Goal: Task Accomplishment & Management: Complete application form

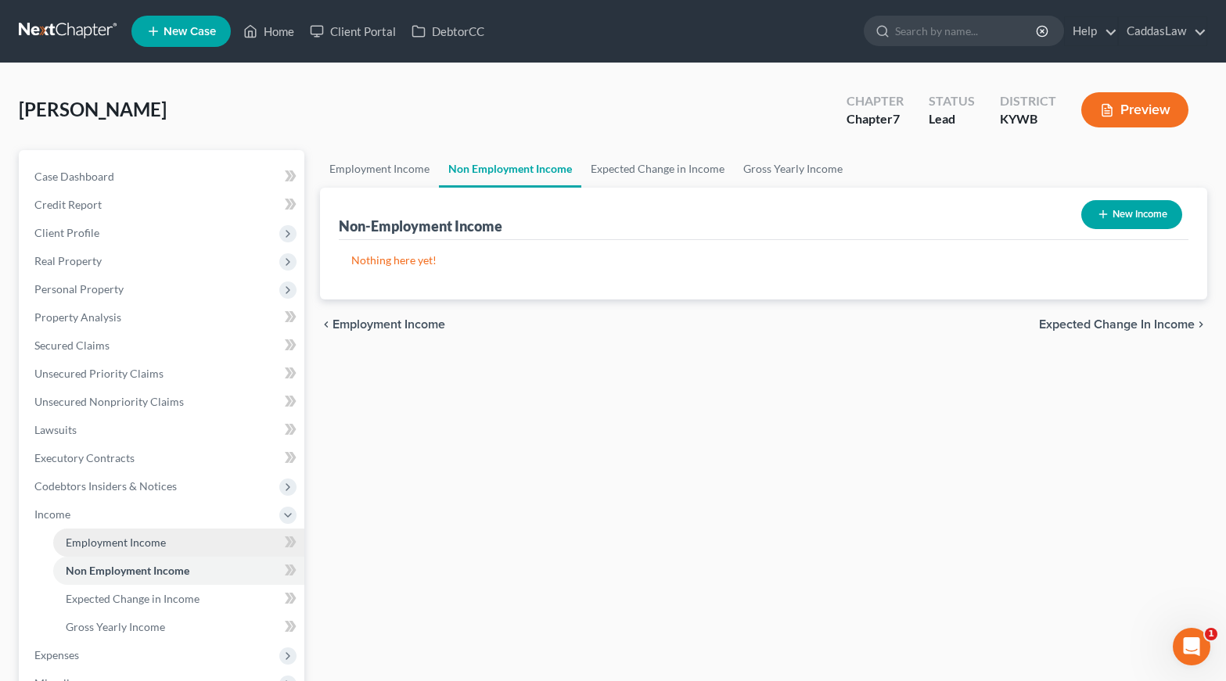
click at [113, 546] on span "Employment Income" at bounding box center [116, 542] width 100 height 13
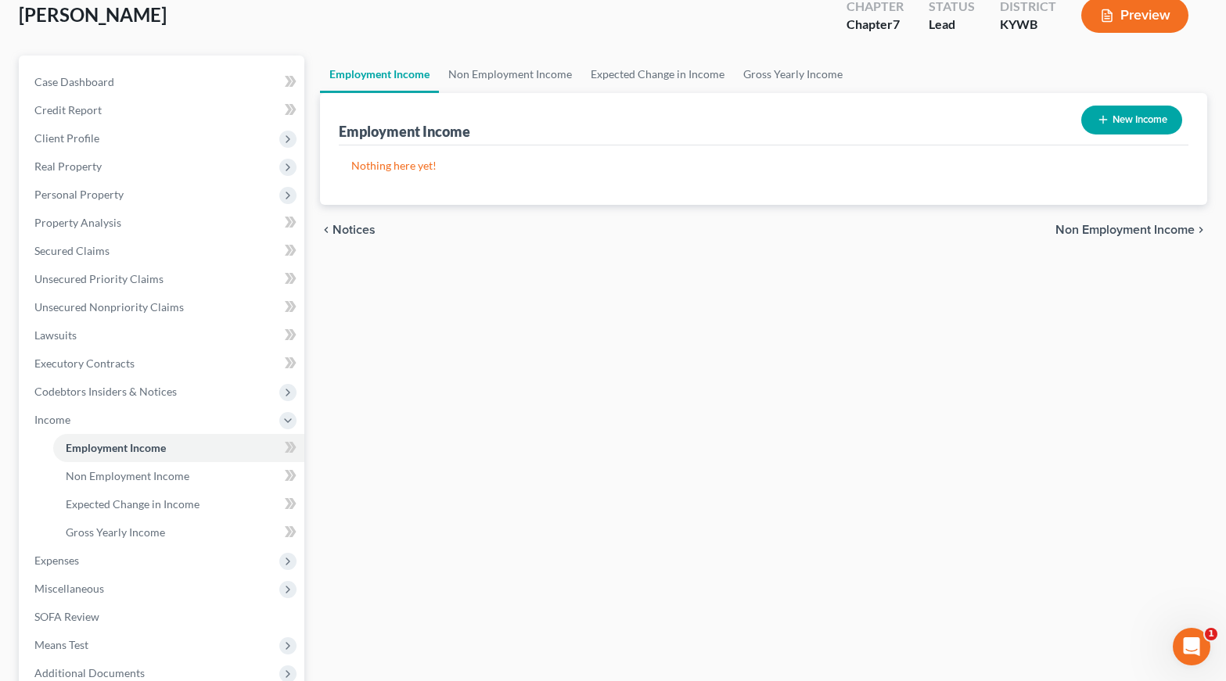
scroll to position [75, 0]
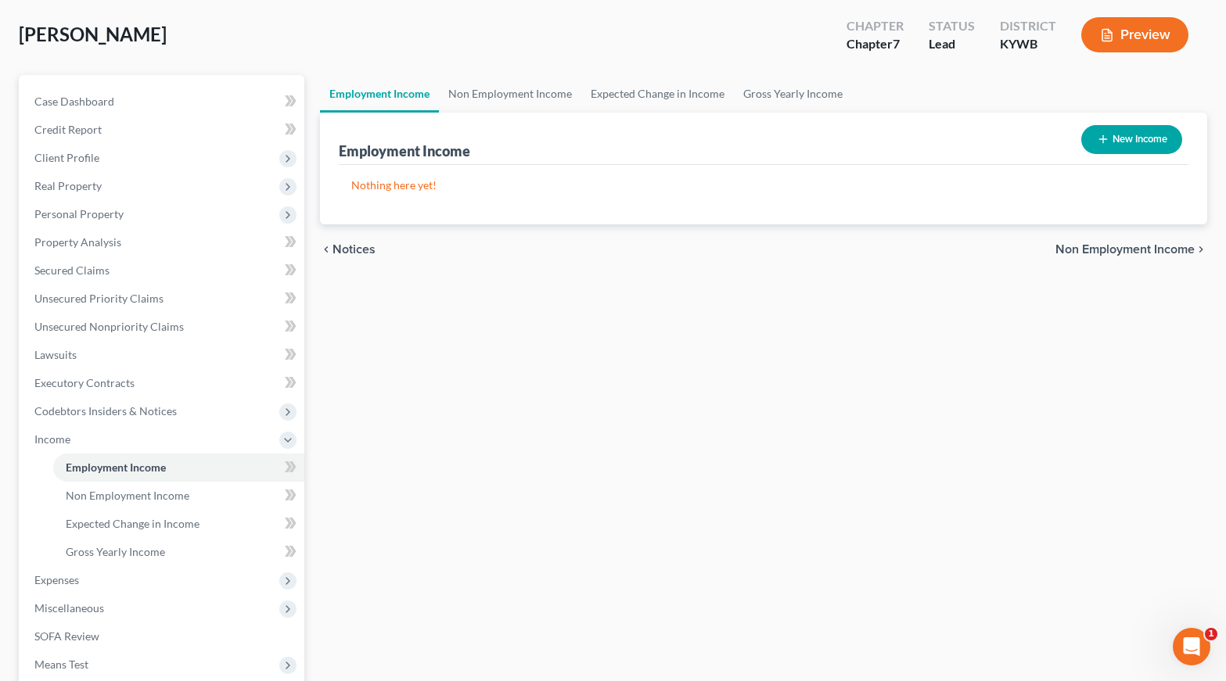
click at [1133, 139] on button "New Income" at bounding box center [1131, 139] width 101 height 29
select select "0"
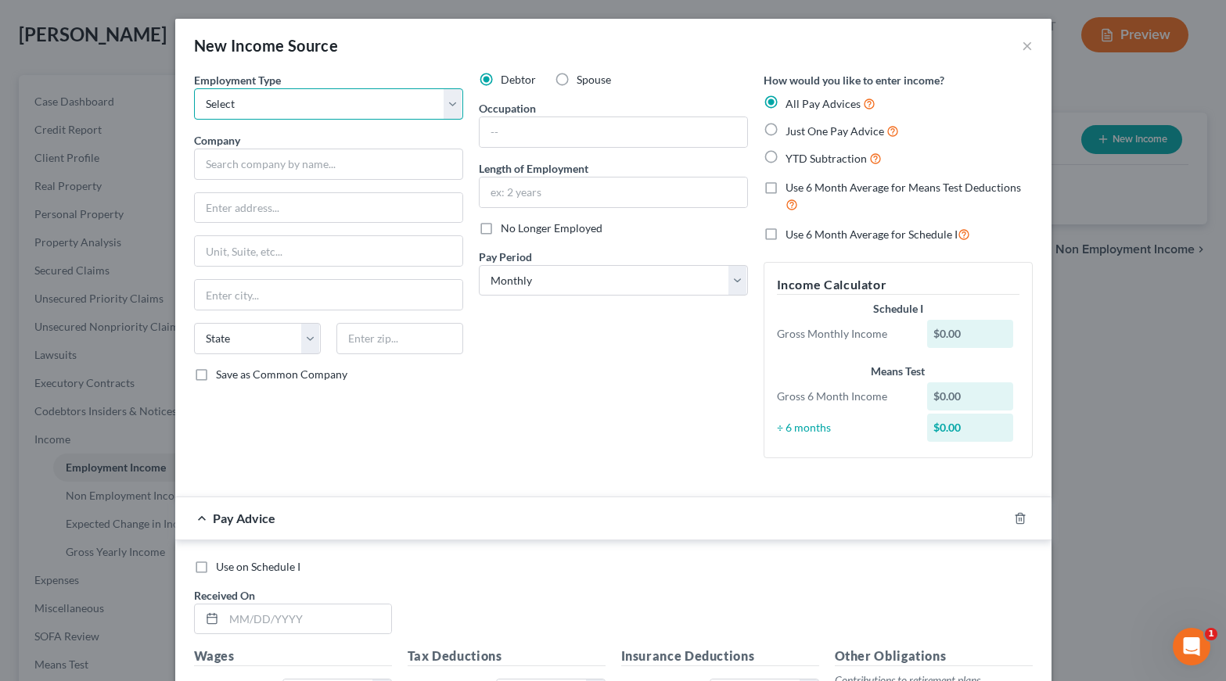
select select "0"
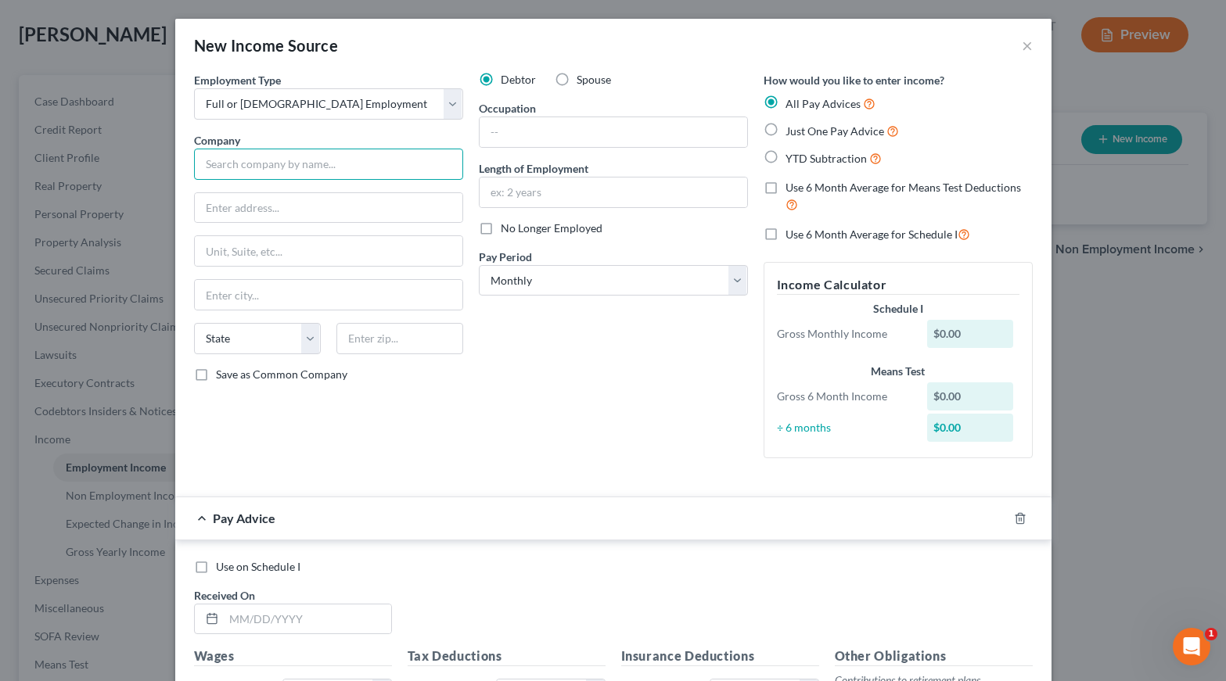
click at [295, 163] on input "text" at bounding box center [328, 164] width 269 height 31
type input "Pigrims Price Corporation"
type input "1770 Promontory Cir"
type input "[PERSON_NAME]"
type input "CO"
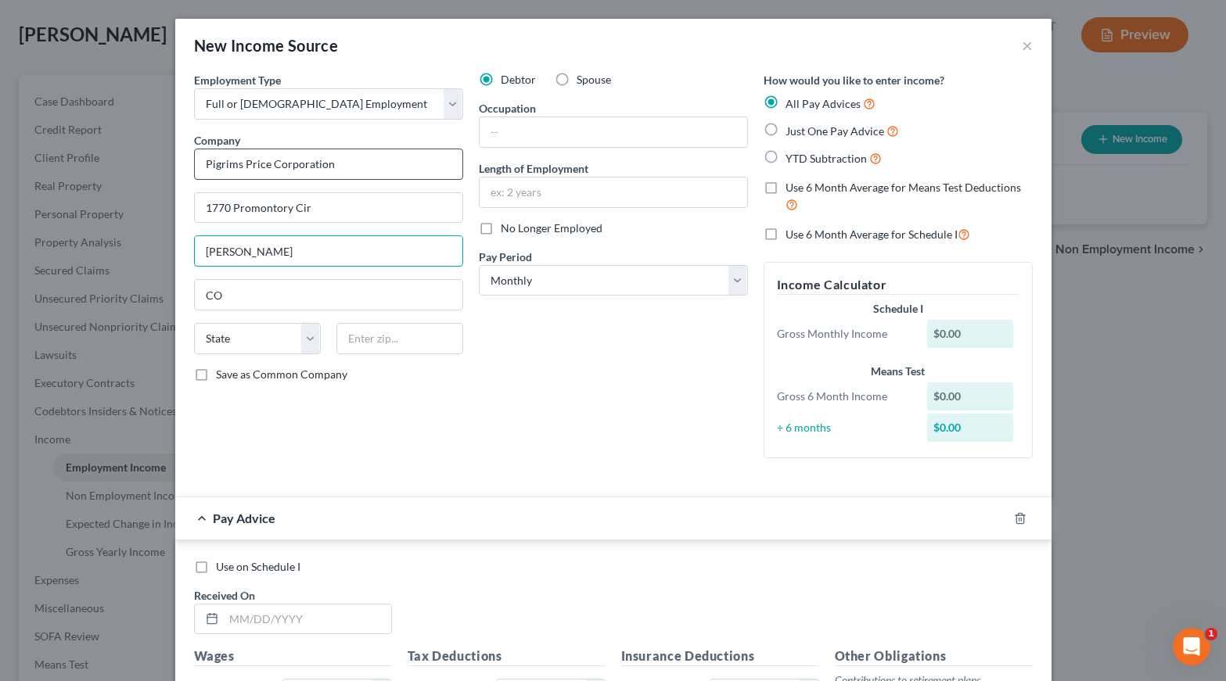
type input "\"
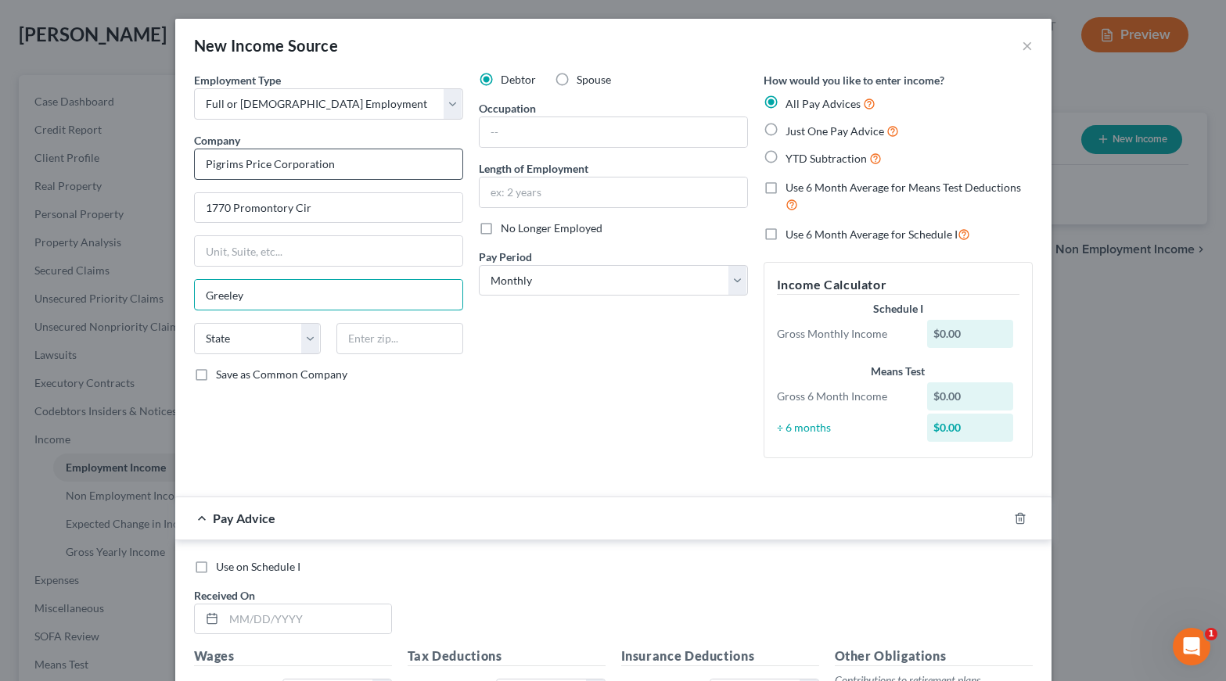
type input "Greeley"
select select "5"
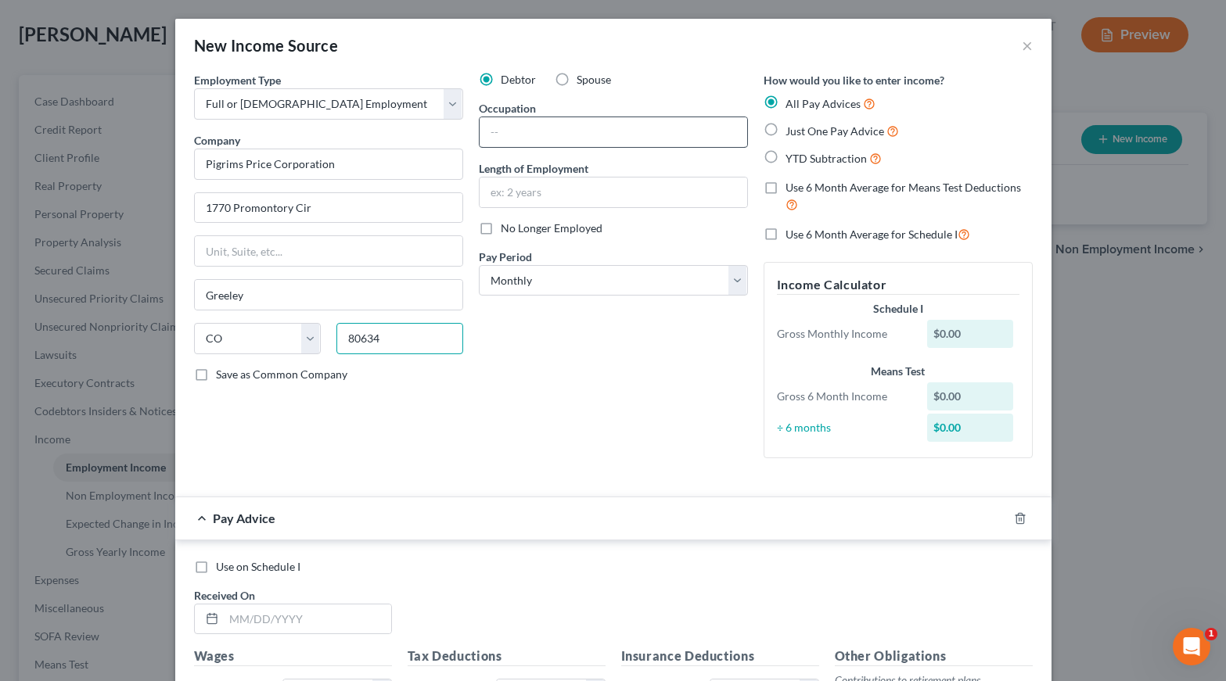
type input "80634"
click at [581, 128] on input "text" at bounding box center [613, 132] width 268 height 30
type input "Utility [MEDICAL_DATA]"
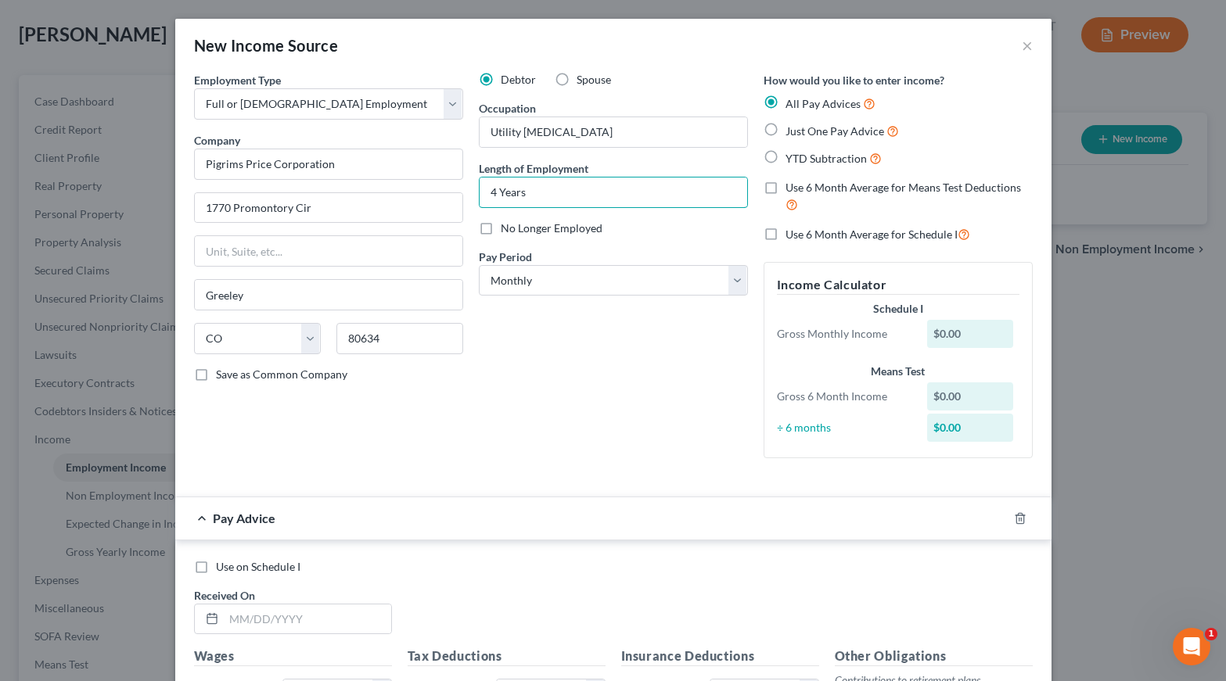
type input "4 Years"
click at [501, 228] on label "No Longer Employed" at bounding box center [552, 229] width 102 height 16
click at [507, 228] on input "No Longer Employed" at bounding box center [512, 226] width 10 height 10
checkbox input "true"
select select "3"
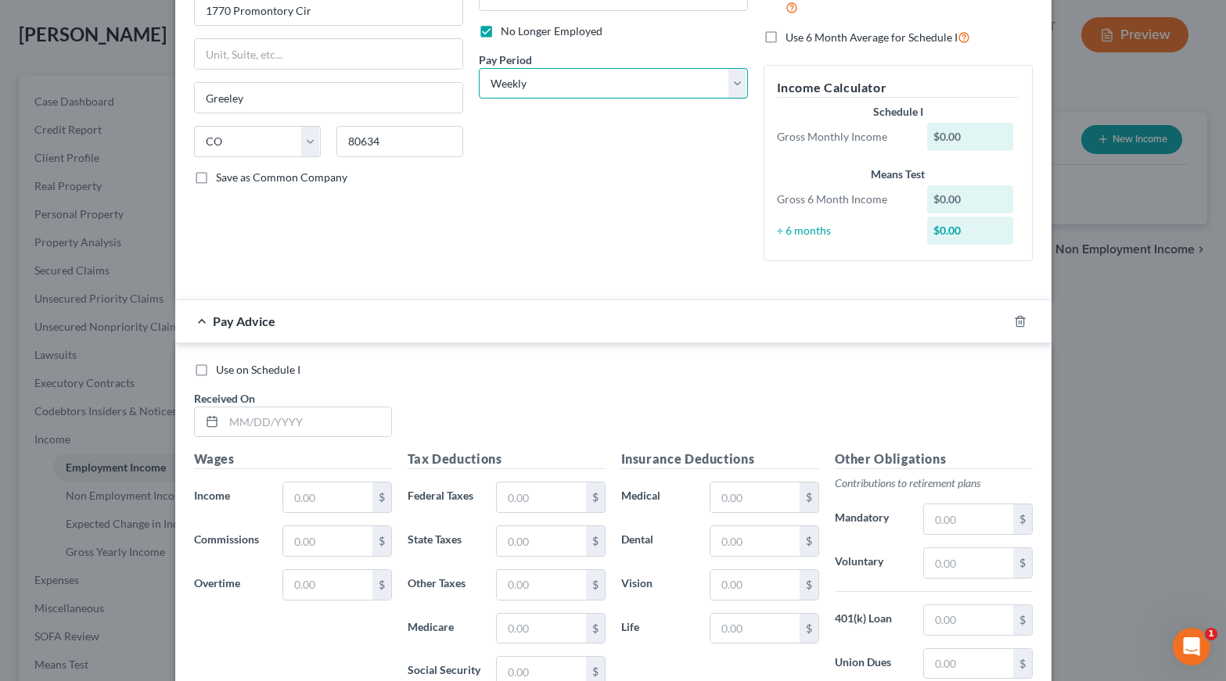
scroll to position [241, 0]
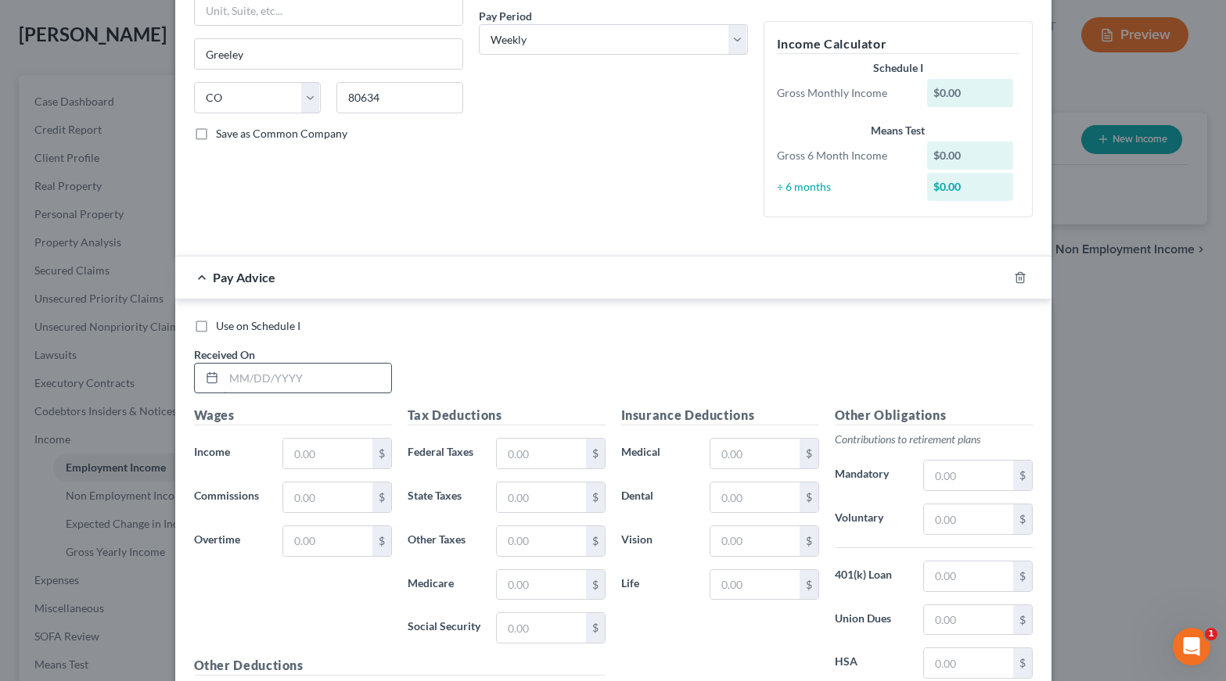
click at [313, 375] on input "text" at bounding box center [307, 379] width 167 height 30
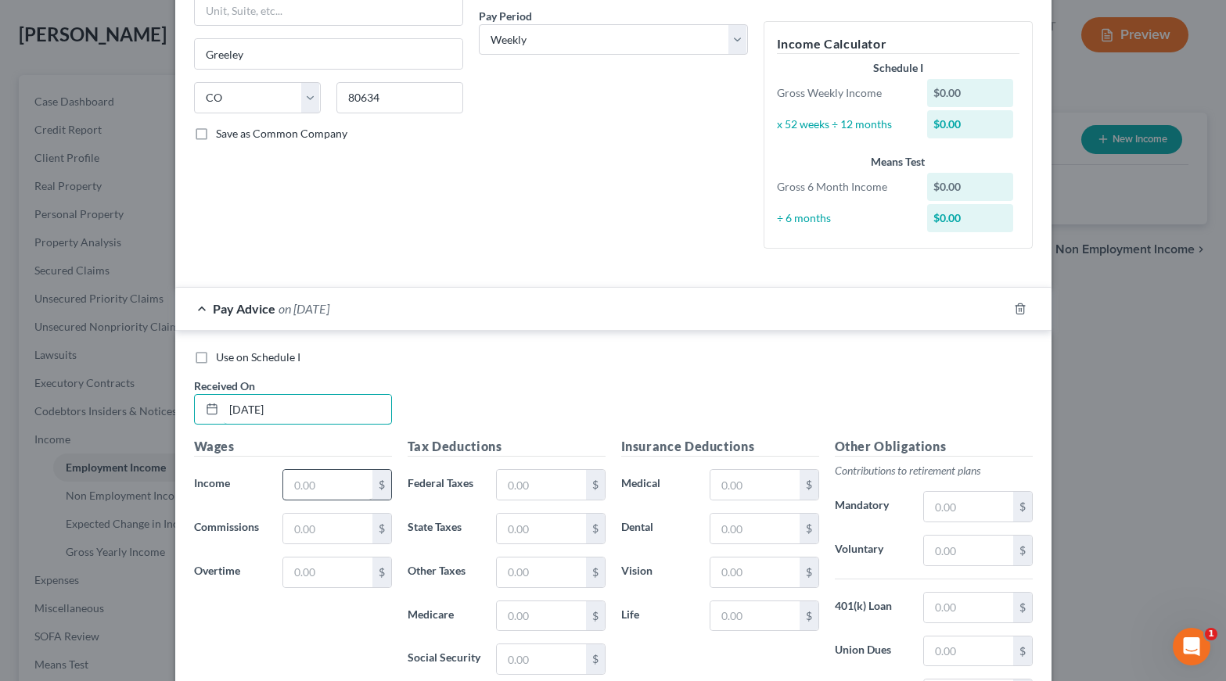
type input "[DATE]"
click at [324, 479] on input "text" at bounding box center [327, 485] width 88 height 30
type input "842.81"
click at [551, 477] on input "text" at bounding box center [541, 485] width 88 height 30
type input "57.19"
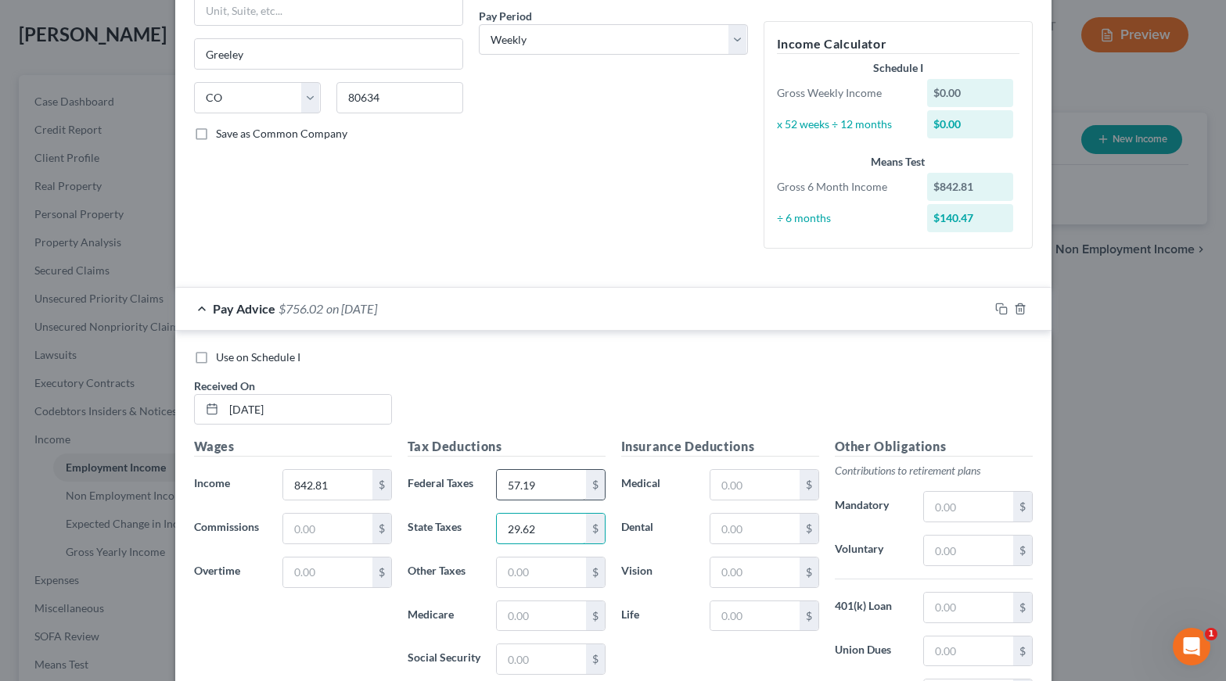
type input "29.62"
type input "8.43"
type input "11.65"
type input "49.80"
click at [746, 483] on input "text" at bounding box center [754, 485] width 88 height 30
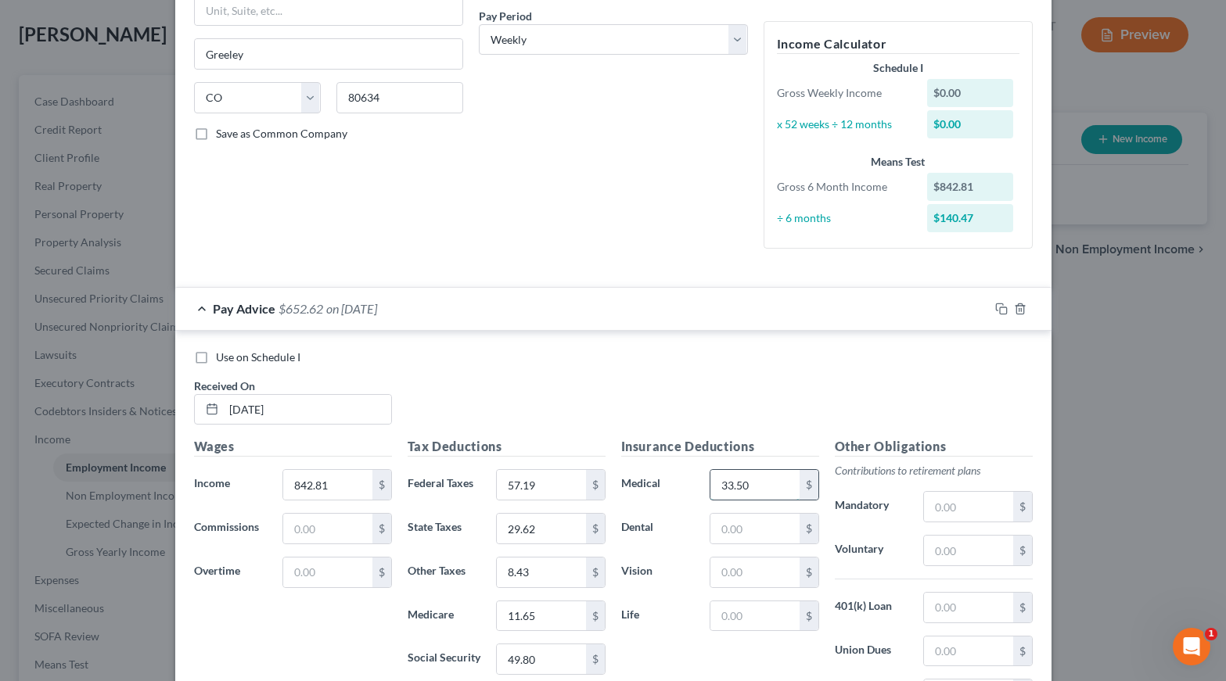
type input "33.50"
type input "4.95"
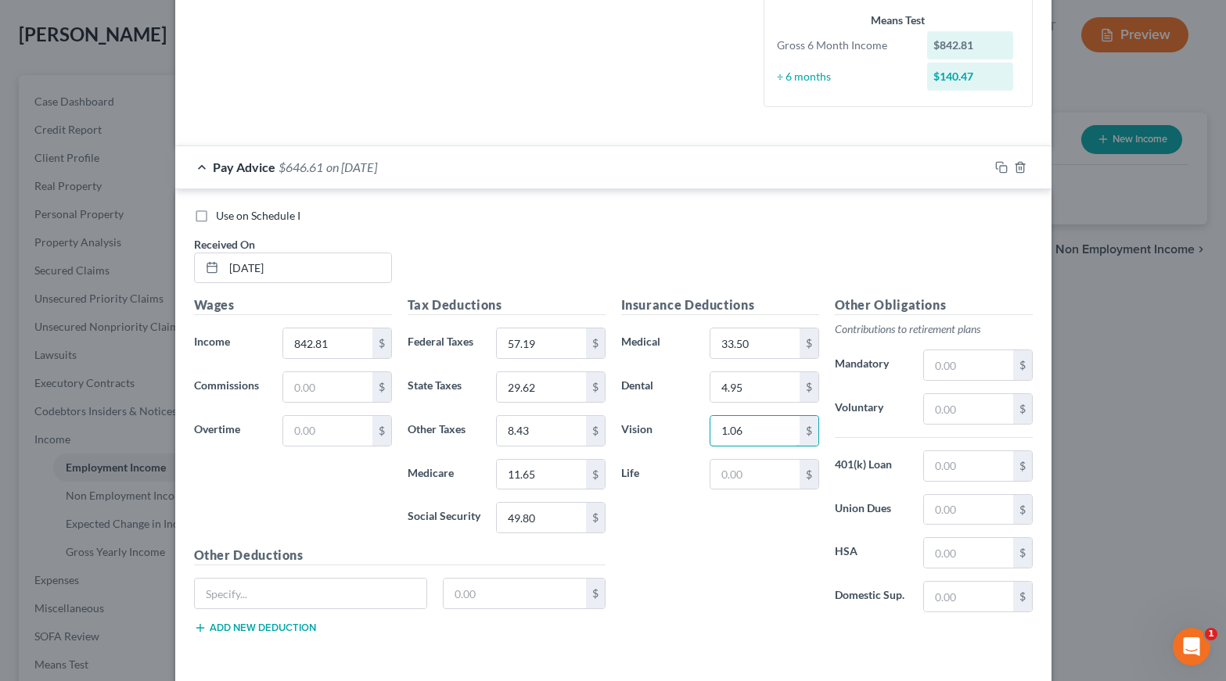
scroll to position [384, 0]
type input "1.06"
click at [288, 593] on input "text" at bounding box center [311, 592] width 232 height 30
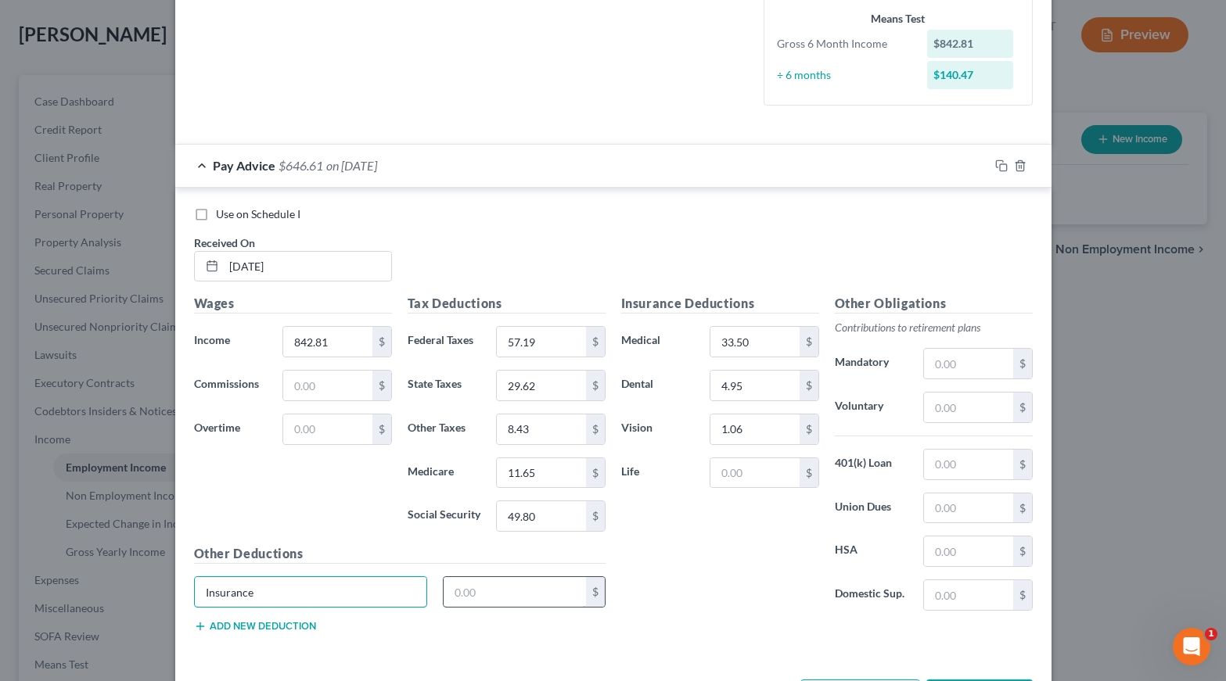
type input "Insurance"
click at [468, 584] on input "text" at bounding box center [515, 592] width 142 height 30
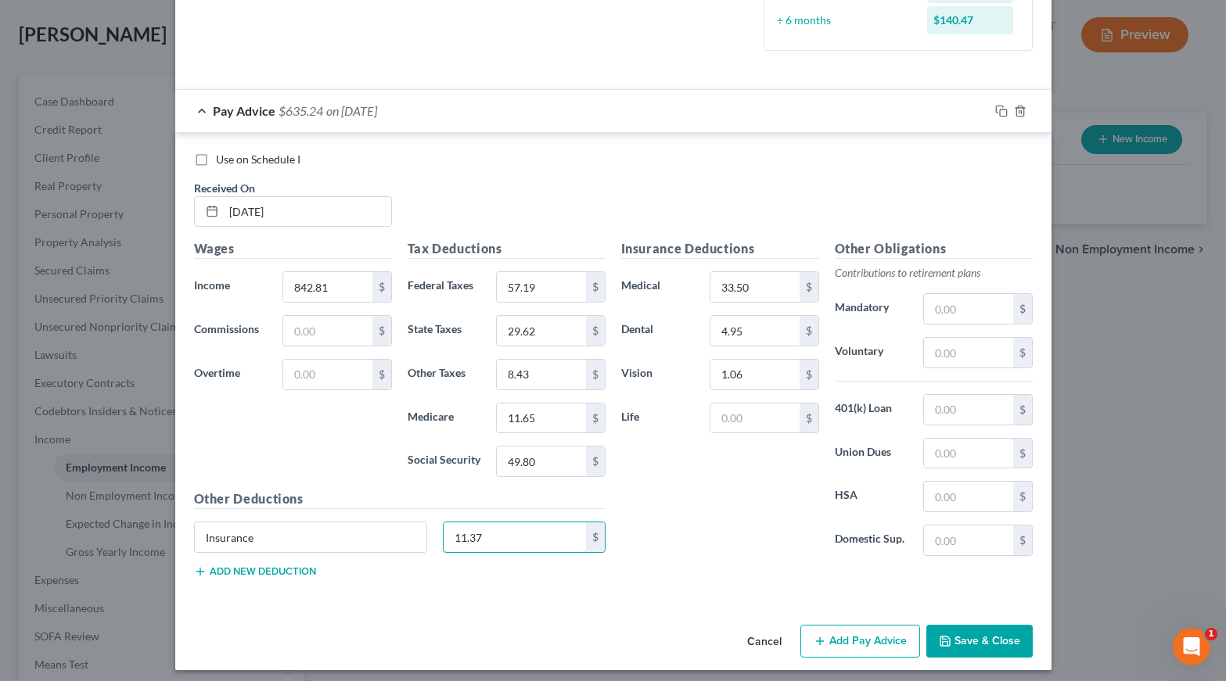
scroll to position [438, 0]
type input "11.37"
click at [1000, 109] on icon "button" at bounding box center [1001, 112] width 13 height 13
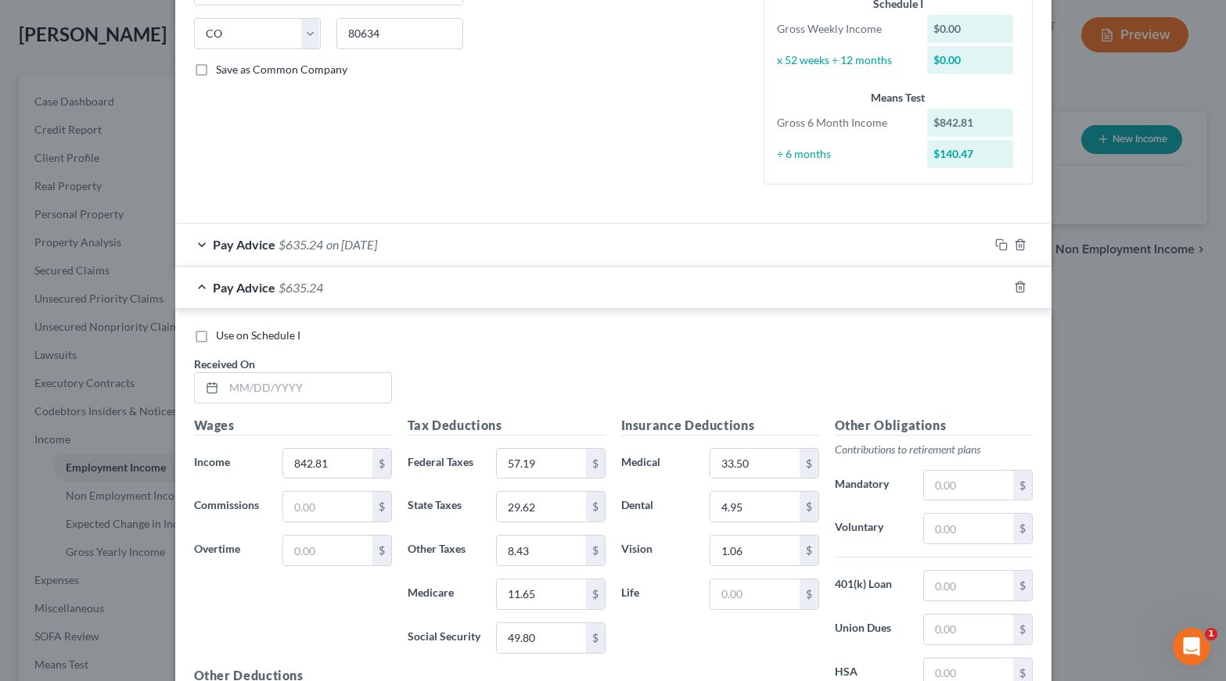
scroll to position [413, 0]
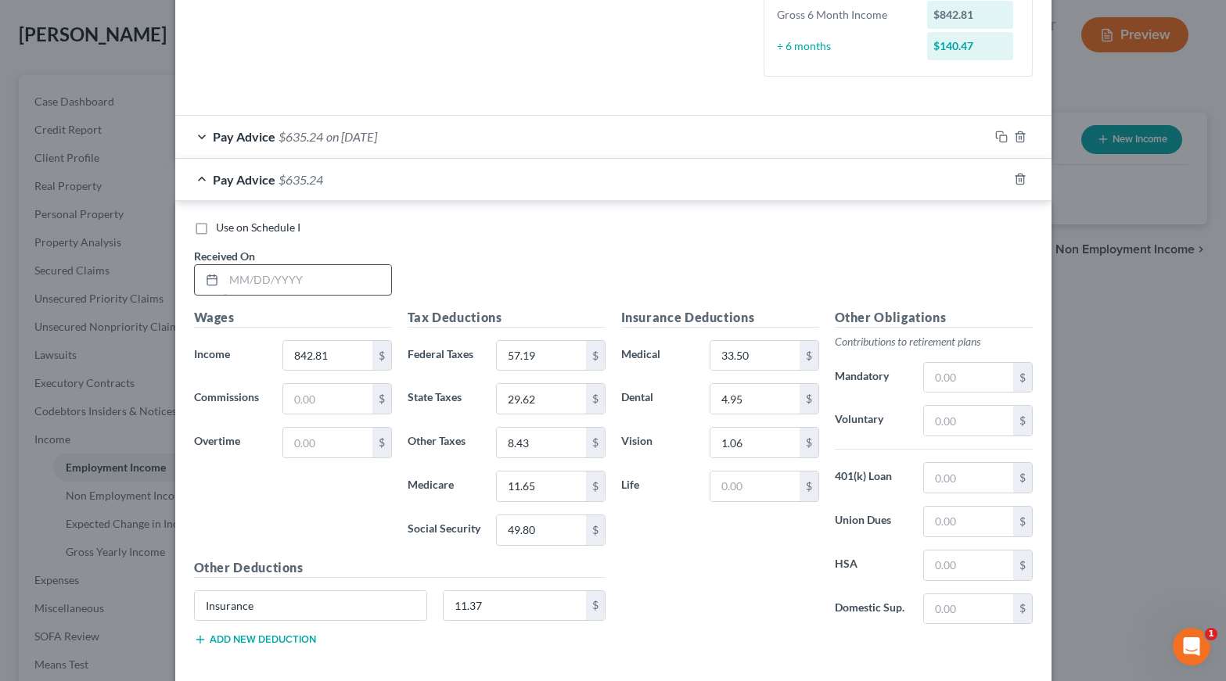
click at [305, 273] on input "text" at bounding box center [307, 280] width 167 height 30
type input "[DATE]"
click at [329, 347] on input "842.81" at bounding box center [327, 356] width 88 height 30
type input "818.51"
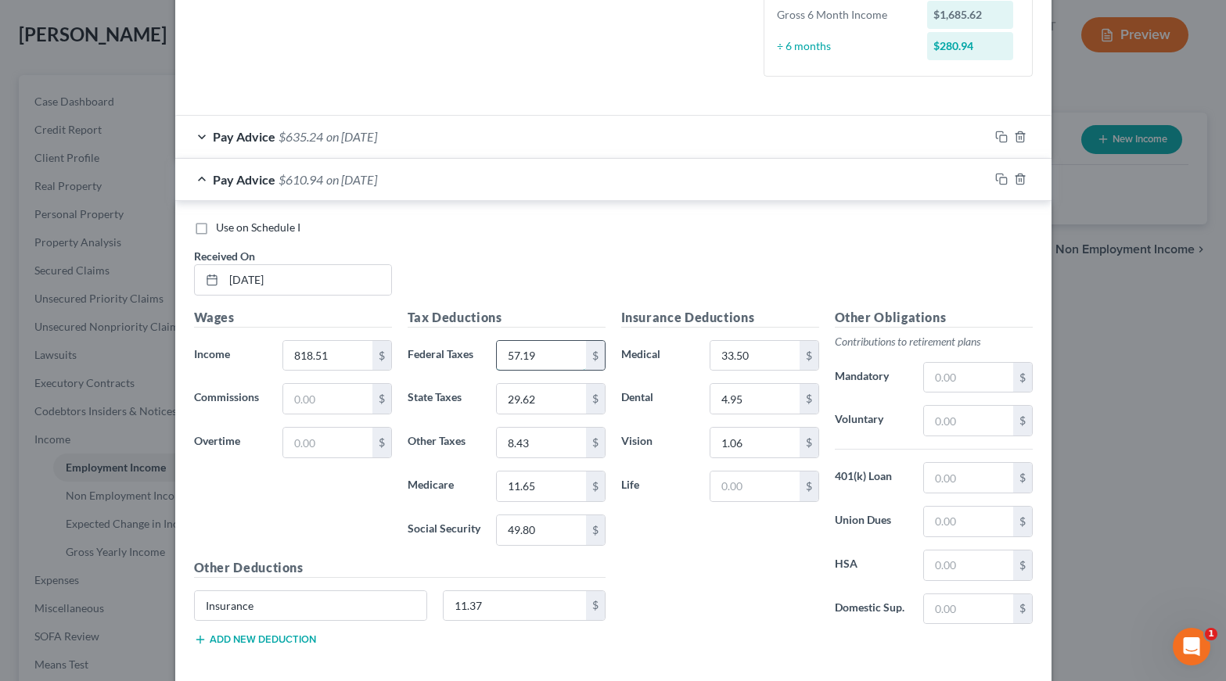
click at [544, 353] on input "57.19" at bounding box center [541, 356] width 88 height 30
type input "54.28"
type input "28.64"
type input "8.19"
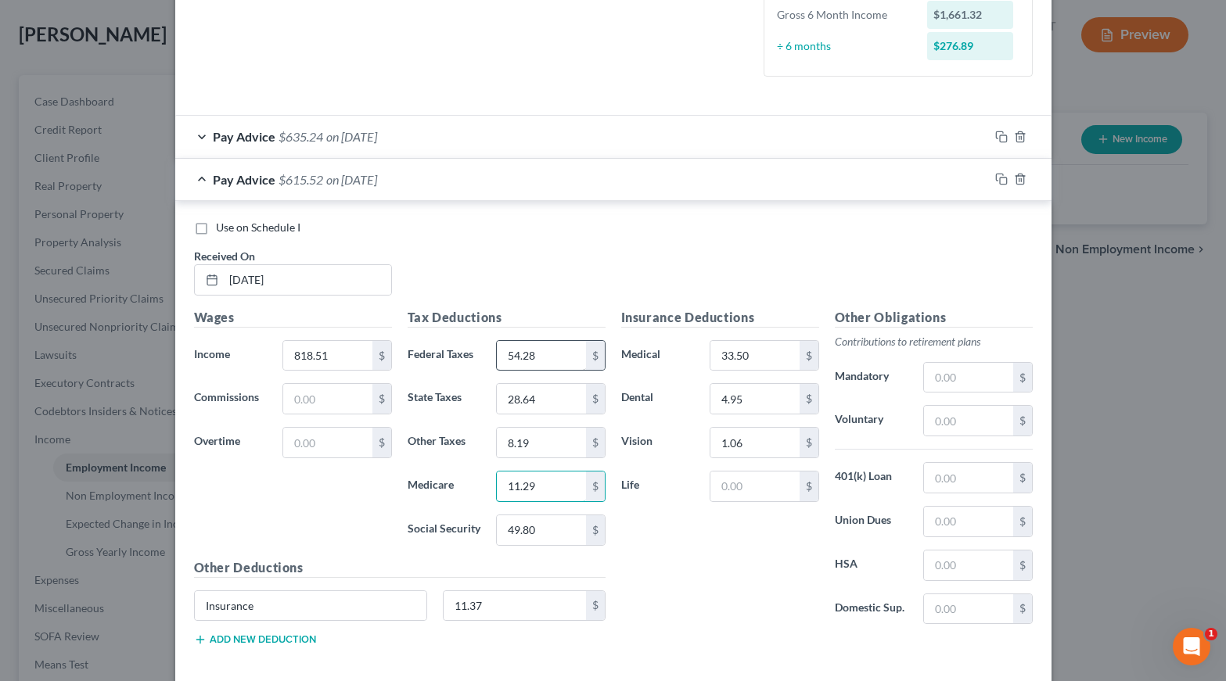
type input "11.29"
type input "48.30"
click at [1002, 175] on icon "button" at bounding box center [1001, 179] width 13 height 13
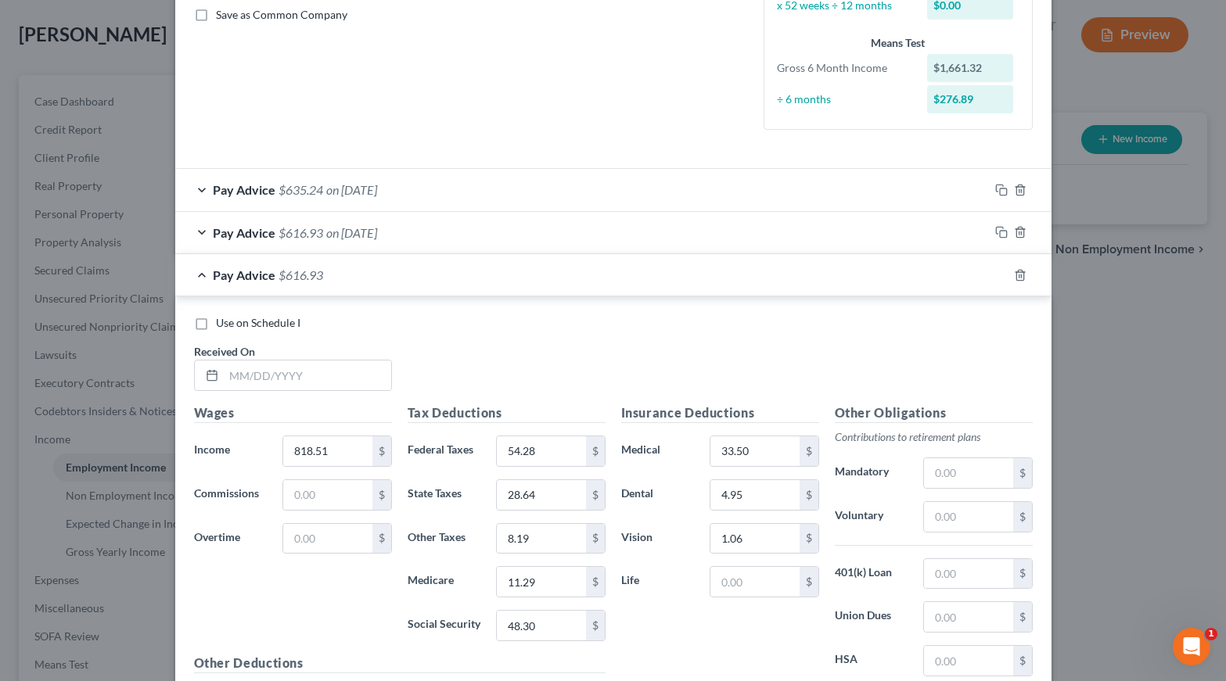
scroll to position [523, 0]
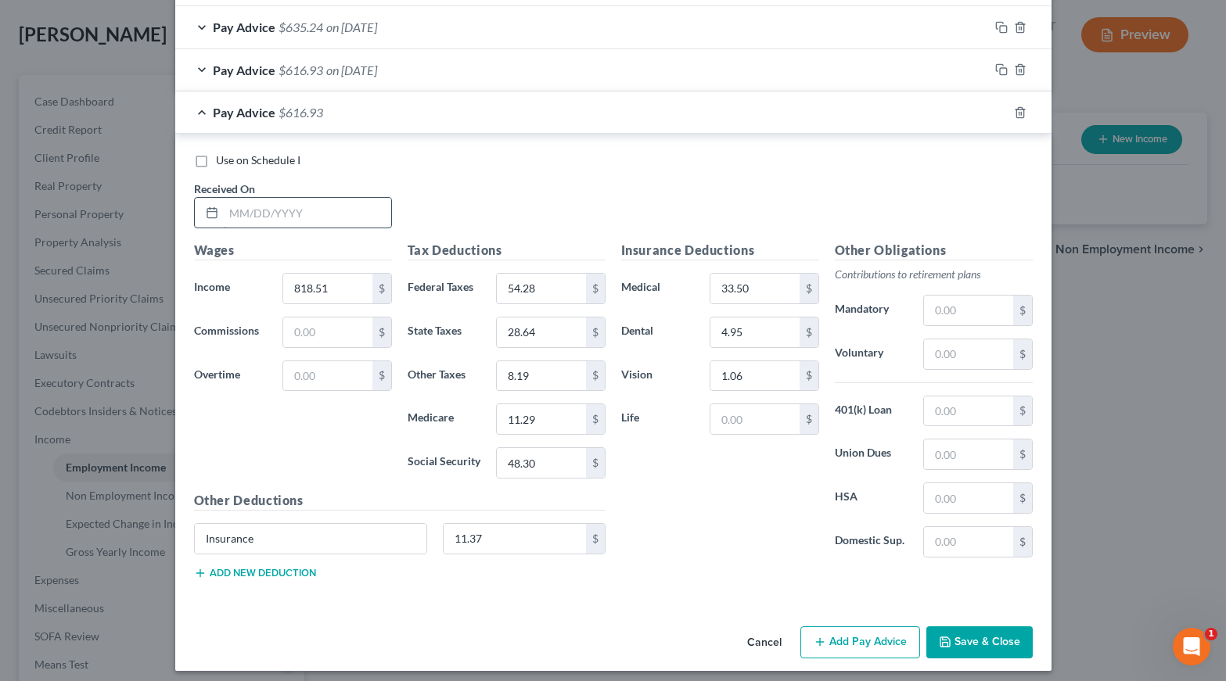
click at [256, 217] on input "text" at bounding box center [307, 213] width 167 height 30
type input "[DATE]"
click at [343, 282] on input "818.51" at bounding box center [327, 289] width 88 height 30
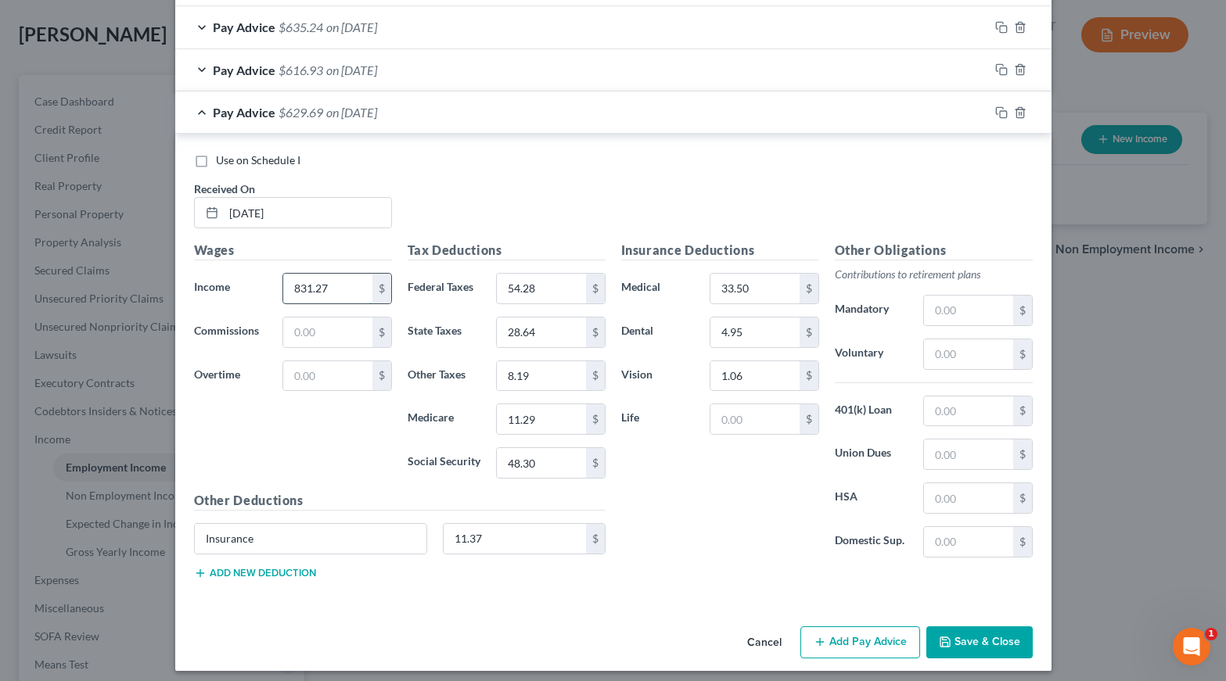
type input "831.27"
type input "55.01"
type input "29.16"
type input "8.31"
type input "4"
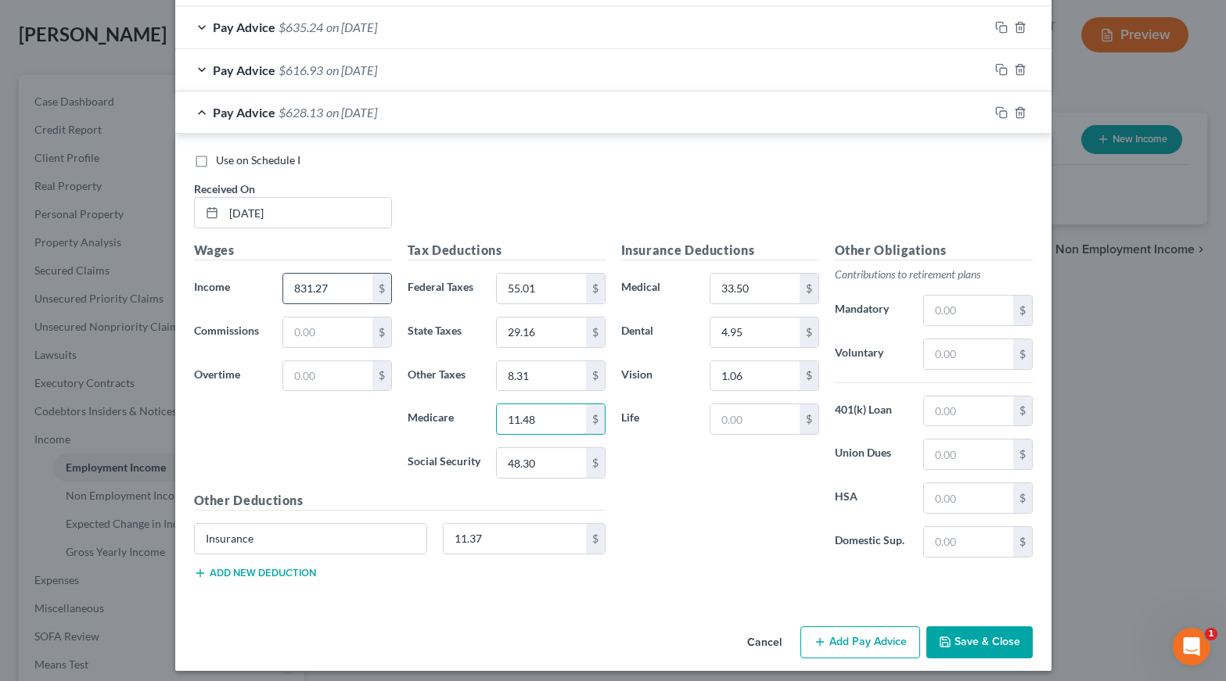
type input "11.48"
type input "1"
type input "49.09"
click at [1002, 110] on icon "button" at bounding box center [1001, 112] width 13 height 13
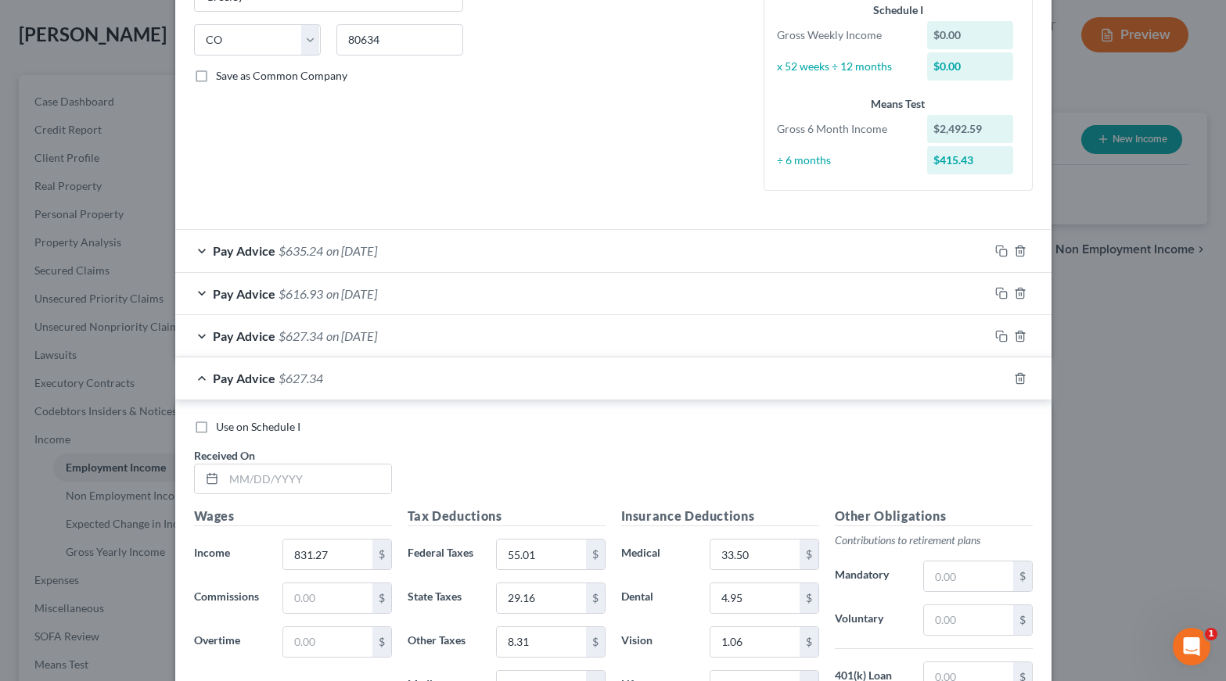
scroll to position [373, 0]
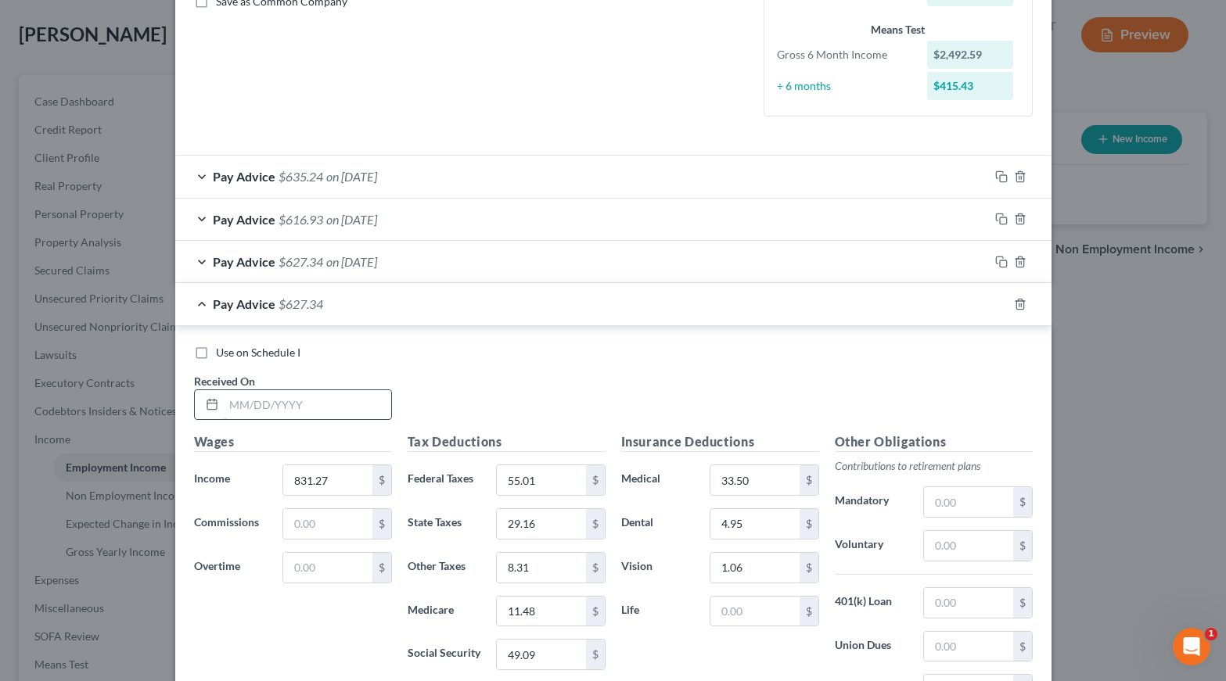
click at [292, 398] on input "text" at bounding box center [307, 405] width 167 height 30
type input "0"
type input "[DATE]"
click at [333, 479] on input "831.27" at bounding box center [327, 480] width 88 height 30
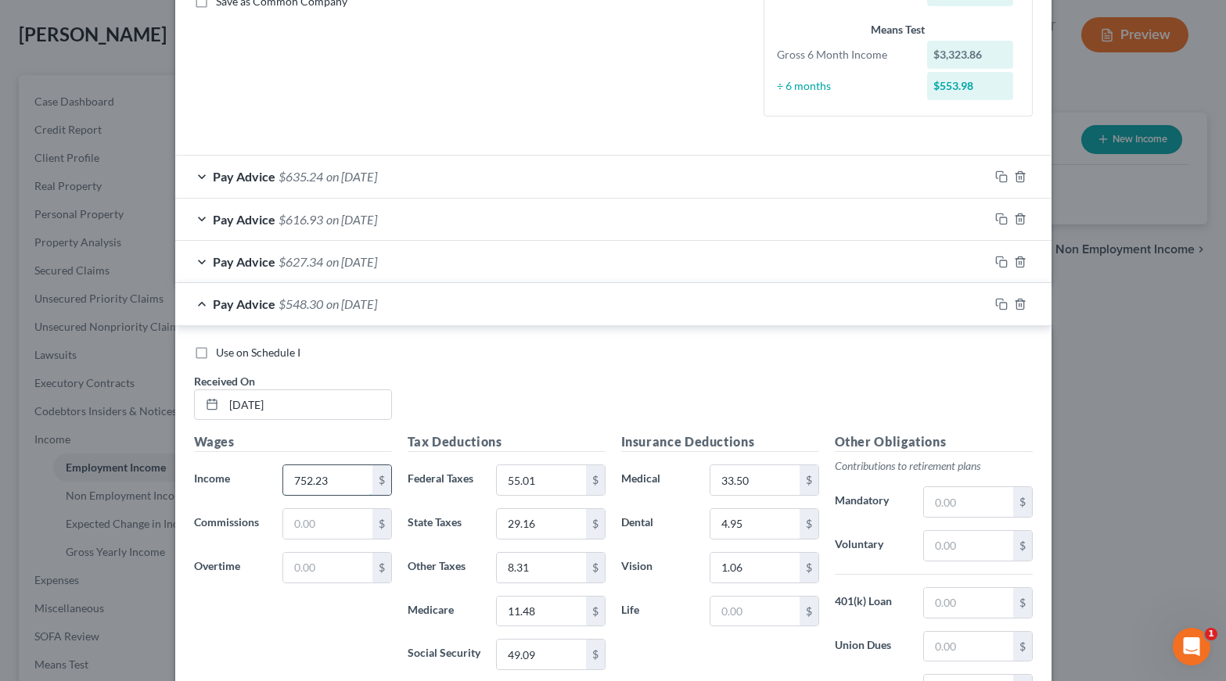
type input "752.23"
type input "46.32"
type input "25.99"
type input "7.52"
type input "10.33"
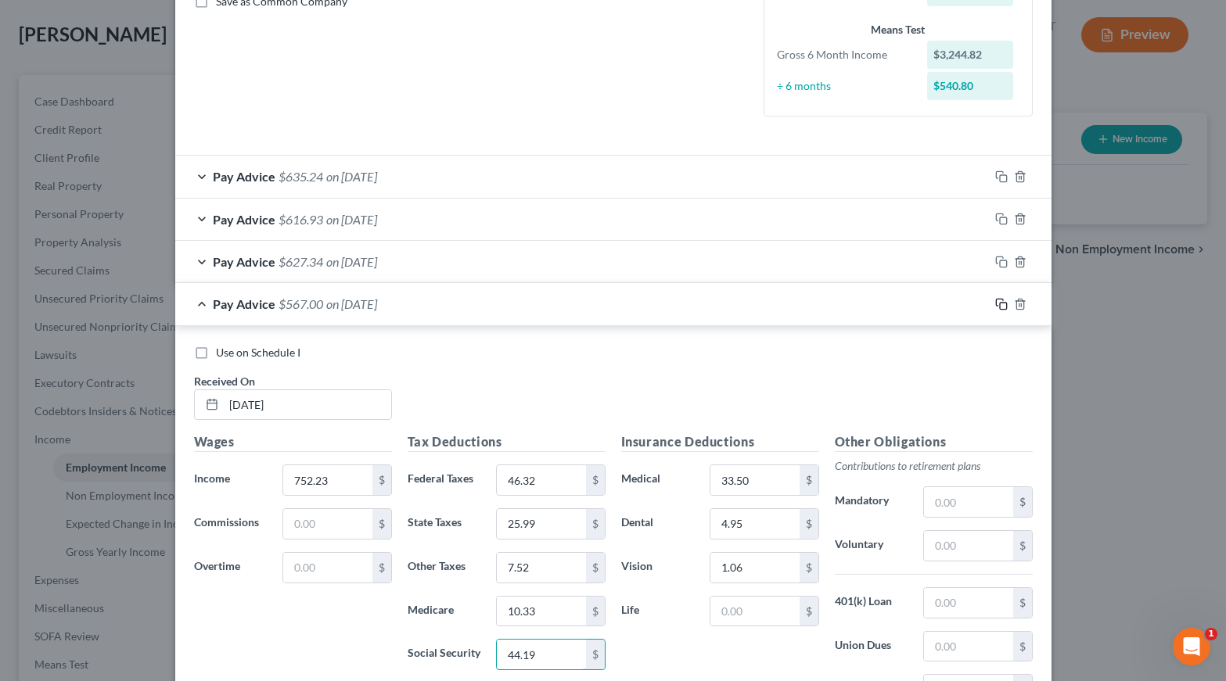
type input "44.19"
click at [1000, 303] on rect "button" at bounding box center [1003, 306] width 7 height 7
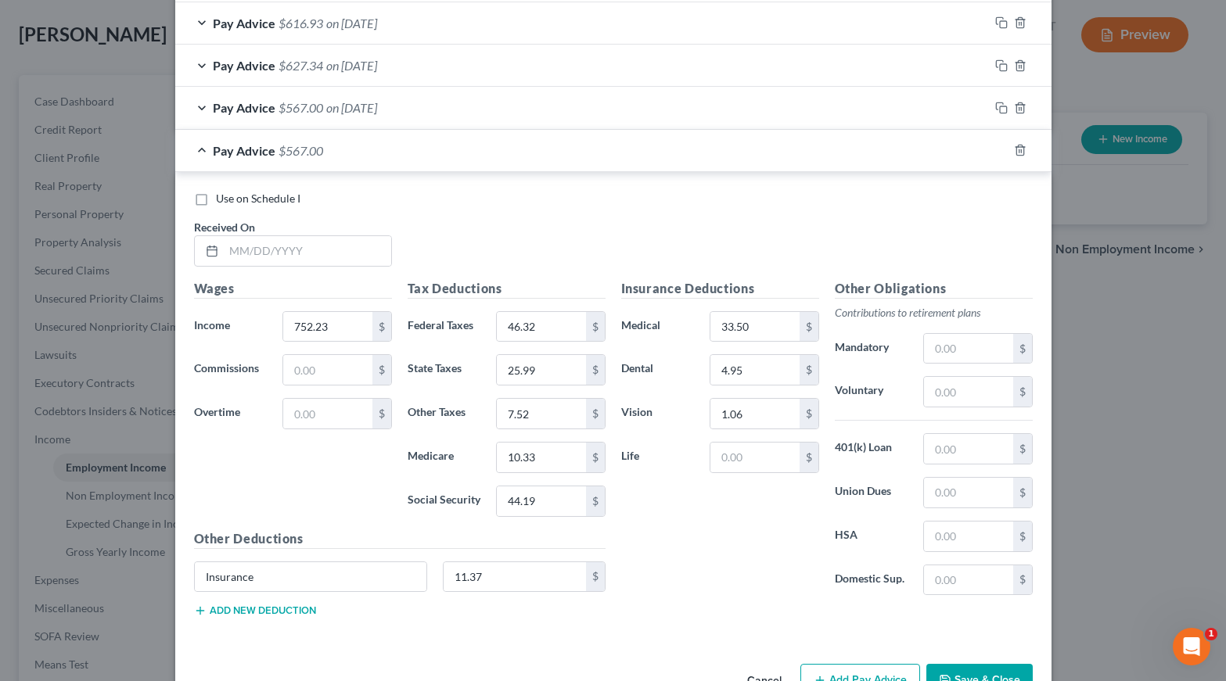
scroll to position [578, 0]
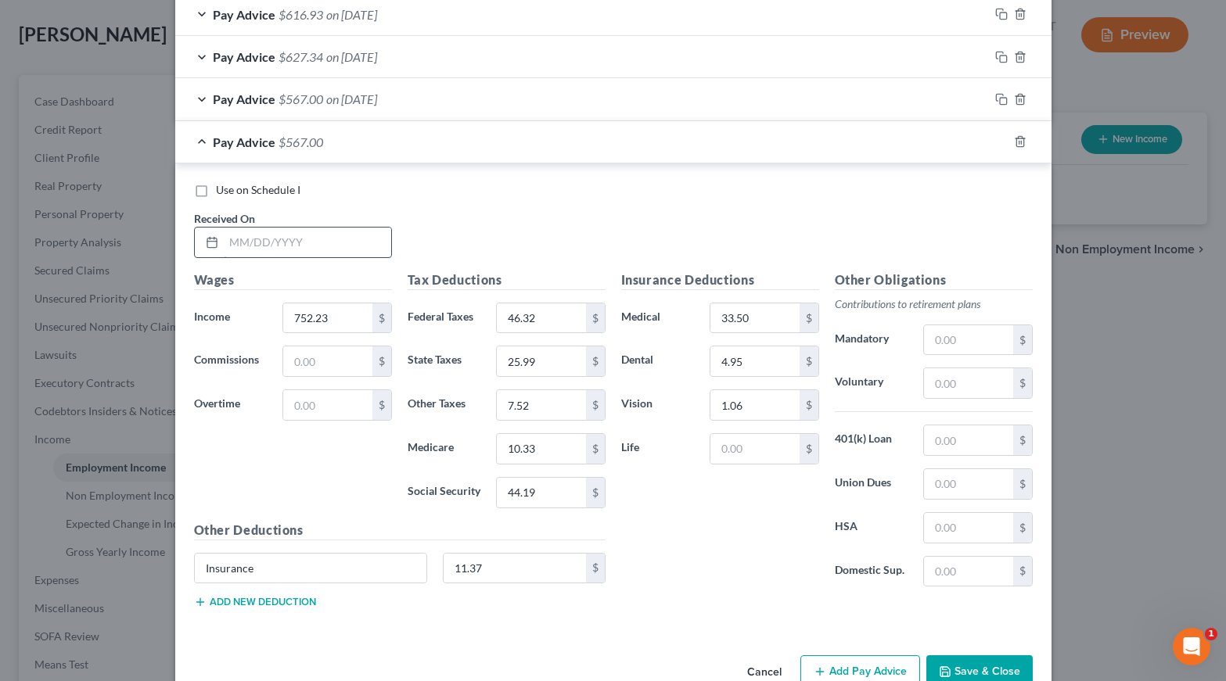
click at [281, 239] on input "text" at bounding box center [307, 243] width 167 height 30
type input "[DATE]"
click at [332, 303] on input "752.23" at bounding box center [327, 318] width 88 height 30
type input "813.68"
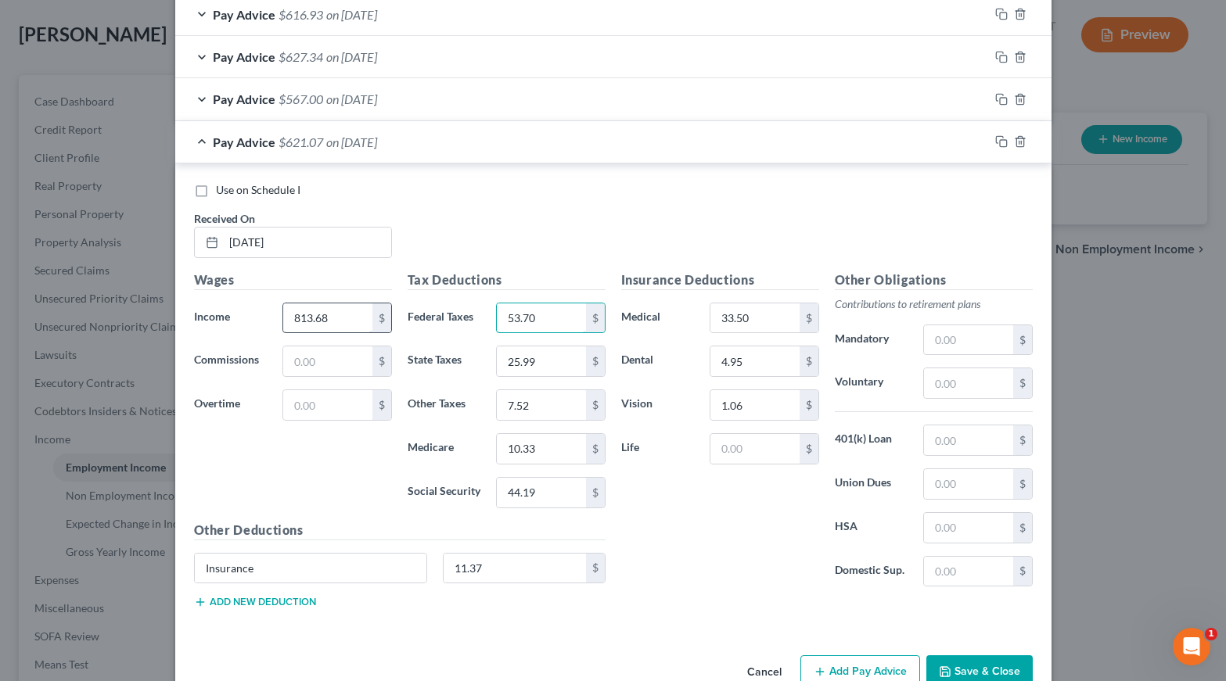
type input "53.70"
type input "28.45"
type input "8.14"
type input "11.23"
type input "48.60"
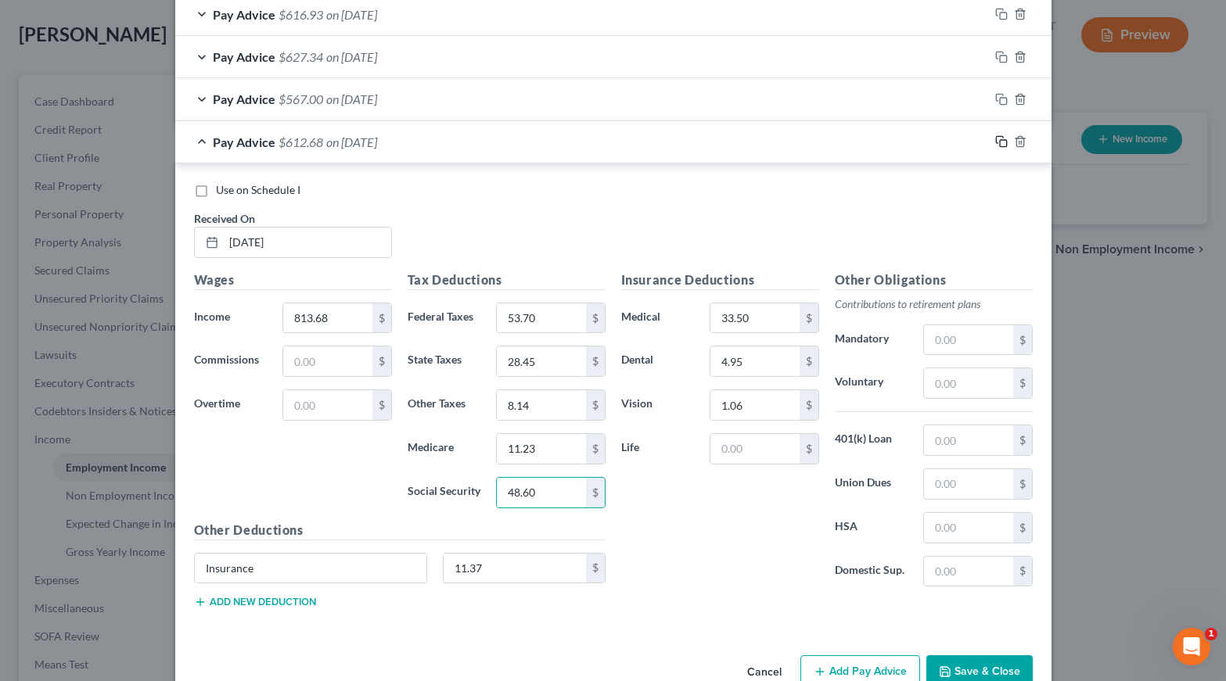
click at [1003, 139] on icon "button" at bounding box center [1001, 141] width 13 height 13
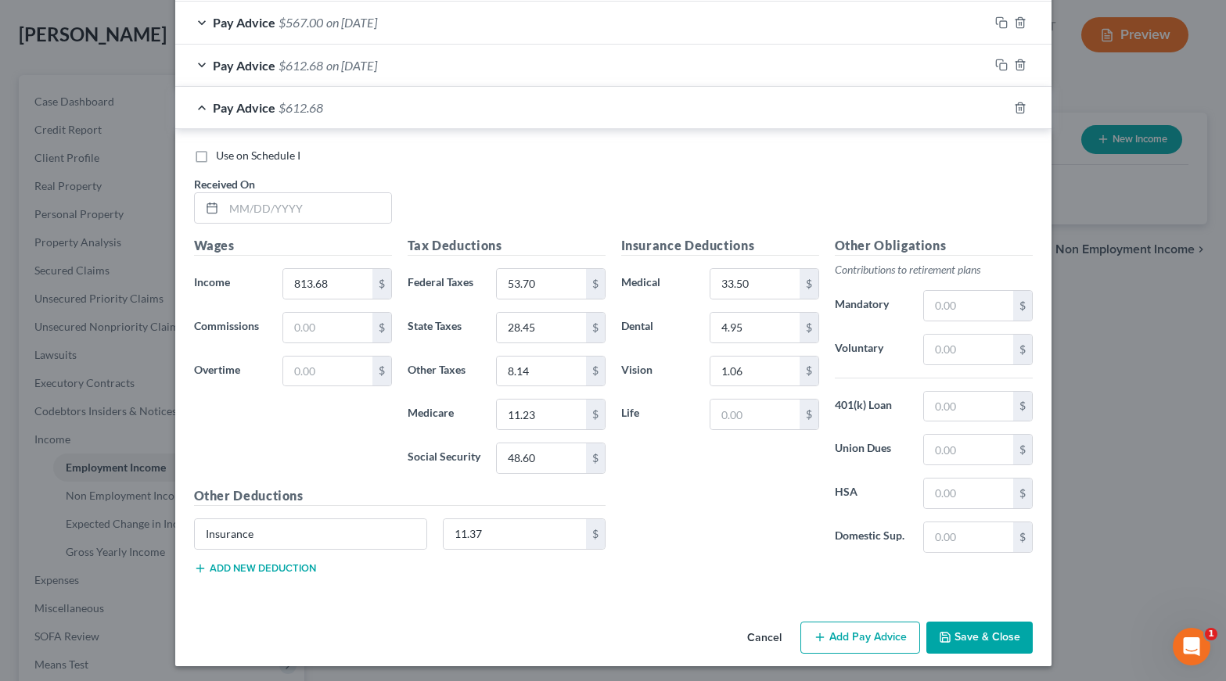
scroll to position [654, 0]
click at [299, 210] on input "text" at bounding box center [307, 209] width 167 height 30
type input "[DATE]"
type input "695.19"
type input "39.48"
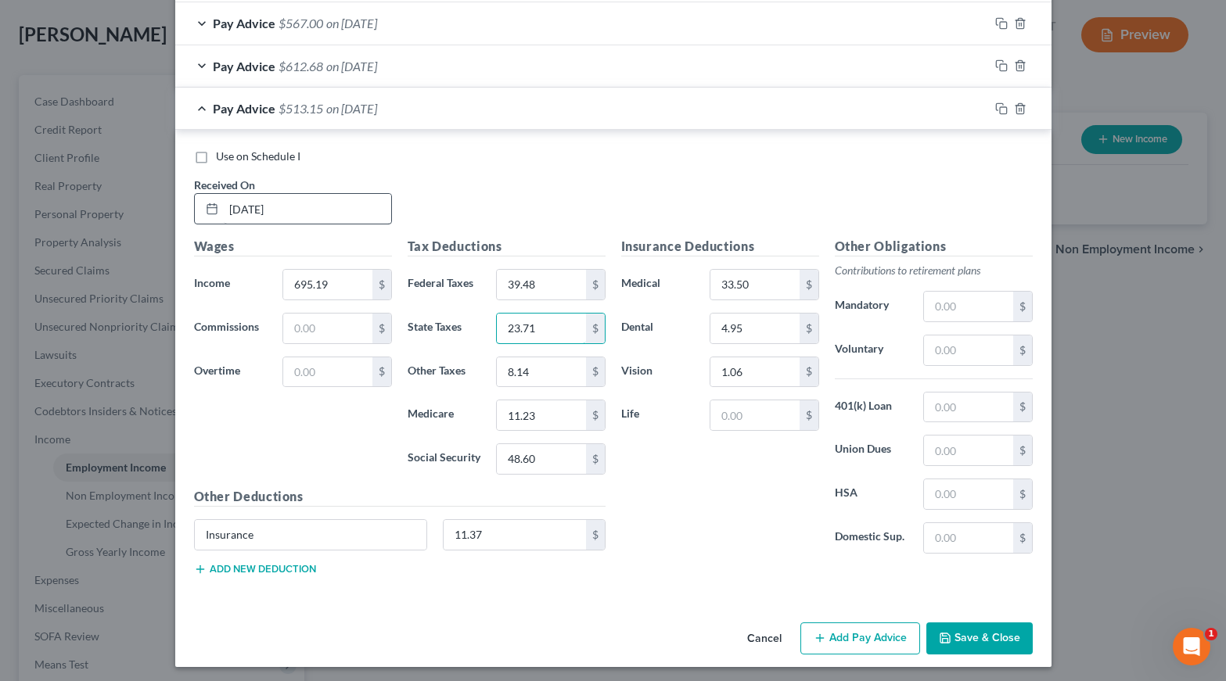
type input "23.71"
type input "6.95"
type input "9.51"
type input "40.65"
click at [993, 637] on button "Save & Close" at bounding box center [979, 639] width 106 height 33
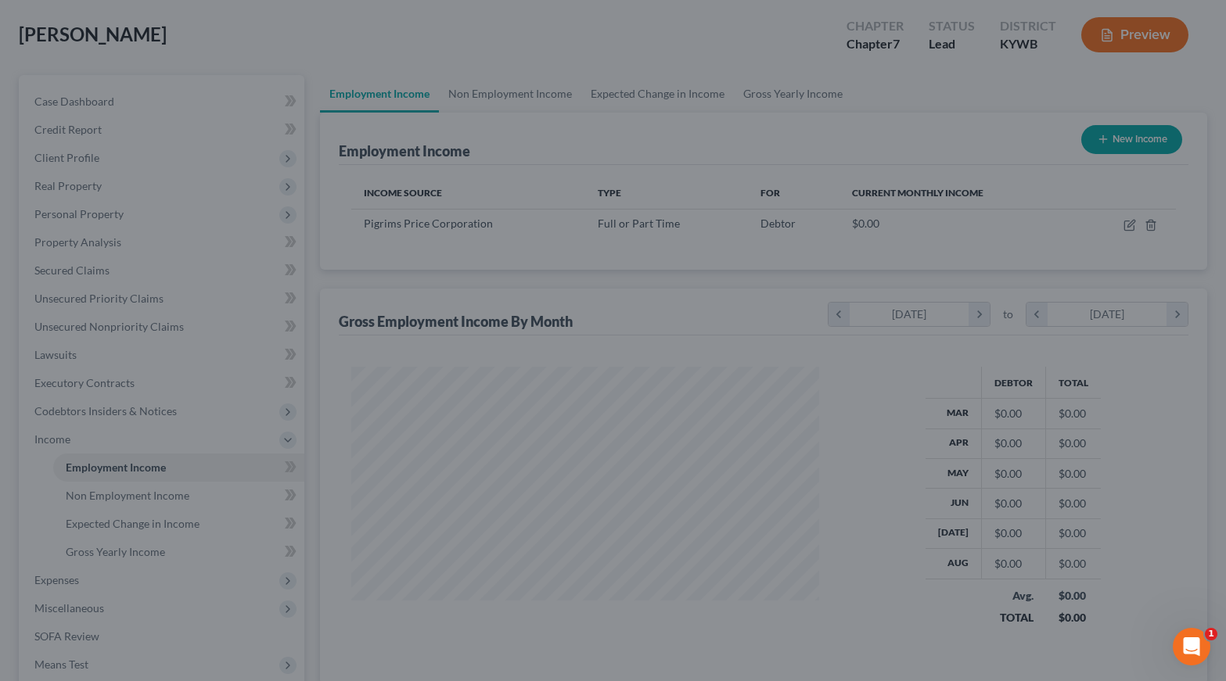
scroll to position [281, 500]
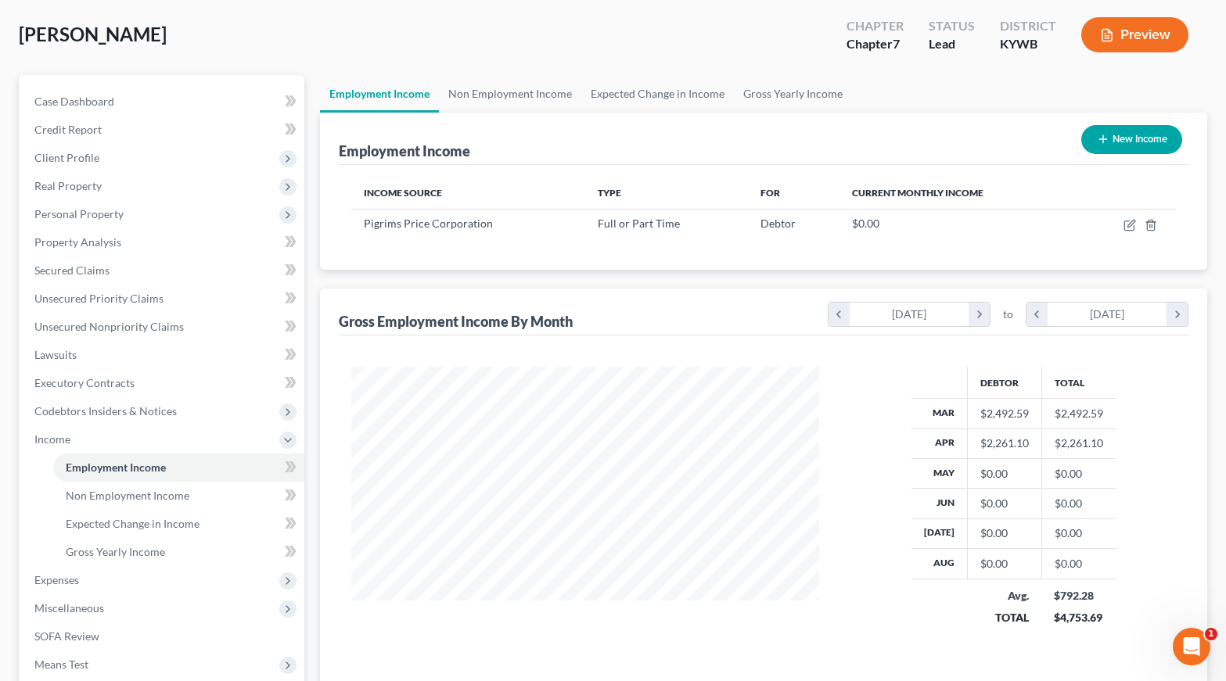
click at [1133, 141] on button "New Income" at bounding box center [1131, 139] width 101 height 29
select select "0"
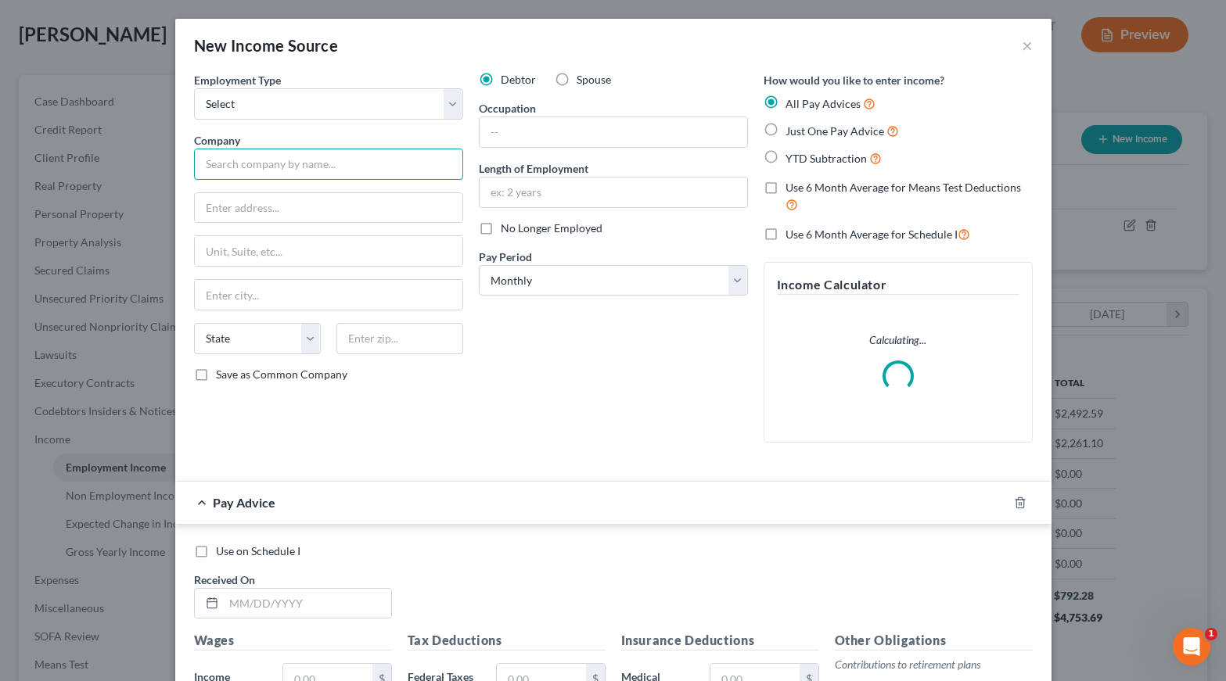
click at [253, 167] on input "text" at bounding box center [328, 164] width 269 height 31
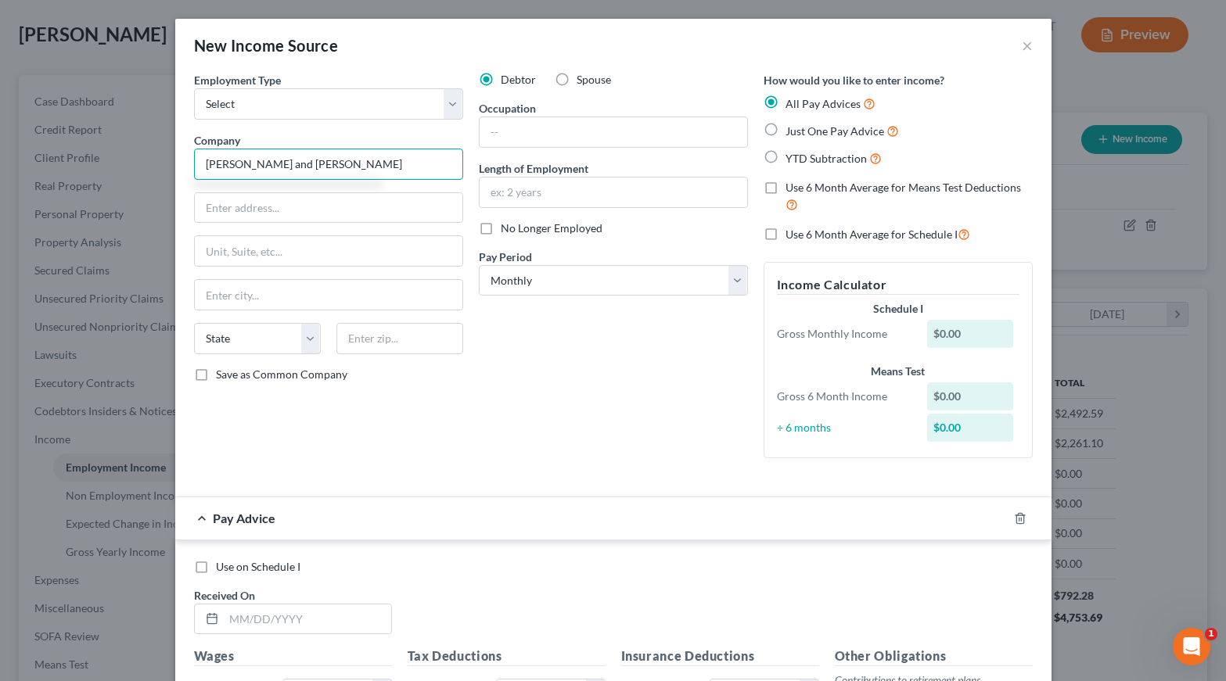
type input "[PERSON_NAME] and [PERSON_NAME]"
type input "PO Box 702"
type input "Milwalkee"
select select "52"
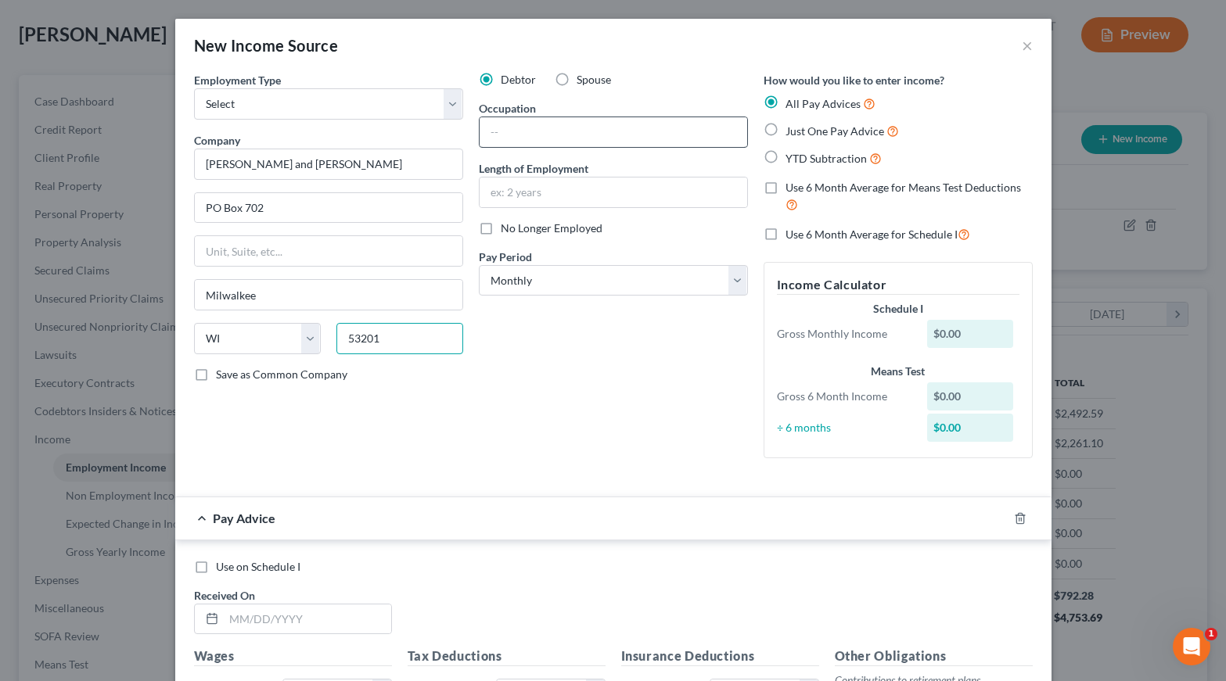
type input "53201"
type input "[GEOGRAPHIC_DATA]"
click at [537, 139] on input "text" at bounding box center [613, 132] width 268 height 30
type input "L"
type input "Assembler"
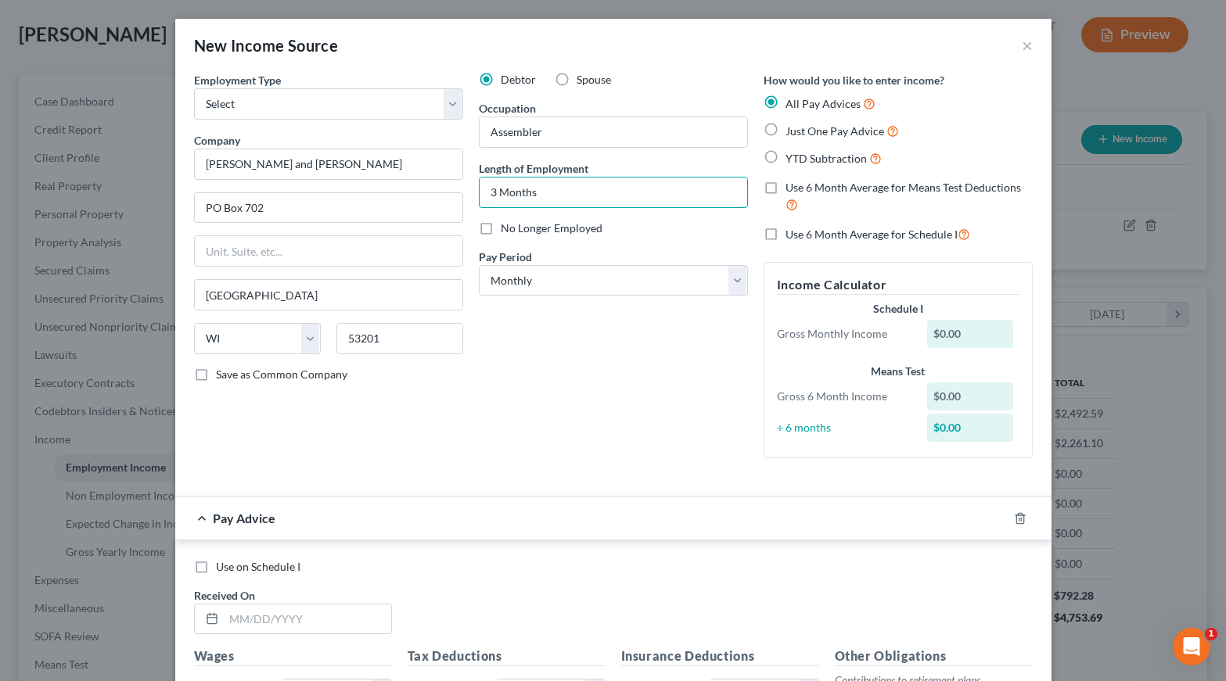
type input "3 Months"
click at [501, 227] on label "No Longer Employed" at bounding box center [552, 229] width 102 height 16
click at [507, 227] on input "No Longer Employed" at bounding box center [512, 226] width 10 height 10
checkbox input "true"
select select "3"
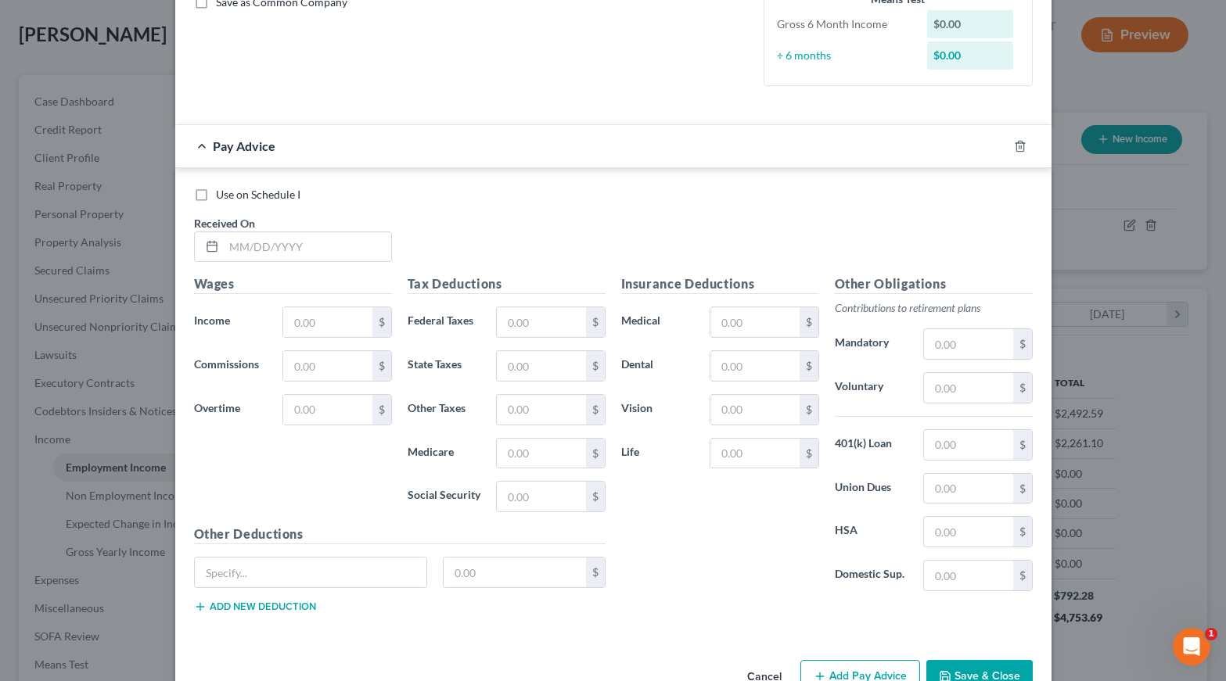
scroll to position [375, 0]
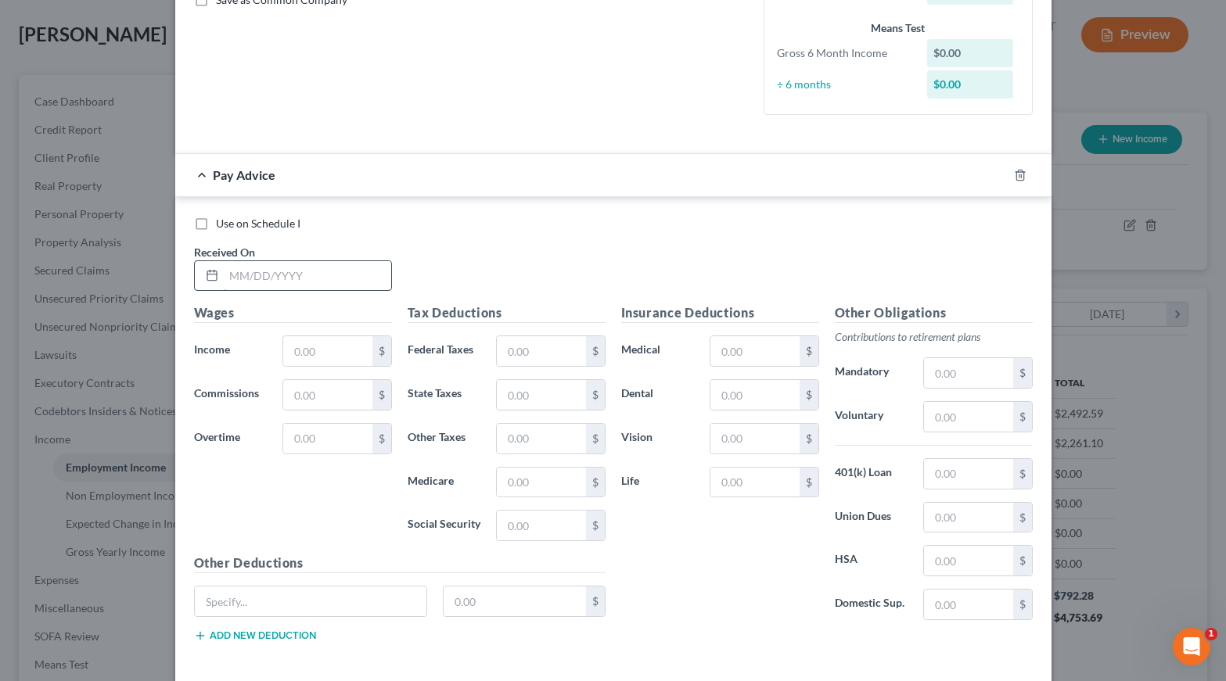
click at [282, 277] on input "text" at bounding box center [307, 276] width 167 height 30
type input "[DATE]"
type input "248.00"
type input "15.38"
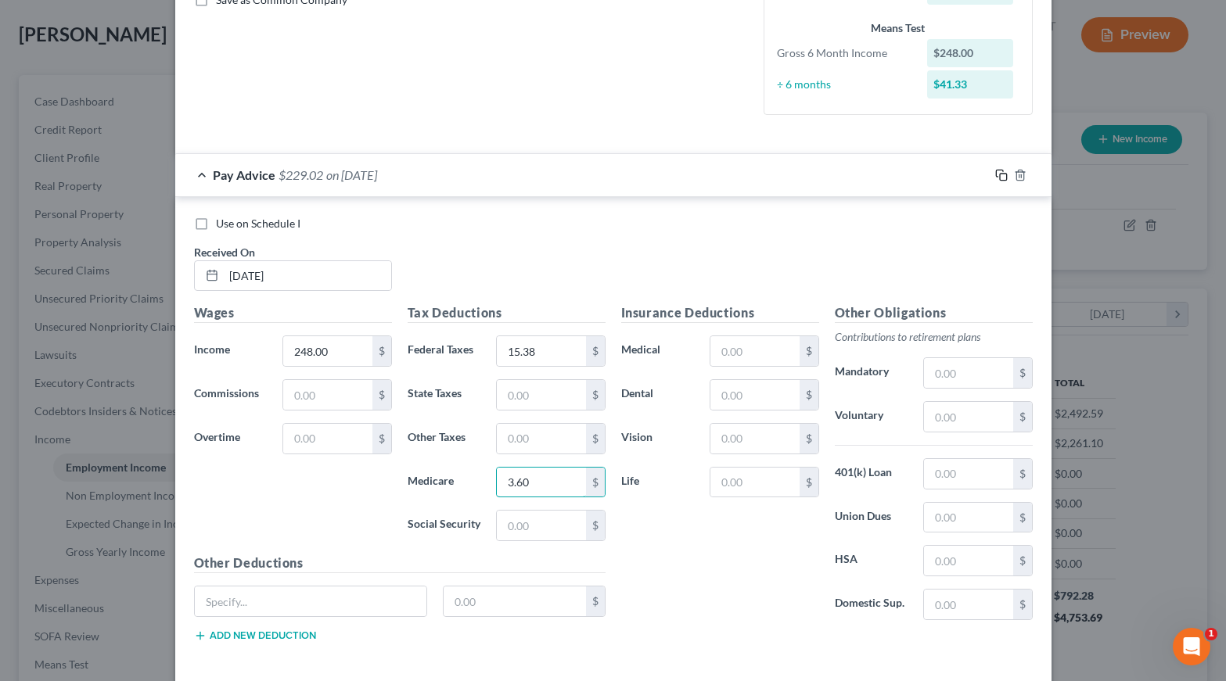
type input "3.60"
click at [1001, 169] on icon "button" at bounding box center [1001, 175] width 13 height 13
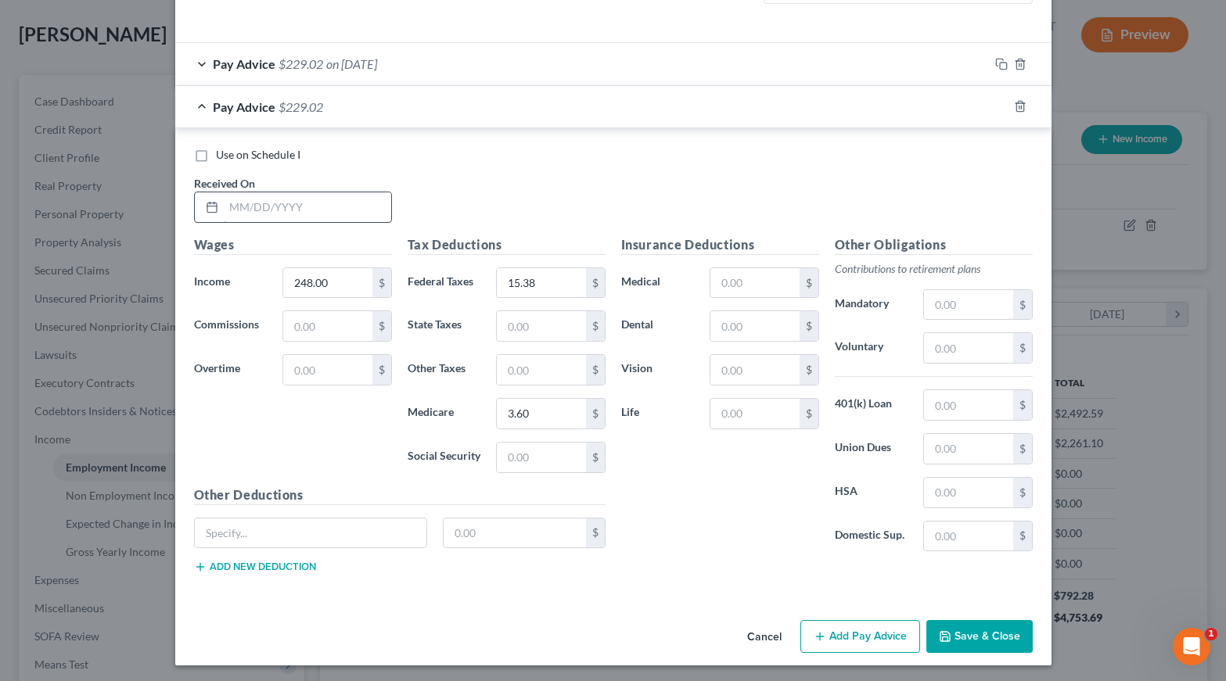
scroll to position [485, 0]
click at [268, 209] on input "text" at bounding box center [307, 208] width 167 height 30
type input "[DATE]"
type input "771.13"
type input "53.33"
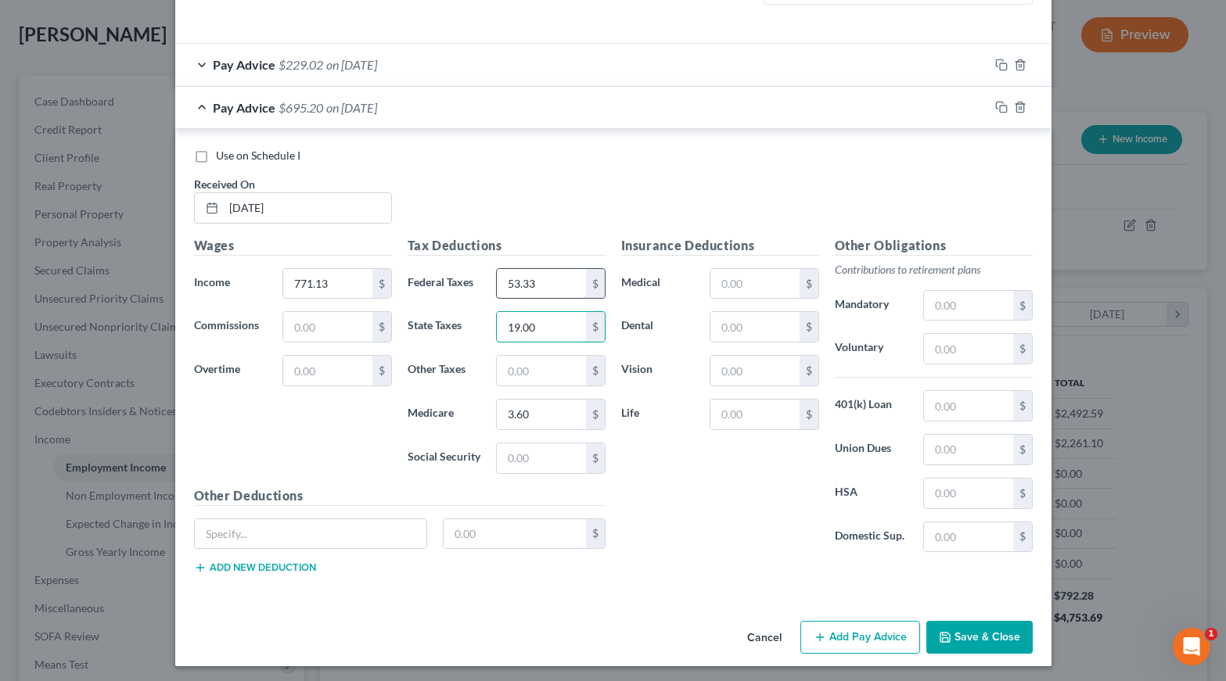
type input "19.00"
type input "11.18"
type input "47.81"
click at [1000, 102] on icon "button" at bounding box center [1001, 107] width 13 height 13
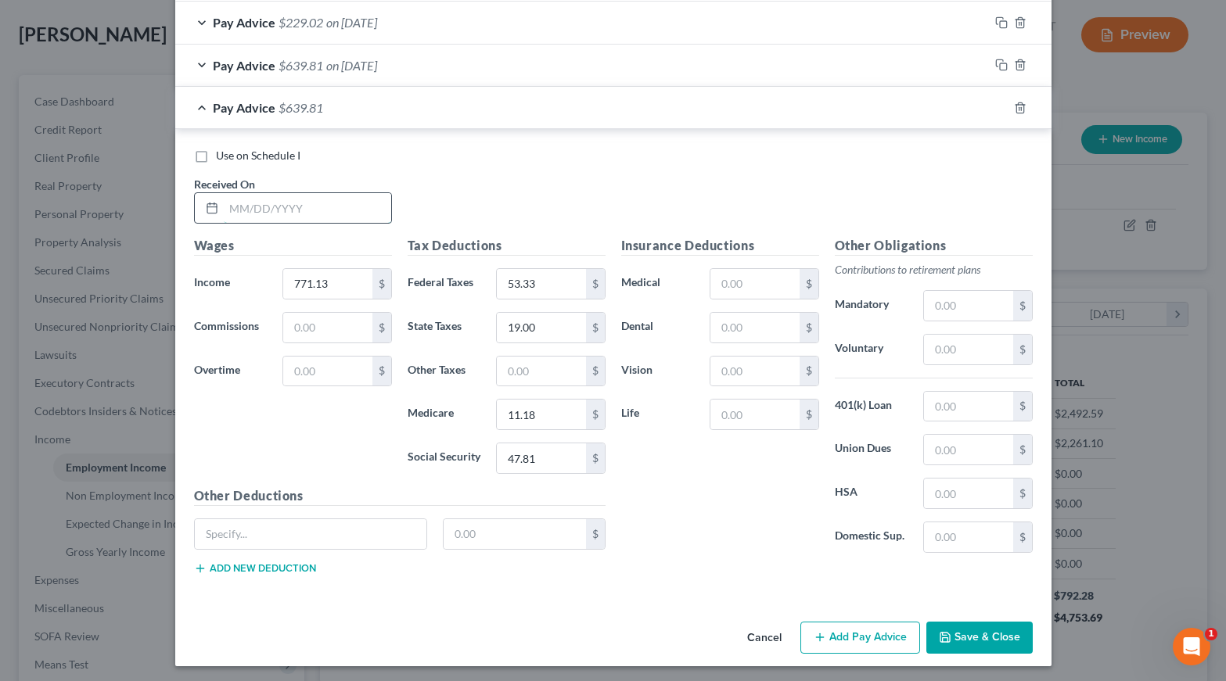
click at [238, 212] on input "text" at bounding box center [307, 208] width 167 height 30
type input "[DATE]"
type input "660.69"
type input "40.08"
type input "14.00"
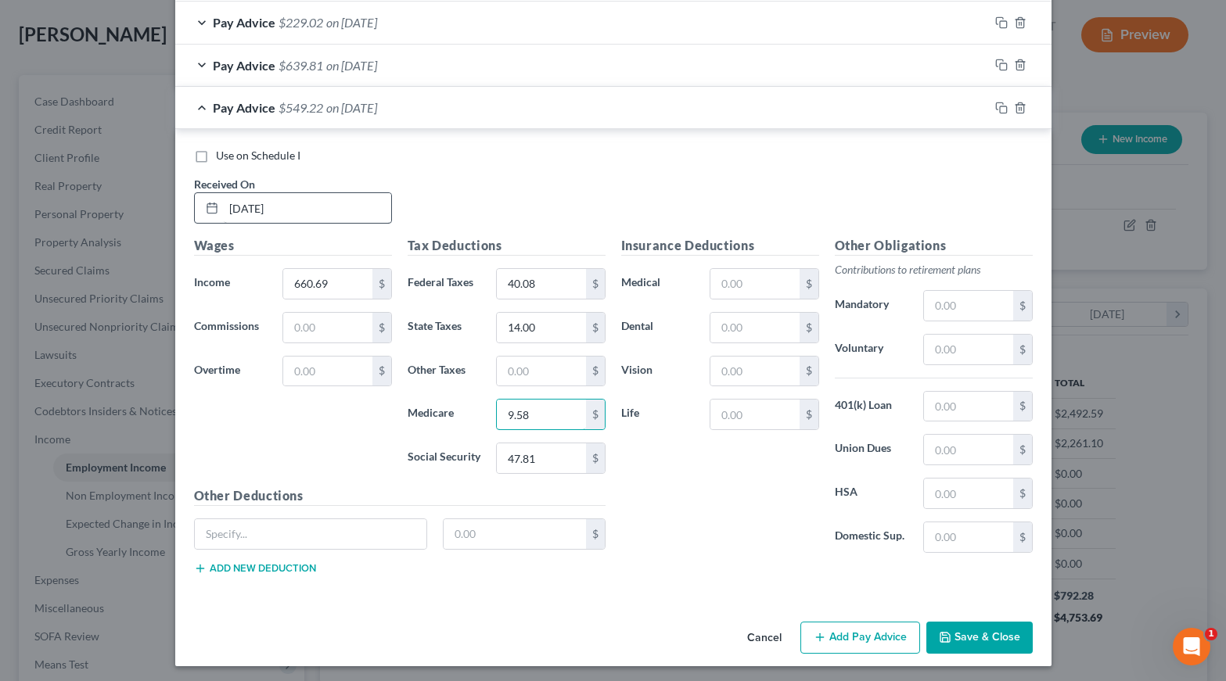
type input "9.58"
type input "40.96"
click at [997, 103] on icon "button" at bounding box center [1001, 108] width 13 height 13
click at [300, 206] on input "text" at bounding box center [307, 209] width 167 height 30
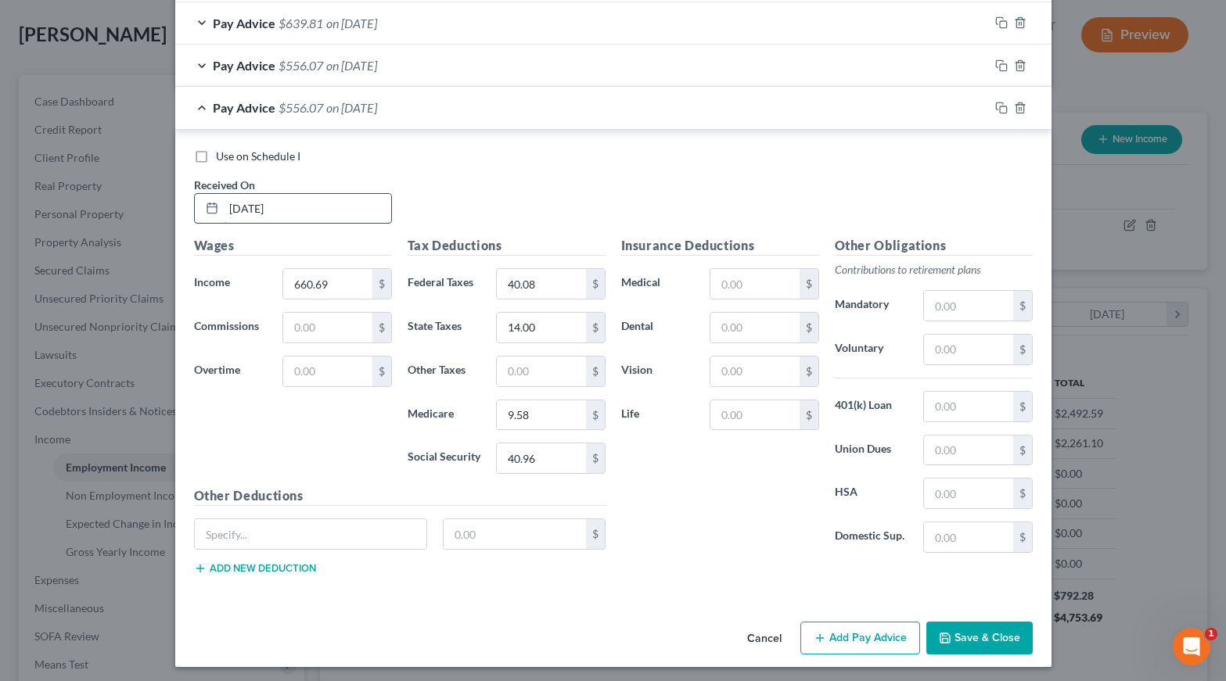
type input "[DATE]"
type input "496.00"
type input "20.75"
type input "6.00"
type input "7.19"
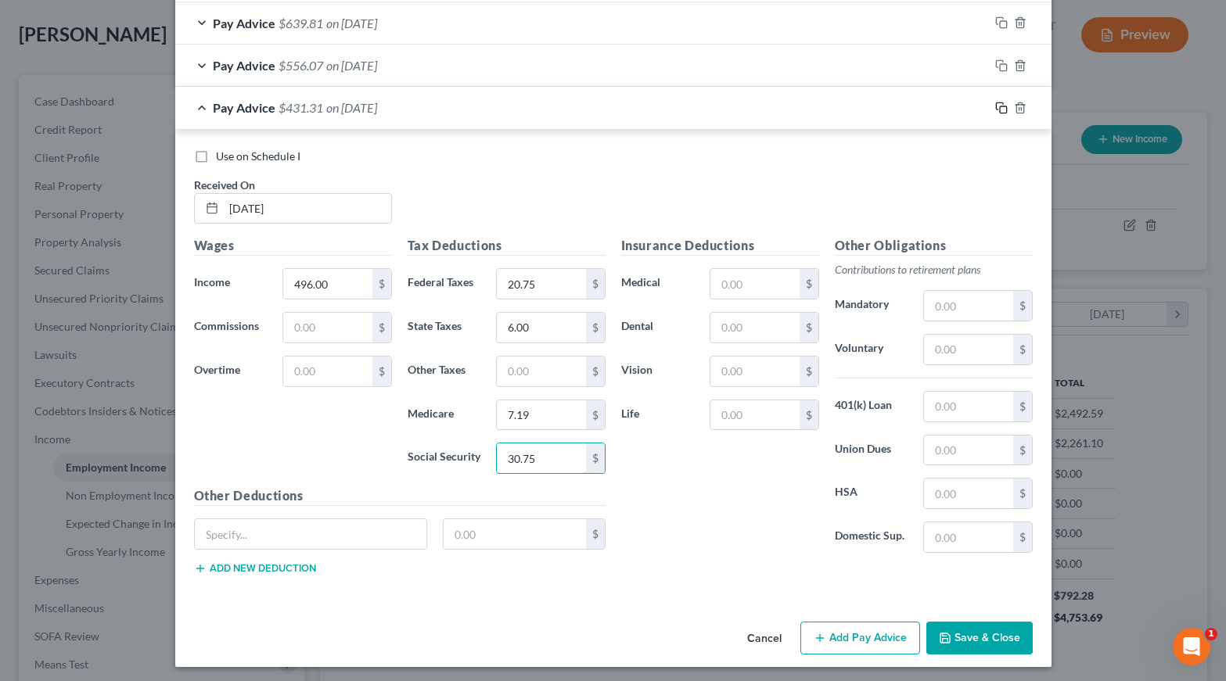
type input "30.75"
click at [997, 107] on icon "button" at bounding box center [1001, 108] width 13 height 13
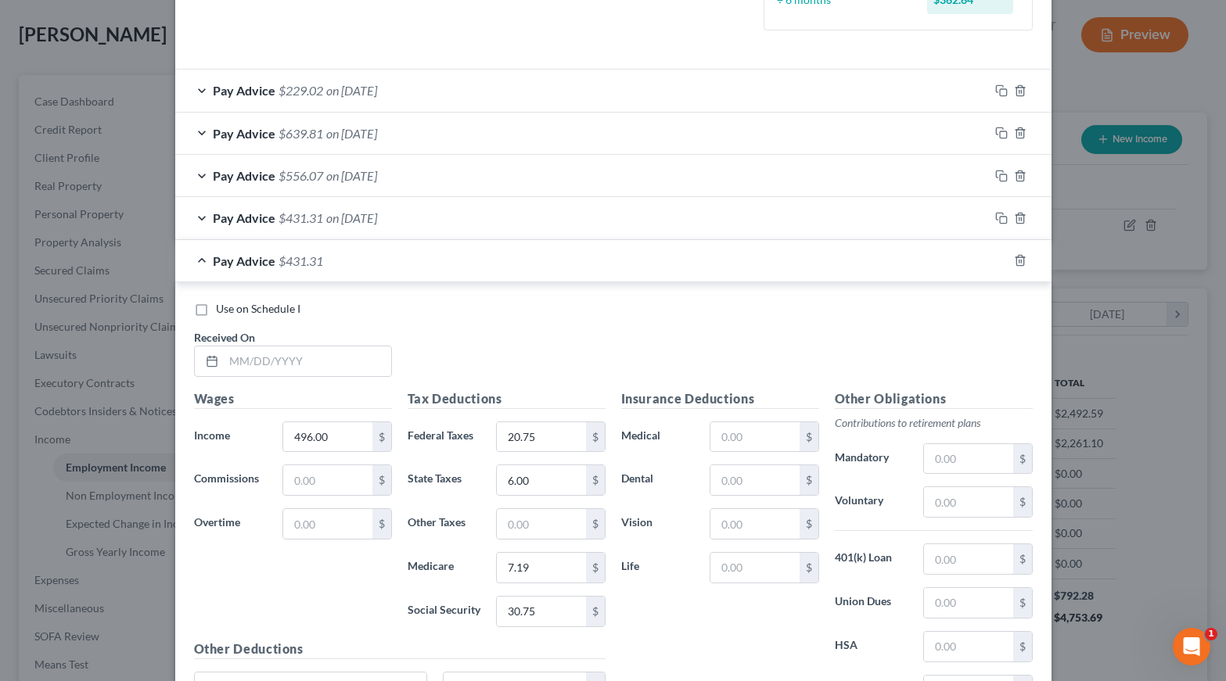
scroll to position [477, 0]
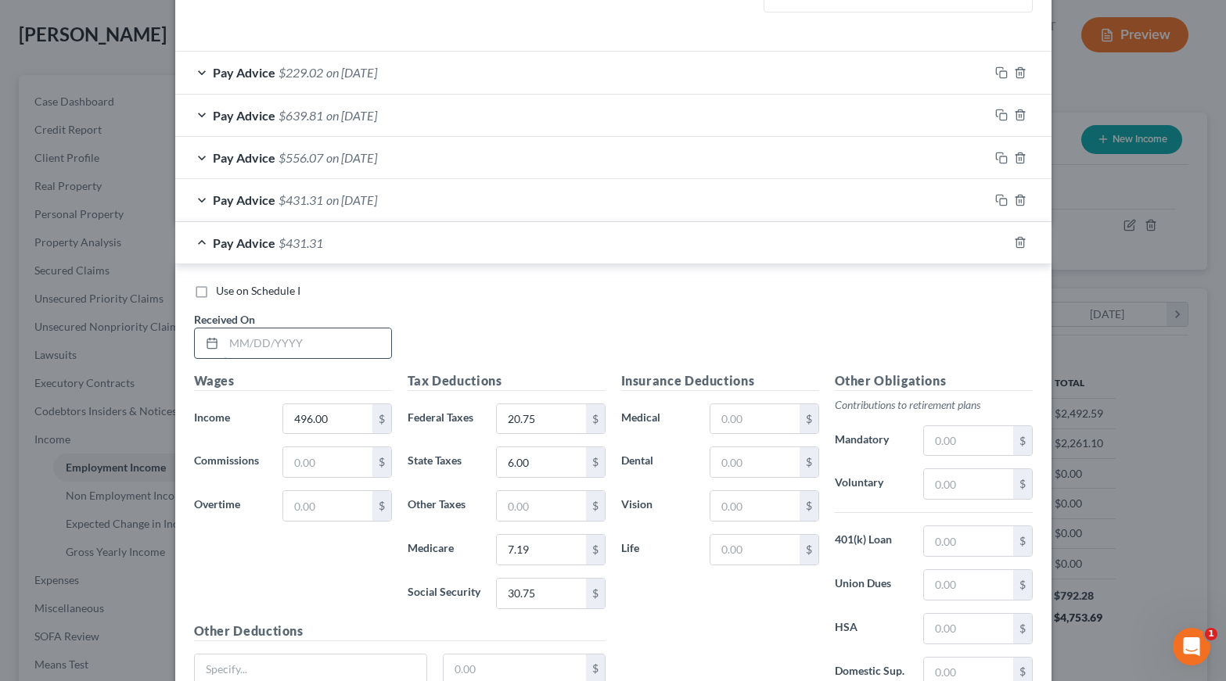
click at [310, 339] on input "text" at bounding box center [307, 344] width 167 height 30
type input "[DATE]"
type input "620.00"
type input "31.47"
type input "11.00"
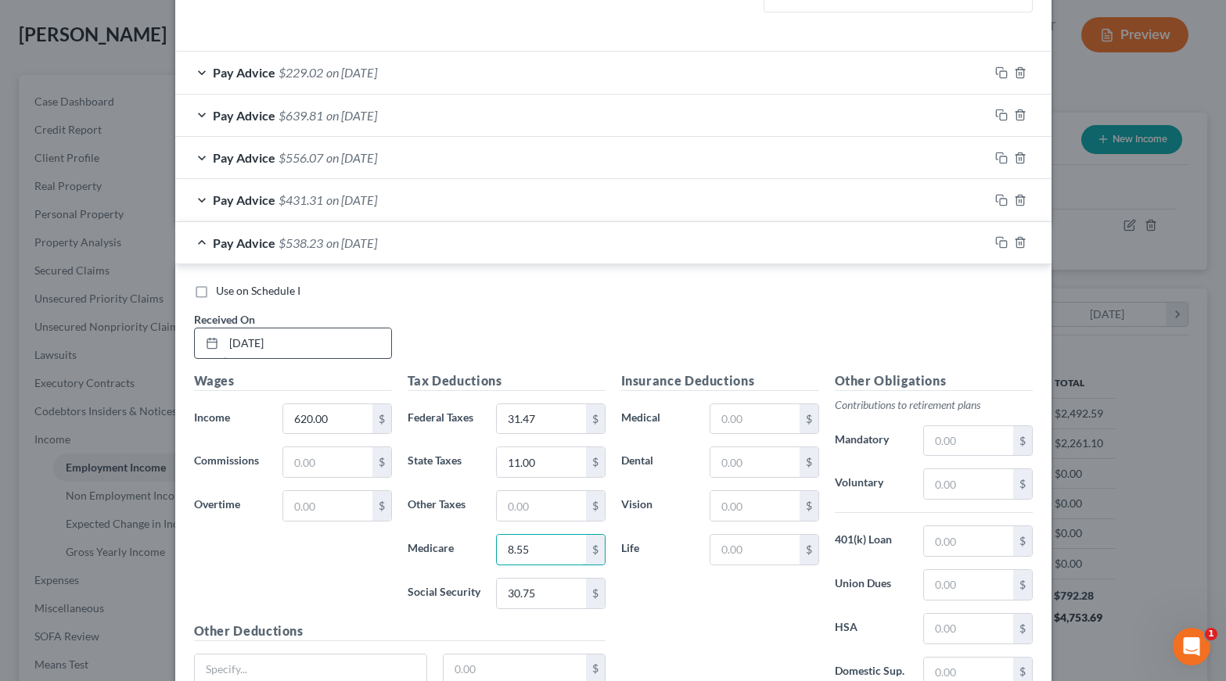
type input "8.55"
type input "36.57"
drag, startPoint x: 760, startPoint y: 415, endPoint x: 716, endPoint y: 414, distance: 44.6
click at [715, 414] on input "179.52" at bounding box center [754, 419] width 88 height 30
type input "27.83"
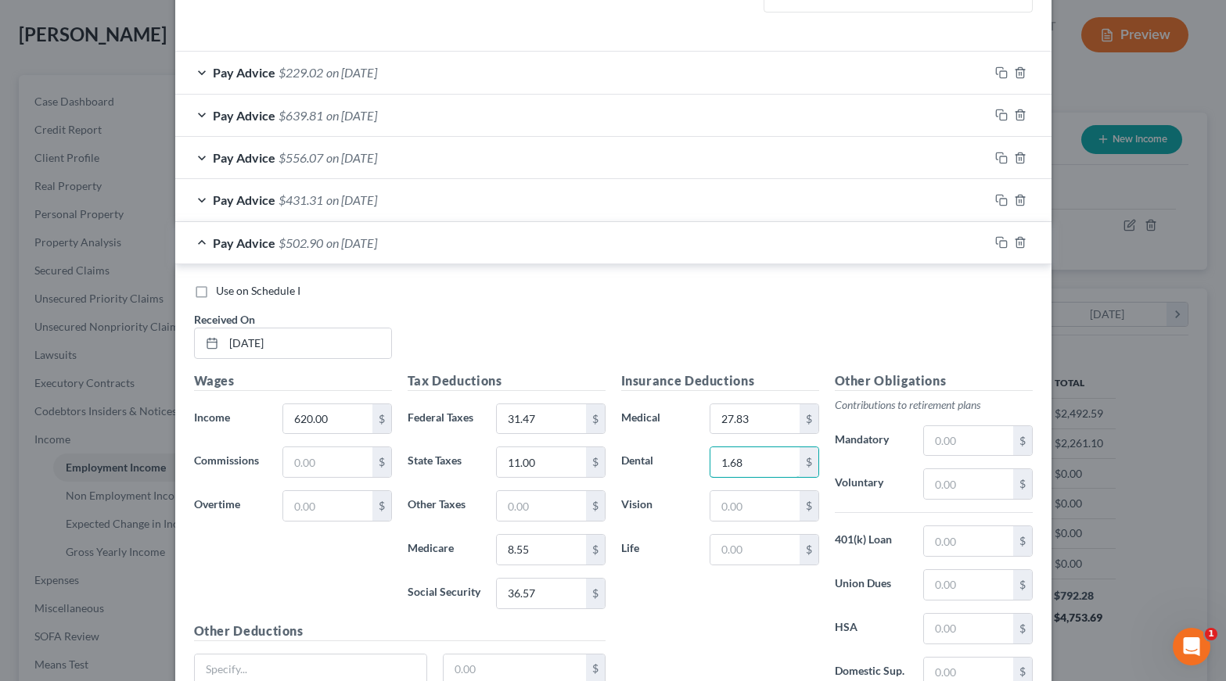
type input "1.68"
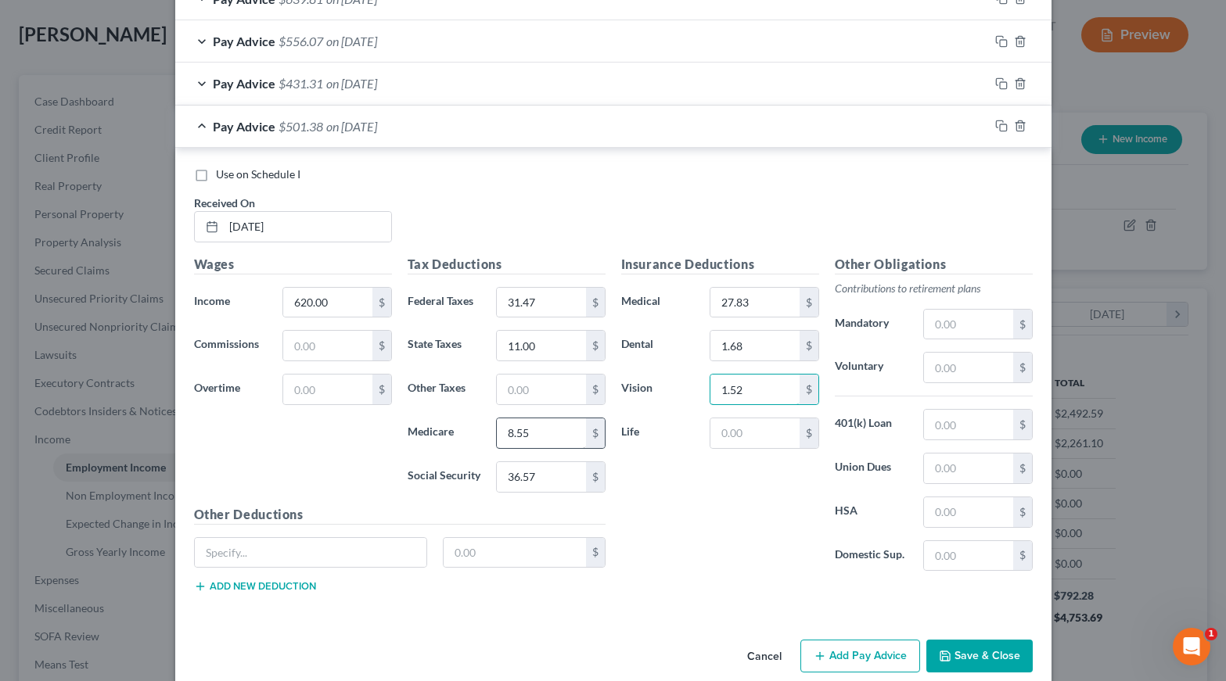
scroll to position [595, 0]
type input "1.52"
click at [337, 545] on input "text" at bounding box center [311, 552] width 232 height 30
type input "Illness/Hospital/Accident"
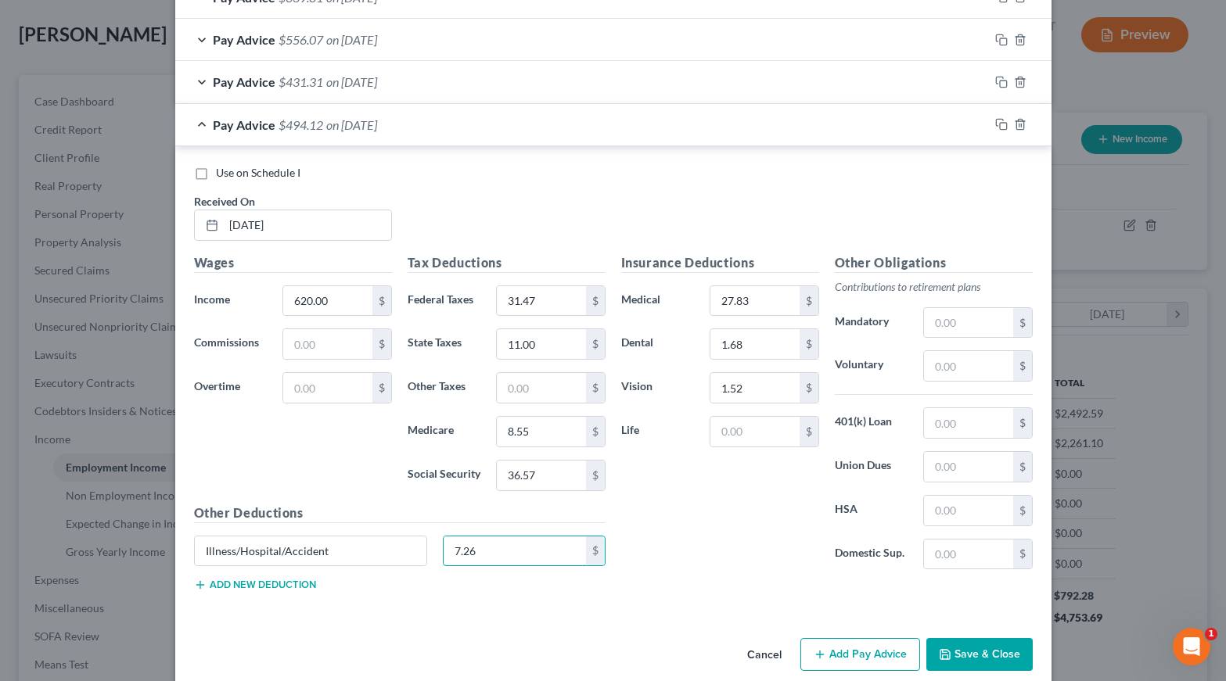
type input "7.26"
click at [269, 579] on button "Add new deduction" at bounding box center [255, 585] width 122 height 13
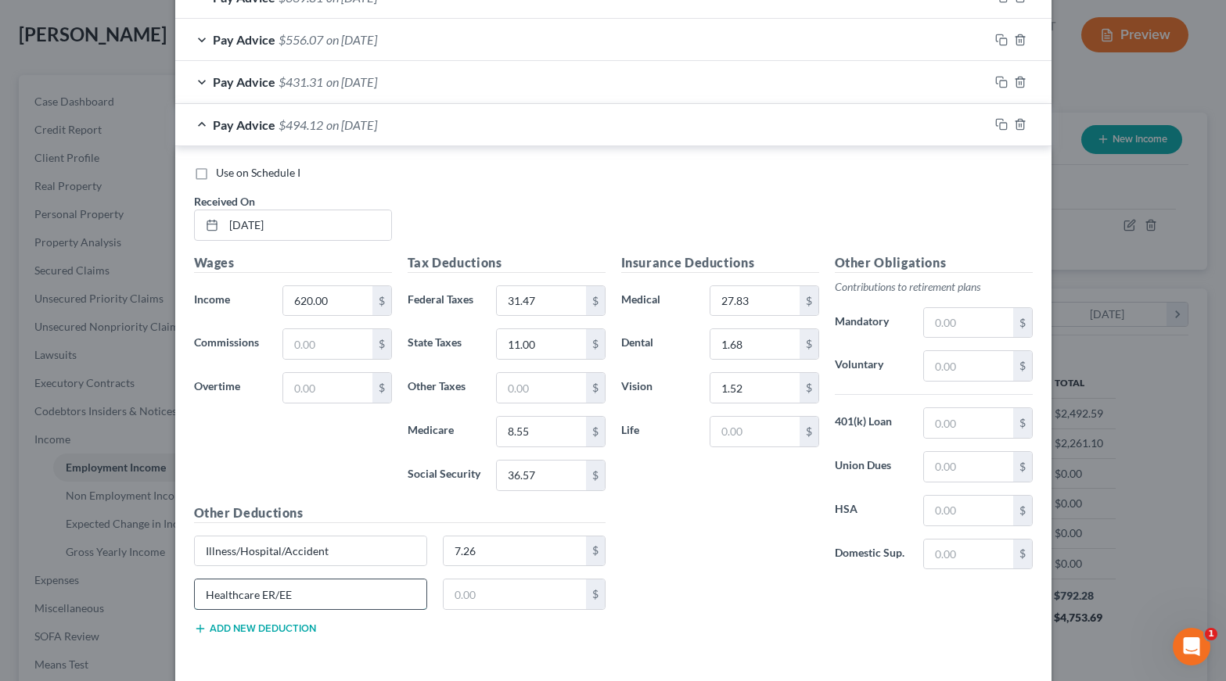
type input "Healthcare ER/EE"
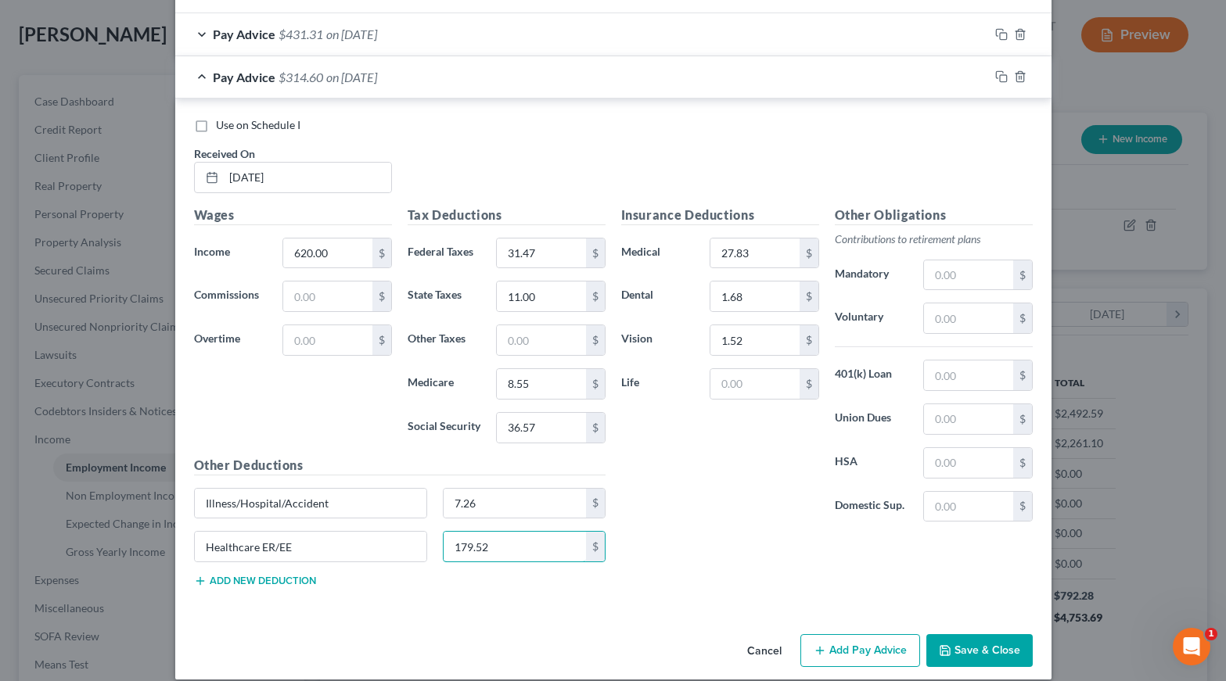
scroll to position [645, 0]
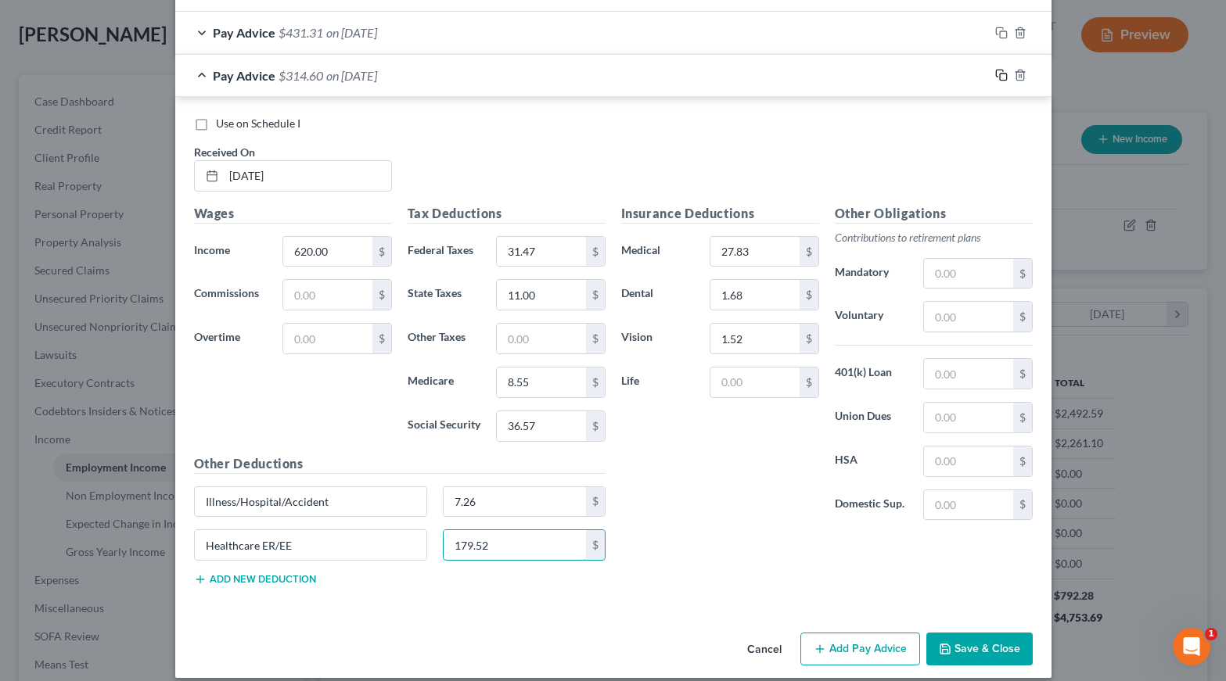
type input "179.52"
click at [999, 69] on icon "button" at bounding box center [1001, 75] width 13 height 13
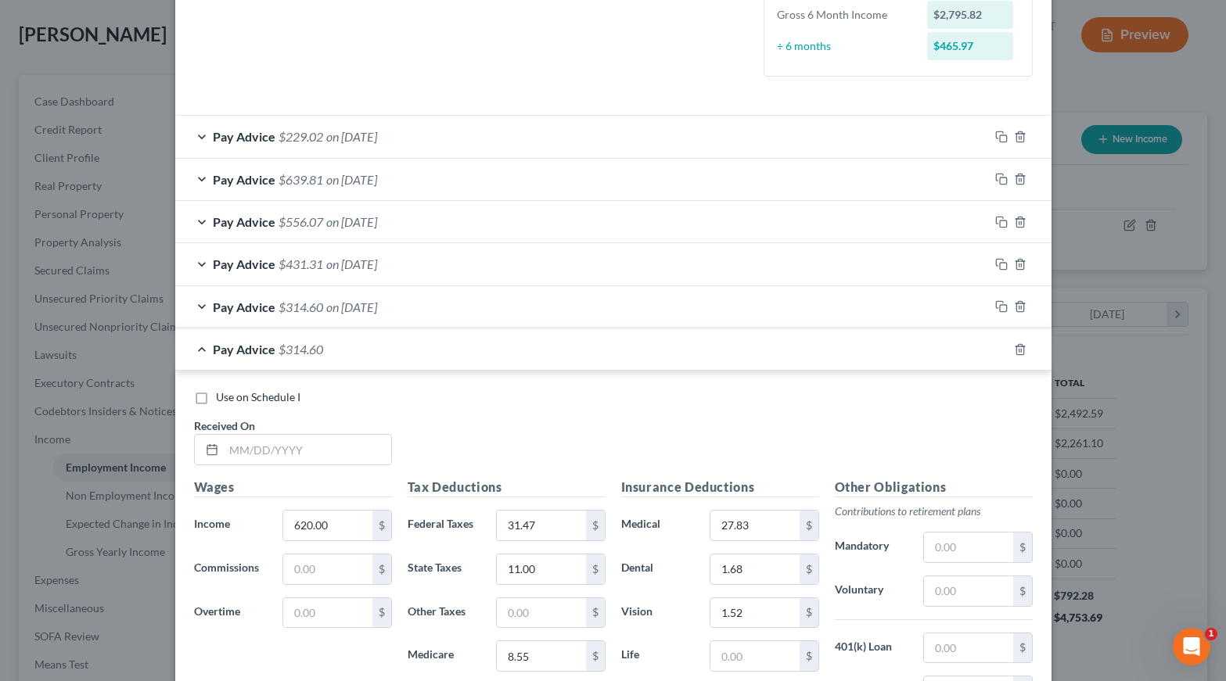
scroll to position [555, 0]
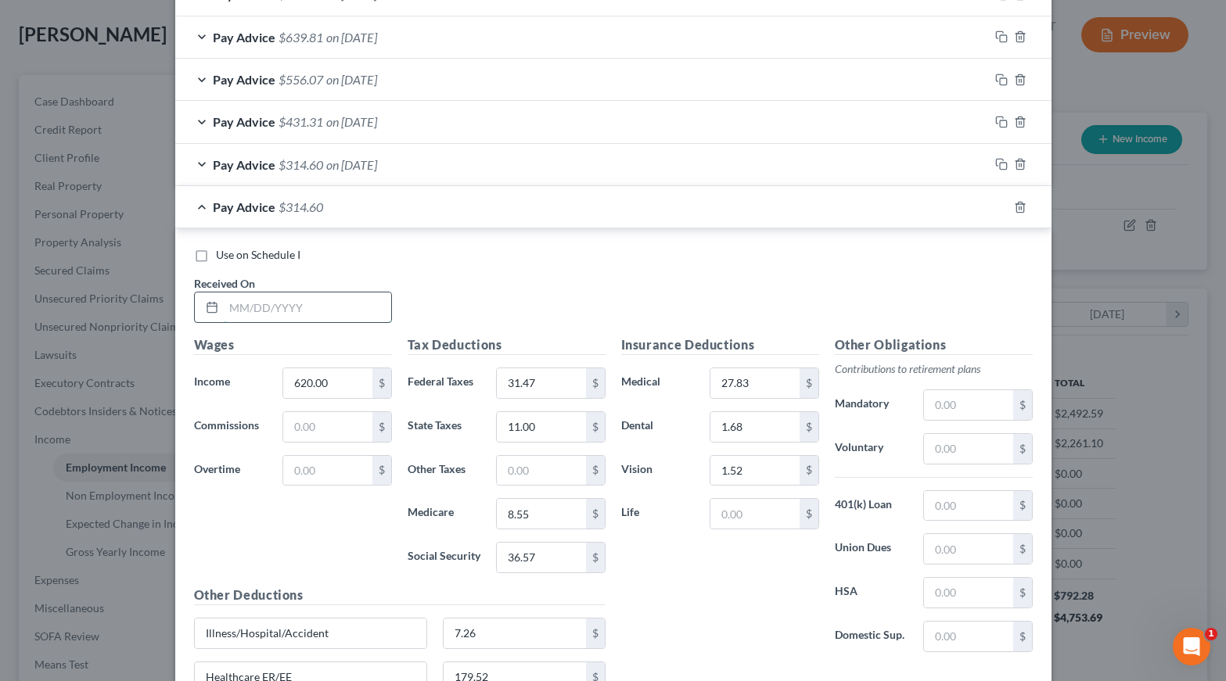
click at [298, 311] on input "text" at bounding box center [307, 308] width 167 height 30
type input "[DATE]"
type input "372.00"
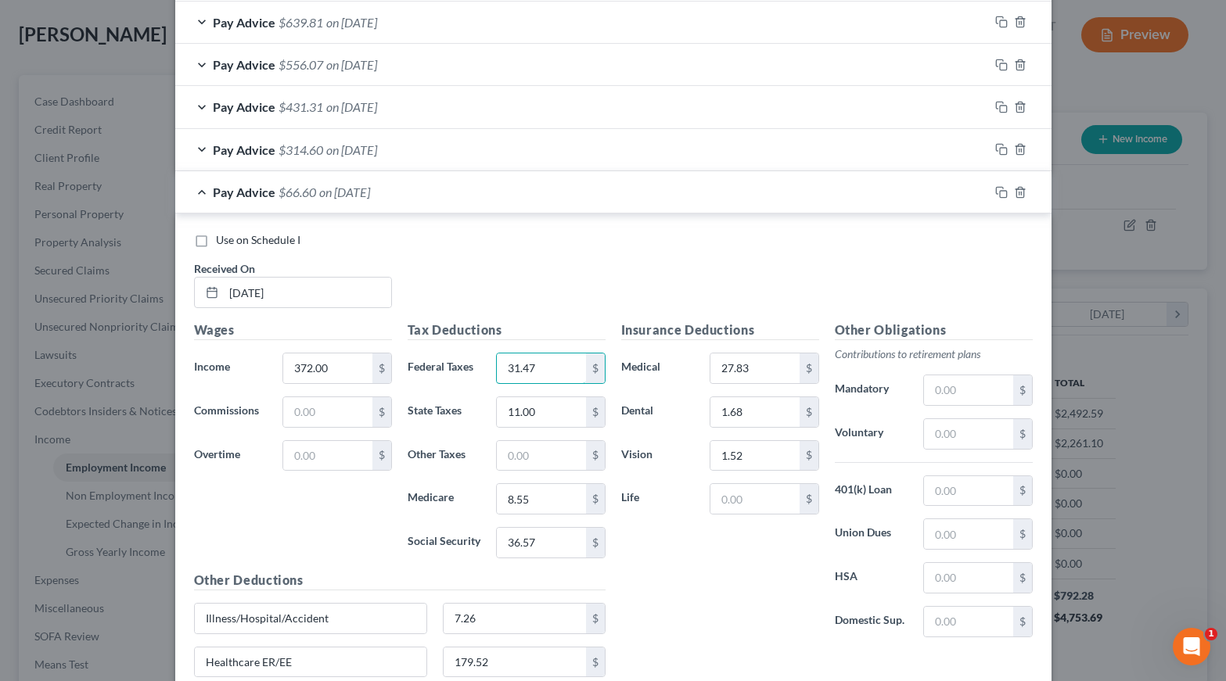
scroll to position [569, 0]
type input "5.25"
type input "1.00"
type input "4.96"
type input "21.19"
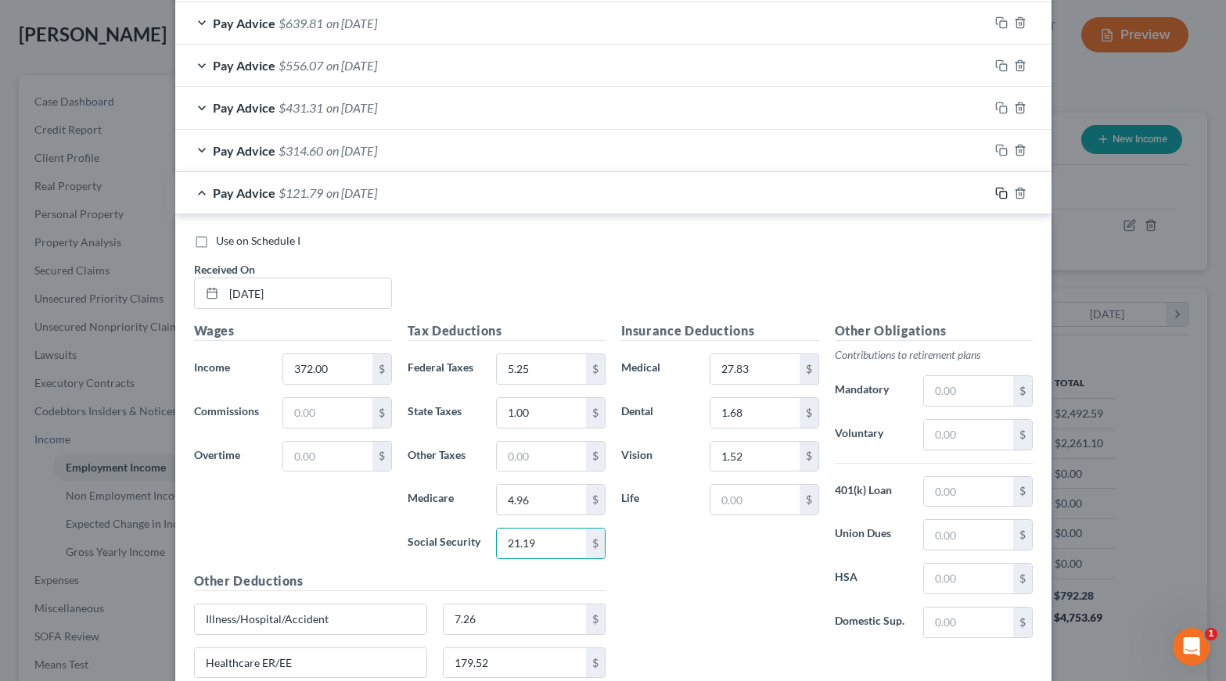
click at [1002, 189] on icon "button" at bounding box center [1001, 193] width 13 height 13
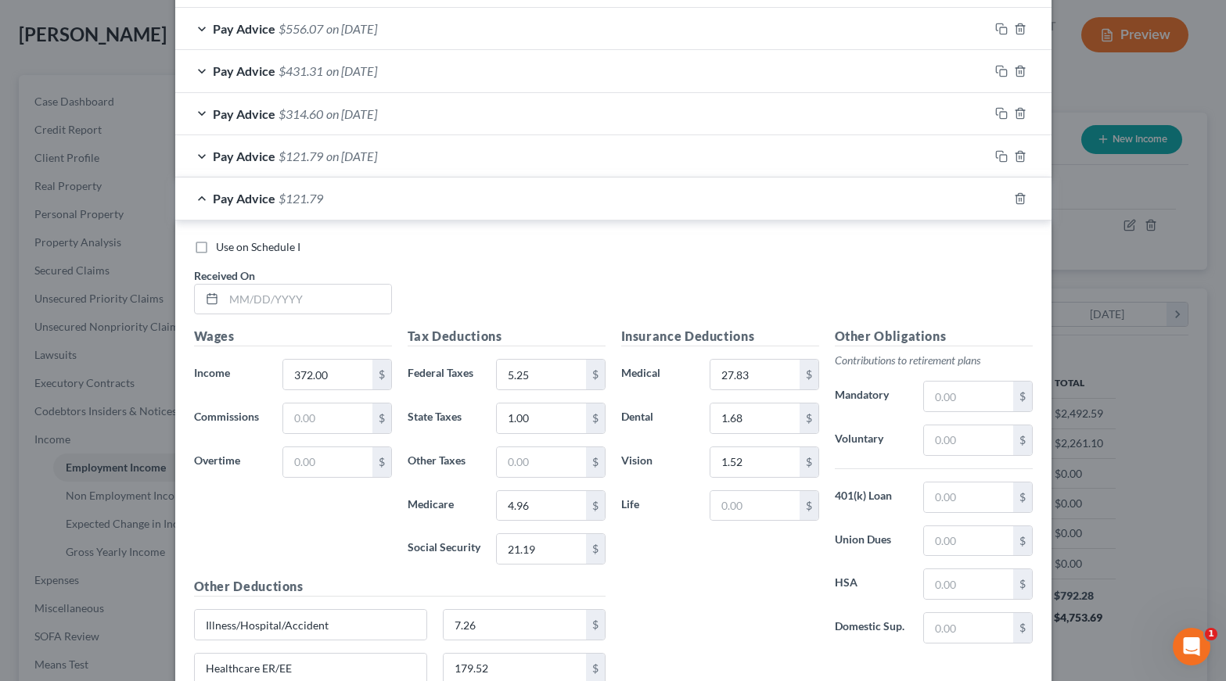
scroll to position [709, 0]
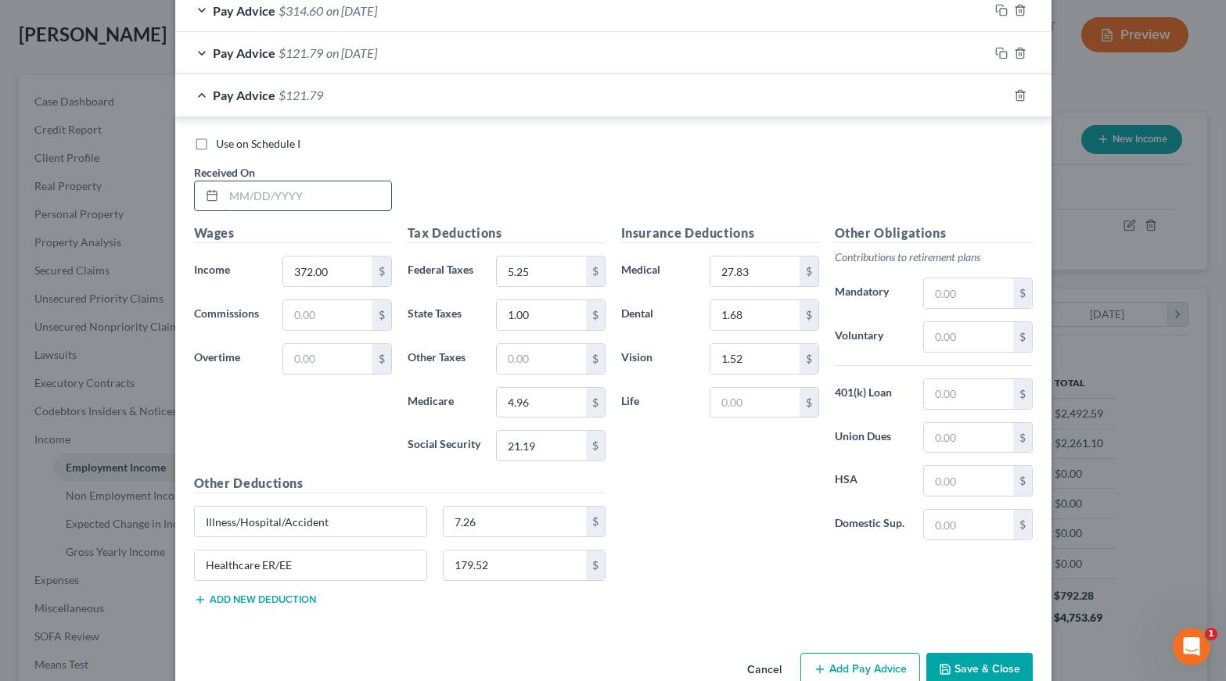
click at [317, 188] on input "text" at bounding box center [307, 196] width 167 height 30
type input "[DATE]"
type input "496.00"
type input "17.65"
type input "5.00"
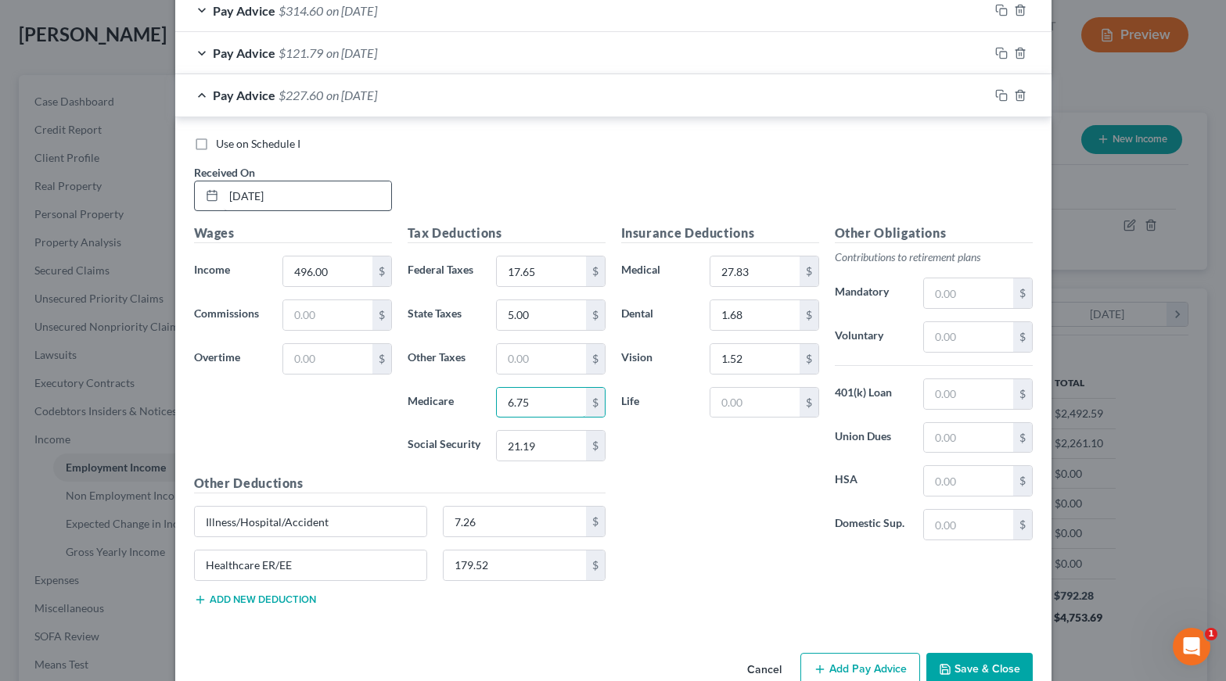
type input "6.75"
type input "28.87"
click at [1002, 92] on icon "button" at bounding box center [1001, 95] width 13 height 13
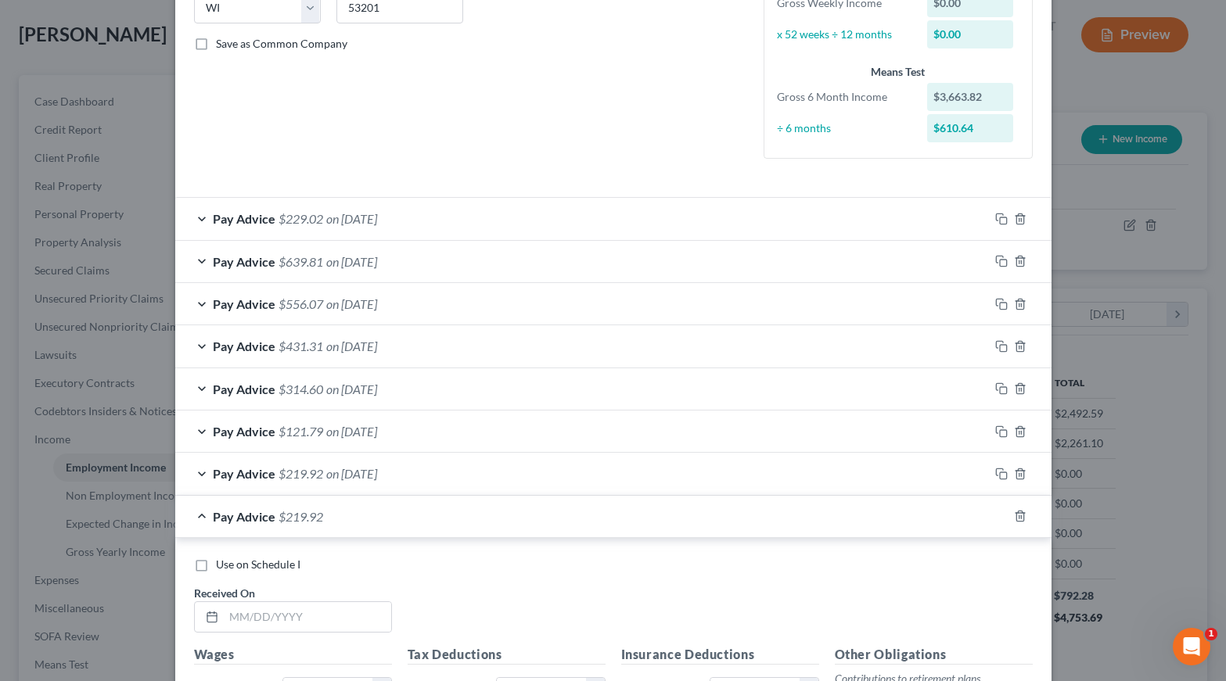
scroll to position [564, 0]
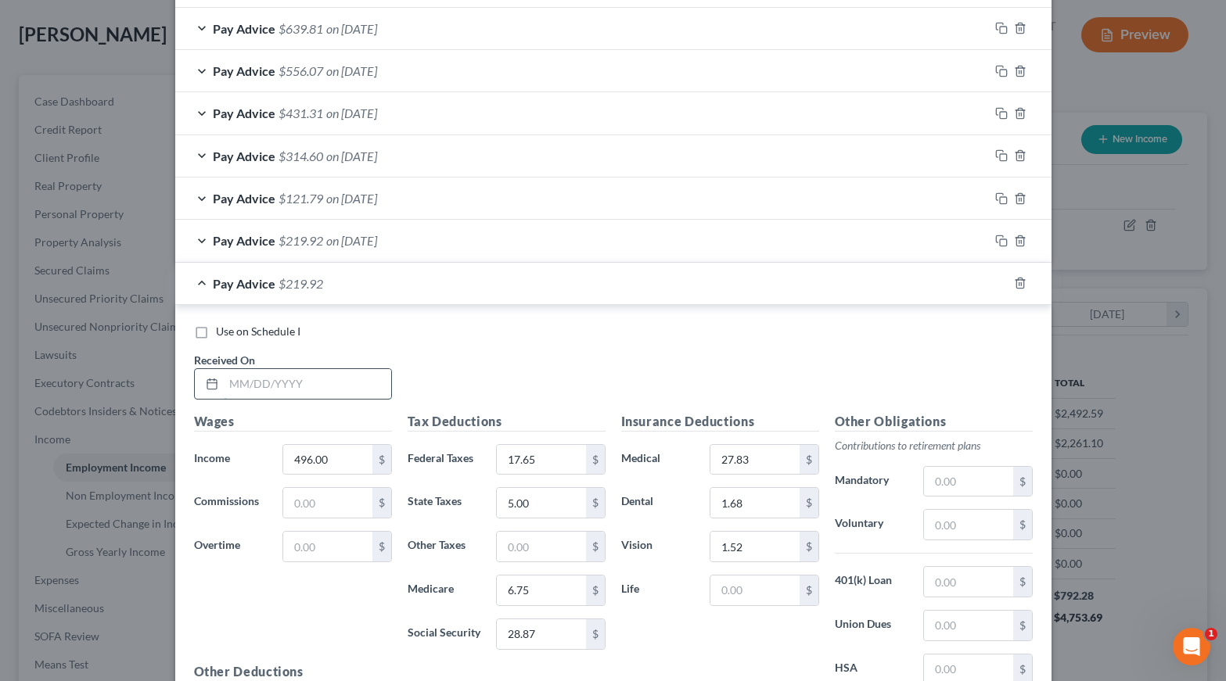
click at [339, 381] on input "text" at bounding box center [307, 384] width 167 height 30
type input "[DATE]"
type input "449.50"
type input "11.65"
type input "2.00"
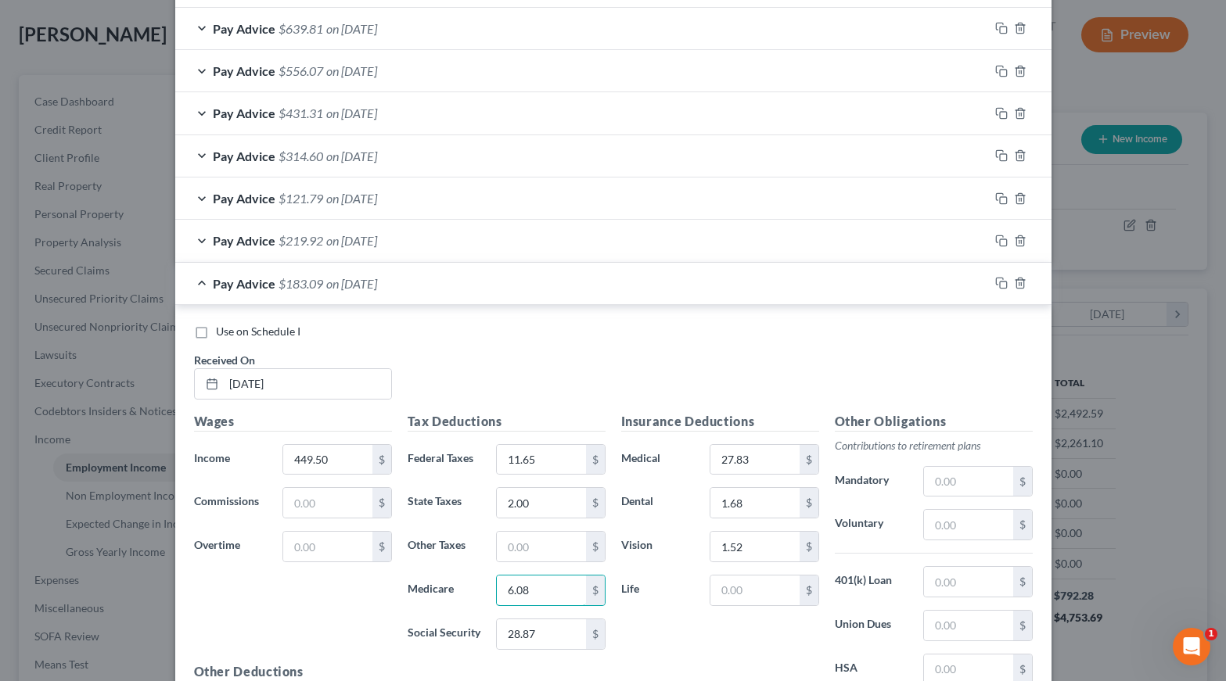
type input "6.08"
type input "26.00"
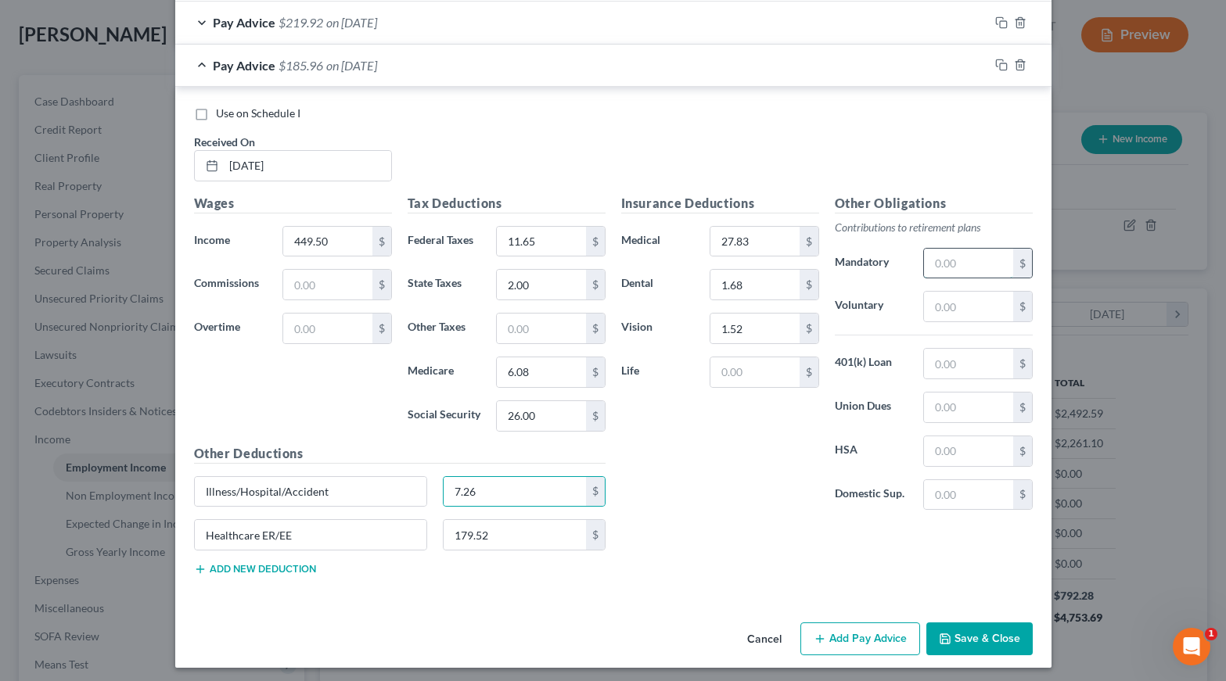
click at [971, 254] on input "text" at bounding box center [968, 264] width 88 height 30
type input "13.49"
type input "11.24"
click at [996, 60] on icon "button" at bounding box center [999, 63] width 7 height 7
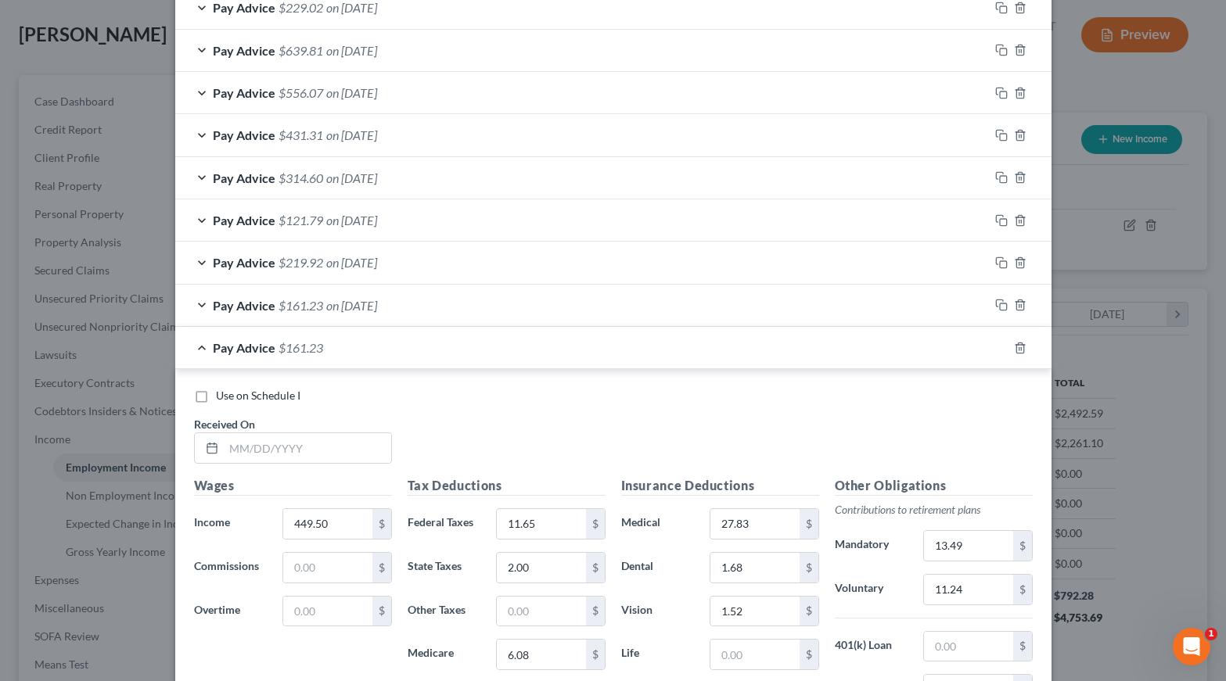
scroll to position [645, 0]
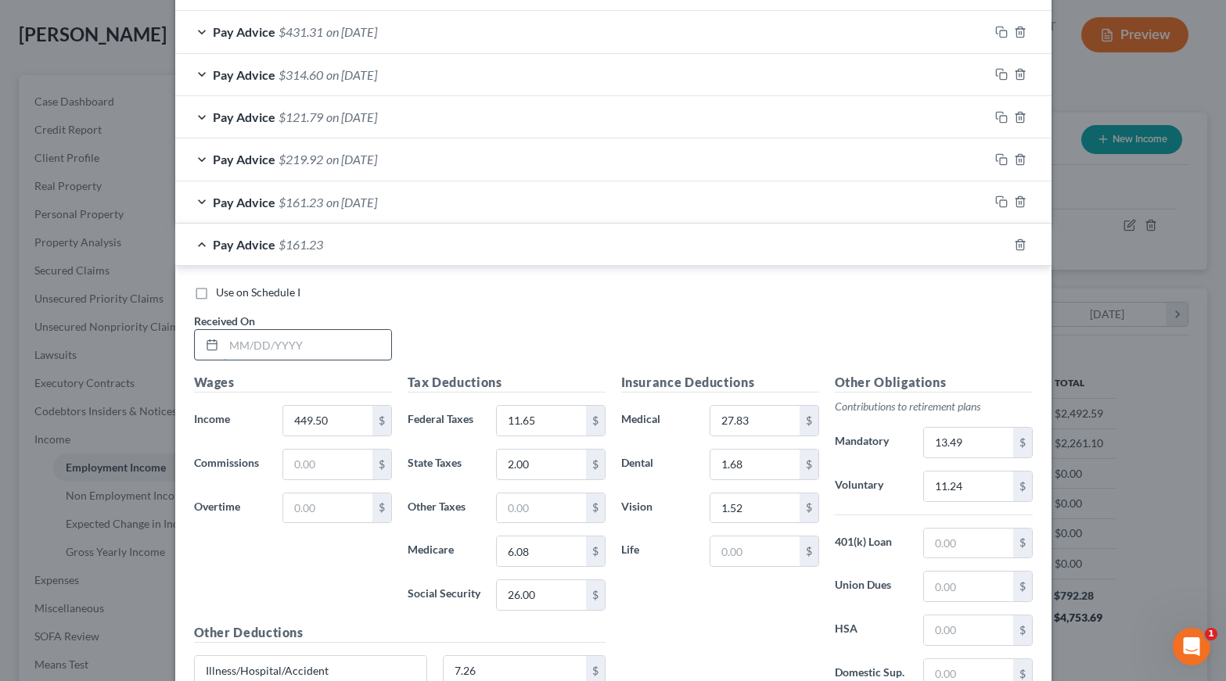
click at [296, 339] on input "text" at bounding box center [307, 345] width 167 height 30
type input "[DATE]"
click at [332, 415] on input "449.50" at bounding box center [327, 421] width 88 height 30
type input "430.13"
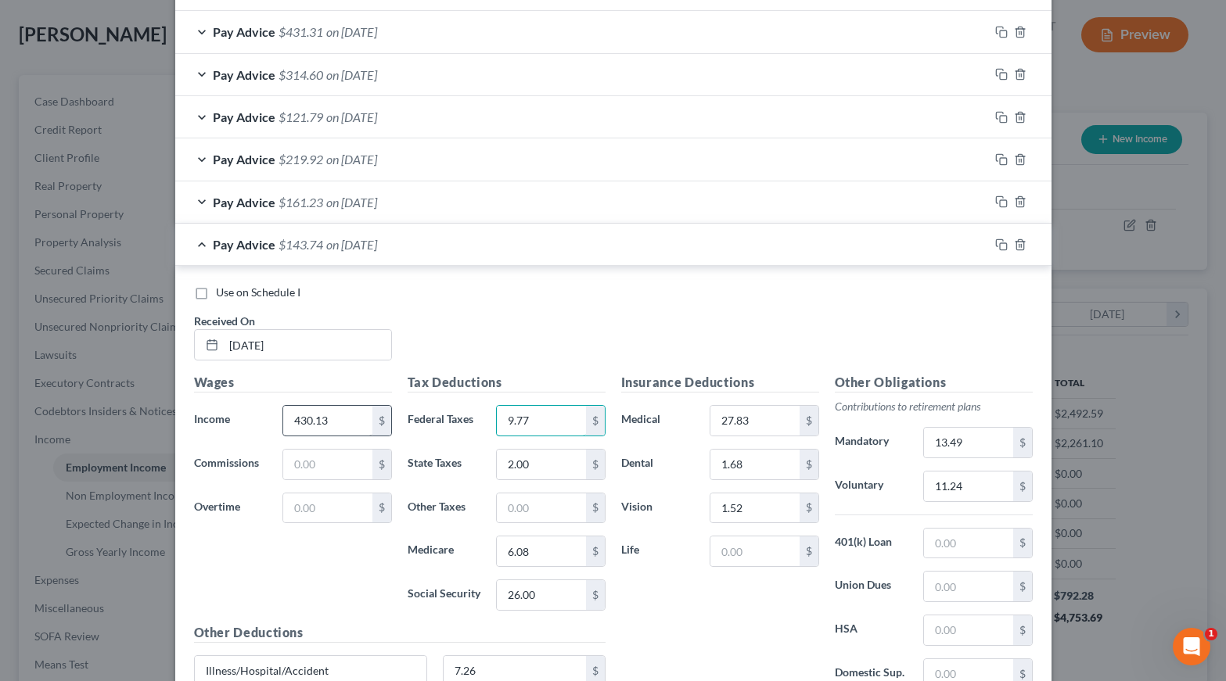
type input "9.77"
type input "2.00"
type input "5.80"
type input "24.79"
click at [973, 436] on input "13.49" at bounding box center [968, 443] width 88 height 30
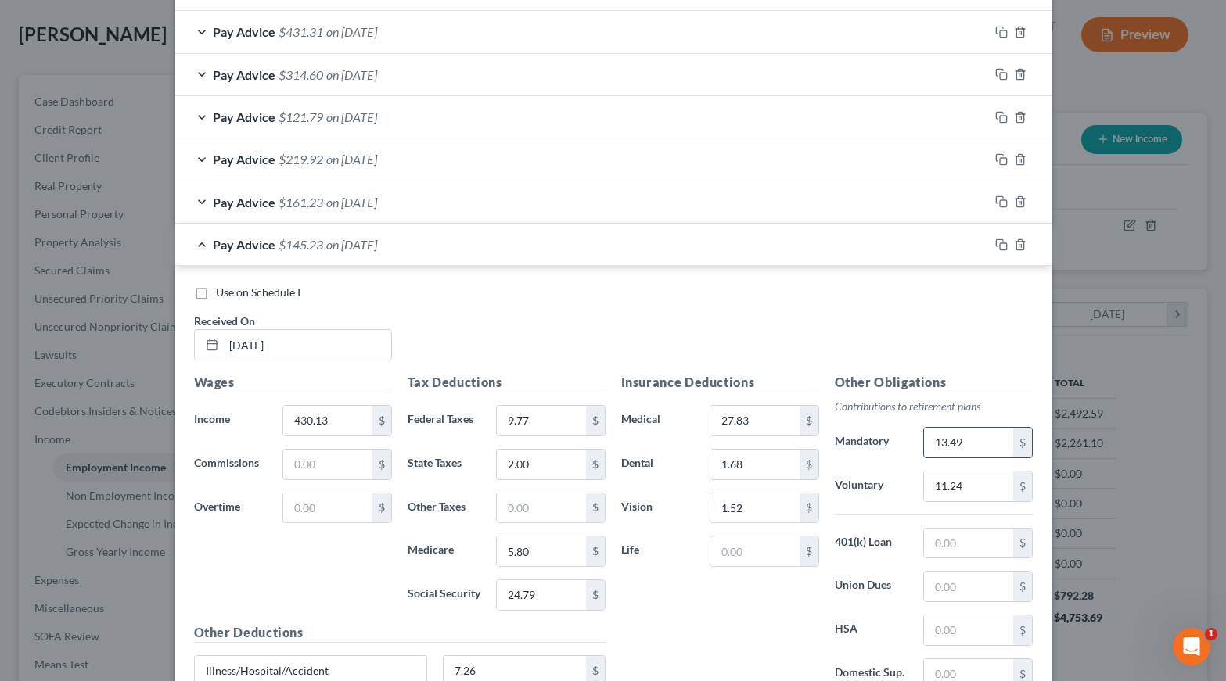
click at [973, 436] on input "13.49" at bounding box center [968, 443] width 88 height 30
type input "12.90"
type input "10.75"
click at [1005, 239] on icon "button" at bounding box center [1001, 245] width 13 height 13
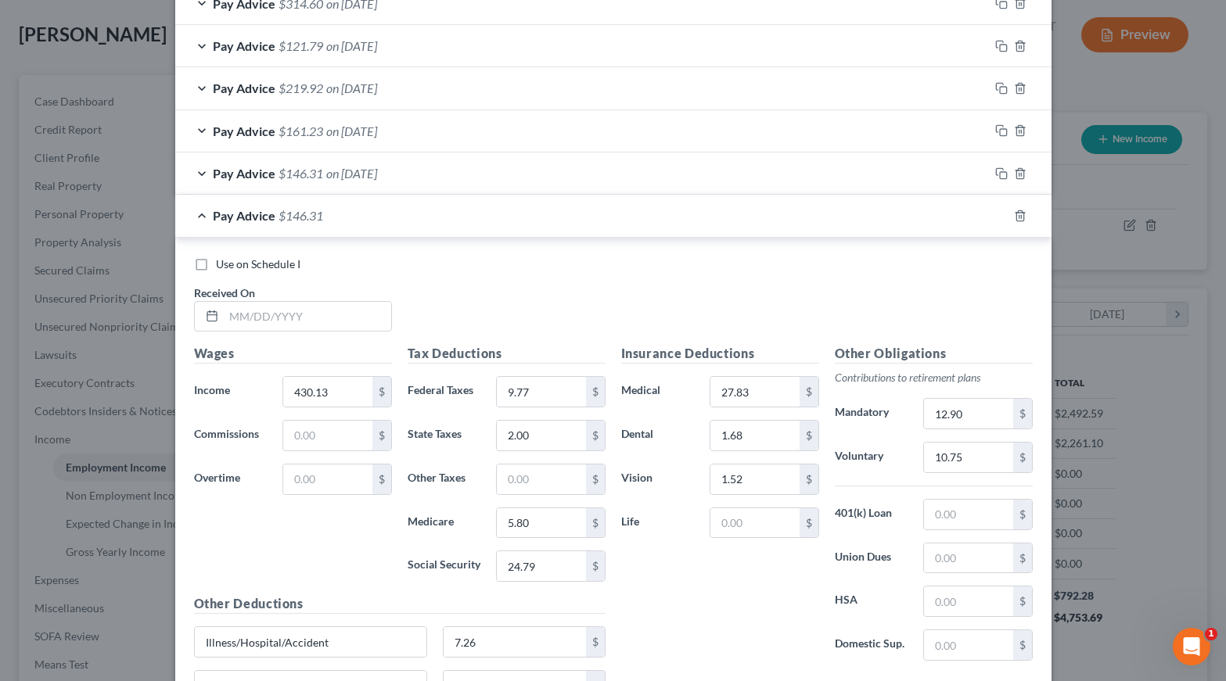
scroll to position [738, 0]
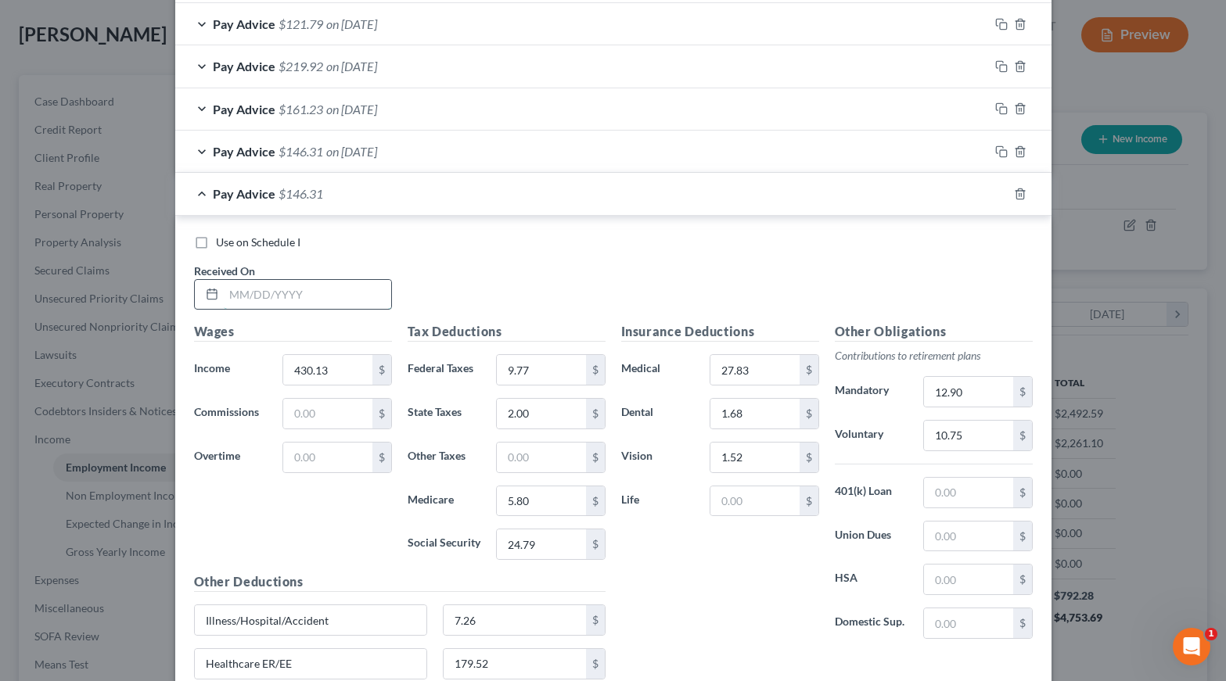
click at [296, 286] on input "text" at bounding box center [307, 295] width 167 height 30
type input "[DATE]"
click at [339, 366] on input "430.13" at bounding box center [327, 370] width 88 height 30
click at [336, 363] on input "430.13" at bounding box center [327, 370] width 88 height 30
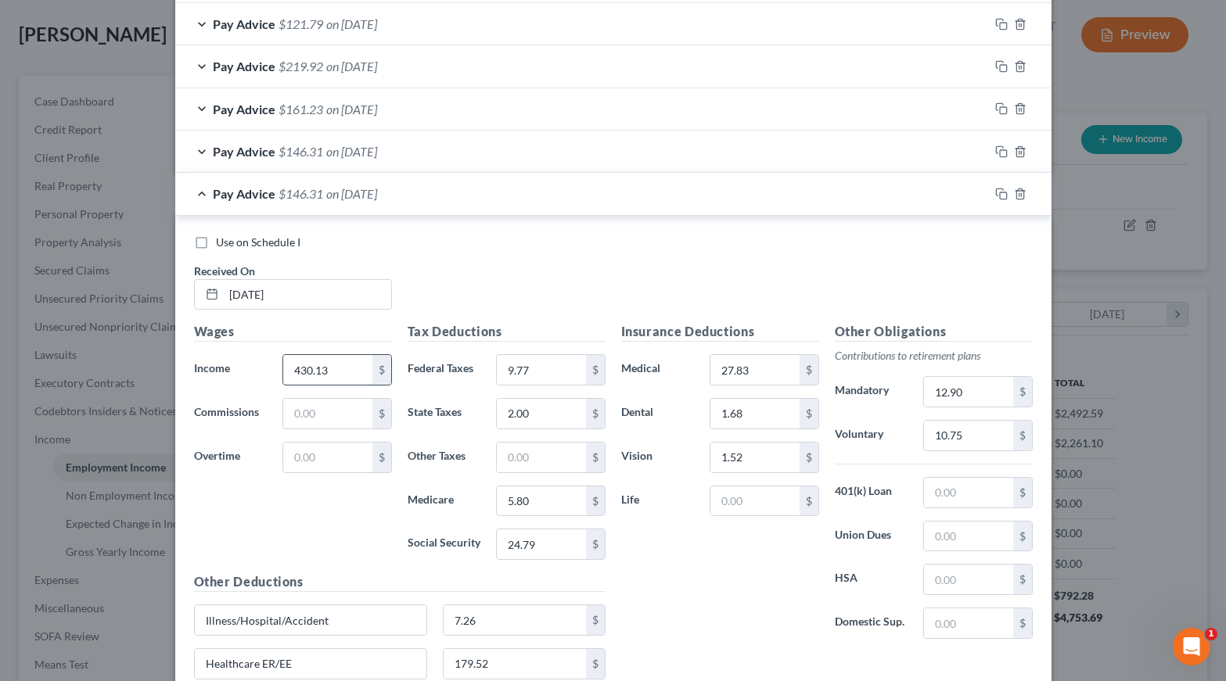
click at [336, 363] on input "430.13" at bounding box center [327, 370] width 88 height 30
type input "496.00"
type input "16.16"
type input "4.00"
type input "6.75"
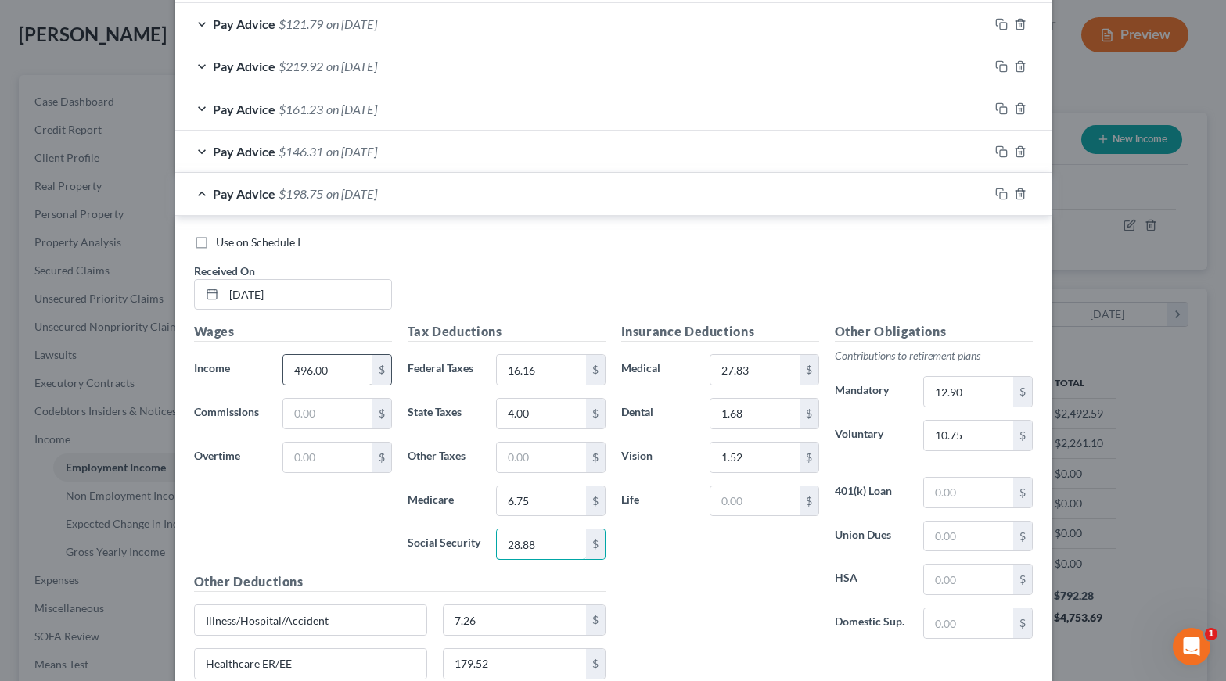
type input "28.88"
type input "14.88"
type input "12.40"
click at [1005, 192] on icon "button" at bounding box center [1001, 194] width 13 height 13
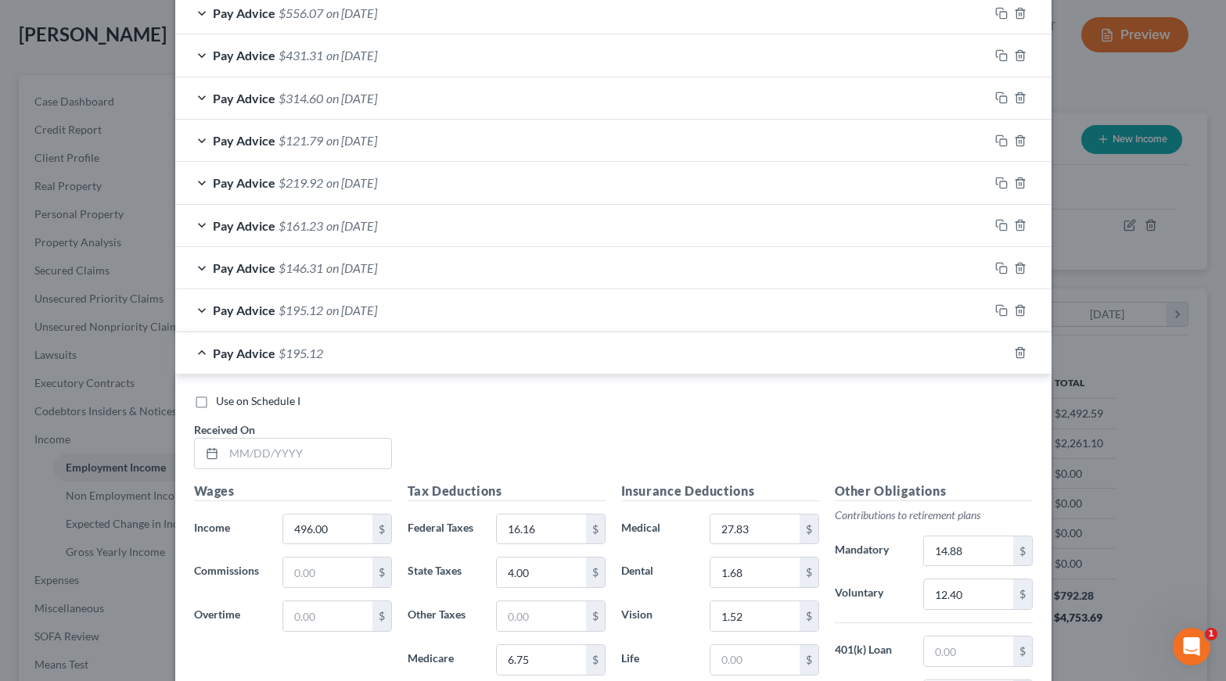
scroll to position [718, 0]
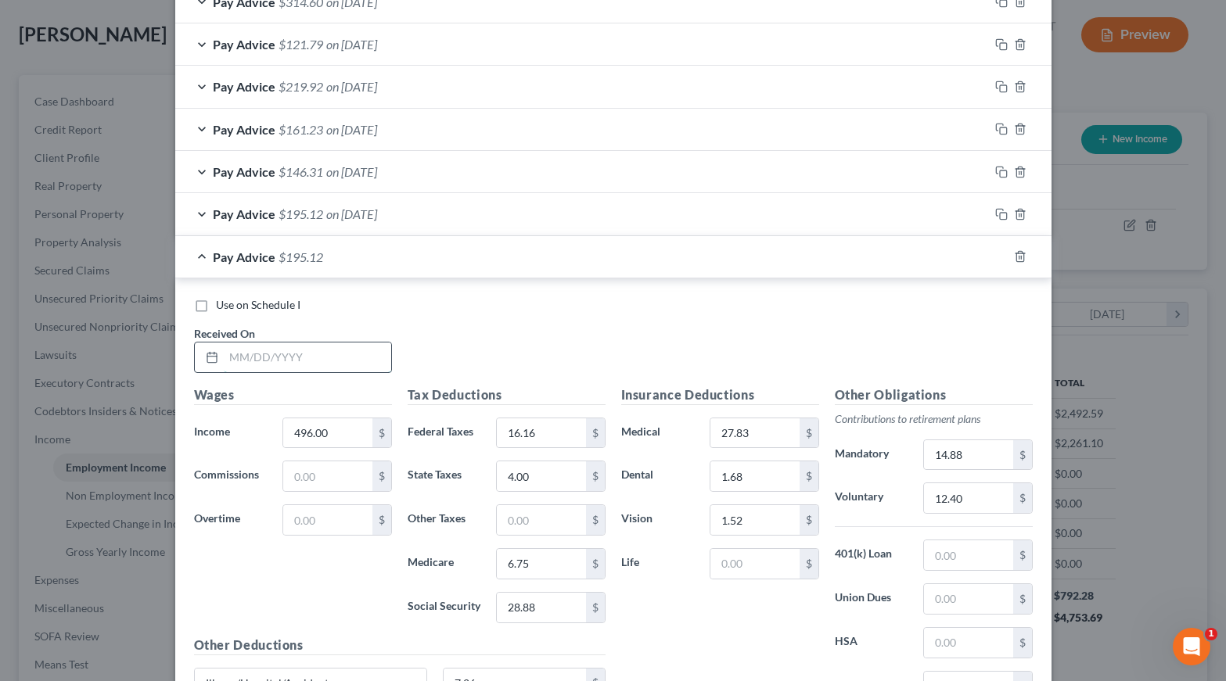
click at [305, 353] on input "text" at bounding box center [307, 358] width 167 height 30
type input "[DATE]"
click at [335, 433] on input "496.00" at bounding box center [327, 433] width 88 height 30
type input "0.00"
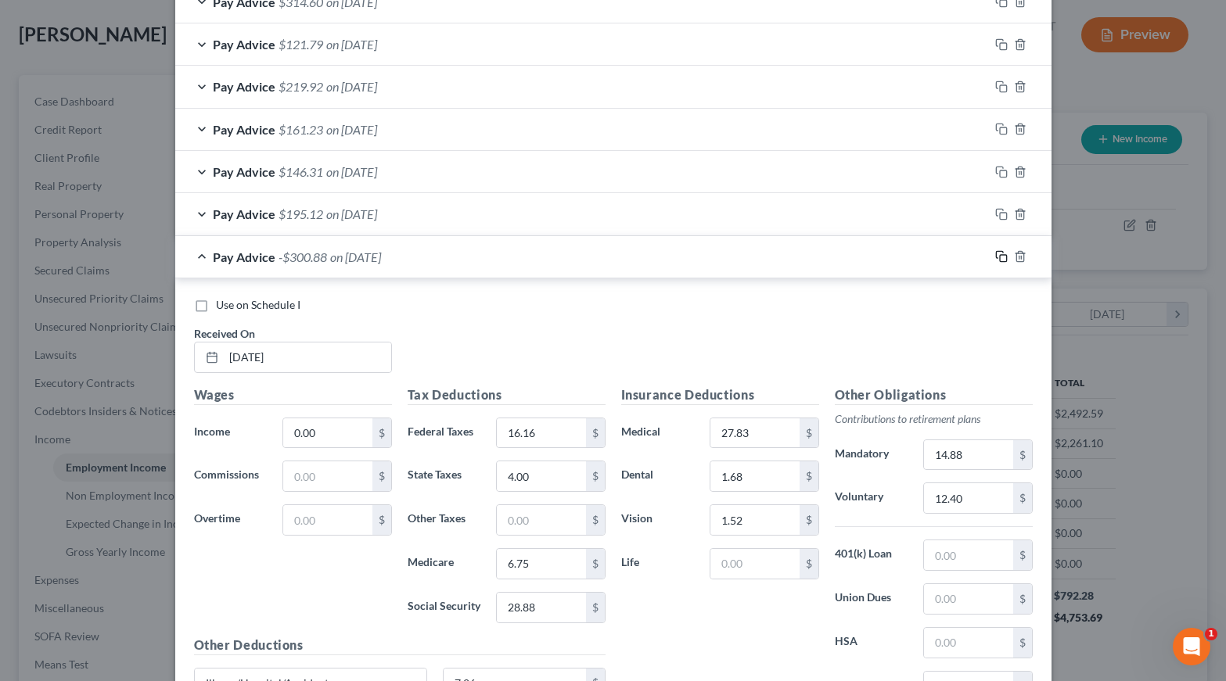
click at [1000, 250] on icon "button" at bounding box center [1001, 256] width 13 height 13
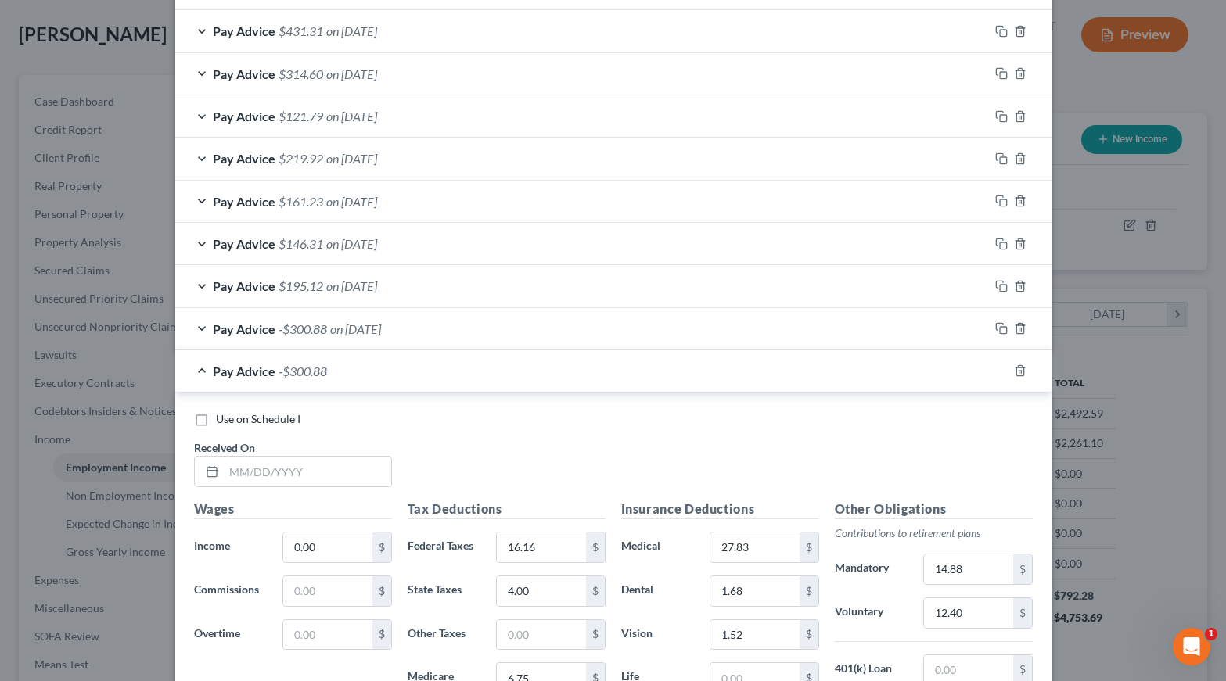
scroll to position [685, 0]
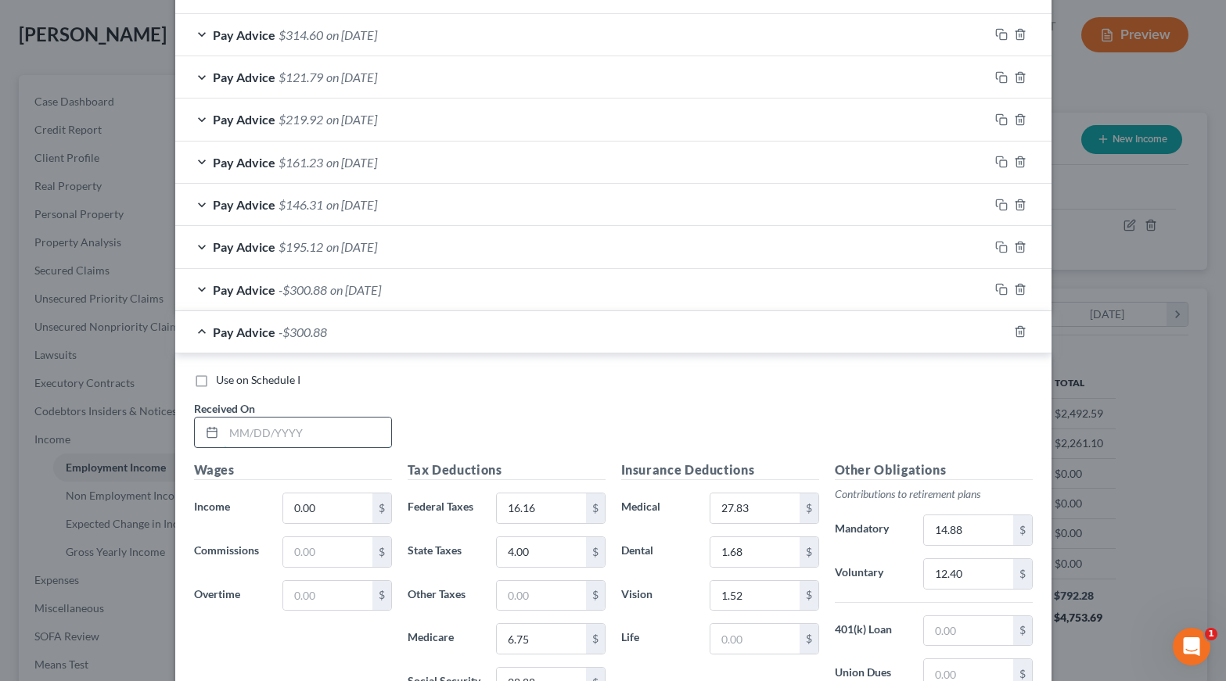
click at [268, 426] on input "text" at bounding box center [307, 433] width 167 height 30
type input "[DATE]"
click at [330, 502] on input "0.00" at bounding box center [327, 509] width 88 height 30
type input "124.00"
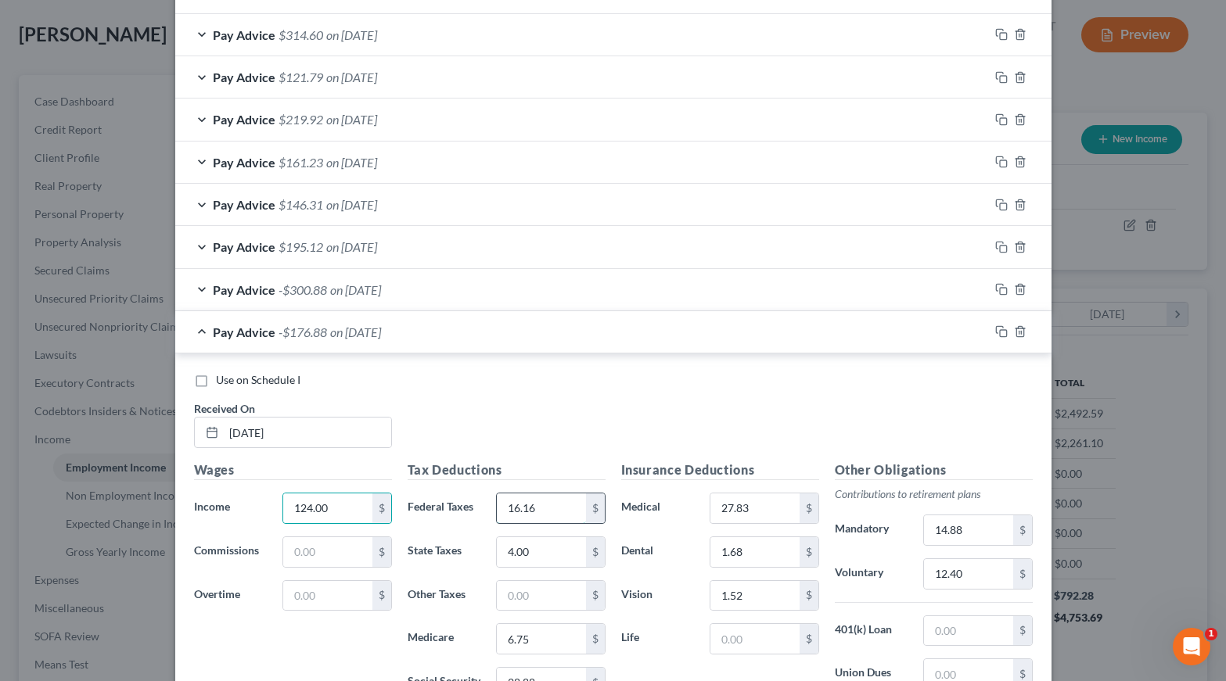
click at [558, 497] on input "16.16" at bounding box center [541, 509] width 88 height 30
type input "0"
type input "0.92"
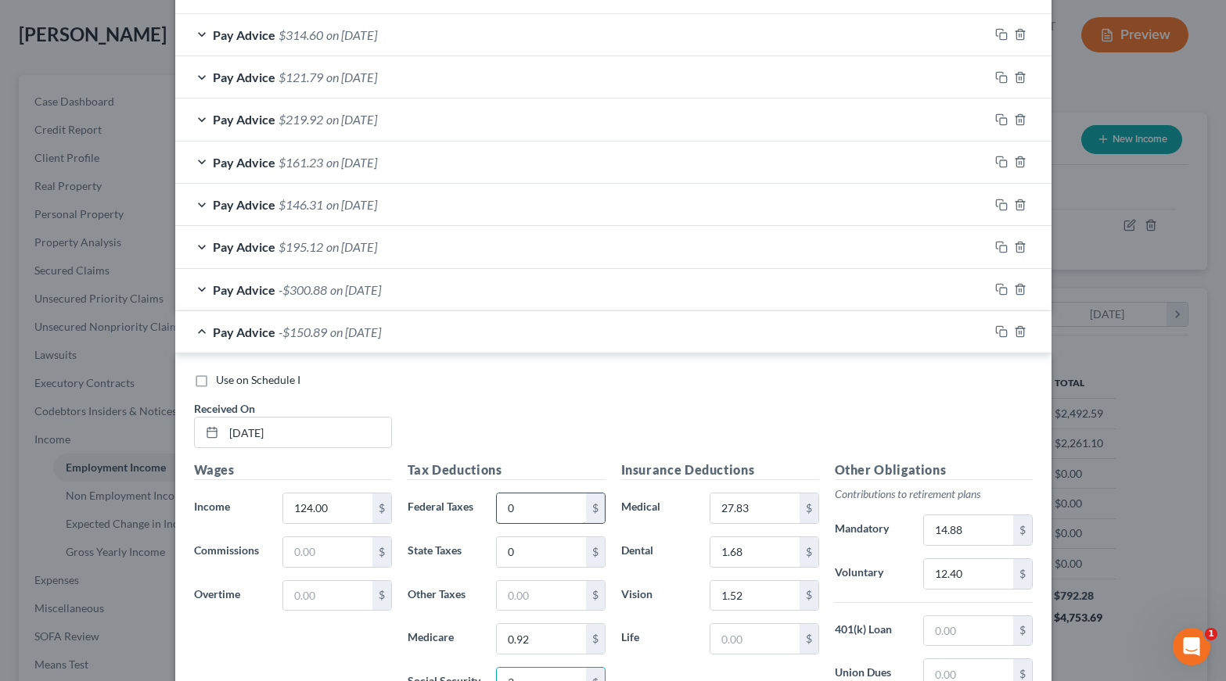
scroll to position [688, 0]
type input "3.94"
click at [967, 521] on input "14.88" at bounding box center [968, 528] width 88 height 30
type input "3.72"
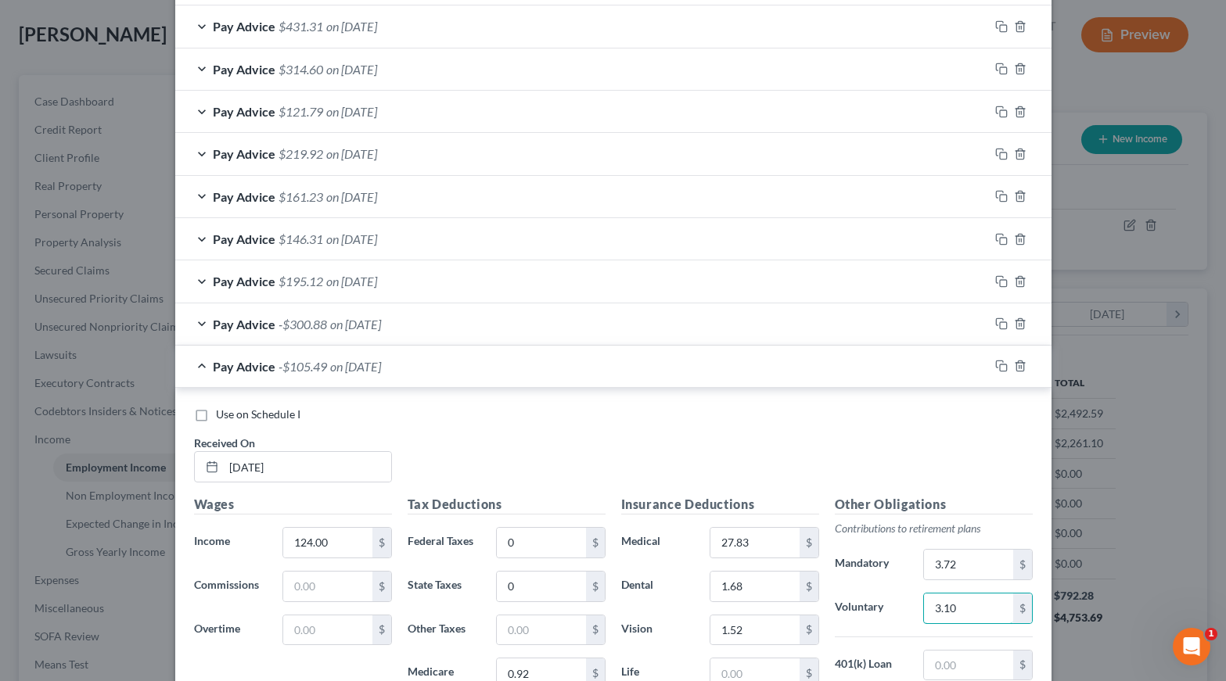
scroll to position [669, 0]
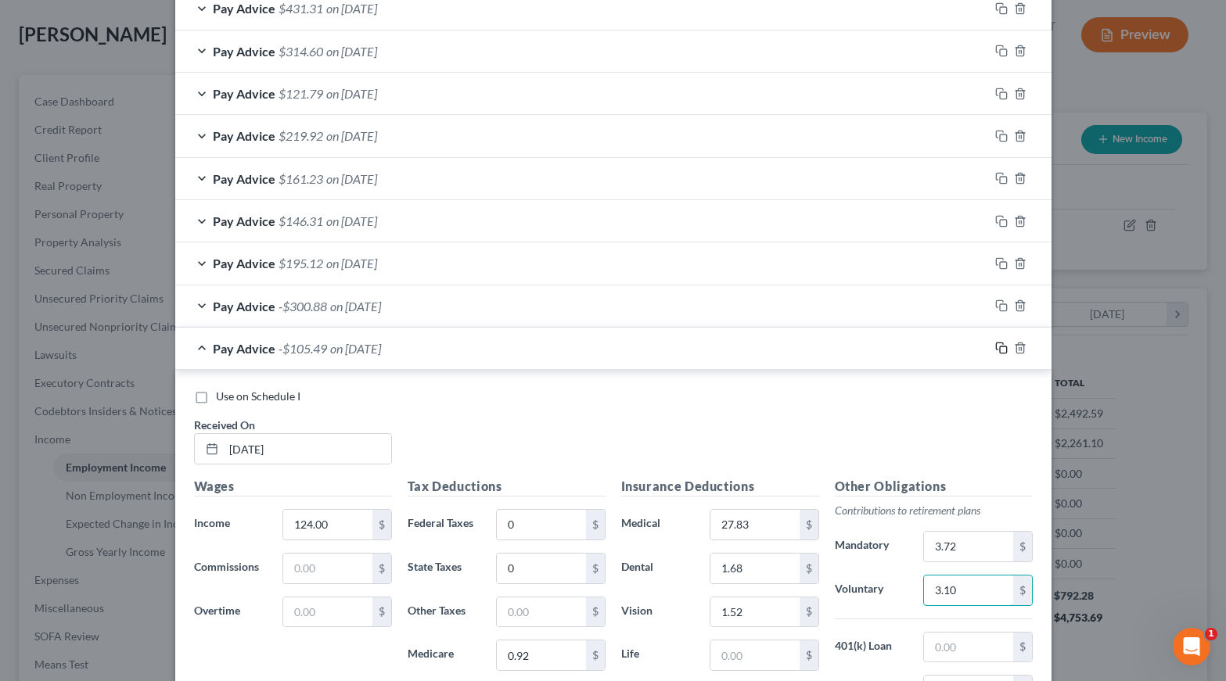
type input "3.10"
click at [1004, 342] on icon "button" at bounding box center [1001, 348] width 13 height 13
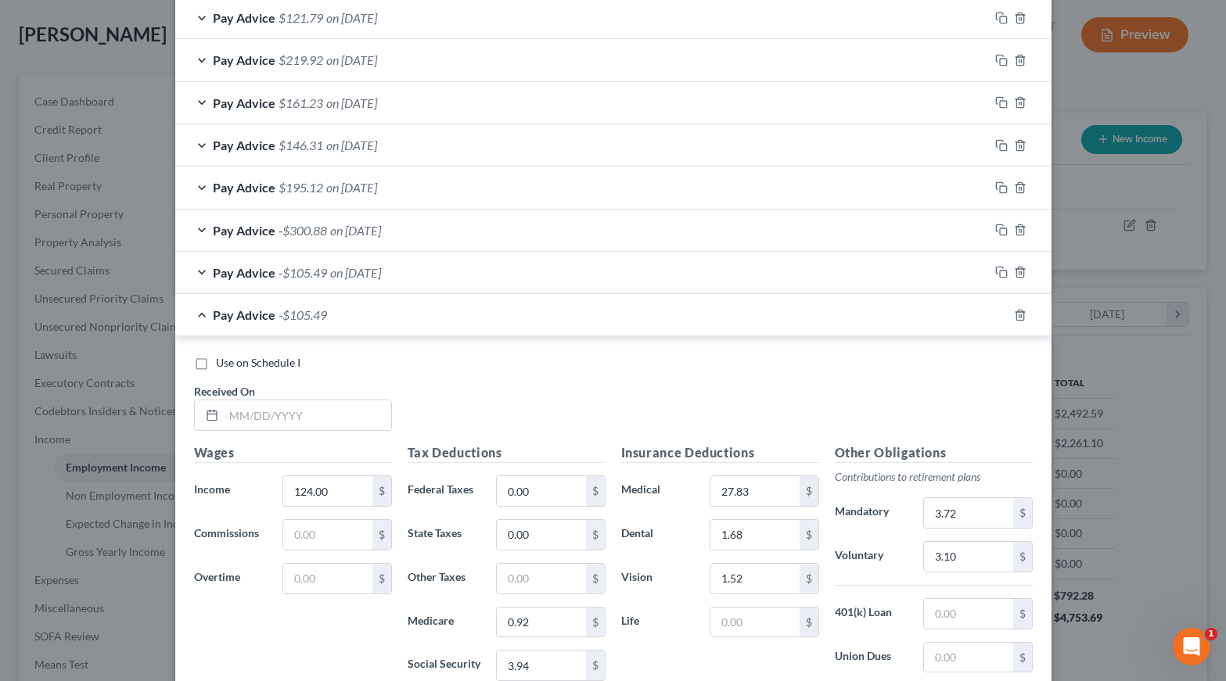
scroll to position [924, 0]
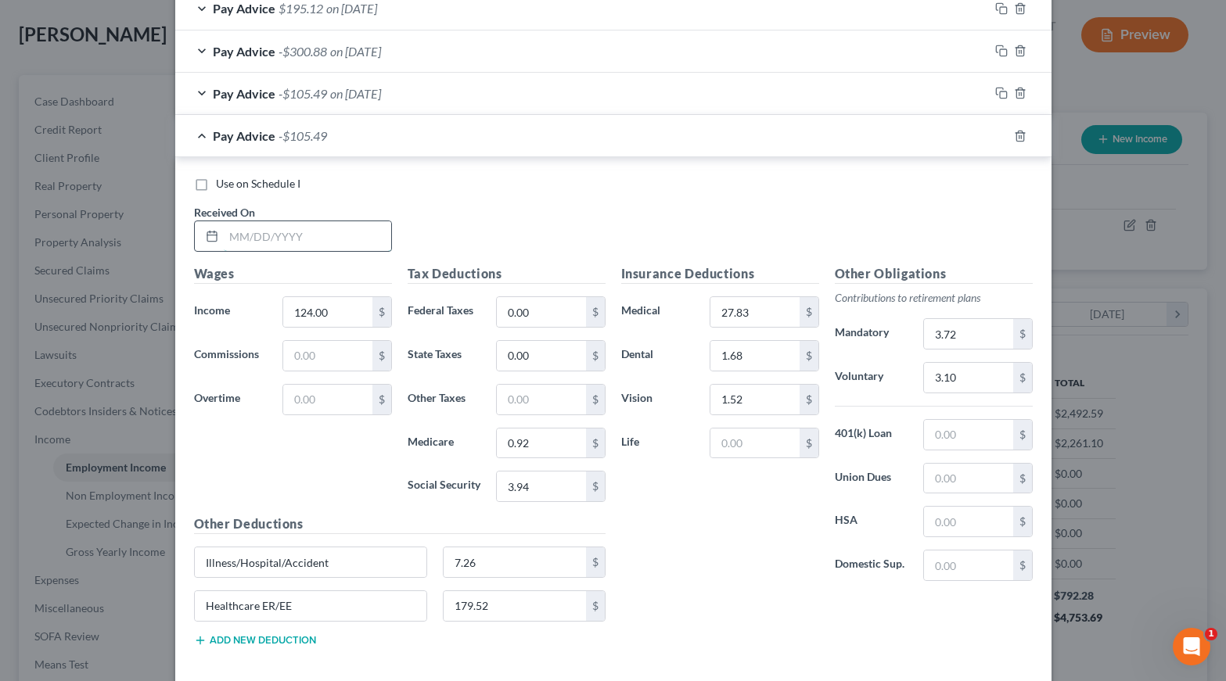
click at [246, 236] on input "text" at bounding box center [307, 236] width 167 height 30
type input "[DATE]"
type input "0.00"
click at [999, 130] on icon "button" at bounding box center [1001, 136] width 13 height 13
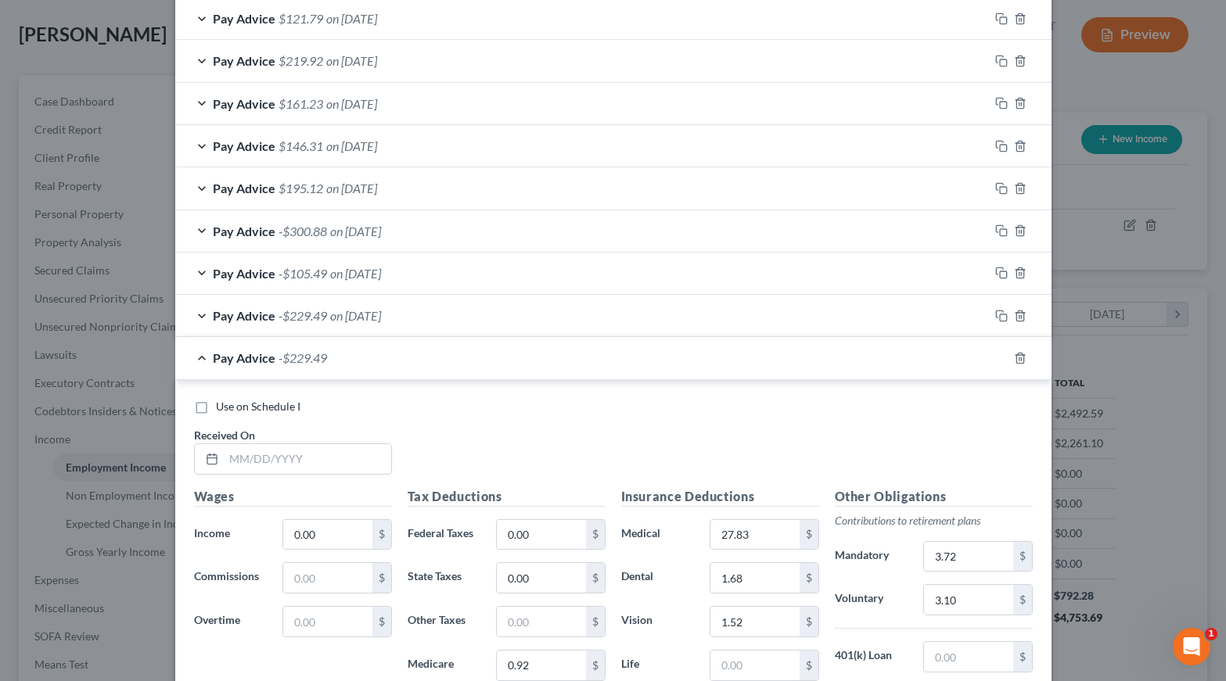
scroll to position [764, 0]
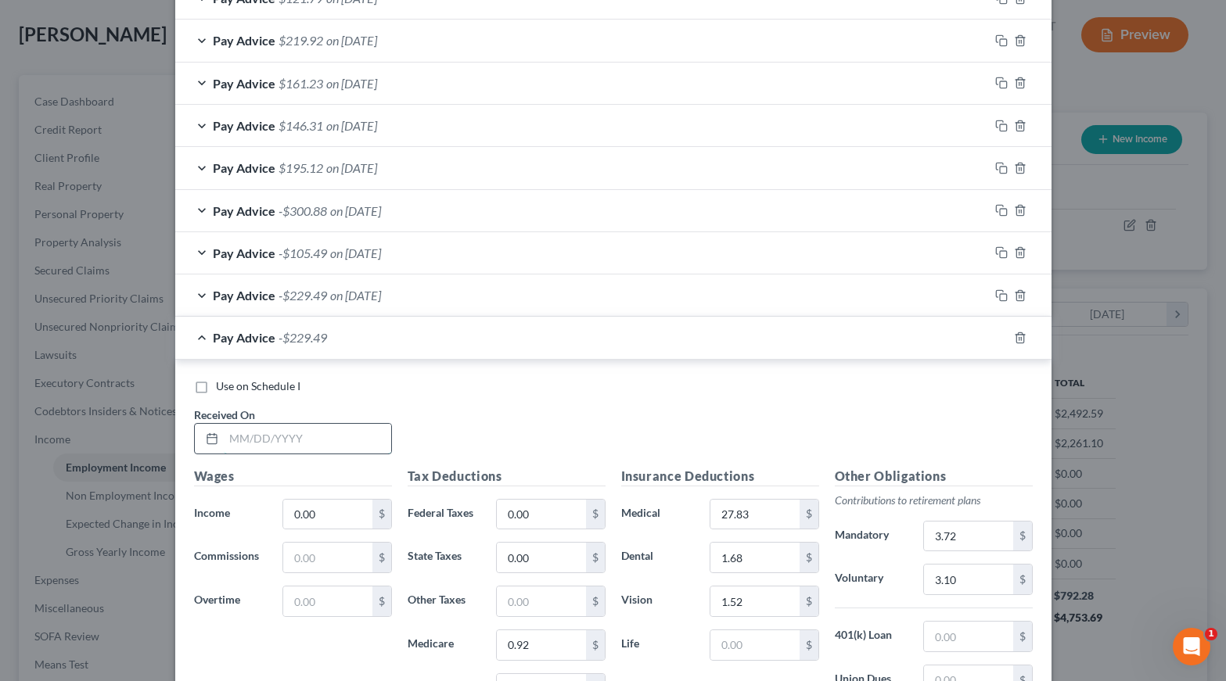
click at [315, 436] on input "text" at bounding box center [307, 439] width 167 height 30
type input "[DATE]"
type input "0.00"
click at [1000, 332] on icon "button" at bounding box center [1001, 338] width 13 height 13
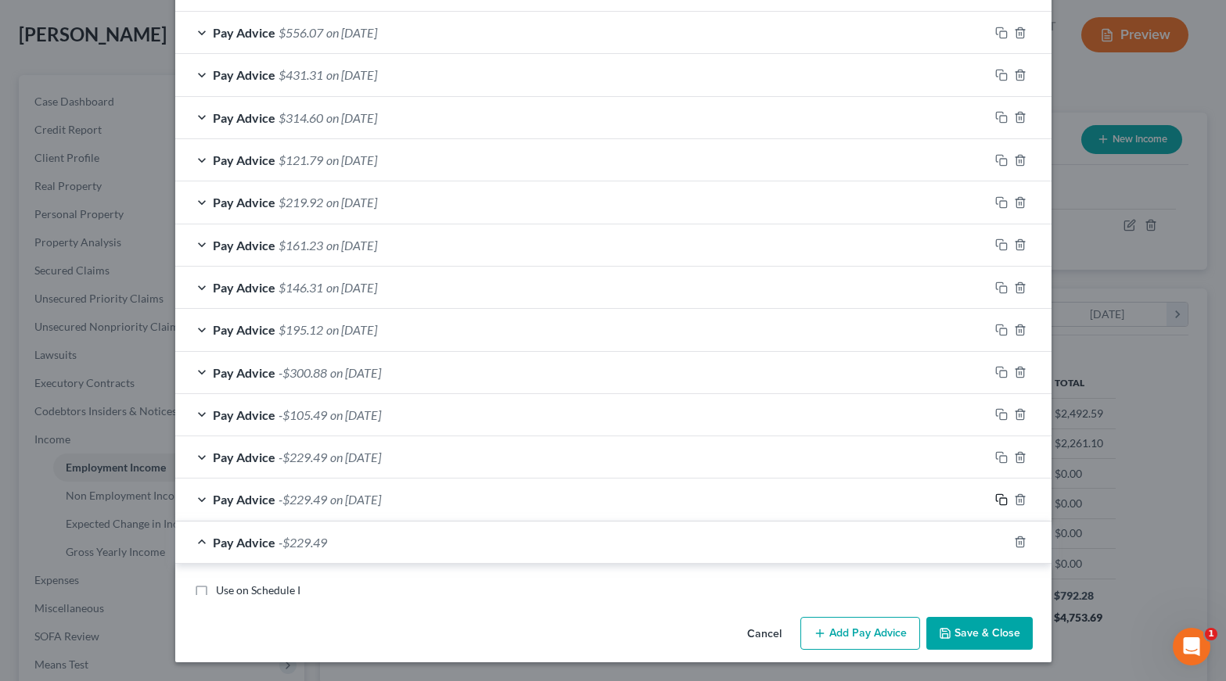
scroll to position [591, 0]
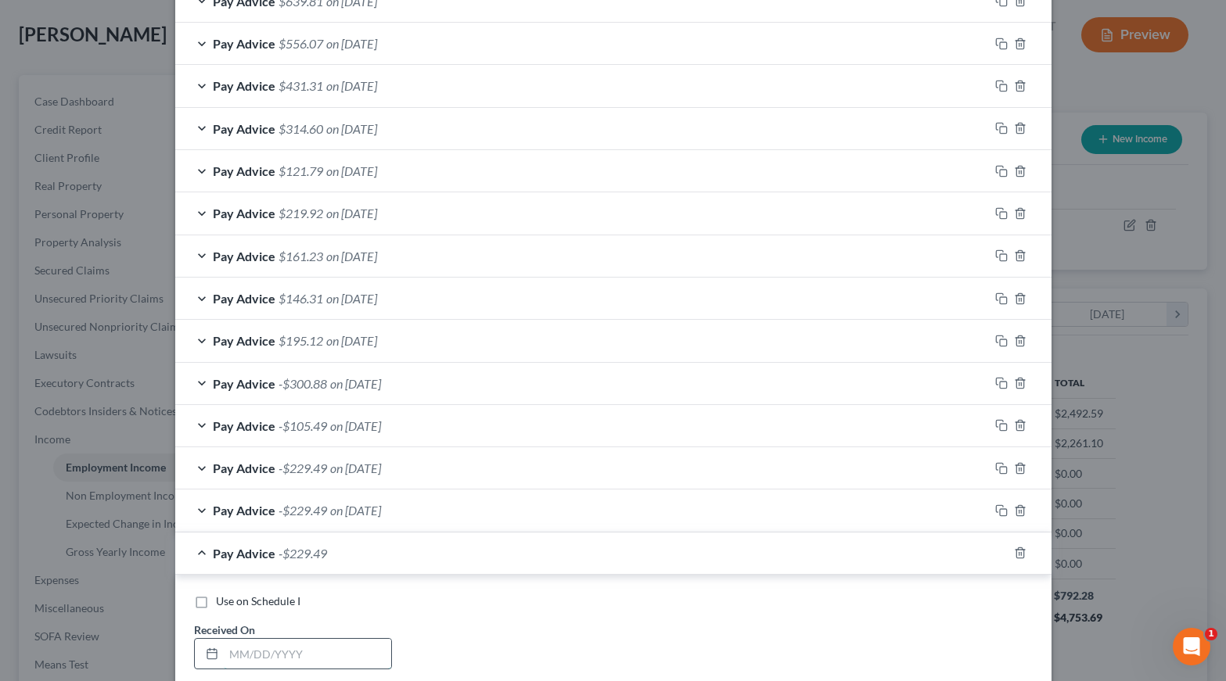
click at [291, 653] on input "text" at bounding box center [307, 654] width 167 height 30
type input "[DATE]"
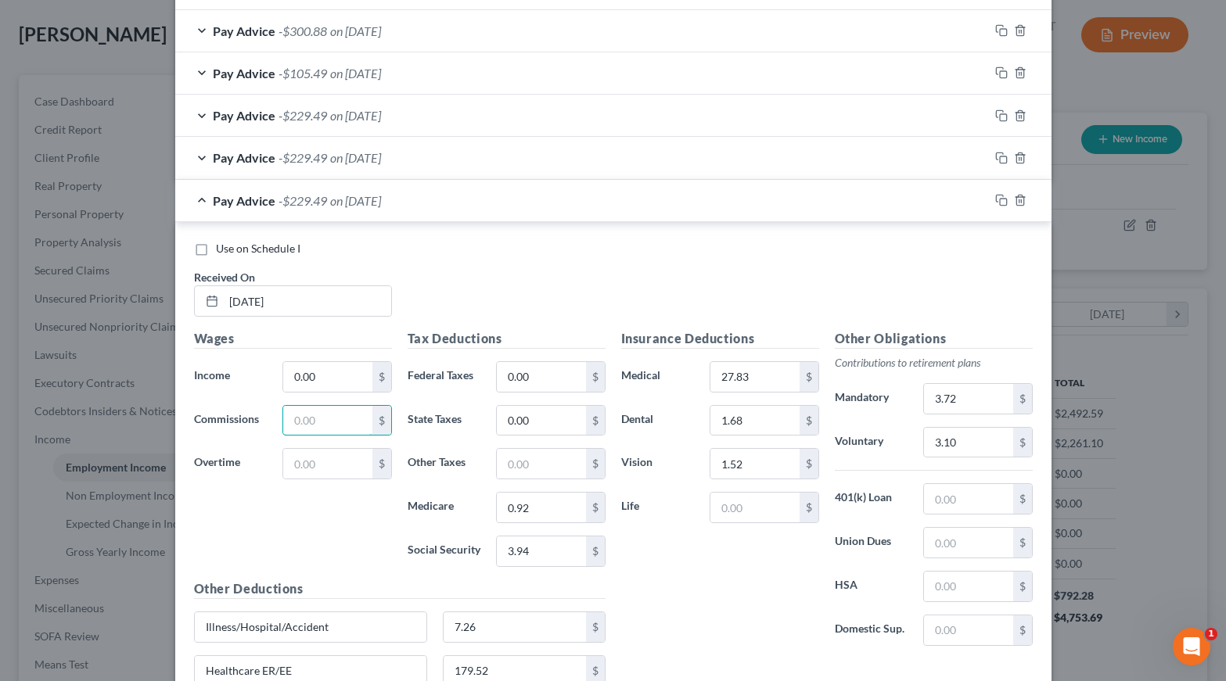
scroll to position [950, 0]
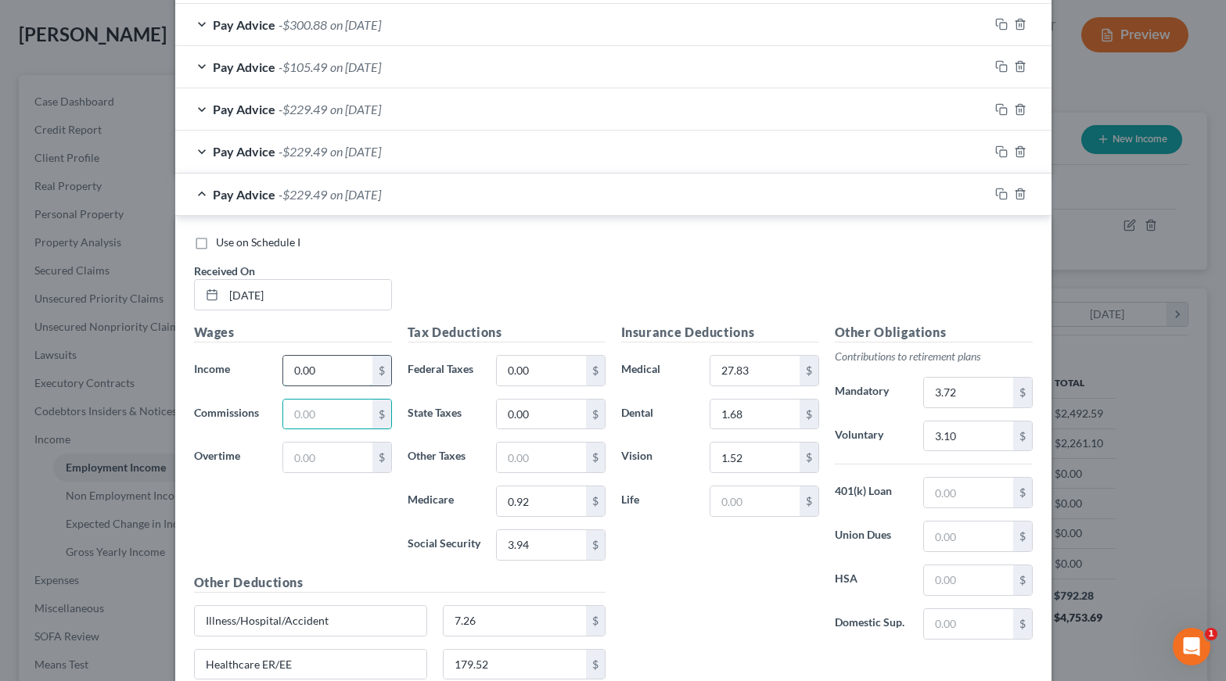
click at [321, 360] on input "0.00" at bounding box center [327, 371] width 88 height 30
click at [1000, 192] on rect "button" at bounding box center [1003, 195] width 7 height 7
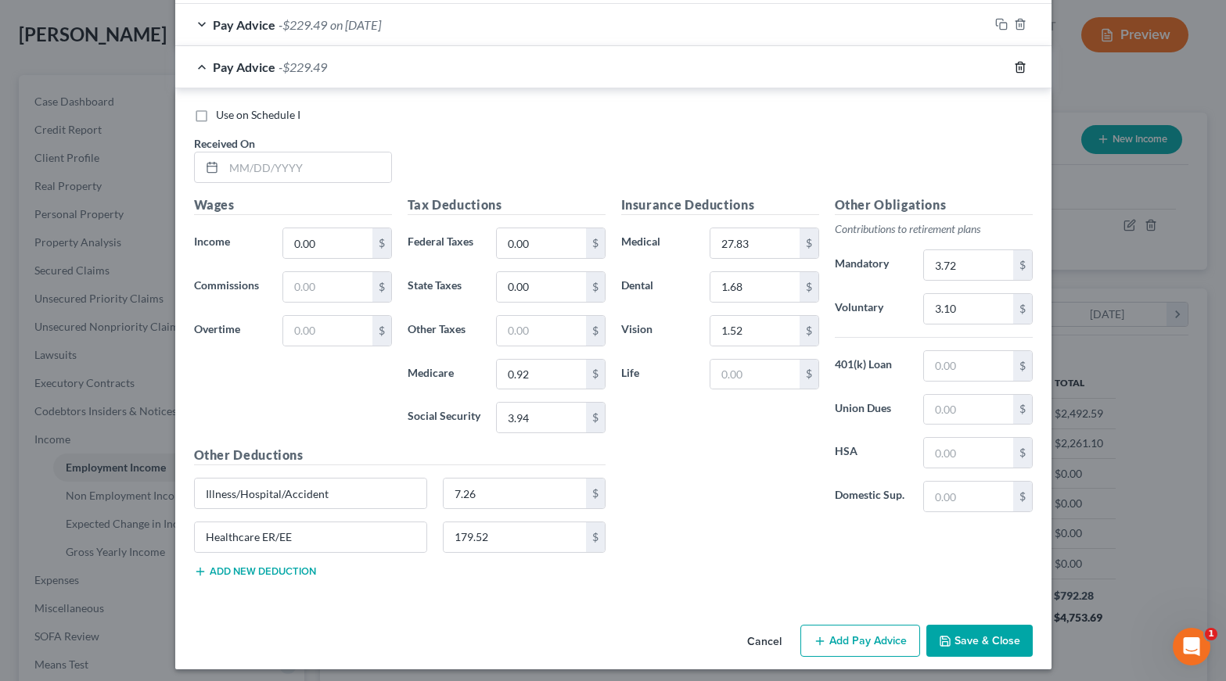
click at [1019, 61] on icon "button" at bounding box center [1020, 67] width 13 height 13
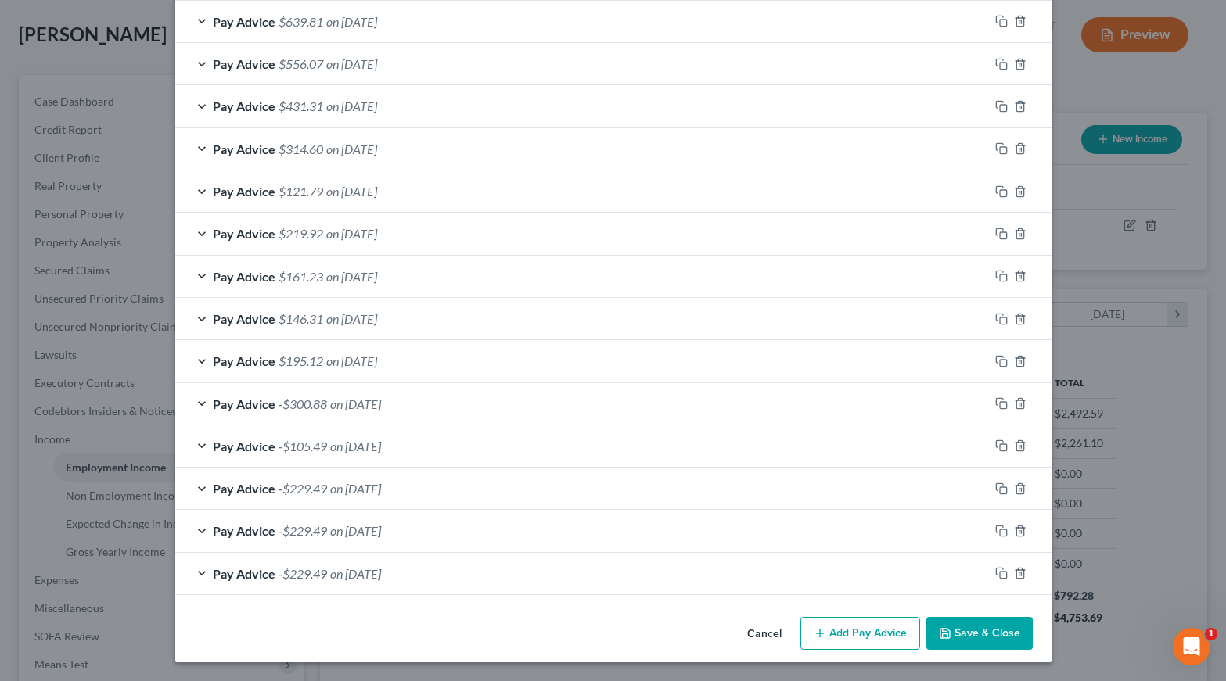
scroll to position [564, 0]
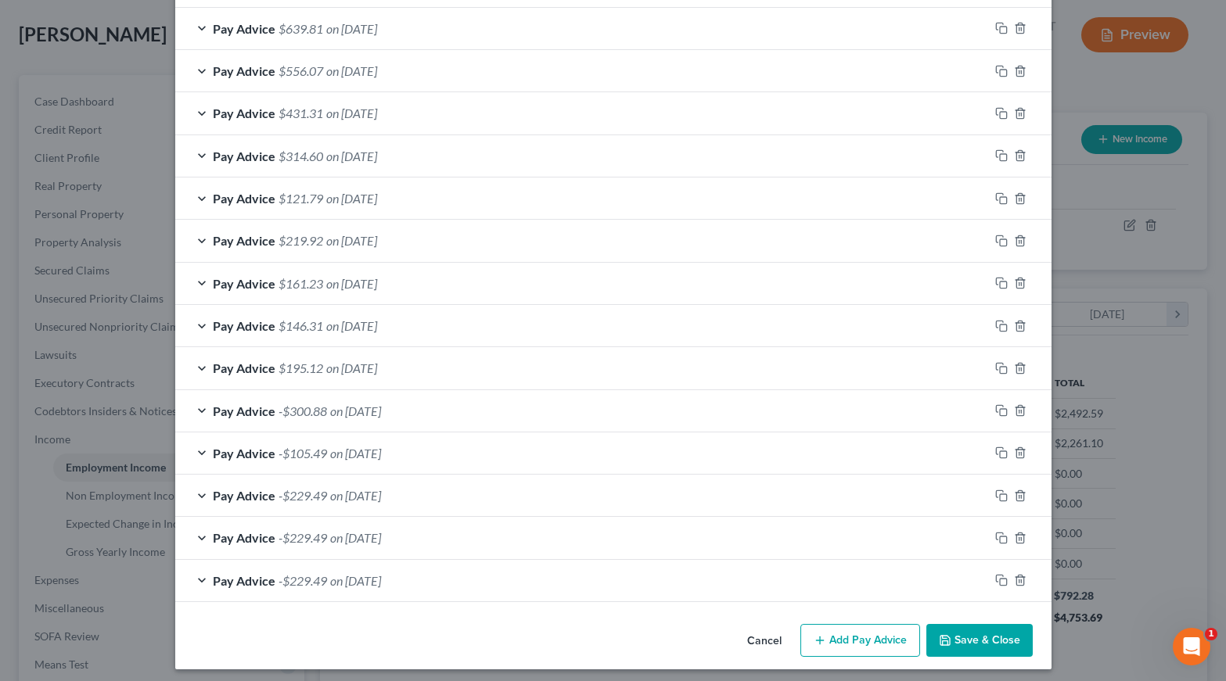
click at [976, 637] on button "Save & Close" at bounding box center [979, 640] width 106 height 33
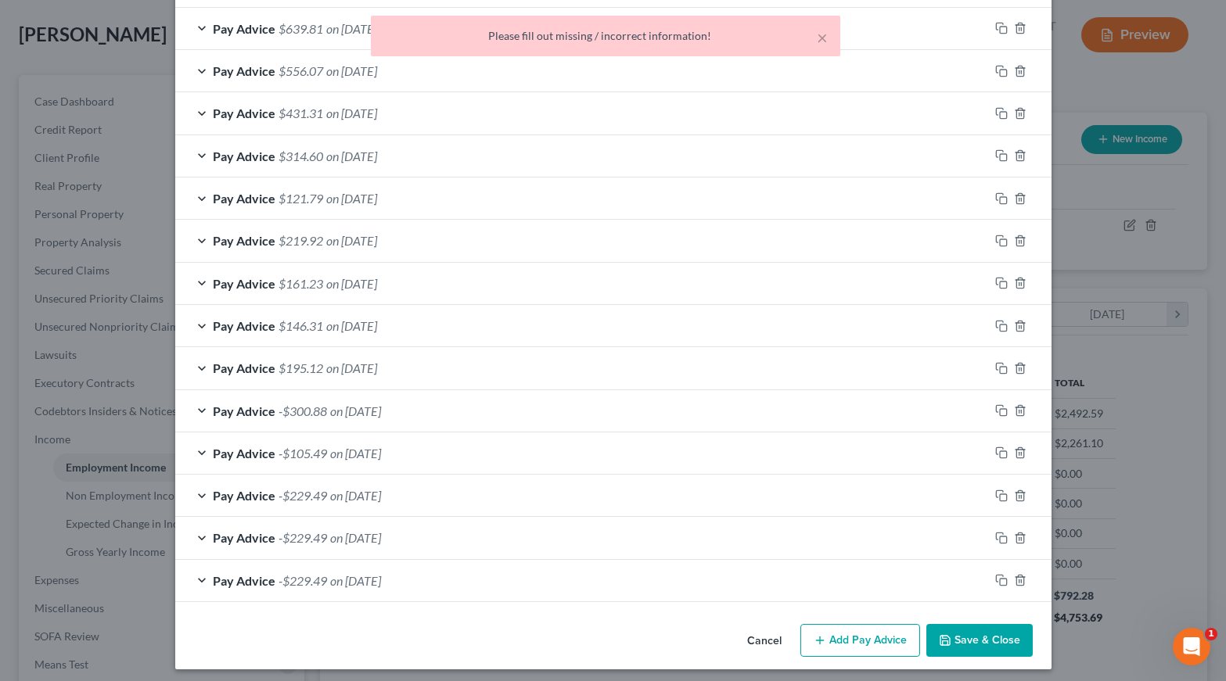
click at [981, 631] on button "Save & Close" at bounding box center [979, 640] width 106 height 33
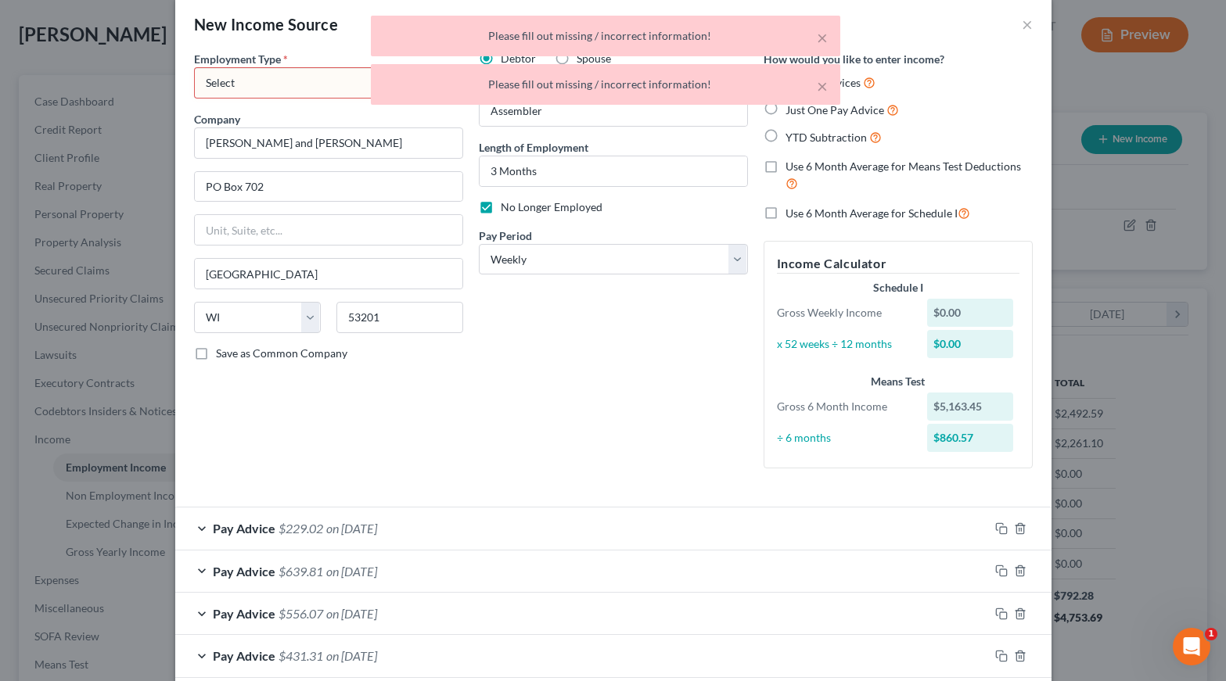
scroll to position [20, 0]
click at [309, 74] on div "× Please fill out missing / incorrect information! × Please fill out missing / …" at bounding box center [605, 64] width 1226 height 97
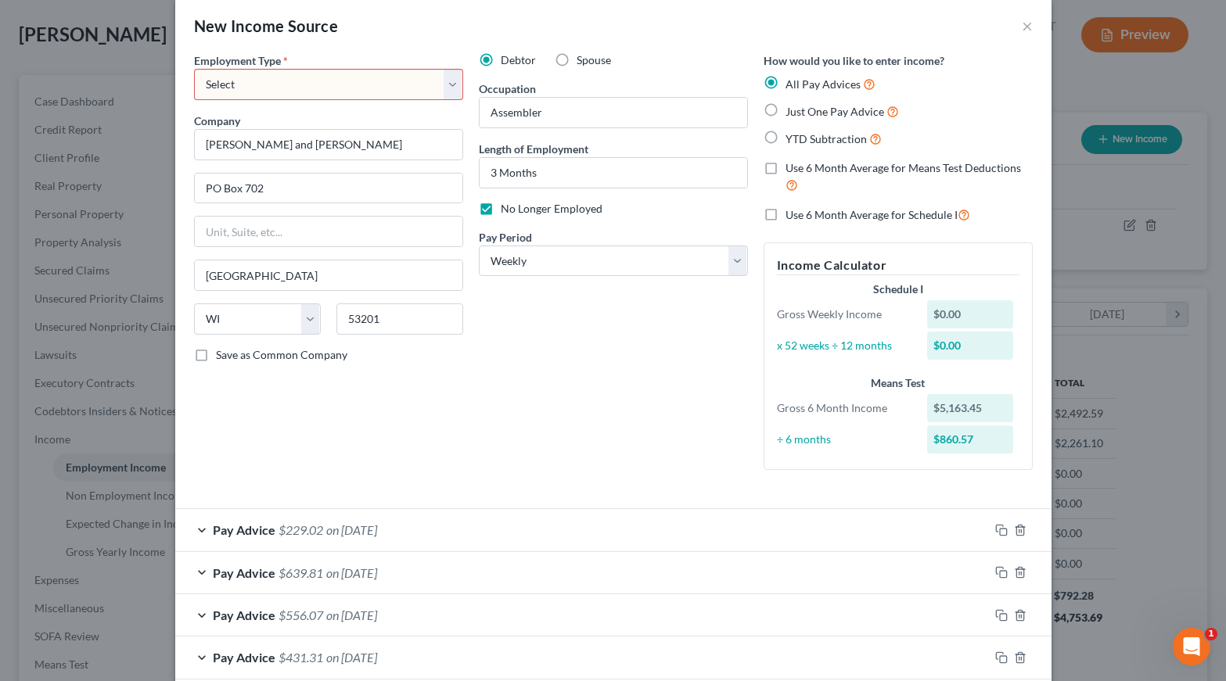
select select "0"
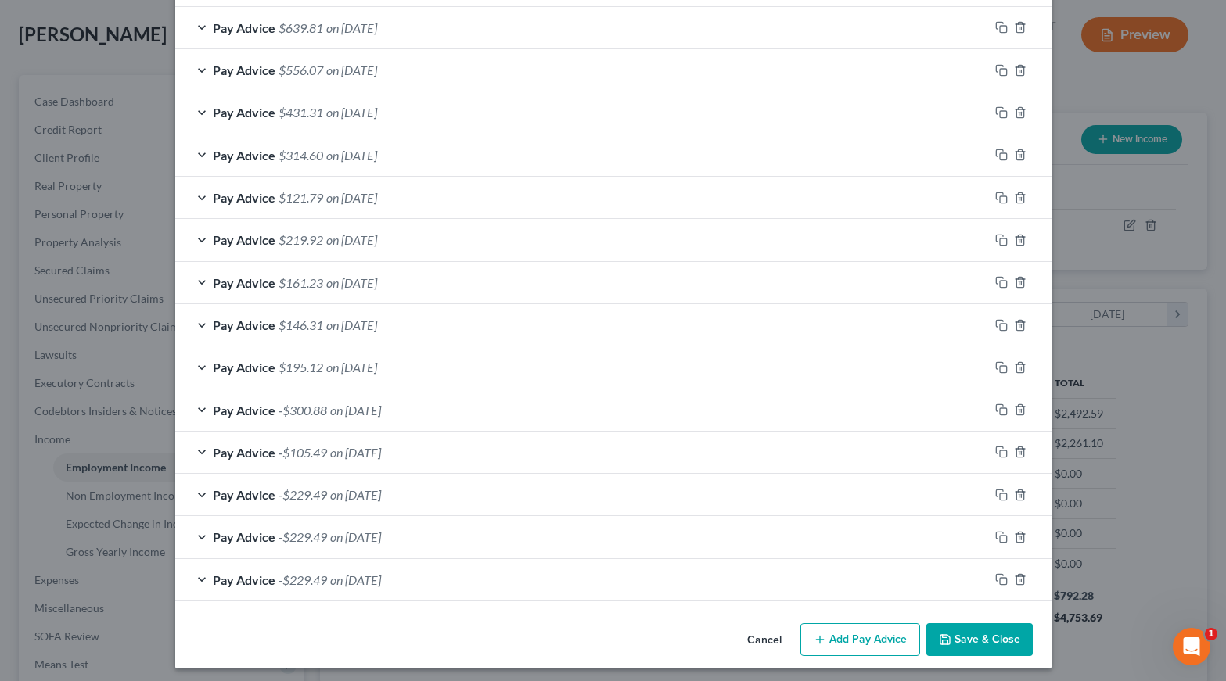
scroll to position [564, 0]
click at [992, 635] on button "Save & Close" at bounding box center [979, 640] width 106 height 33
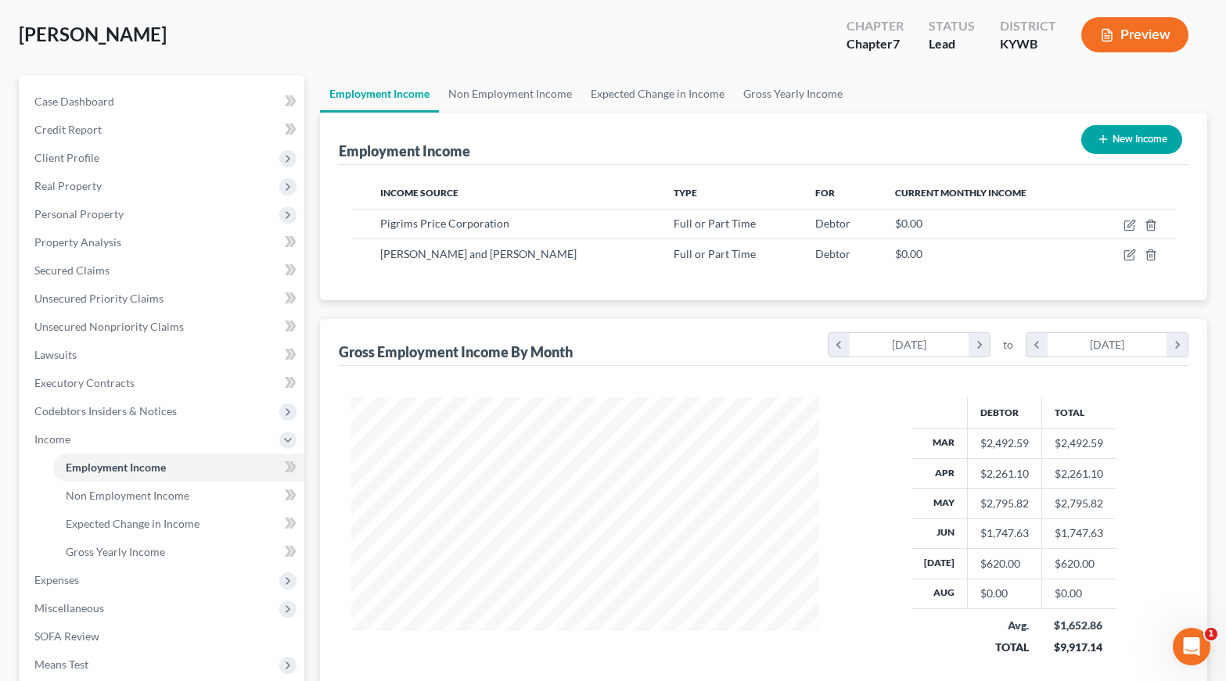
click at [1130, 144] on button "New Income" at bounding box center [1131, 139] width 101 height 29
select select "0"
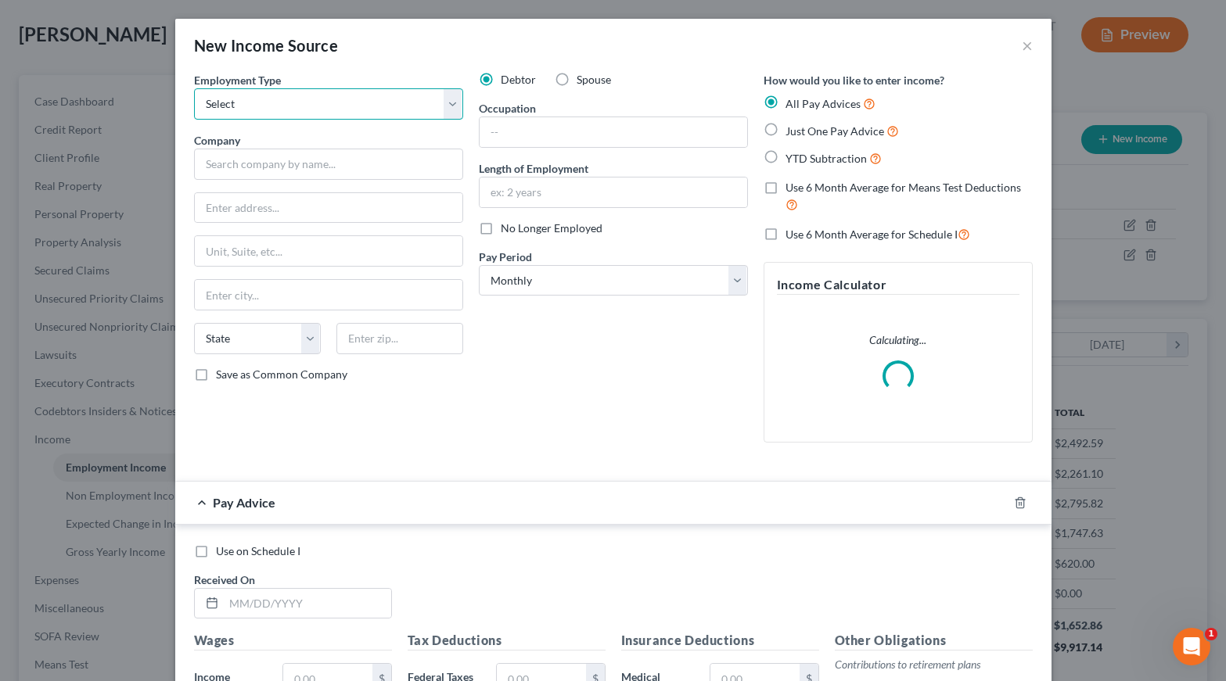
select select "0"
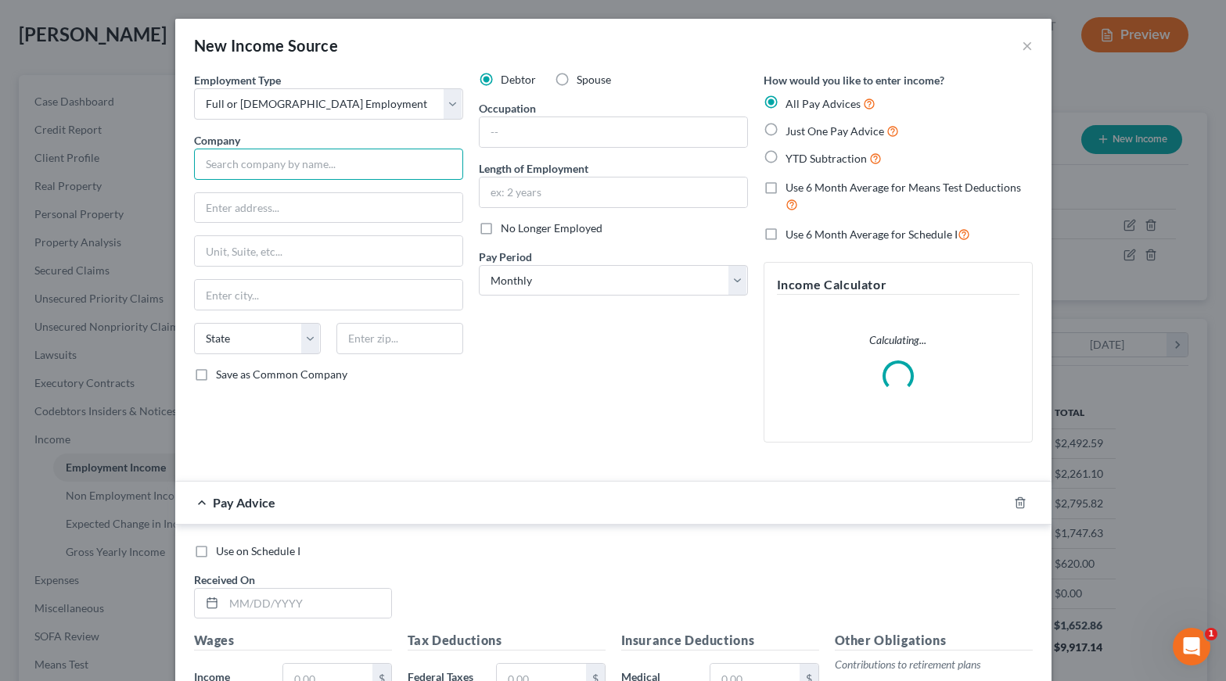
click at [279, 157] on input "text" at bounding box center [328, 164] width 269 height 31
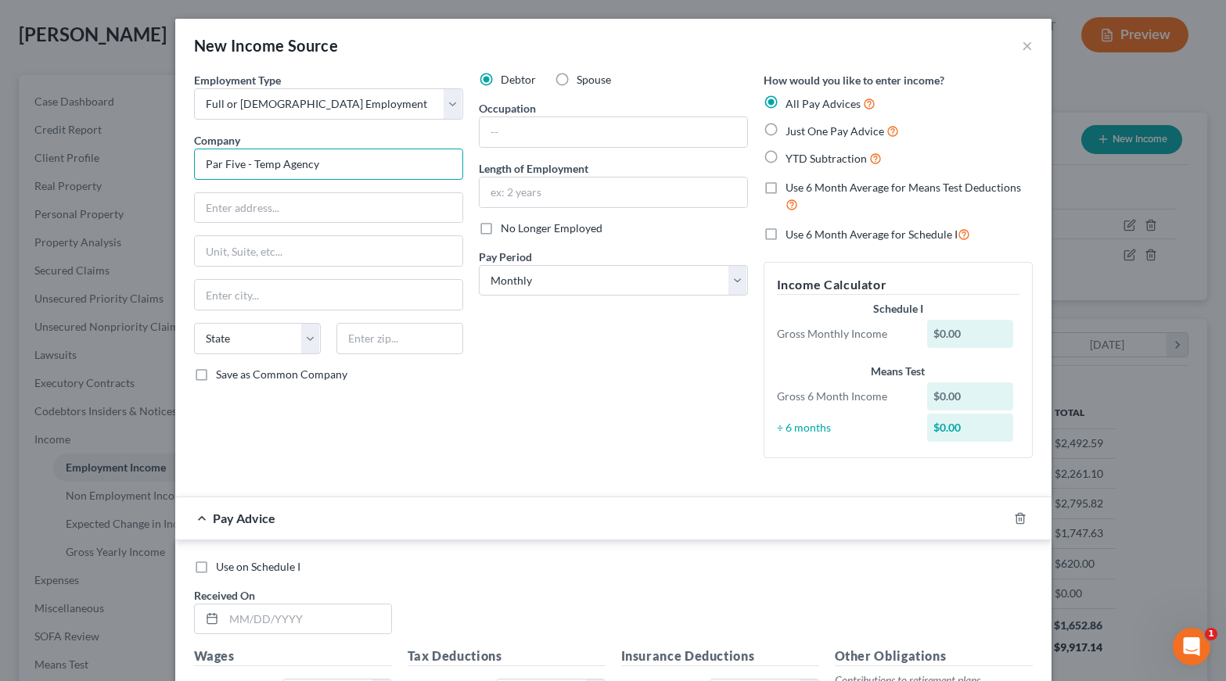
click at [246, 165] on input "Par Five - Temp Agency" at bounding box center [328, 164] width 269 height 31
type input "Par Five Express- Temp Agency"
type input "[STREET_ADDRESS]"
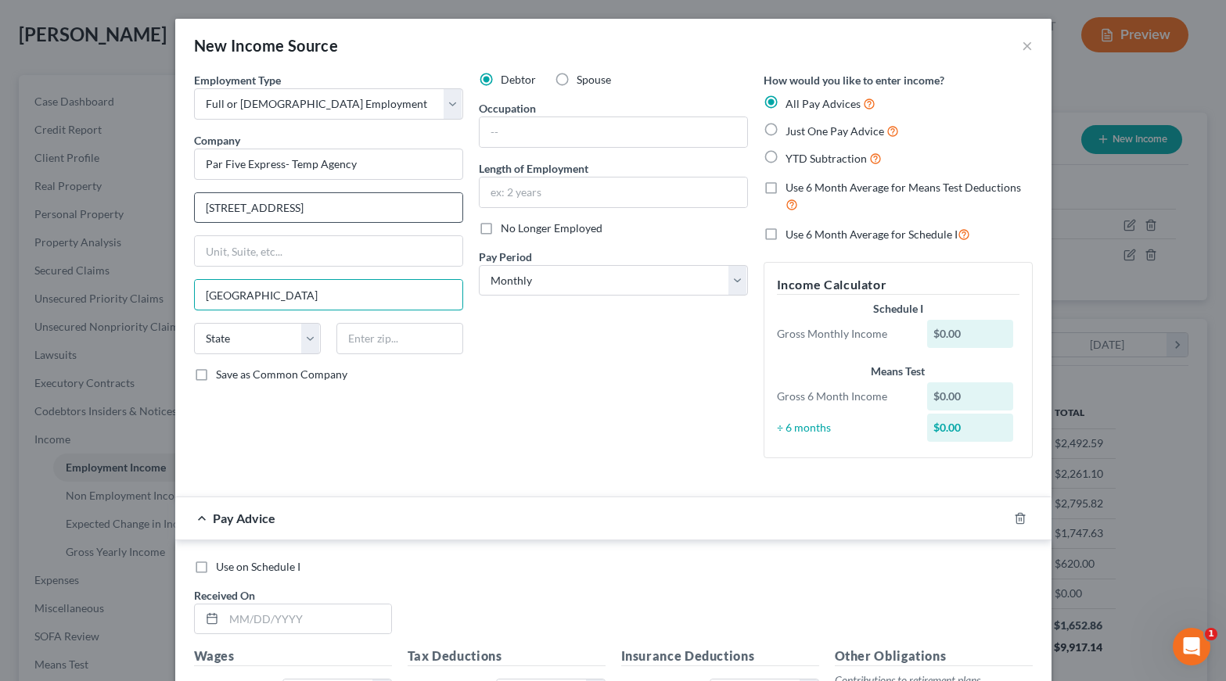
type input "[GEOGRAPHIC_DATA]"
select select "18"
type input "42431"
click at [548, 134] on input "text" at bounding box center [613, 132] width 268 height 30
type input "Driver"
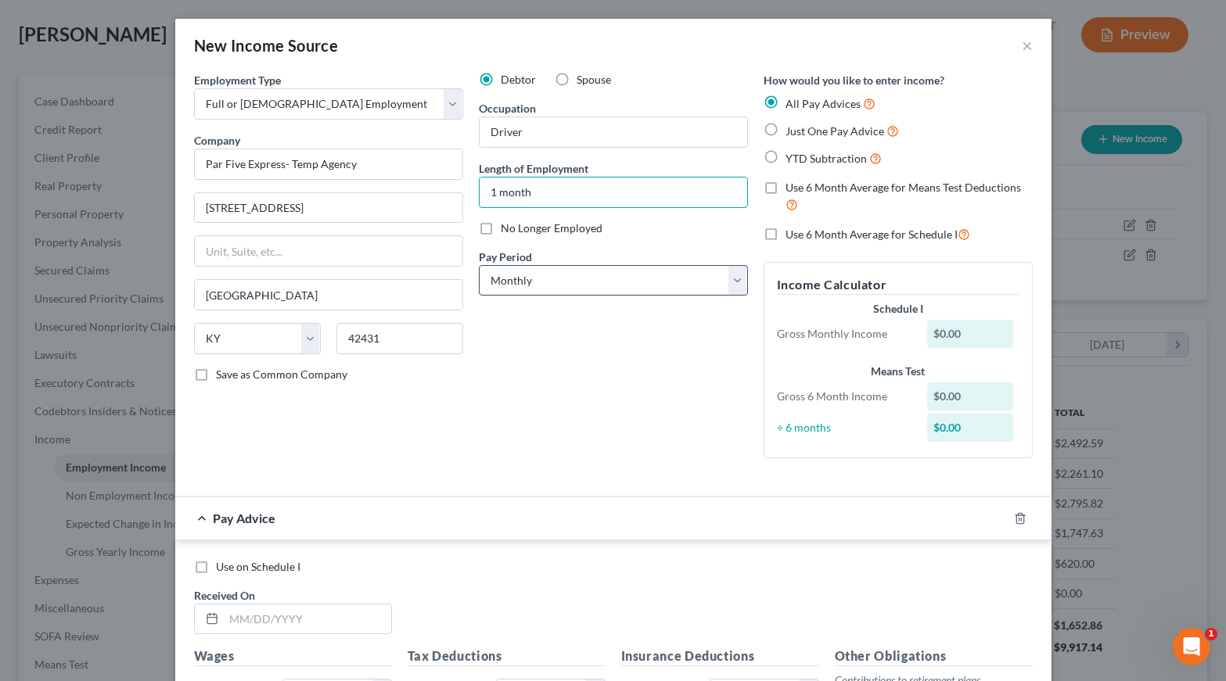
type input "1 month"
select select "3"
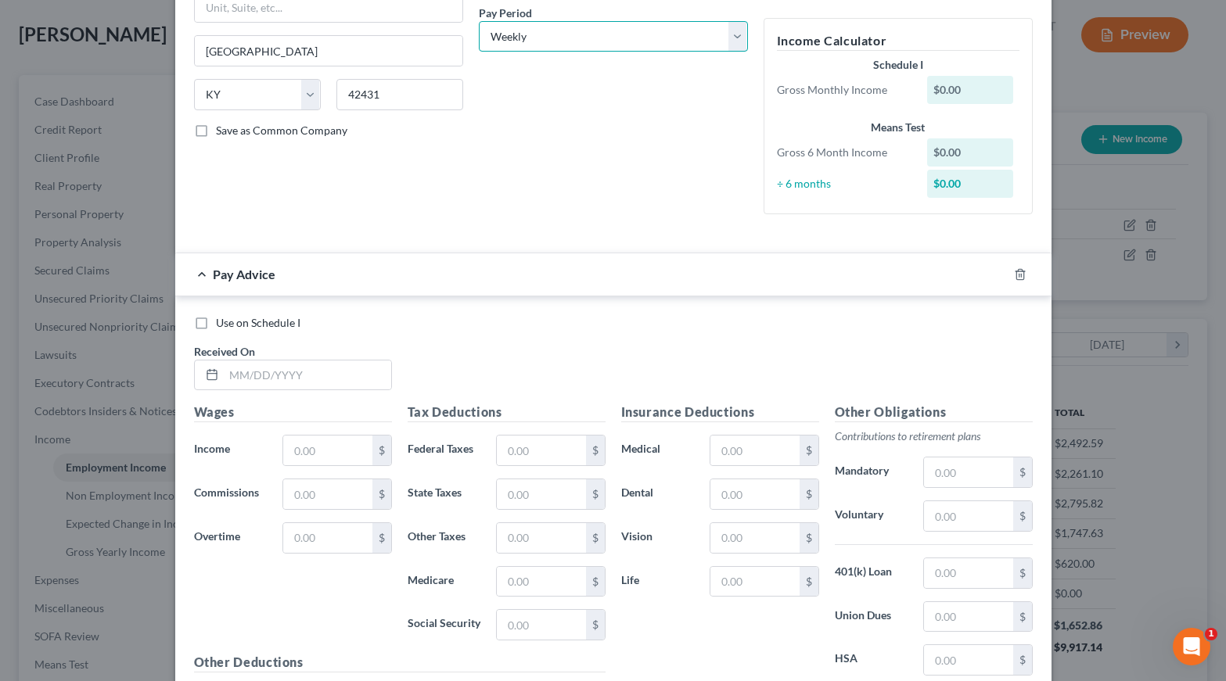
scroll to position [321, 0]
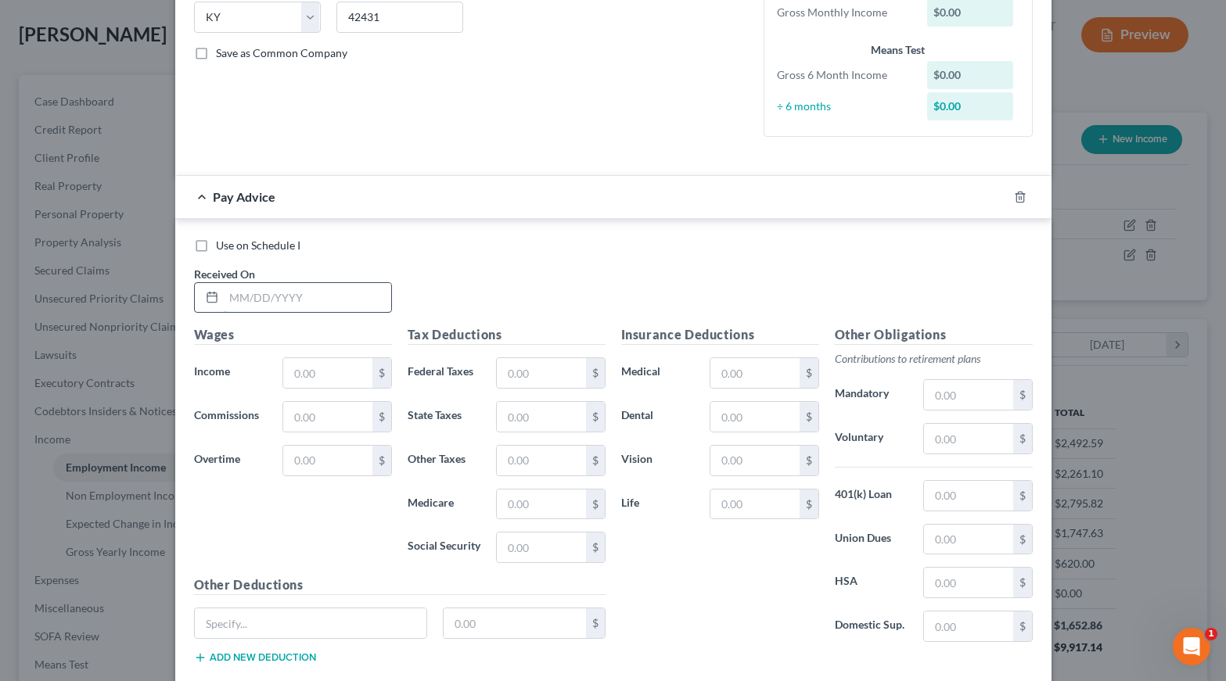
click at [299, 296] on input "text" at bounding box center [307, 298] width 167 height 30
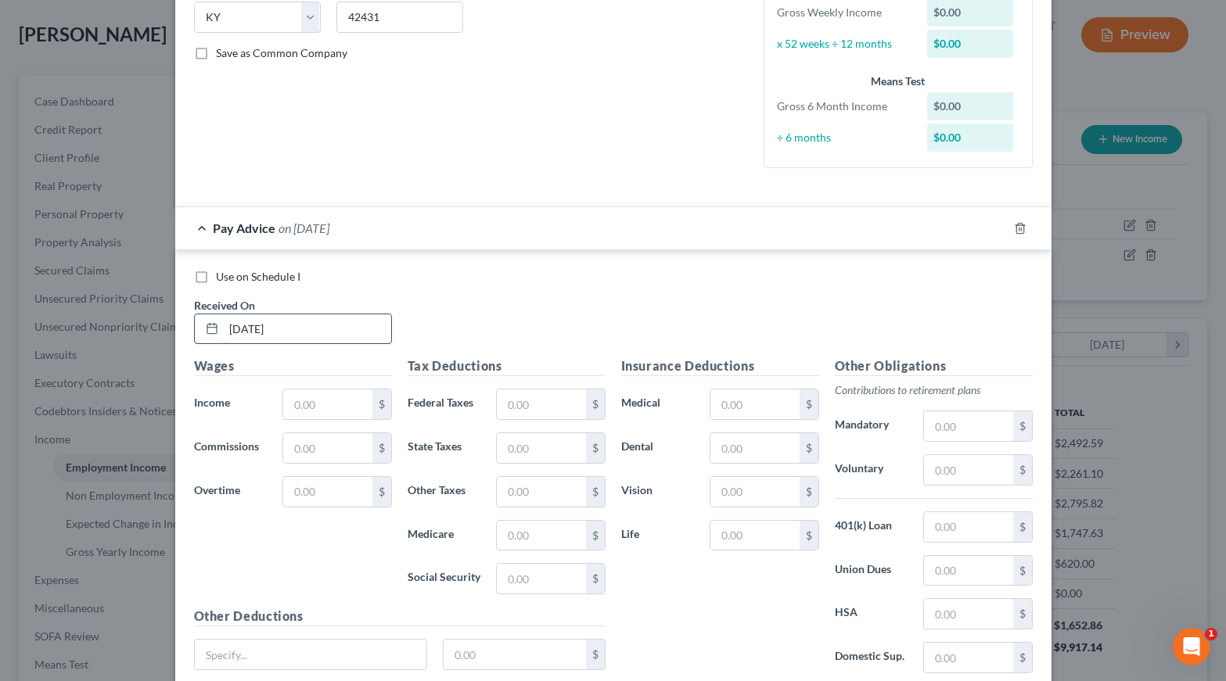
type input "[DATE]"
type input "520.00"
type input "8.73"
type input "18.28"
type input "7.54"
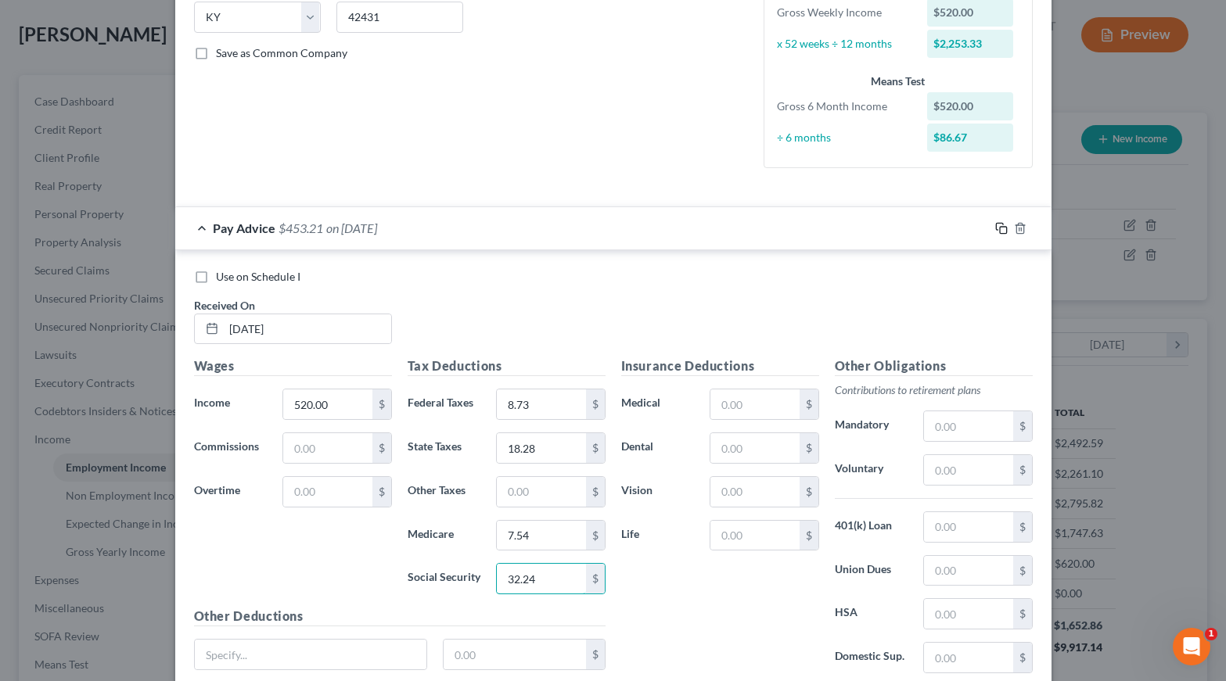
type input "32.24"
click at [998, 222] on icon "button" at bounding box center [1001, 228] width 13 height 13
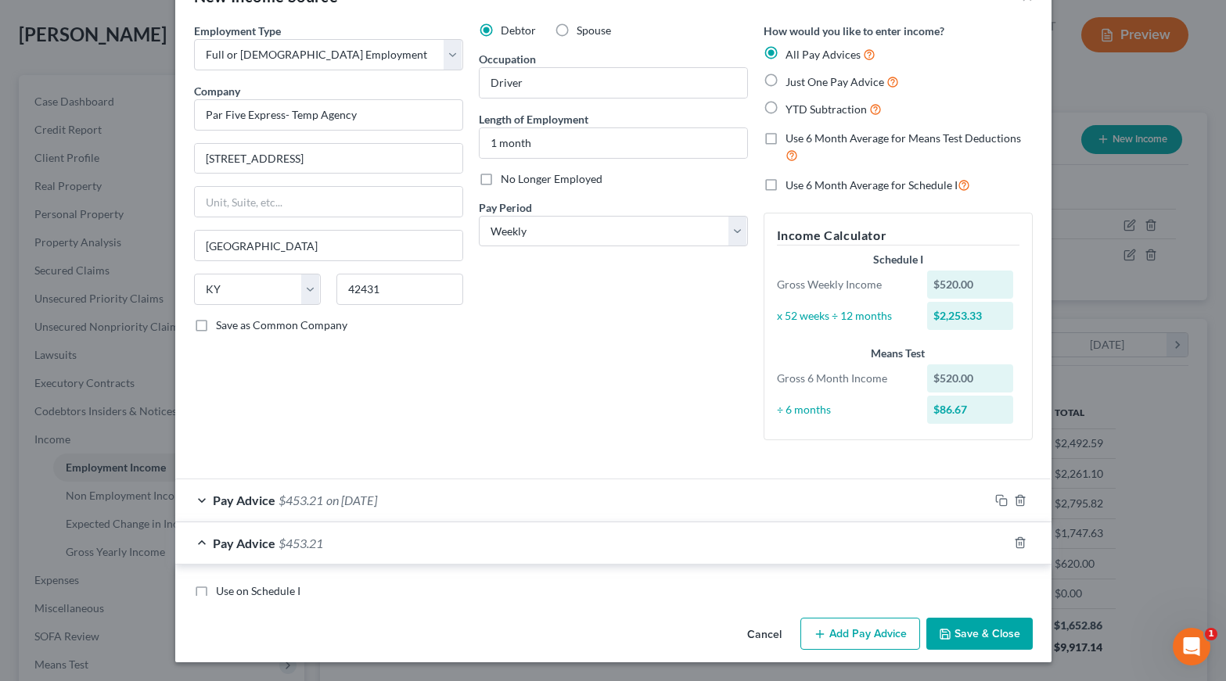
scroll to position [44, 0]
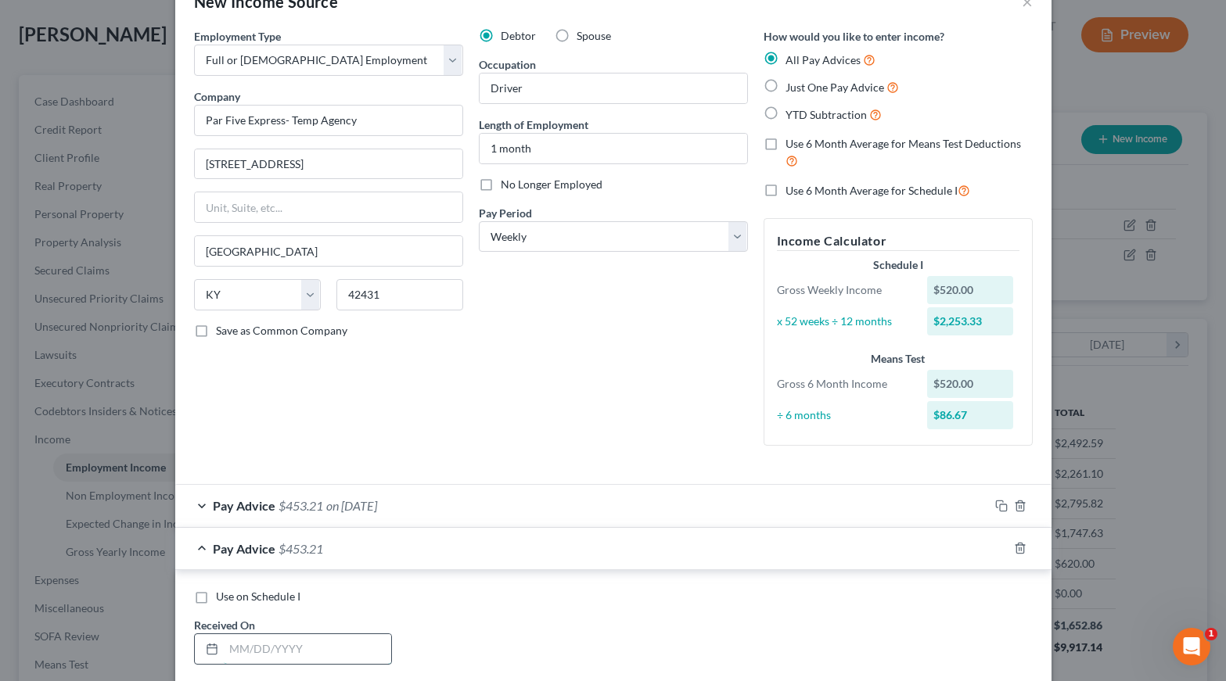
click at [306, 642] on input "text" at bounding box center [307, 649] width 167 height 30
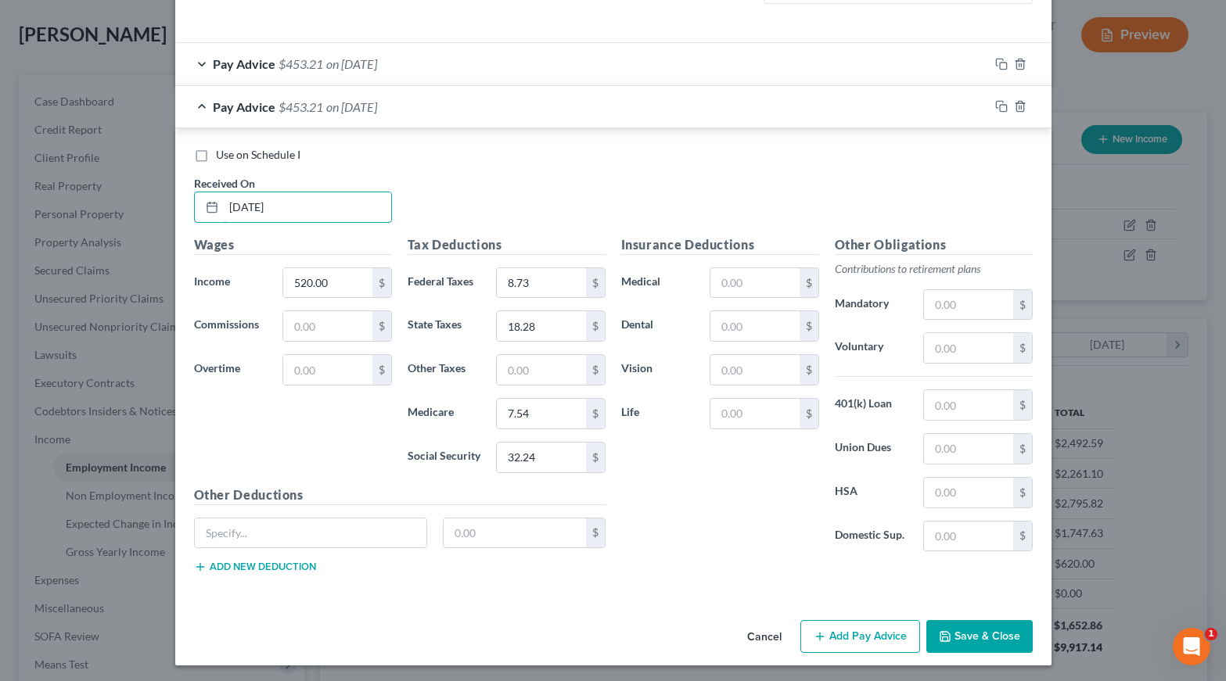
scroll to position [485, 0]
type input "[DATE]"
click at [307, 281] on input "520.00" at bounding box center [327, 284] width 88 height 30
type input "560.00"
click at [545, 285] on input "8.73" at bounding box center [541, 284] width 88 height 30
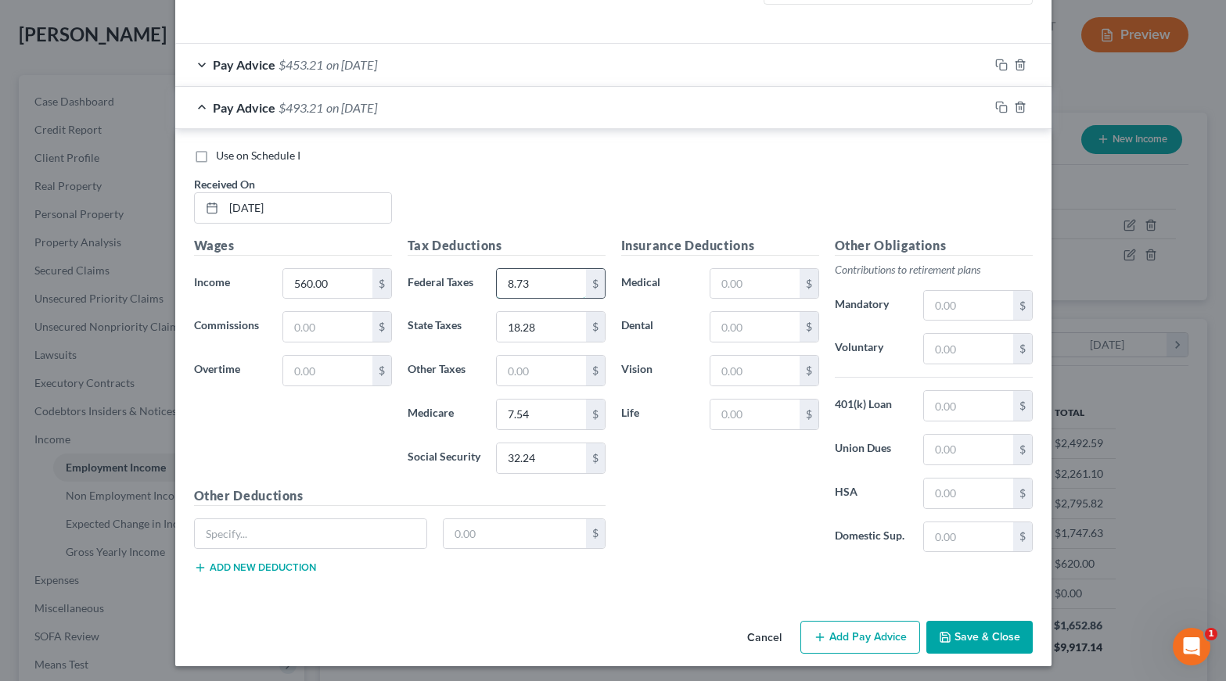
click at [545, 285] on input "8.73" at bounding box center [541, 284] width 88 height 30
type input "12.73"
type input "19.88"
type input "8.12"
type input "34.72"
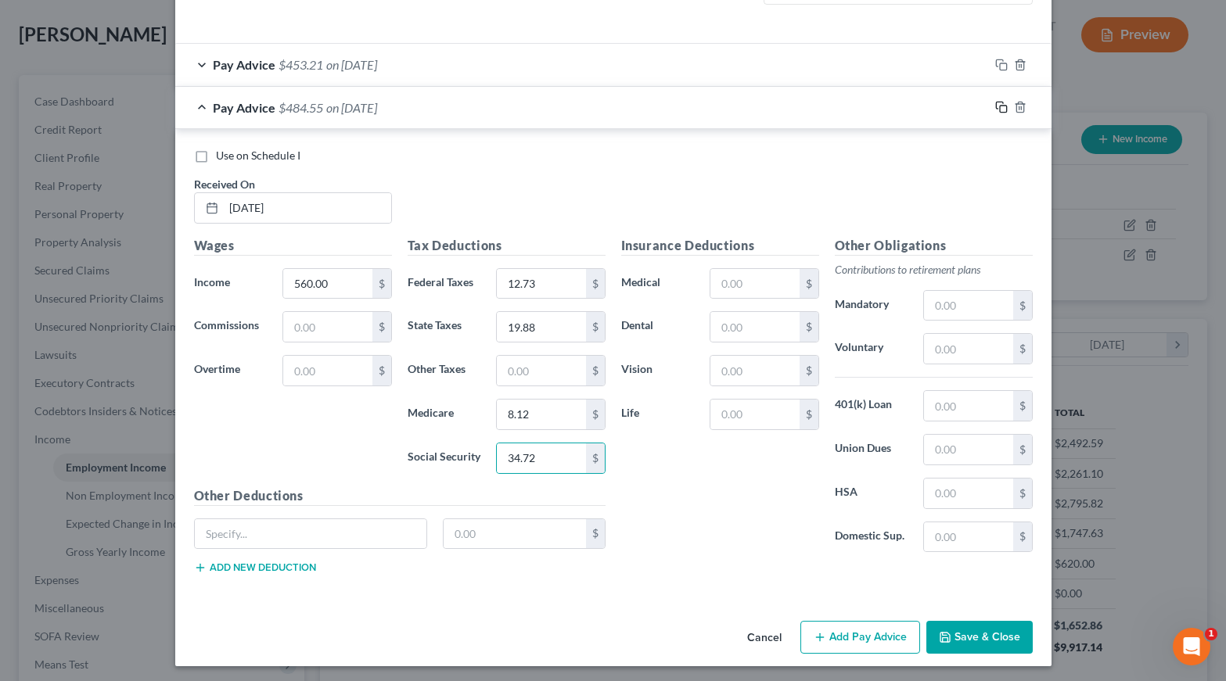
click at [1001, 101] on icon "button" at bounding box center [1001, 107] width 13 height 13
click at [360, 196] on input "text" at bounding box center [307, 208] width 167 height 30
type input "[DATE]"
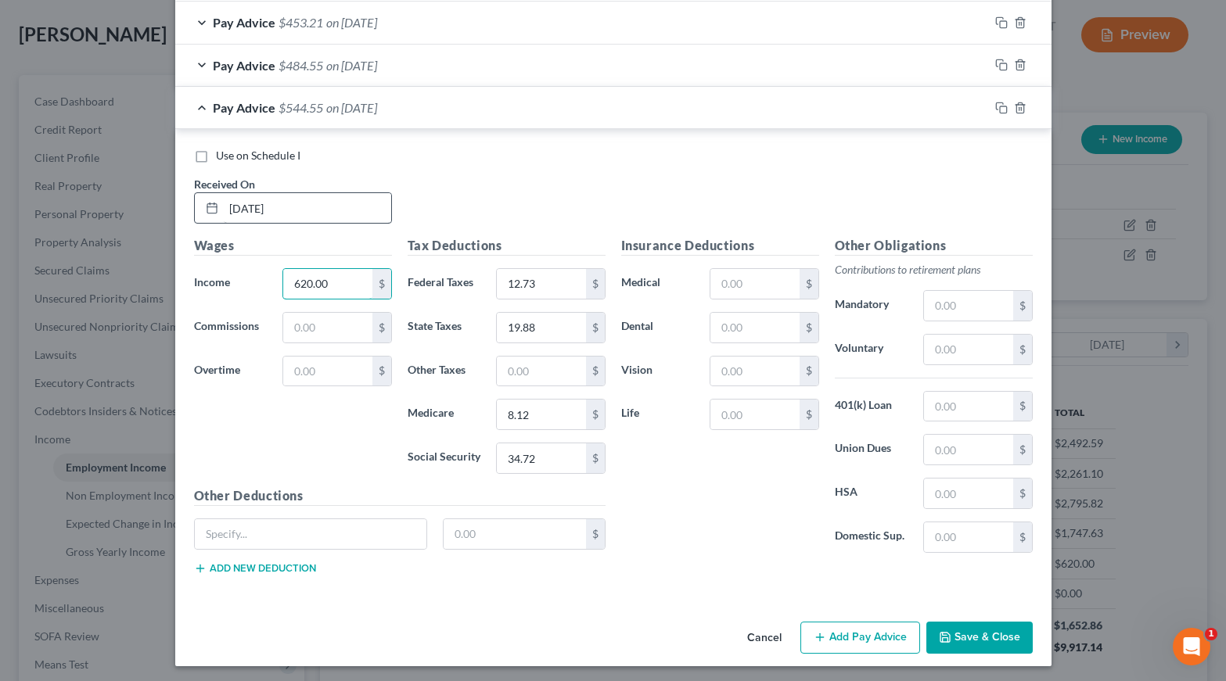
type input "620.00"
type input "18.73"
type input "22.28"
type input "8.99"
type input "28.44"
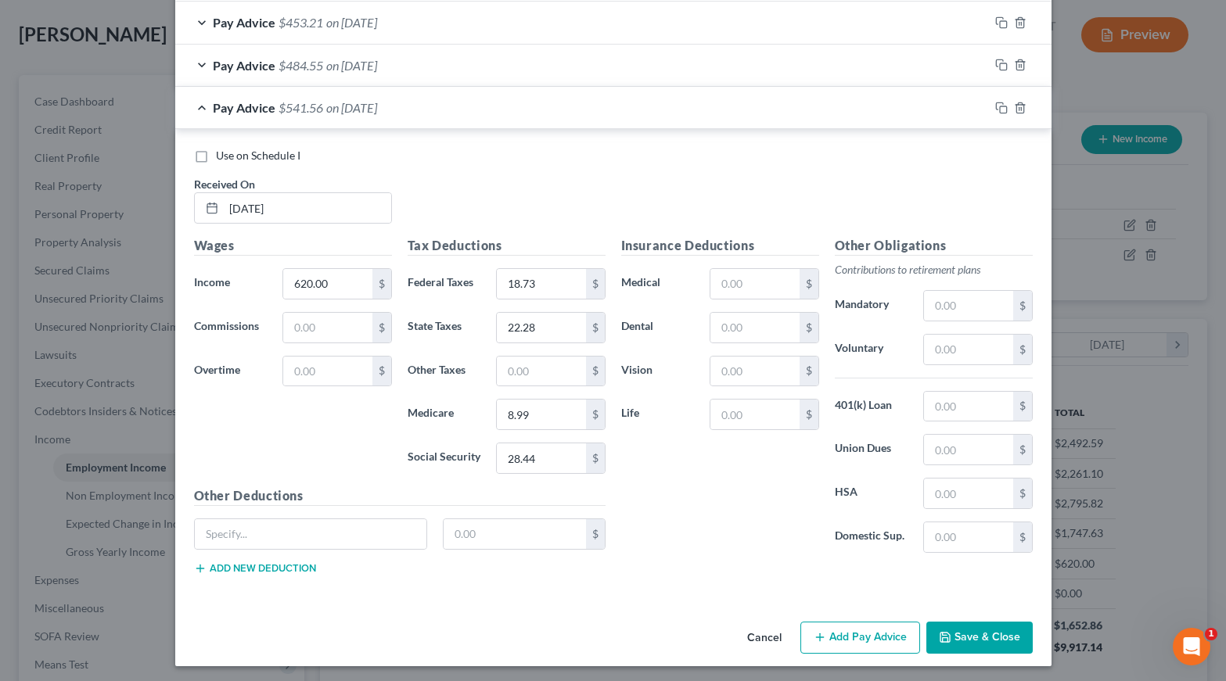
click at [978, 628] on button "Save & Close" at bounding box center [979, 638] width 106 height 33
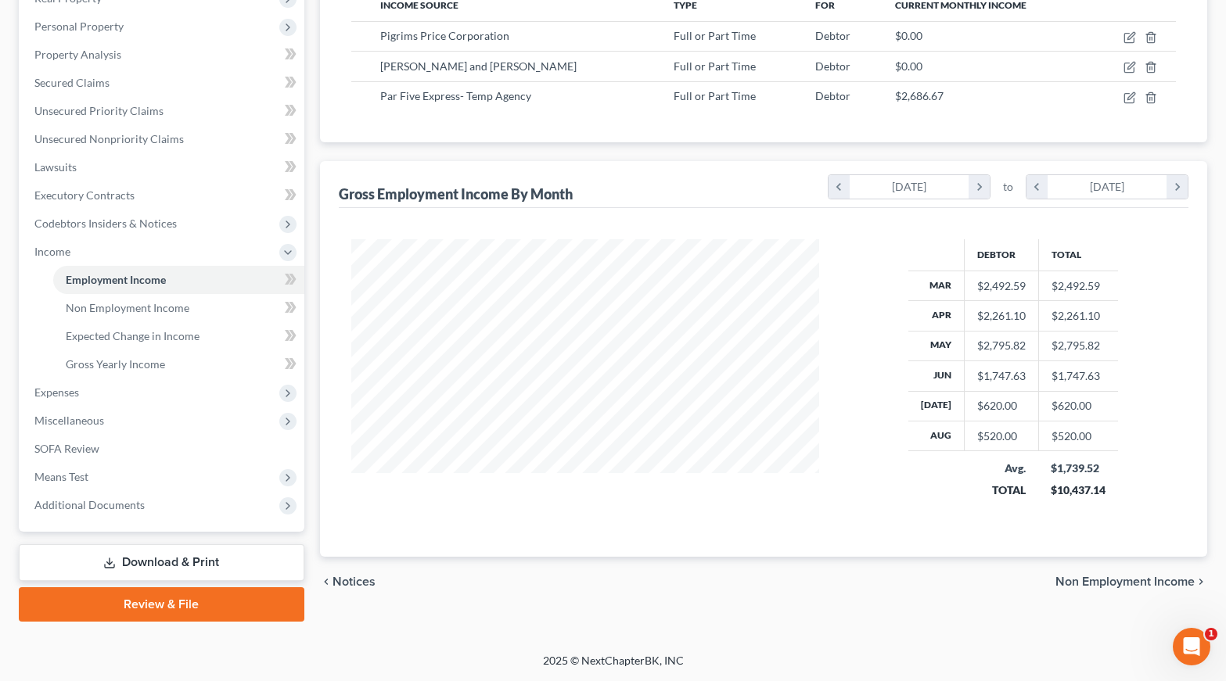
scroll to position [263, 0]
click at [134, 362] on span "Gross Yearly Income" at bounding box center [115, 363] width 99 height 13
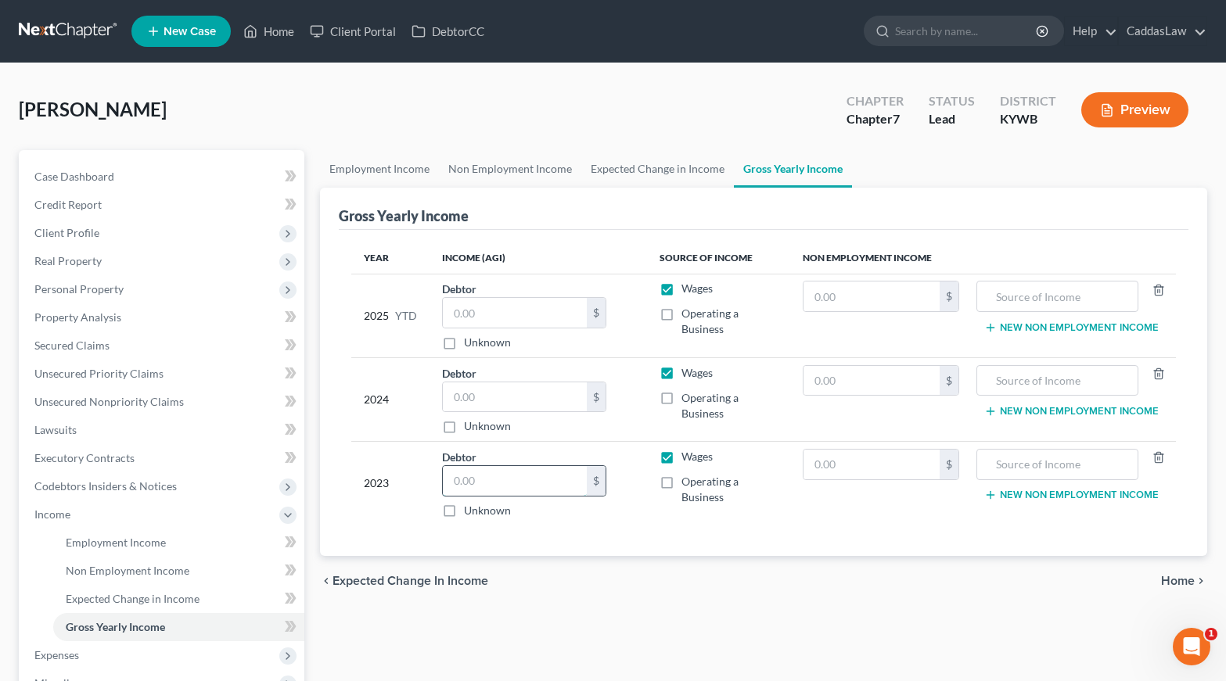
click at [492, 487] on input "text" at bounding box center [515, 481] width 144 height 30
type input "41,877"
click at [464, 429] on label "Unknown" at bounding box center [487, 426] width 47 height 16
click at [470, 429] on input "Unknown" at bounding box center [475, 423] width 10 height 10
checkbox input "true"
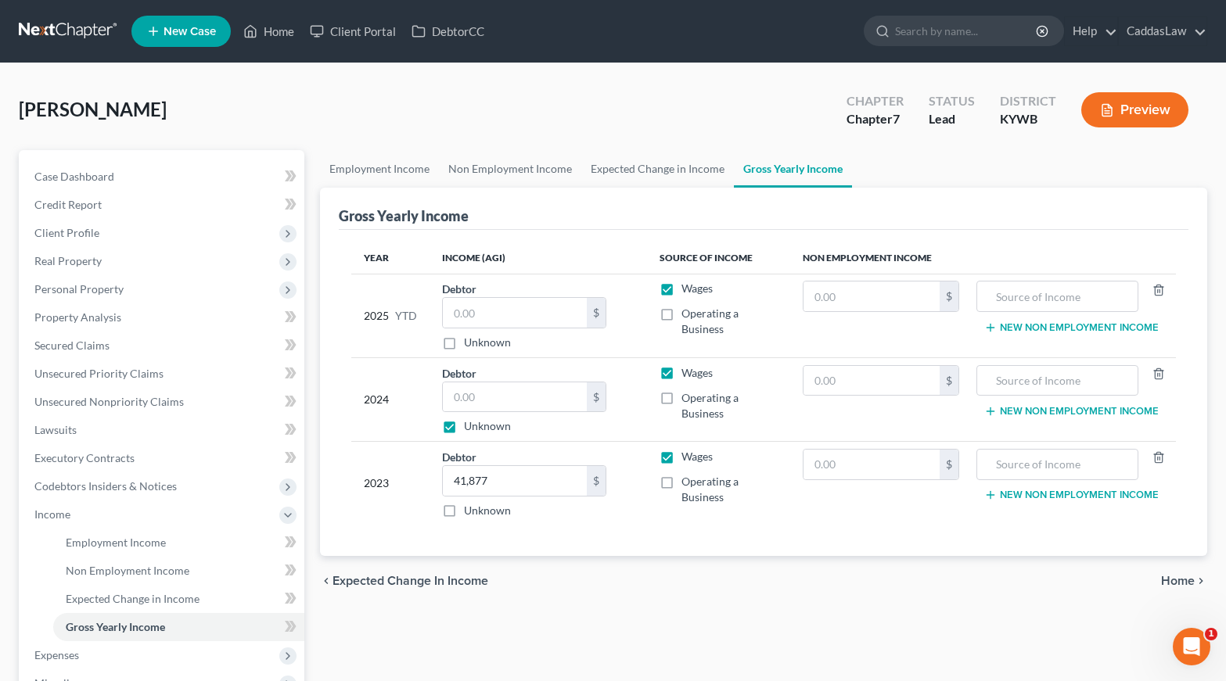
type input "0.00"
click at [497, 318] on input "text" at bounding box center [515, 313] width 144 height 30
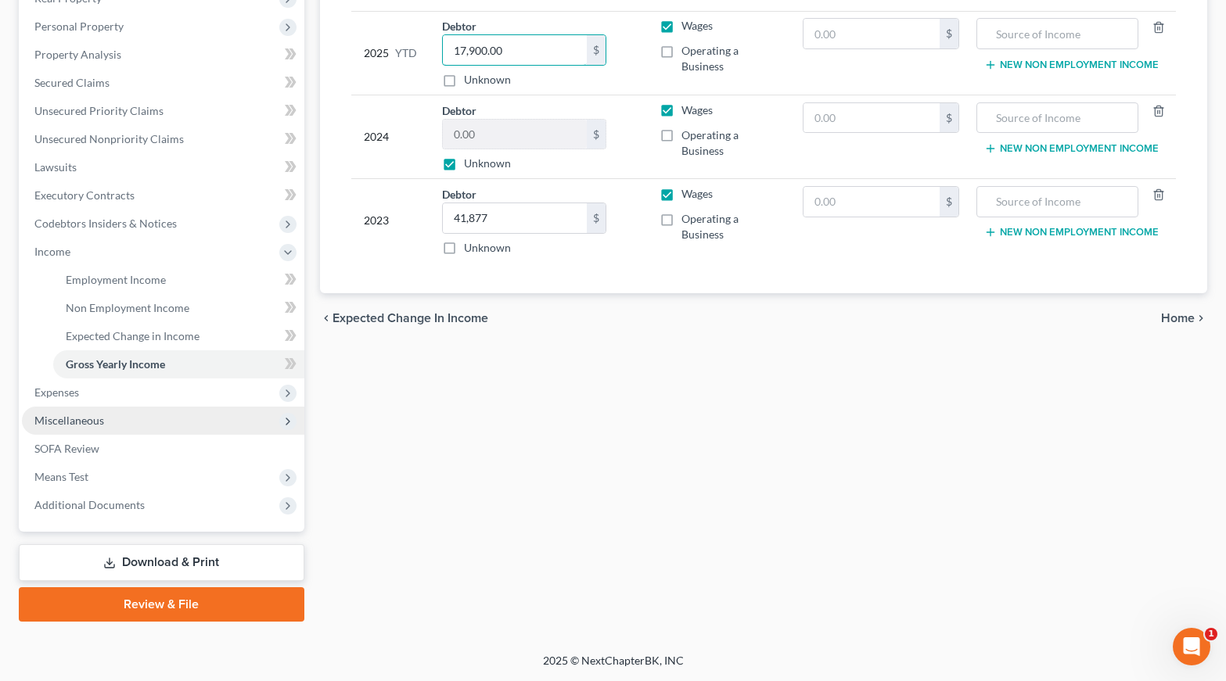
scroll to position [263, 0]
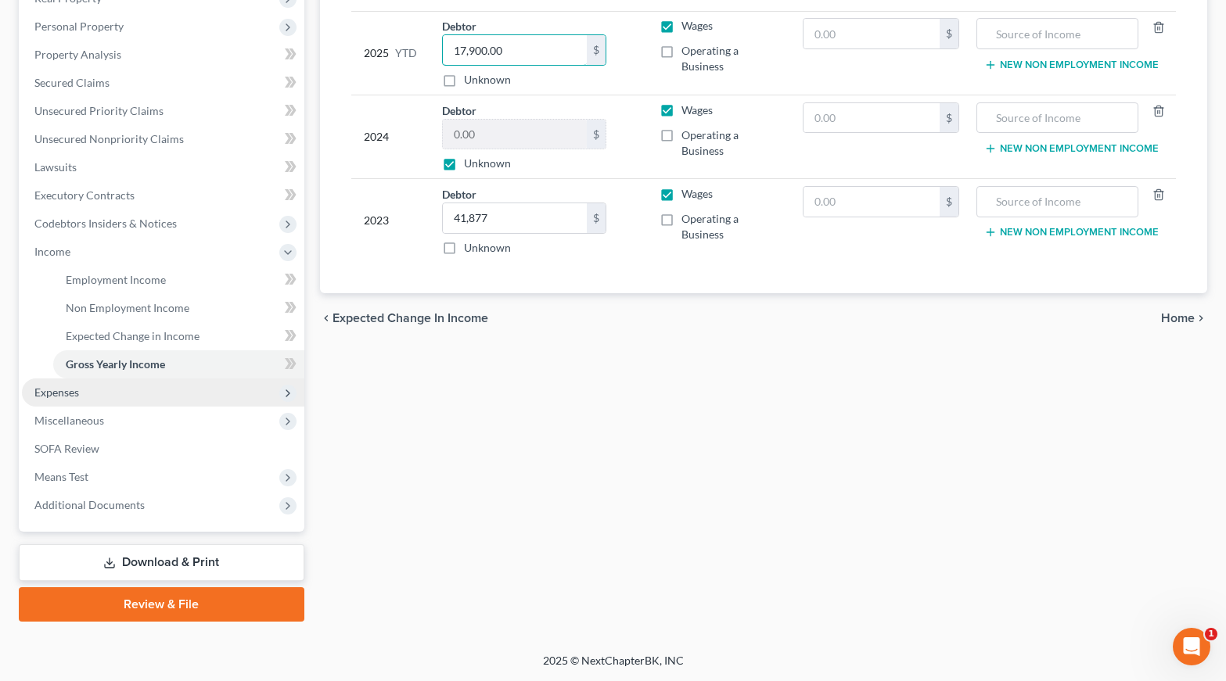
type input "17,900.00"
click at [114, 393] on span "Expenses" at bounding box center [163, 393] width 282 height 28
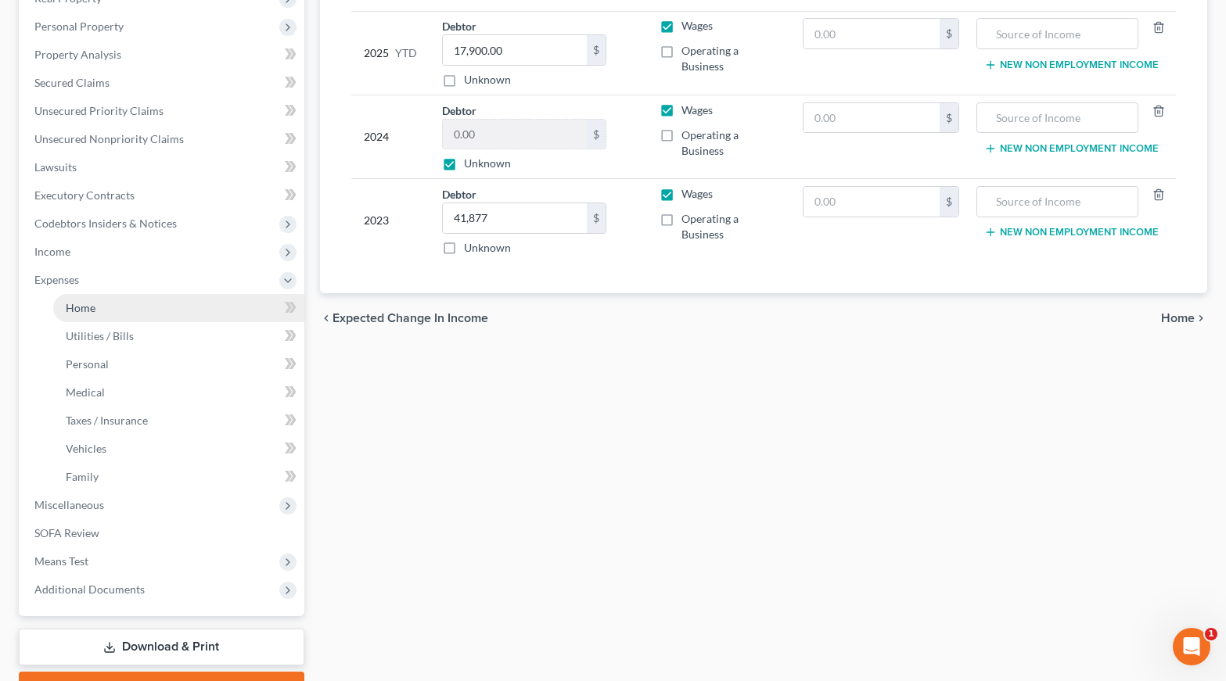
click at [77, 306] on span "Home" at bounding box center [81, 307] width 30 height 13
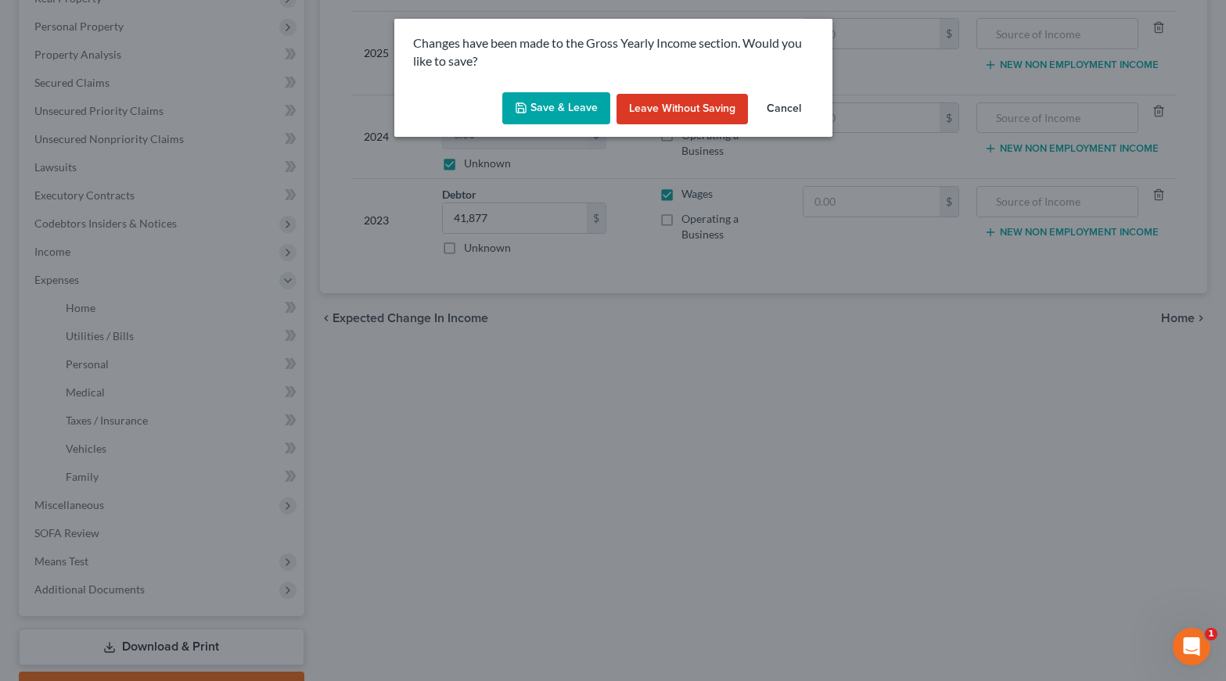
click at [573, 108] on button "Save & Leave" at bounding box center [556, 108] width 108 height 33
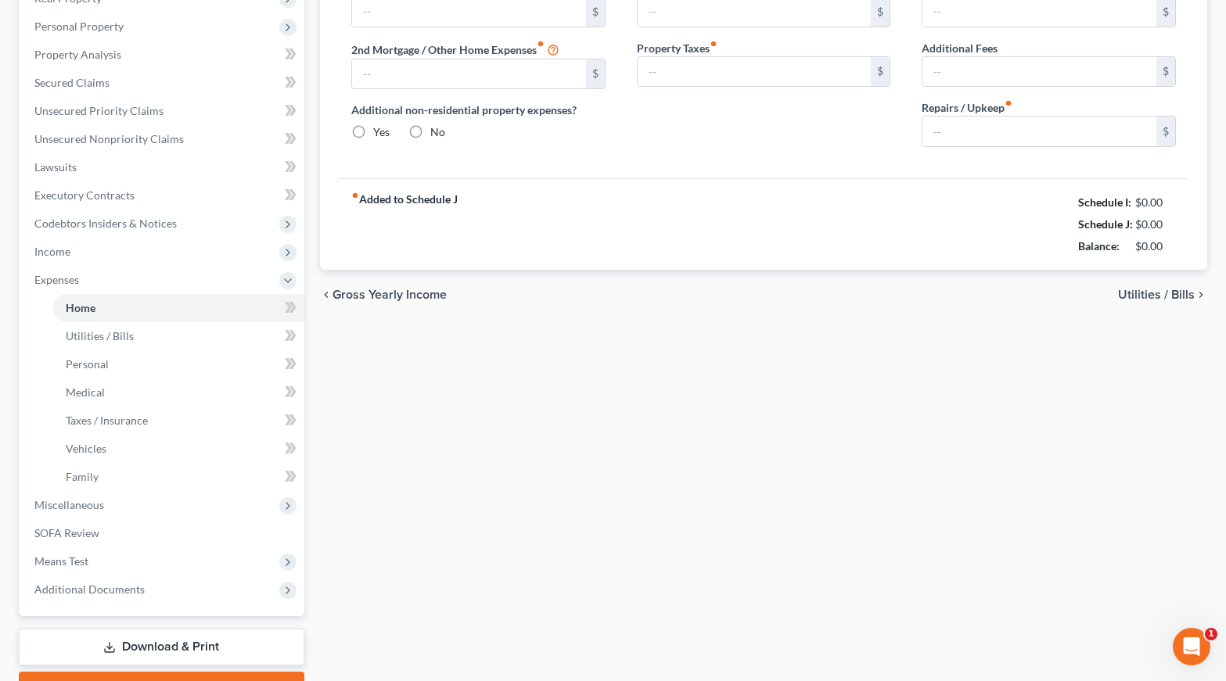
type input "0.00"
radio input "true"
type input "0.00"
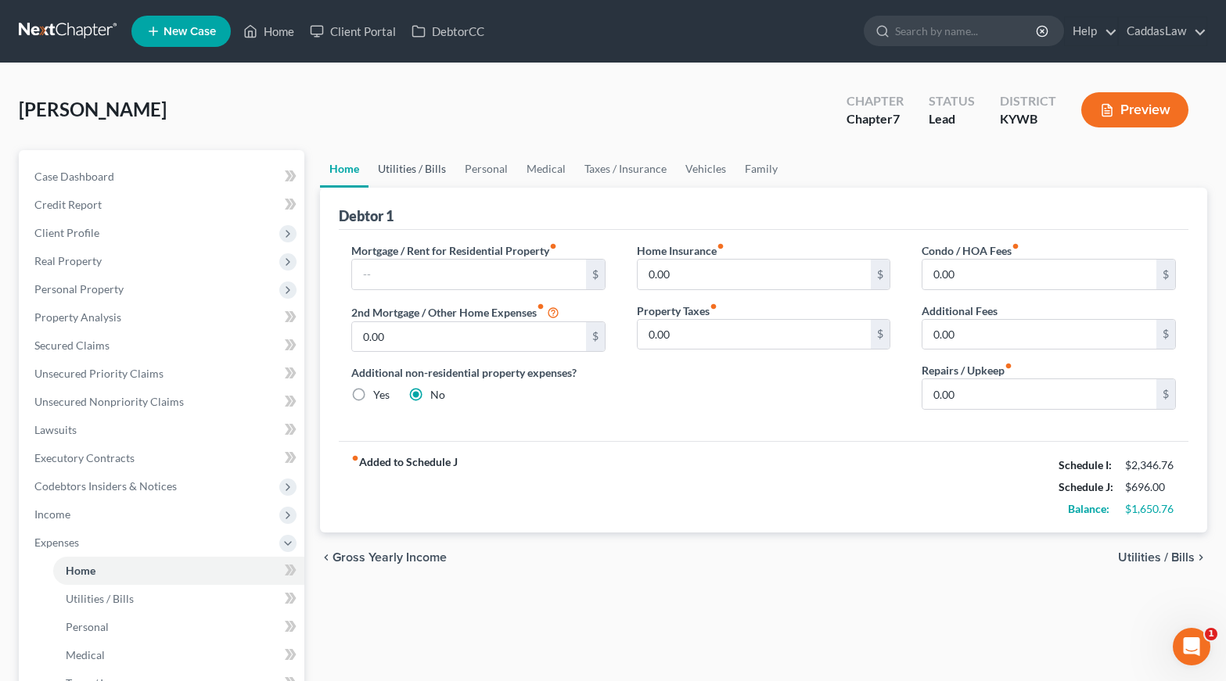
click at [426, 168] on link "Utilities / Bills" at bounding box center [411, 169] width 87 height 38
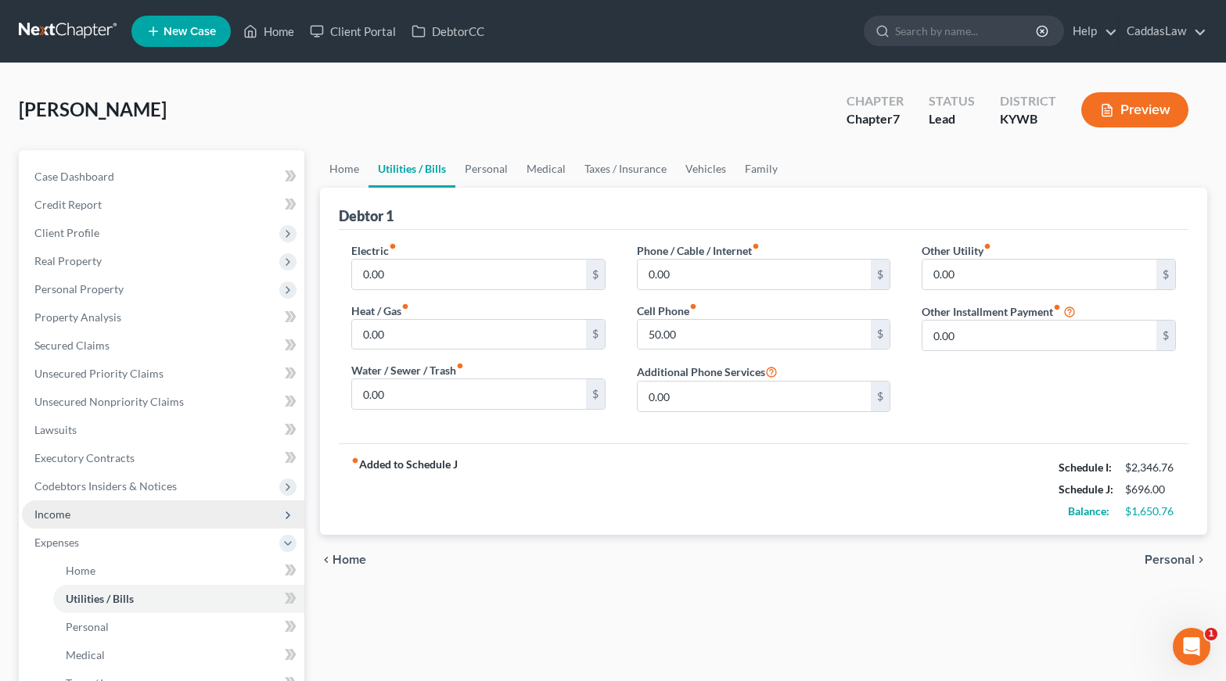
click at [79, 512] on span "Income" at bounding box center [163, 515] width 282 height 28
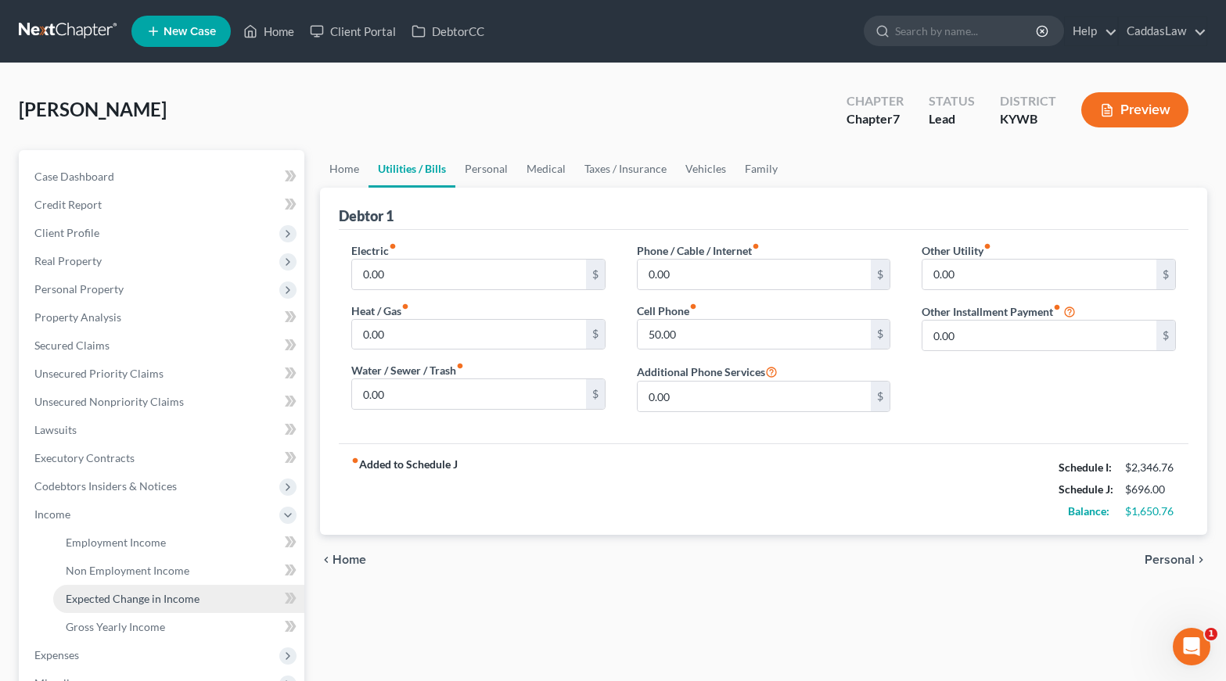
click at [122, 598] on span "Expected Change in Income" at bounding box center [133, 598] width 134 height 13
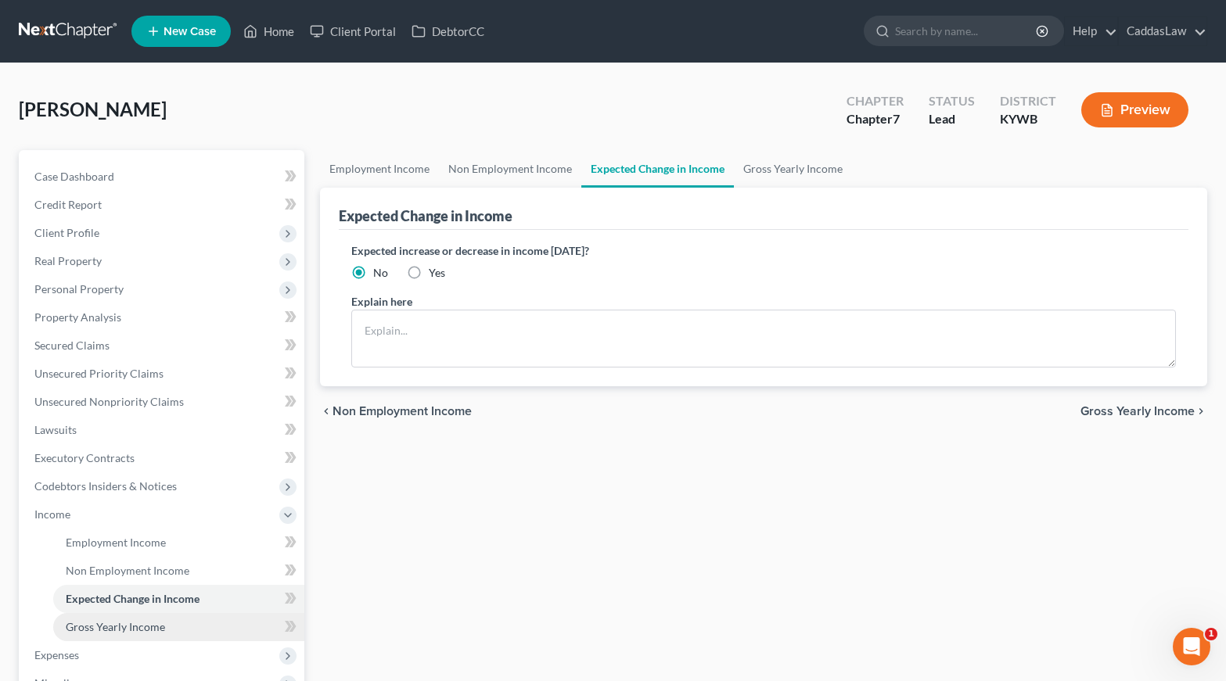
click at [120, 624] on span "Gross Yearly Income" at bounding box center [115, 626] width 99 height 13
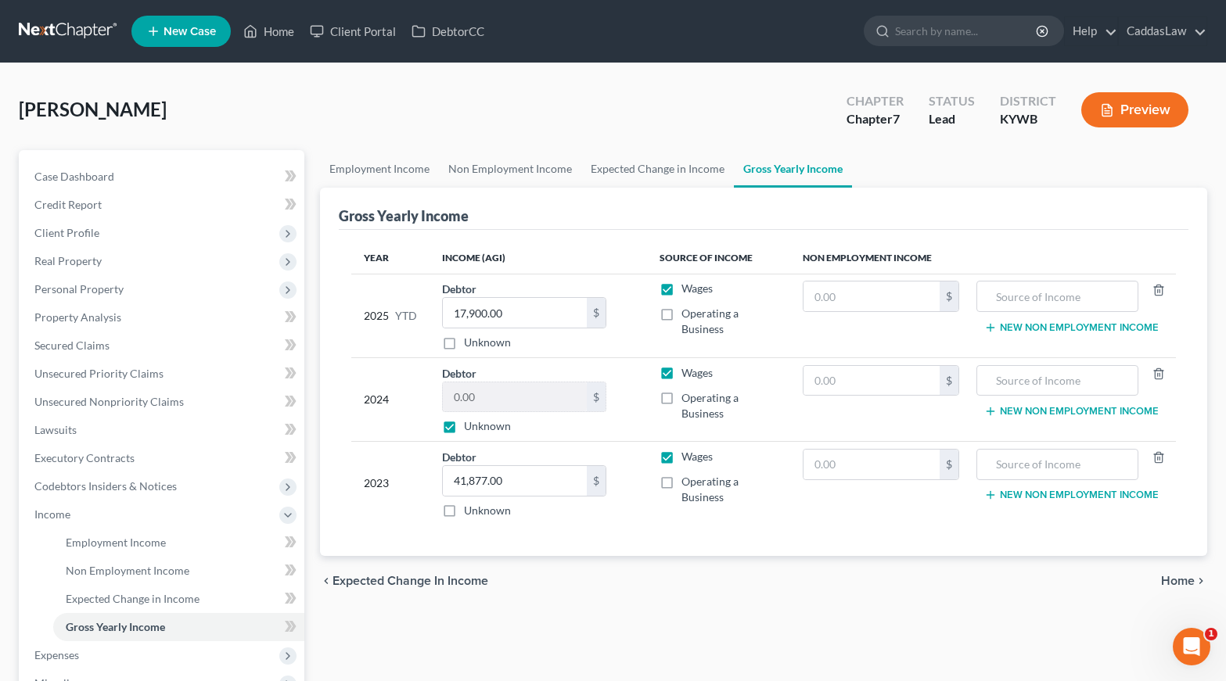
click at [464, 426] on label "Unknown" at bounding box center [487, 426] width 47 height 16
click at [470, 426] on input "Unknown" at bounding box center [475, 423] width 10 height 10
click at [487, 393] on input "0.00" at bounding box center [515, 397] width 144 height 30
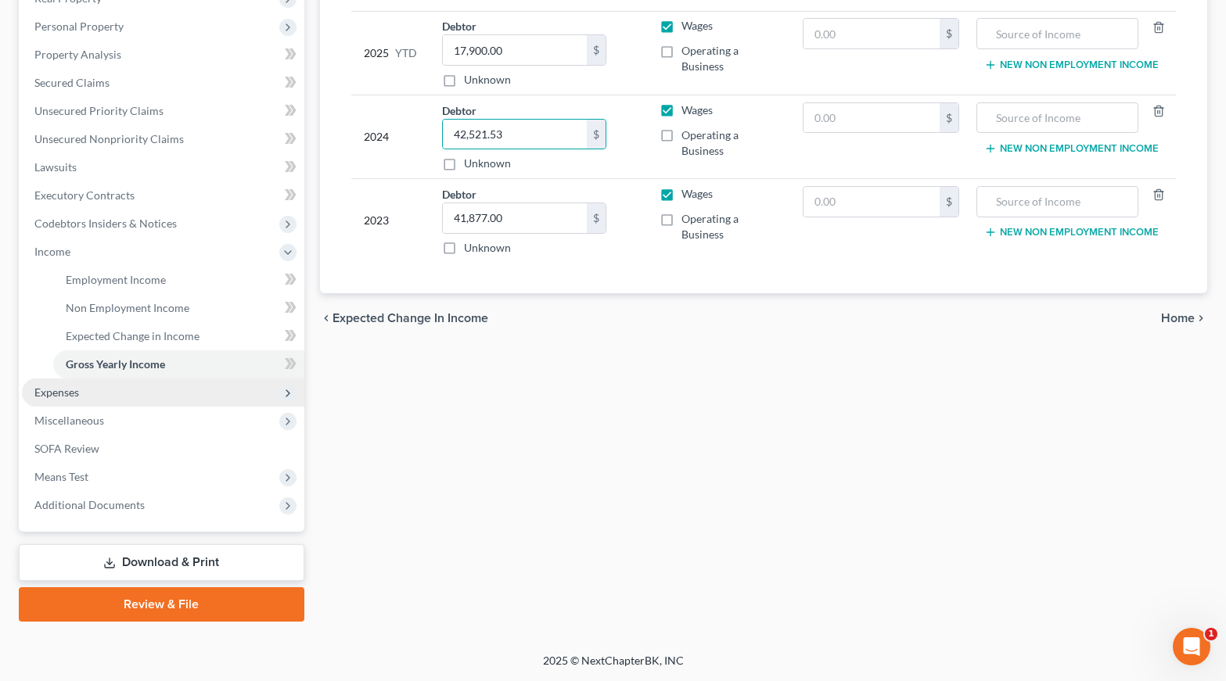
scroll to position [263, 0]
click at [63, 394] on span "Expenses" at bounding box center [56, 392] width 45 height 13
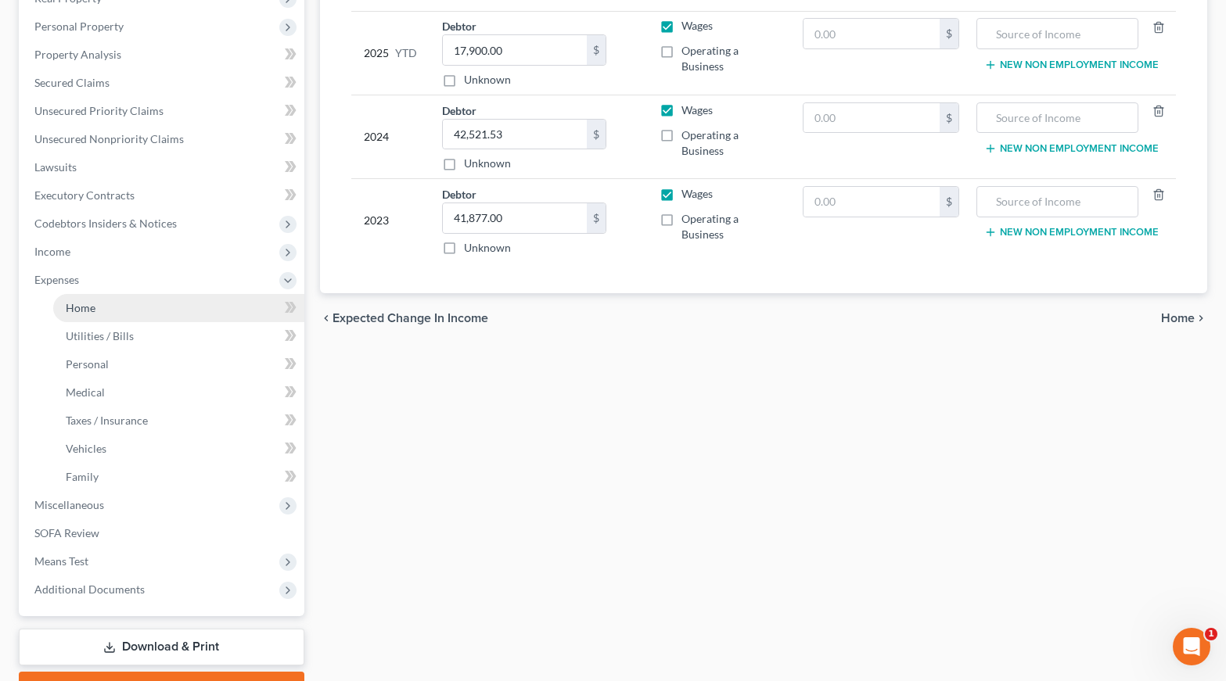
click at [81, 316] on link "Home" at bounding box center [178, 308] width 251 height 28
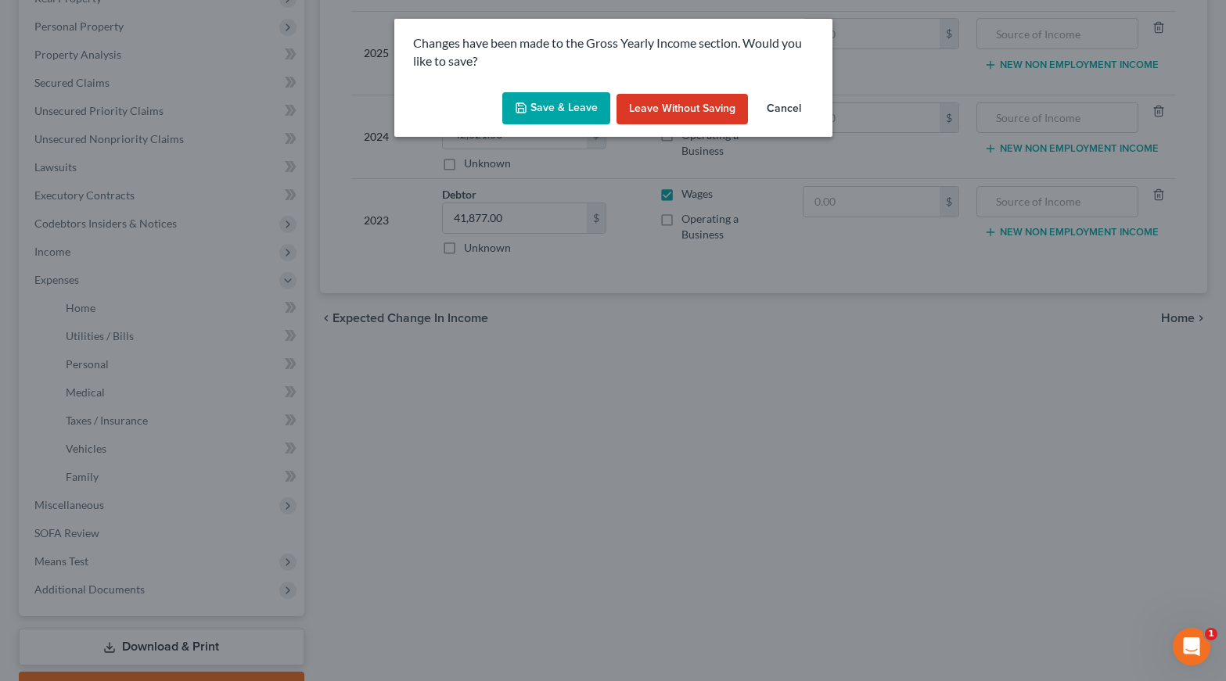
click at [530, 107] on button "Save & Leave" at bounding box center [556, 108] width 108 height 33
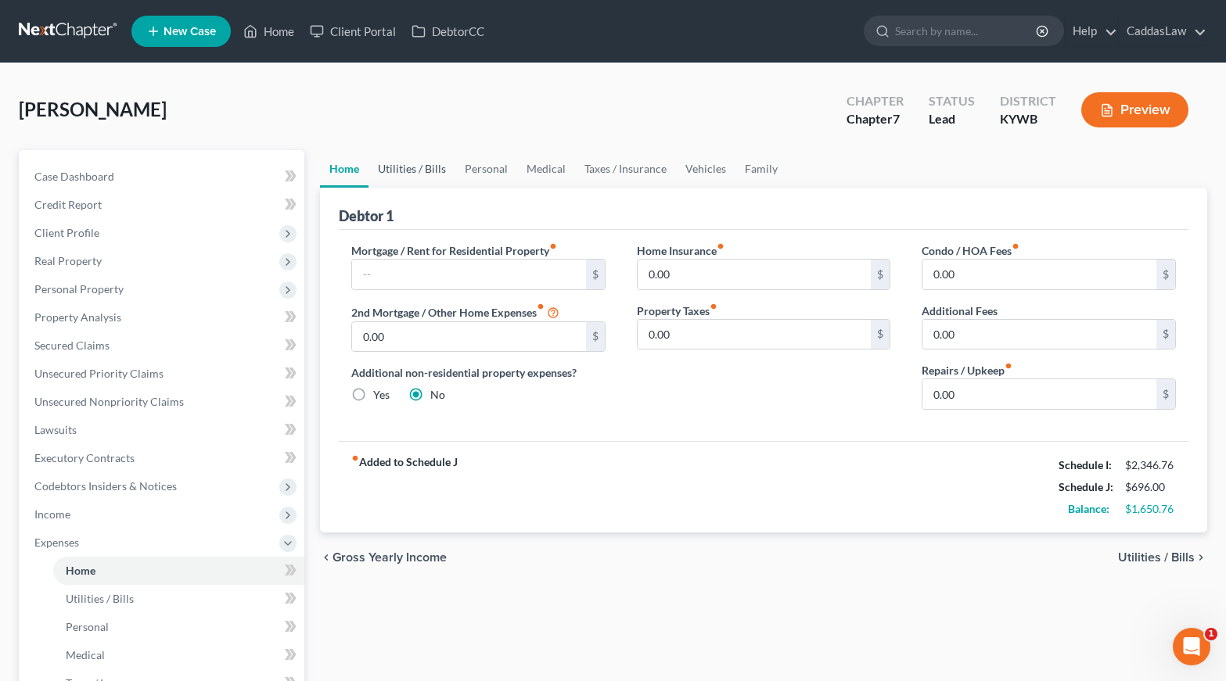
click at [404, 173] on link "Utilities / Bills" at bounding box center [411, 169] width 87 height 38
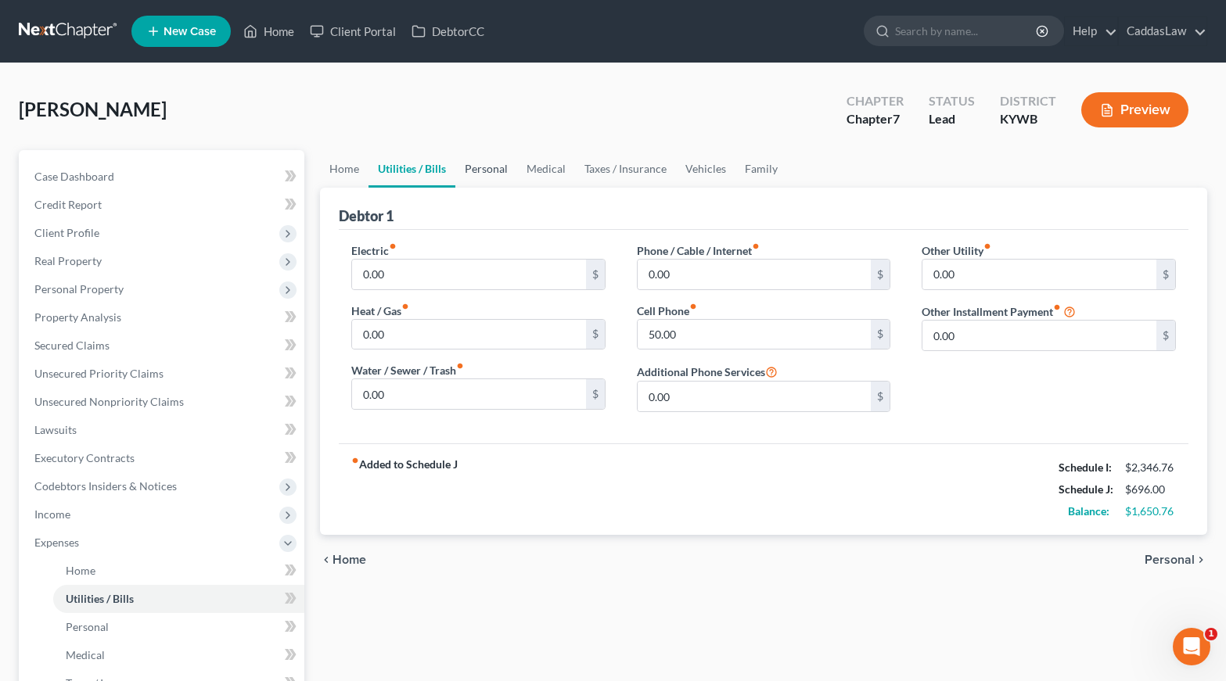
click at [497, 166] on link "Personal" at bounding box center [486, 169] width 62 height 38
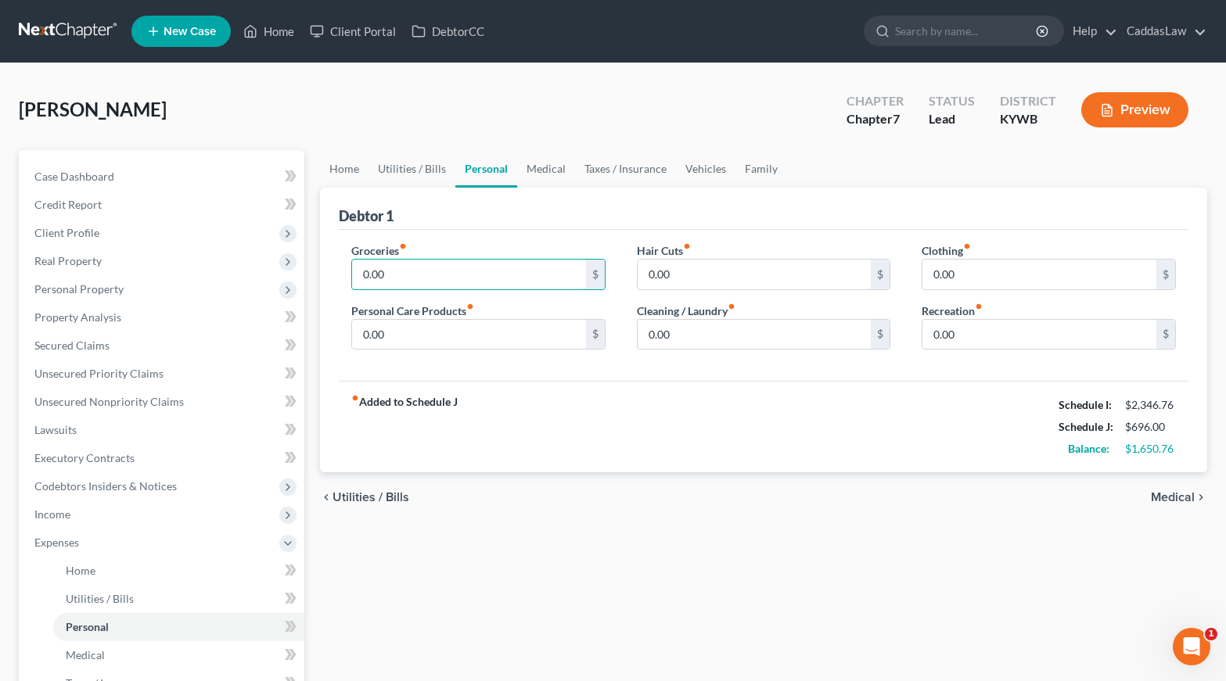
drag, startPoint x: 401, startPoint y: 281, endPoint x: 347, endPoint y: 278, distance: 54.8
click at [347, 278] on div "Groceries fiber_manual_record 0.00 $ Personal Care Products fiber_manual_record…" at bounding box center [479, 302] width 286 height 120
click at [706, 168] on link "Vehicles" at bounding box center [705, 169] width 59 height 38
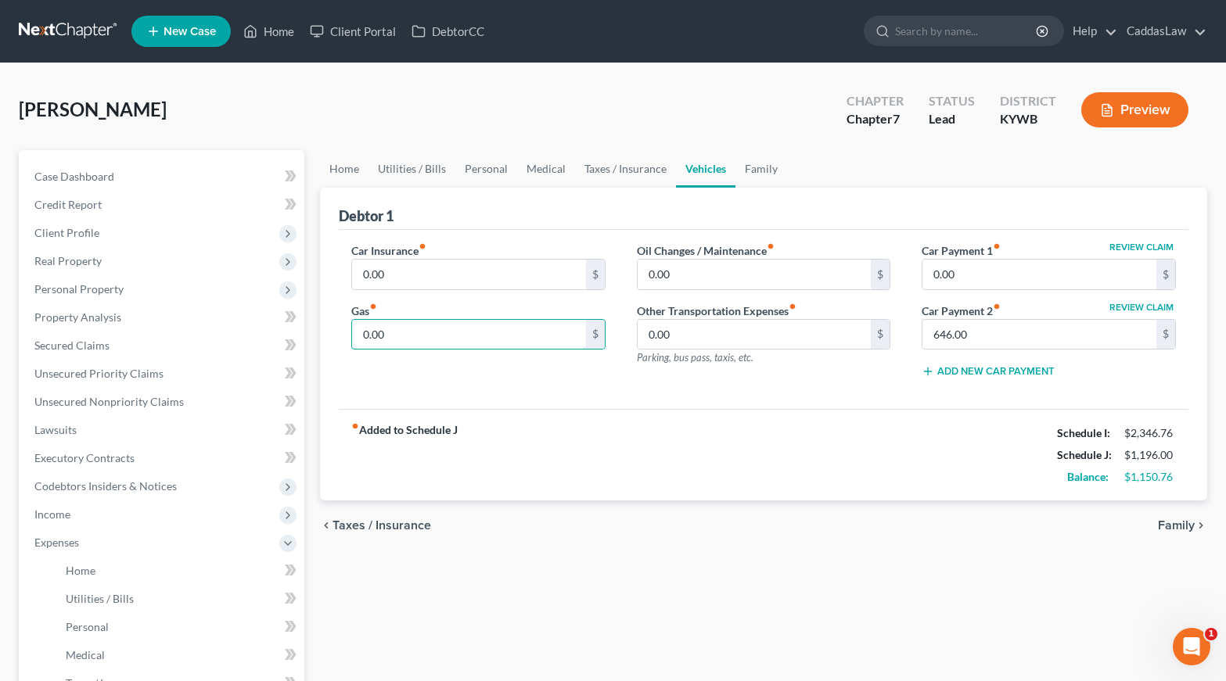
drag, startPoint x: 402, startPoint y: 329, endPoint x: 336, endPoint y: 329, distance: 66.5
click at [339, 329] on div "Car Insurance fiber_manual_record 0.00 $ Gas fiber_manual_record 0.00 $" at bounding box center [479, 316] width 286 height 149
click at [399, 270] on input "0.00" at bounding box center [469, 275] width 234 height 30
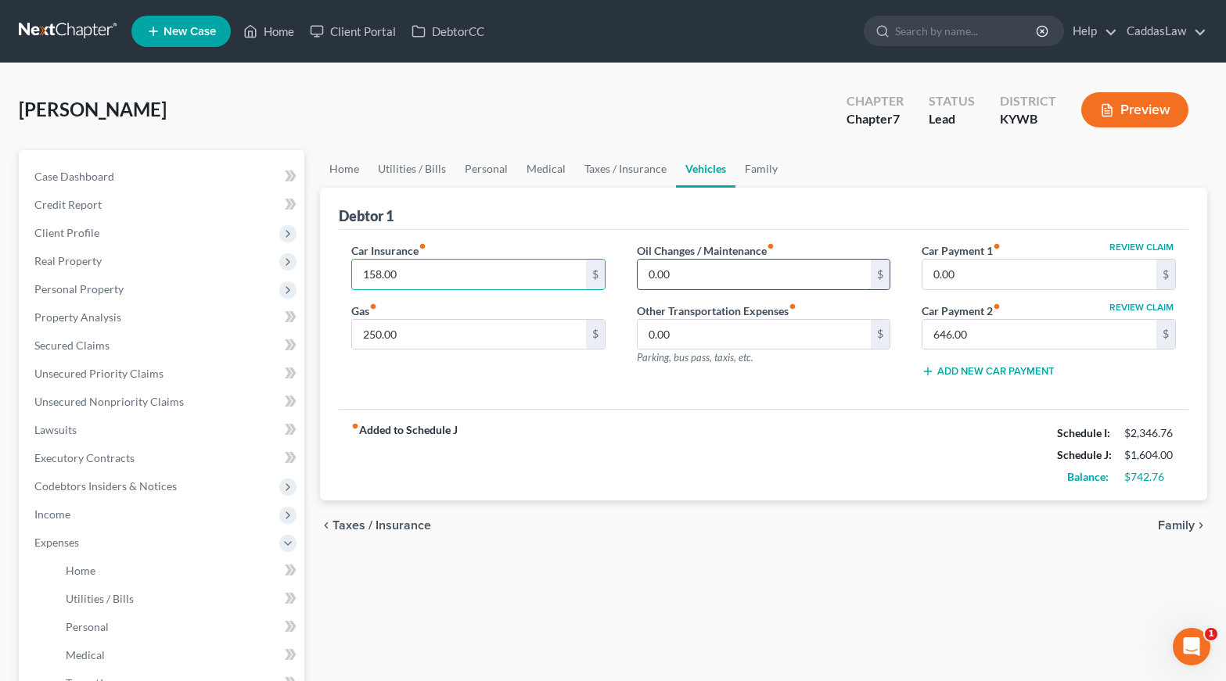
click at [648, 274] on input "0.00" at bounding box center [754, 275] width 234 height 30
click at [756, 170] on link "Family" at bounding box center [761, 169] width 52 height 38
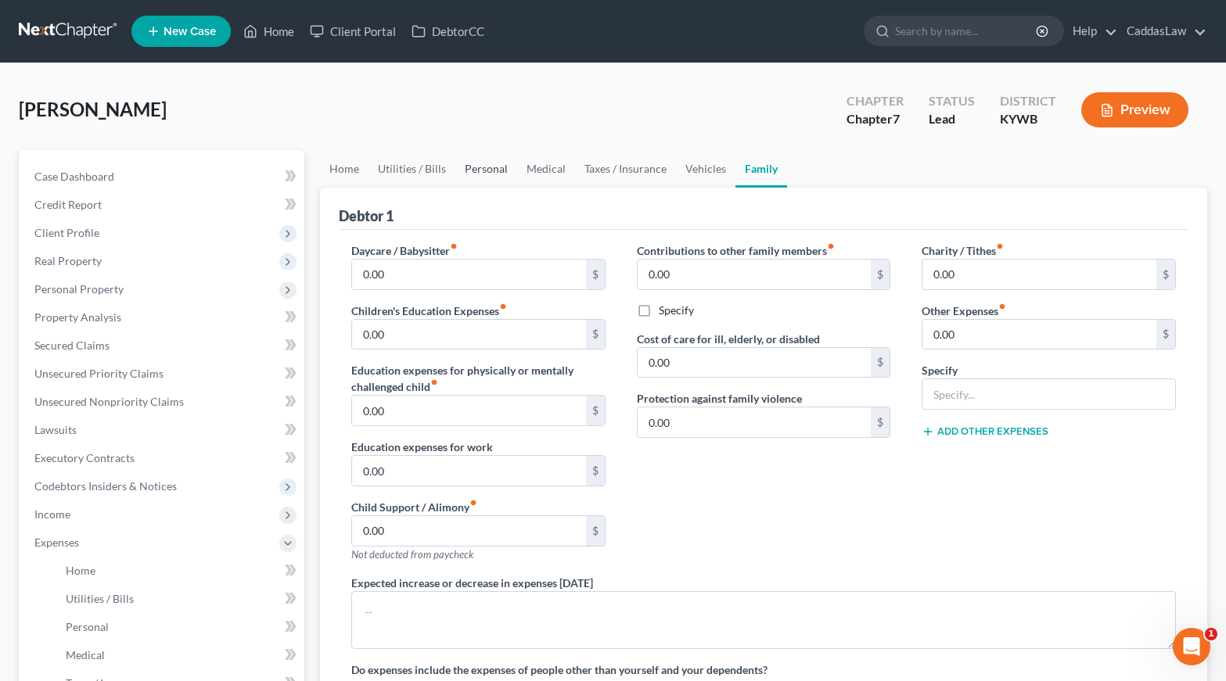
click at [490, 171] on link "Personal" at bounding box center [486, 169] width 62 height 38
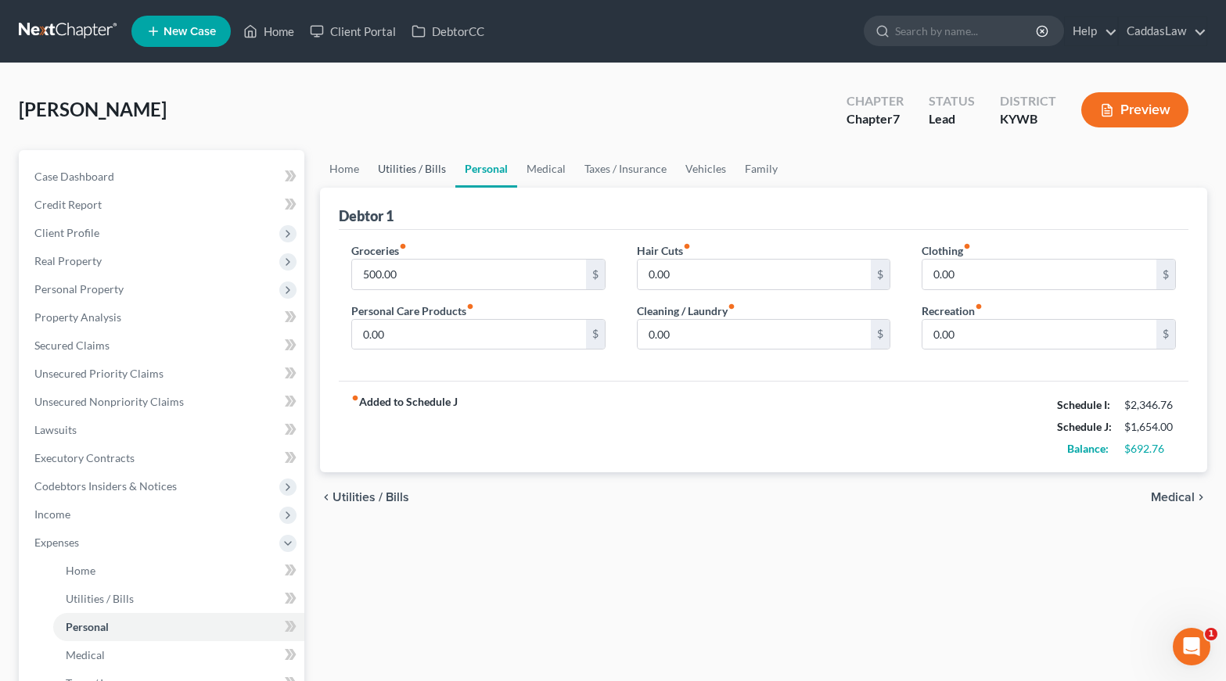
click at [429, 173] on link "Utilities / Bills" at bounding box center [411, 169] width 87 height 38
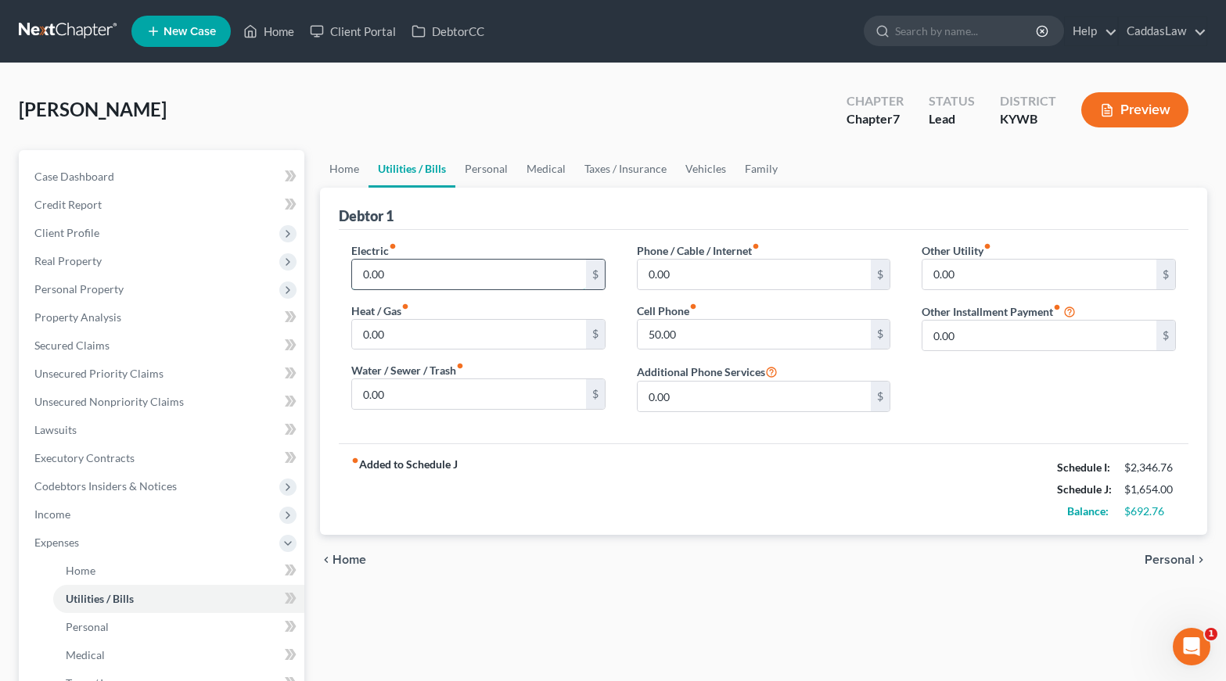
click at [366, 272] on input "0.00" at bounding box center [469, 275] width 234 height 30
drag, startPoint x: 407, startPoint y: 275, endPoint x: 329, endPoint y: 275, distance: 77.4
click at [329, 275] on div "Debtor 1 Electric fiber_manual_record 100.00 $ Heat / Gas fiber_manual_record 0…" at bounding box center [763, 361] width 887 height 347
click at [350, 165] on link "Home" at bounding box center [344, 169] width 48 height 38
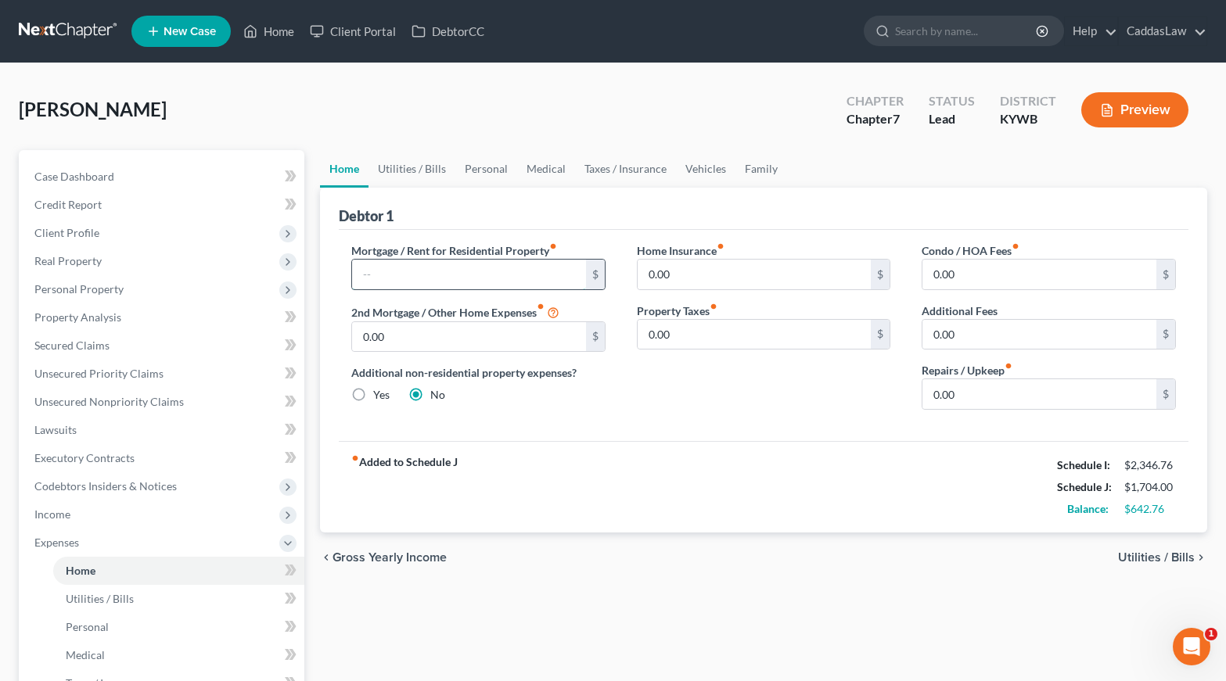
click at [405, 271] on input "text" at bounding box center [469, 275] width 234 height 30
click at [418, 167] on link "Utilities / Bills" at bounding box center [411, 169] width 87 height 38
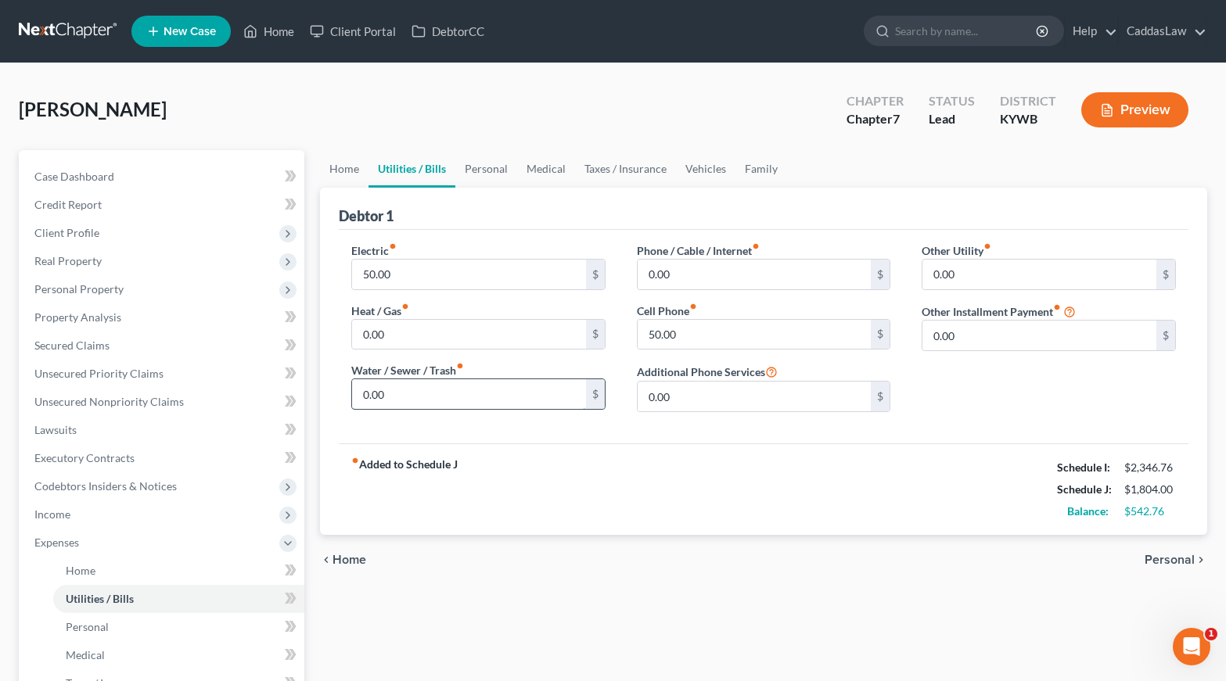
click at [365, 394] on input "0.00" at bounding box center [469, 394] width 234 height 30
click at [477, 173] on link "Personal" at bounding box center [486, 169] width 62 height 38
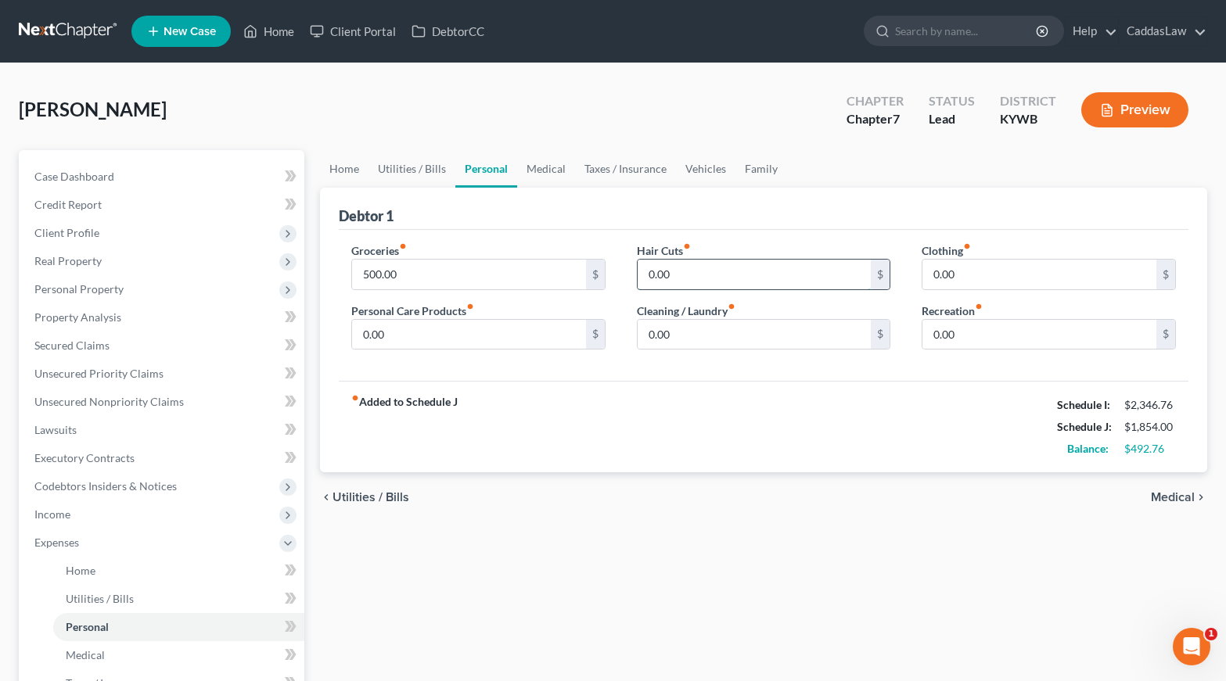
click at [648, 275] on input "0.00" at bounding box center [754, 275] width 234 height 30
click at [364, 333] on input "0.00" at bounding box center [469, 335] width 234 height 30
click at [934, 274] on input "0.00" at bounding box center [1039, 275] width 234 height 30
click at [543, 174] on link "Medical" at bounding box center [546, 169] width 58 height 38
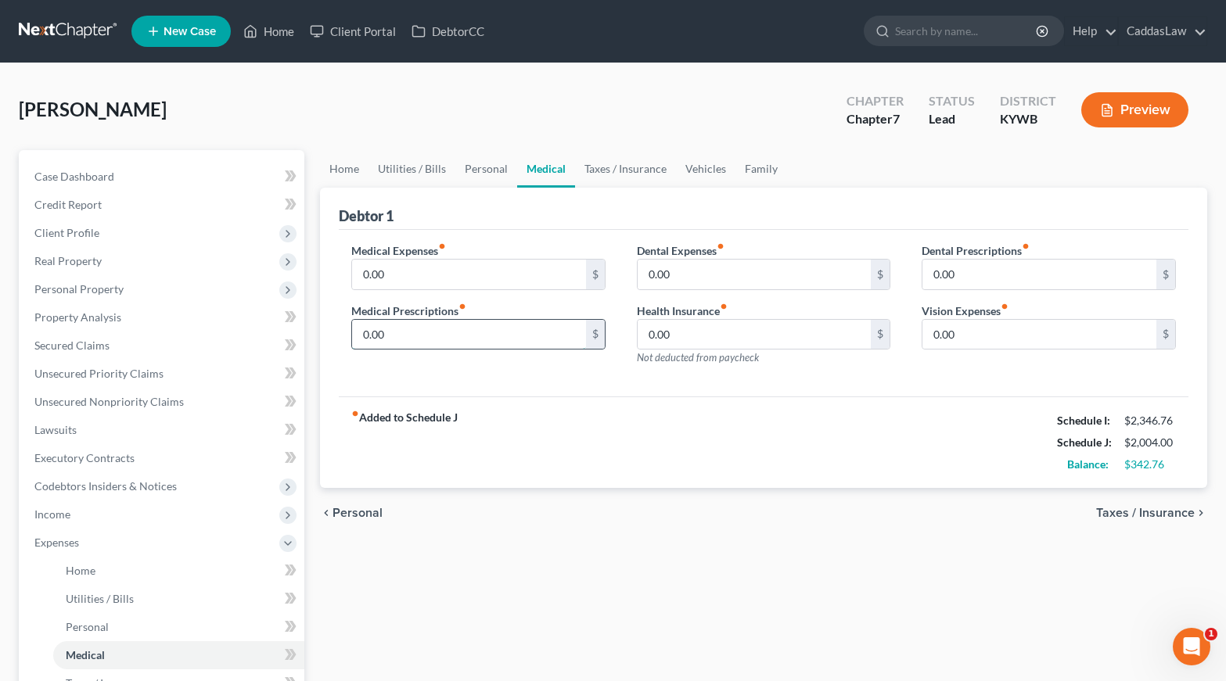
click at [458, 331] on input "0.00" at bounding box center [469, 335] width 234 height 30
click at [605, 173] on link "Taxes / Insurance" at bounding box center [625, 169] width 101 height 38
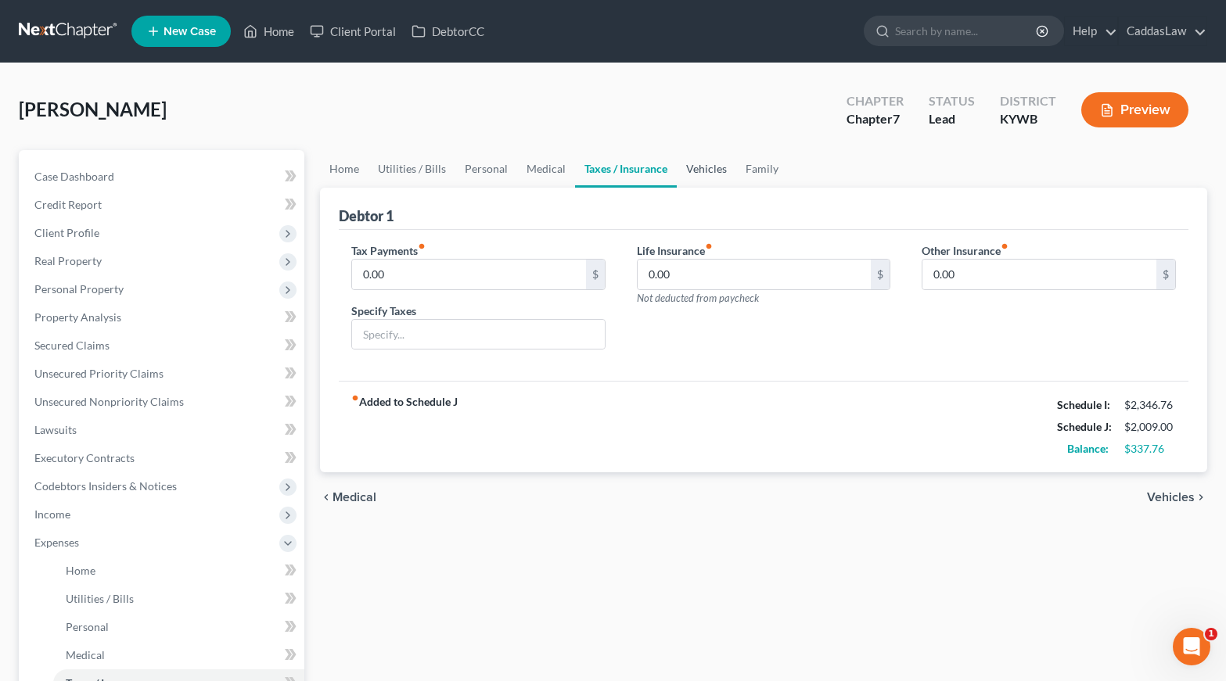
click at [693, 168] on link "Vehicles" at bounding box center [706, 169] width 59 height 38
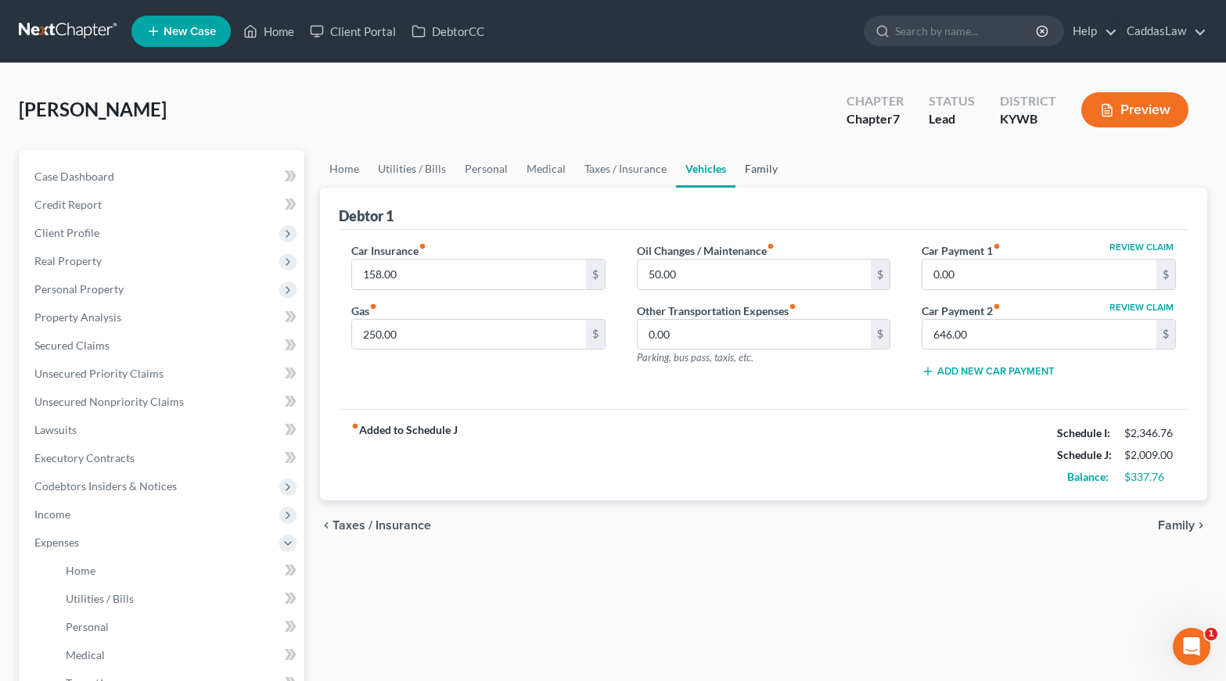
click at [754, 172] on link "Family" at bounding box center [761, 169] width 52 height 38
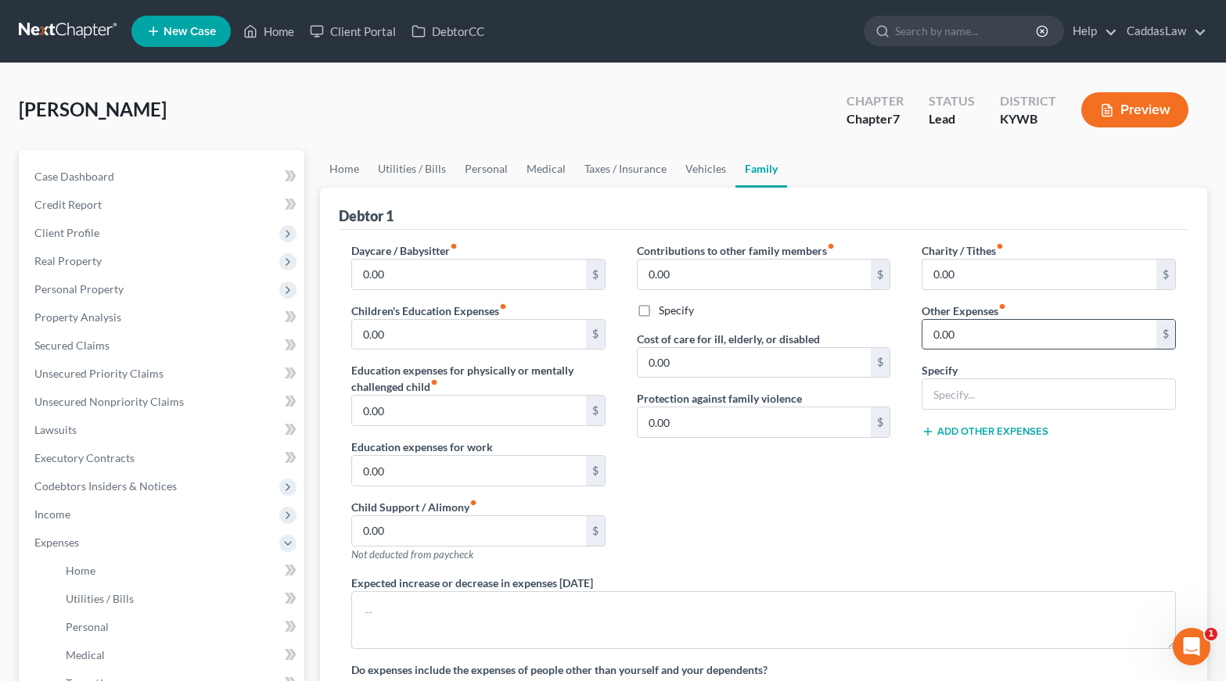
drag, startPoint x: 973, startPoint y: 334, endPoint x: 922, endPoint y: 329, distance: 51.1
click at [921, 329] on div "0.00 $" at bounding box center [1048, 334] width 254 height 31
click at [988, 390] on input "text" at bounding box center [1048, 394] width 253 height 30
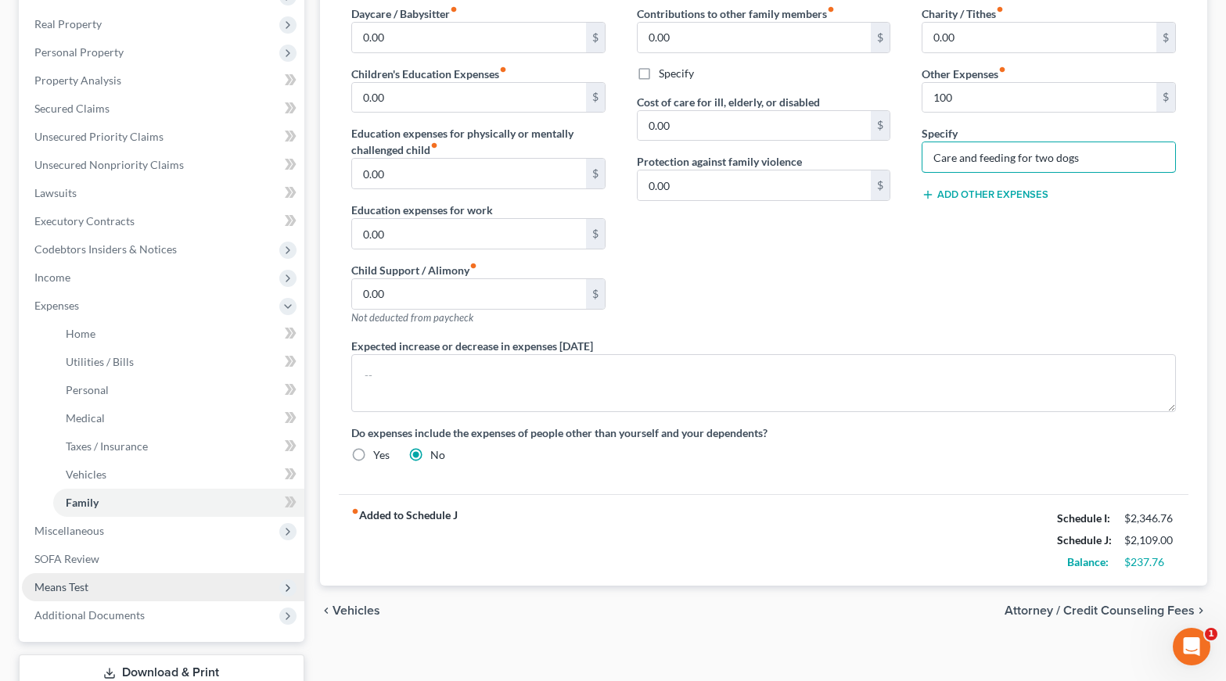
scroll to position [235, 0]
click at [962, 104] on input "100" at bounding box center [1039, 99] width 234 height 30
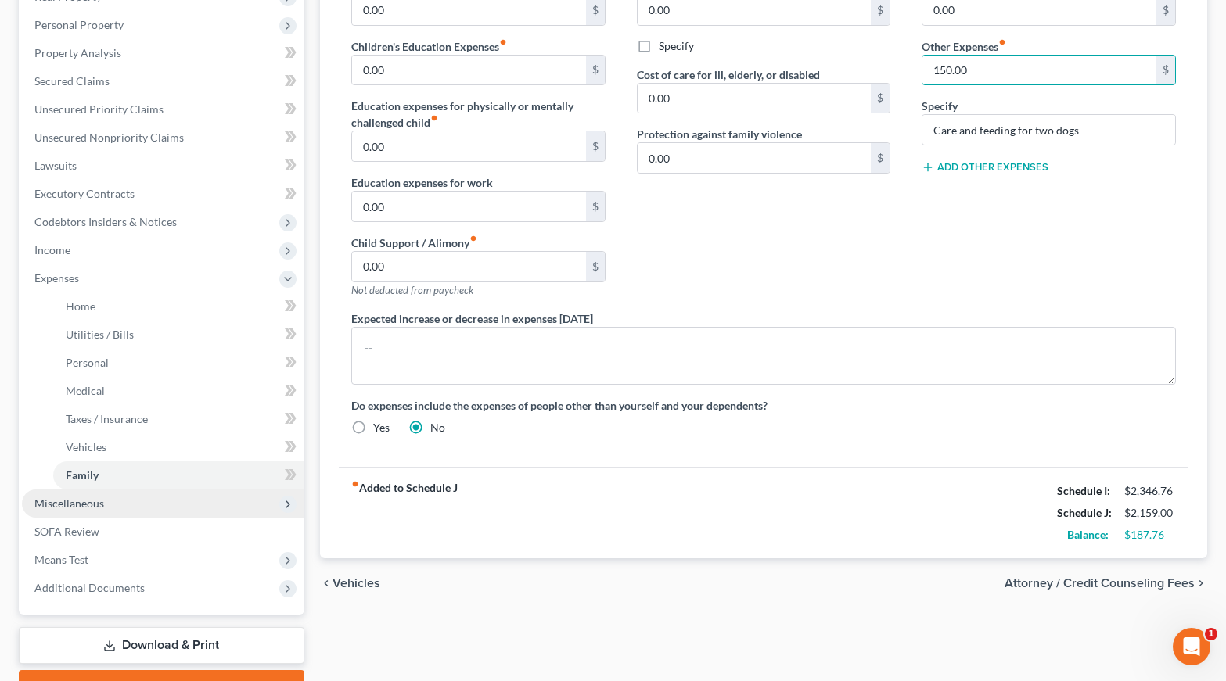
scroll to position [264, 0]
click at [151, 509] on span "Miscellaneous" at bounding box center [163, 504] width 282 height 28
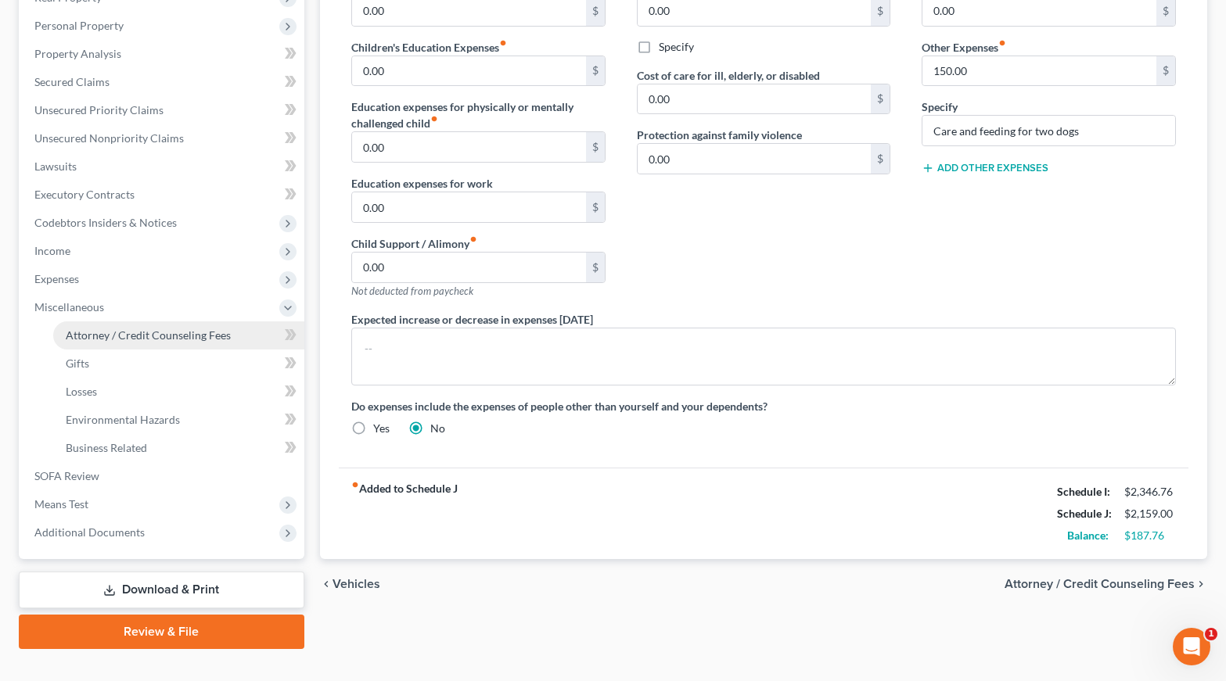
click at [153, 336] on span "Attorney / Credit Counseling Fees" at bounding box center [148, 335] width 165 height 13
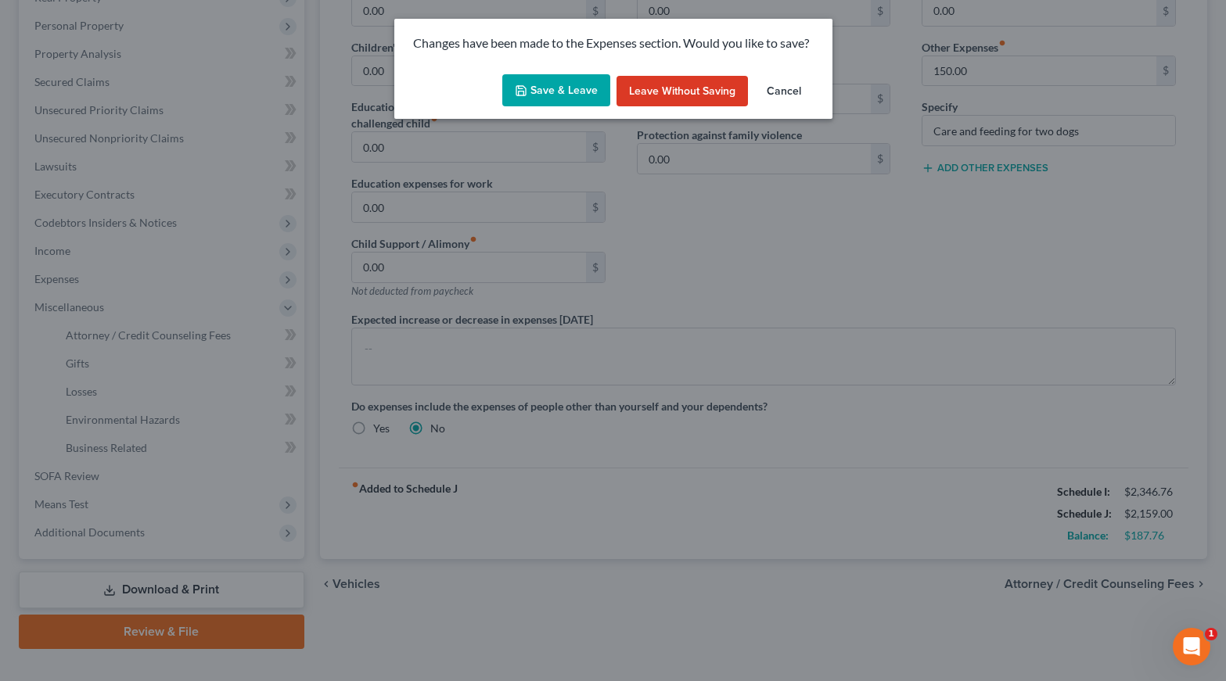
click at [563, 98] on button "Save & Leave" at bounding box center [556, 90] width 108 height 33
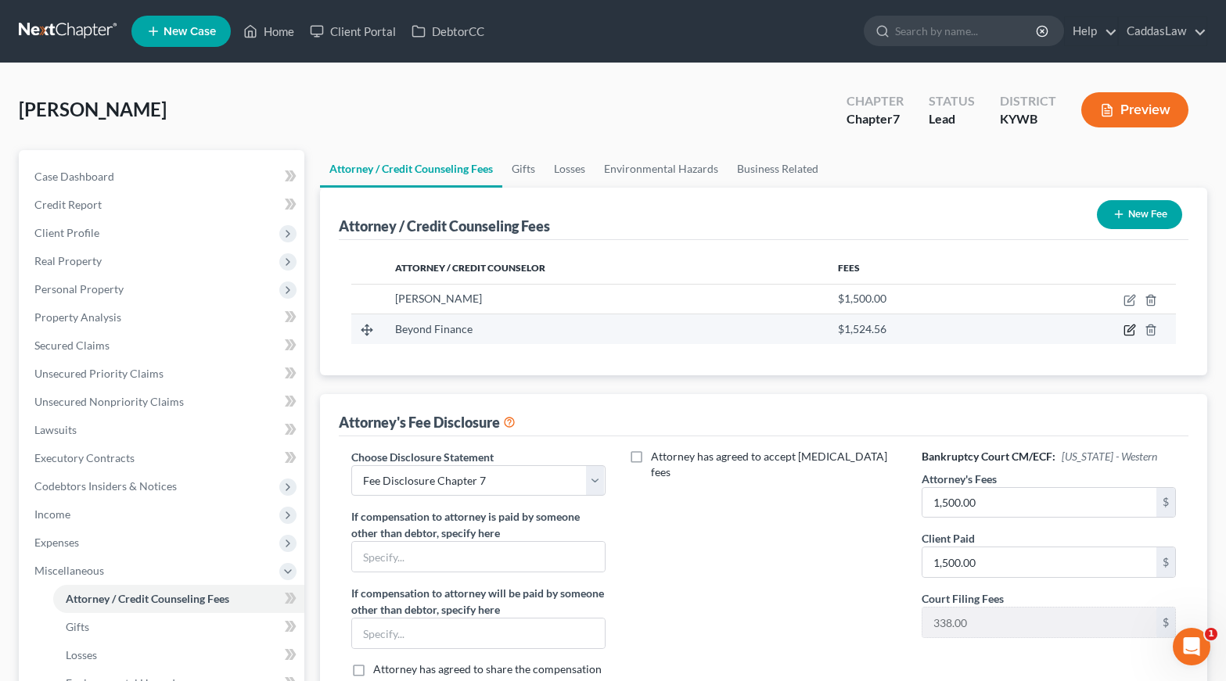
click at [1126, 329] on icon "button" at bounding box center [1129, 330] width 13 height 13
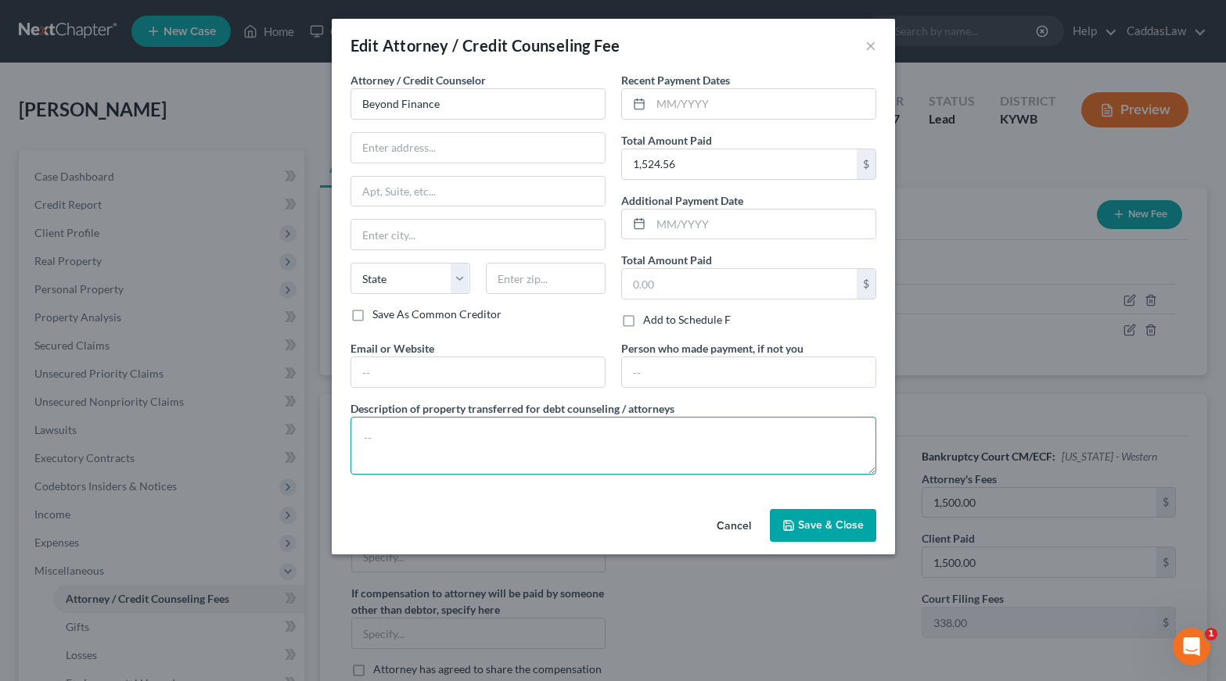
click at [541, 443] on textarea at bounding box center [613, 446] width 526 height 58
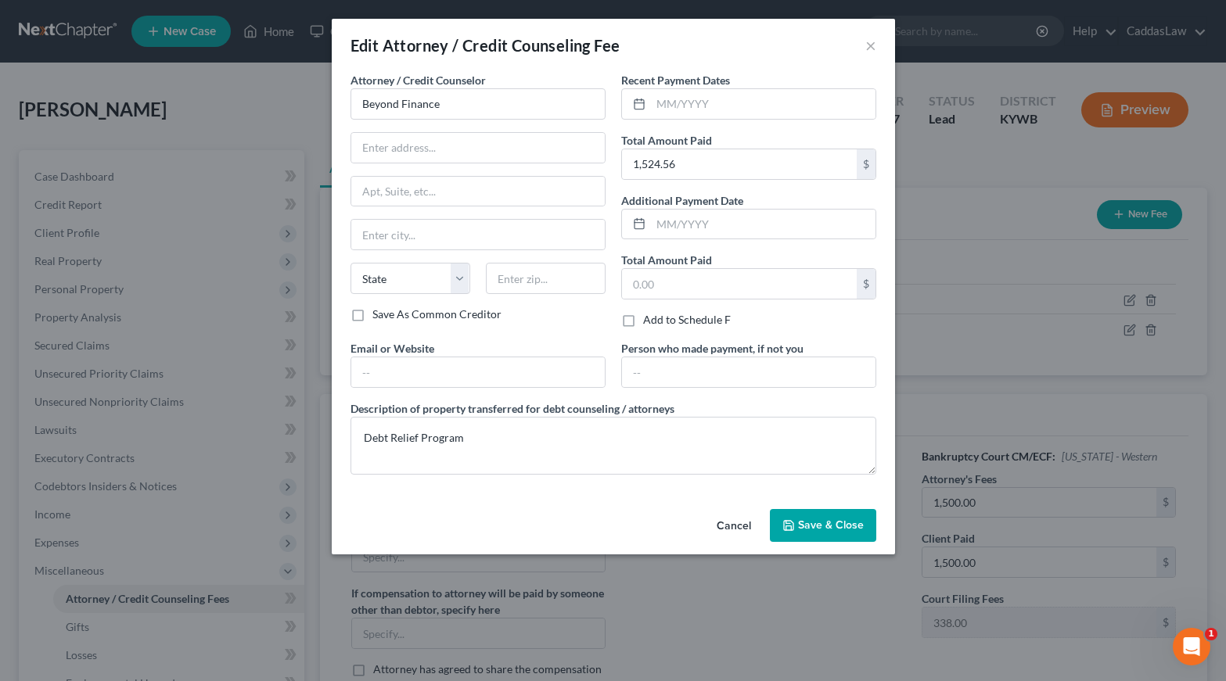
click at [839, 524] on span "Save & Close" at bounding box center [831, 525] width 66 height 13
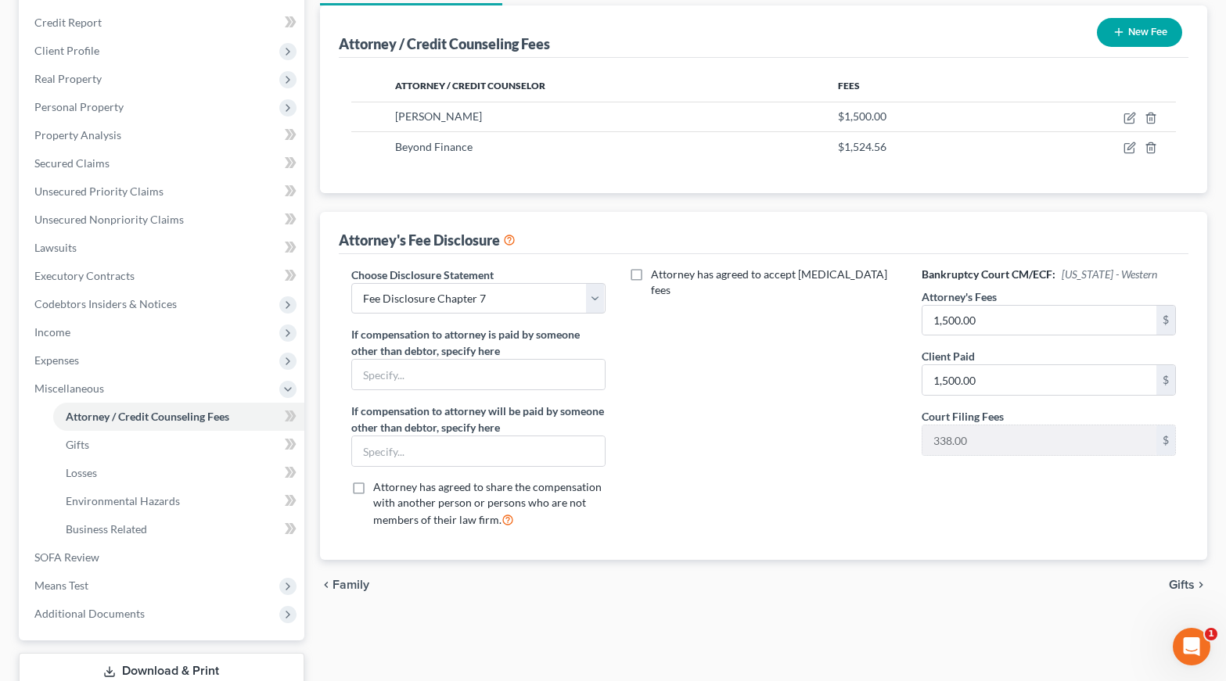
scroll to position [206, 0]
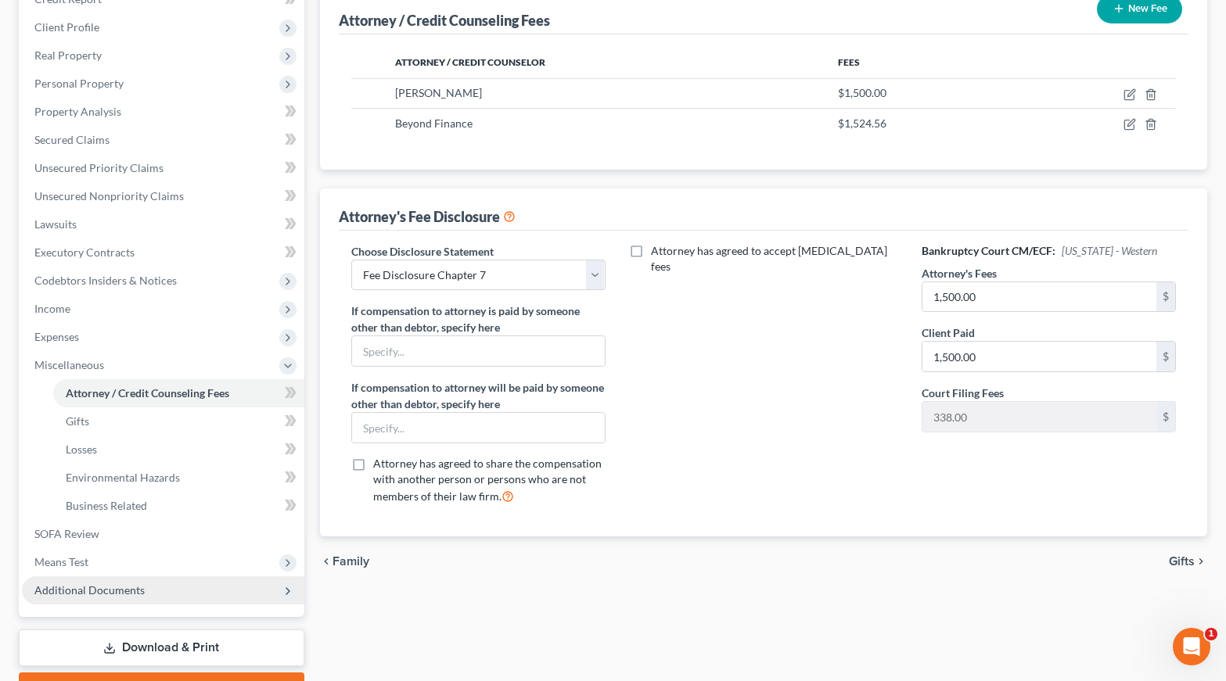
click at [111, 587] on span "Additional Documents" at bounding box center [89, 590] width 110 height 13
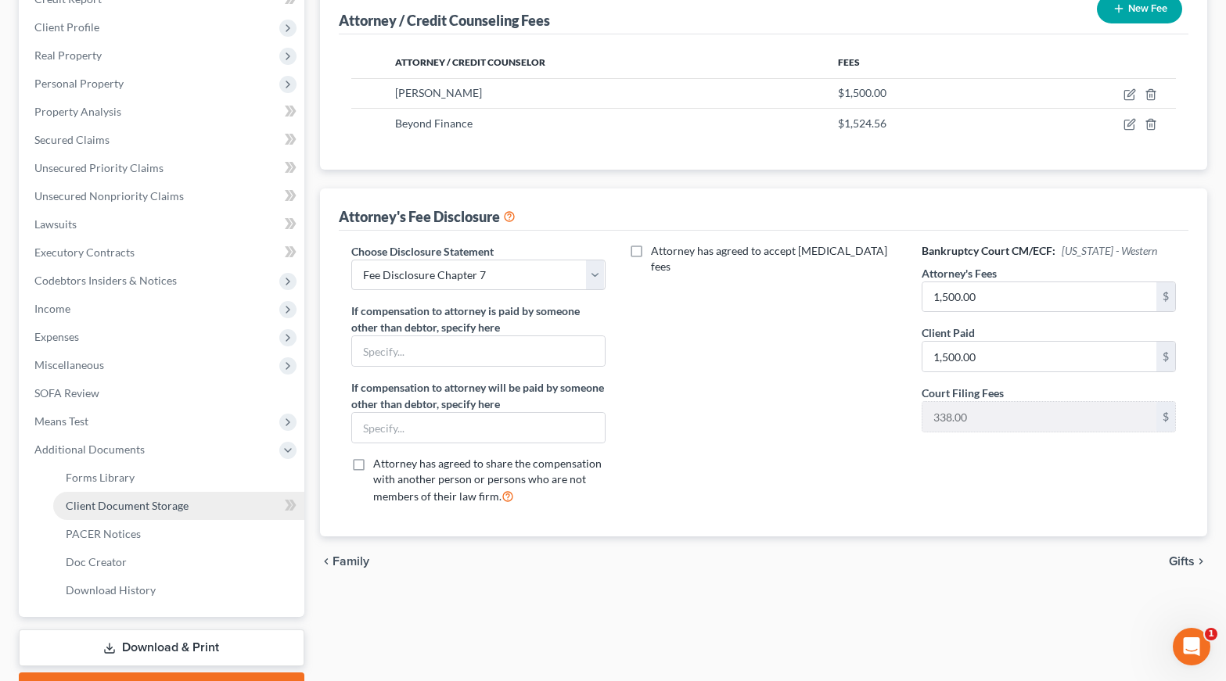
click at [172, 505] on span "Client Document Storage" at bounding box center [127, 505] width 123 height 13
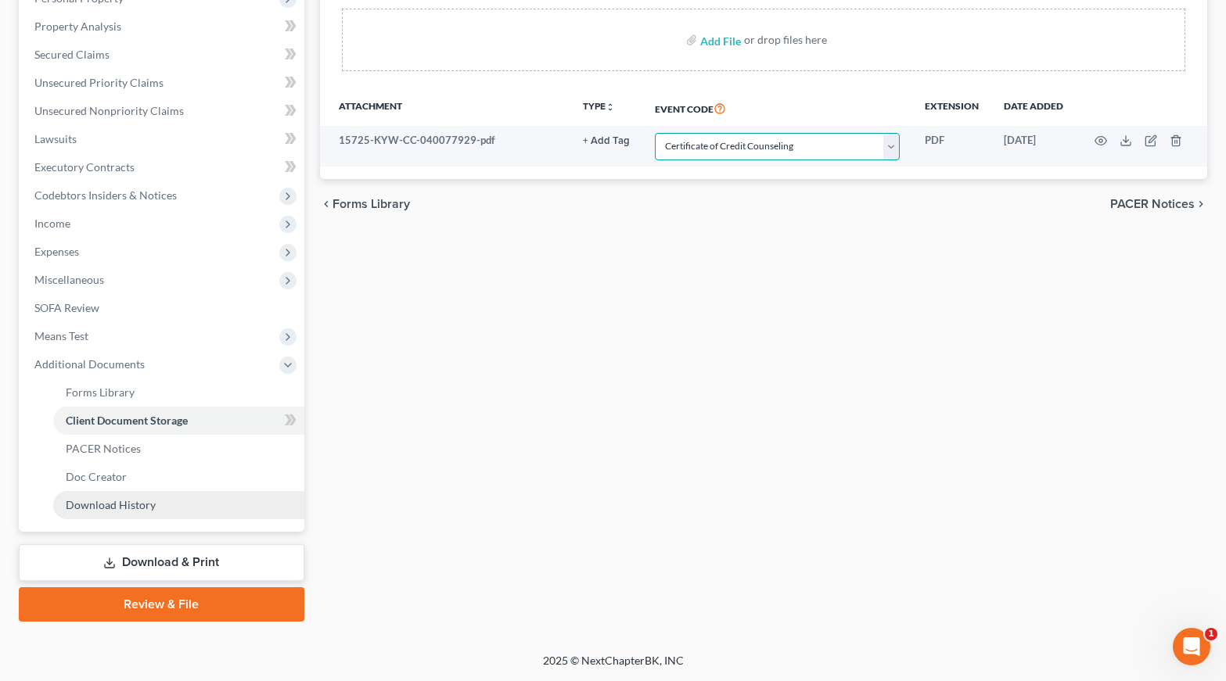
scroll to position [291, 0]
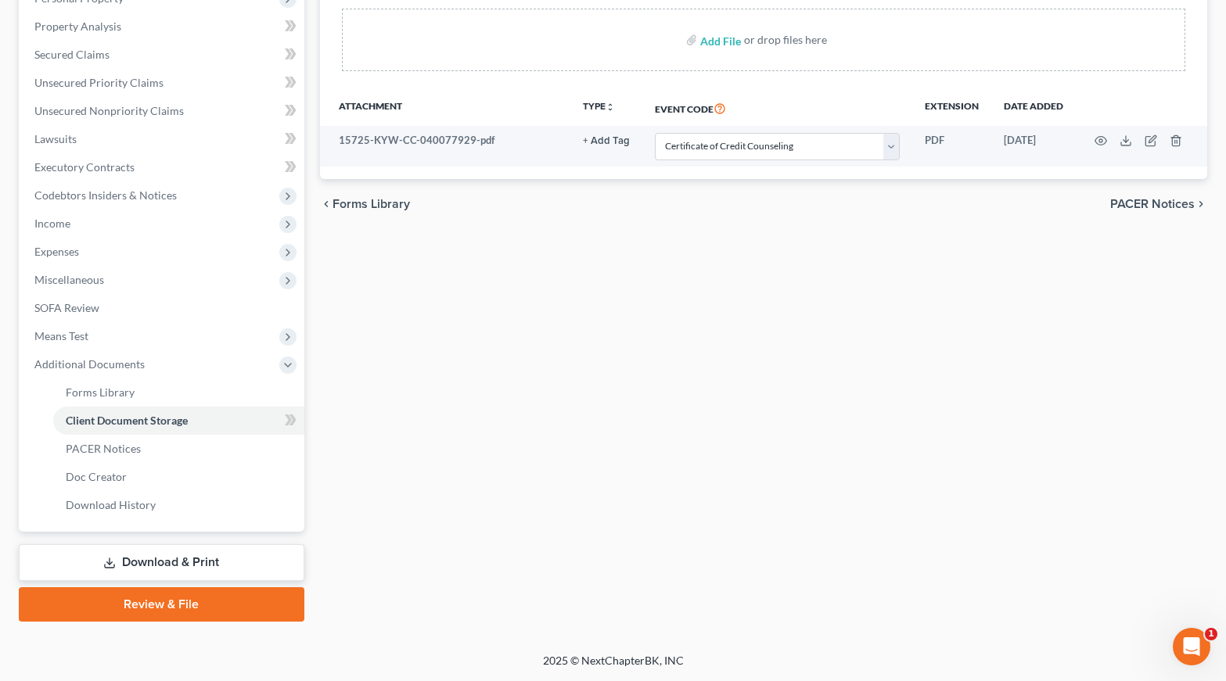
click at [174, 610] on link "Review & File" at bounding box center [162, 604] width 286 height 34
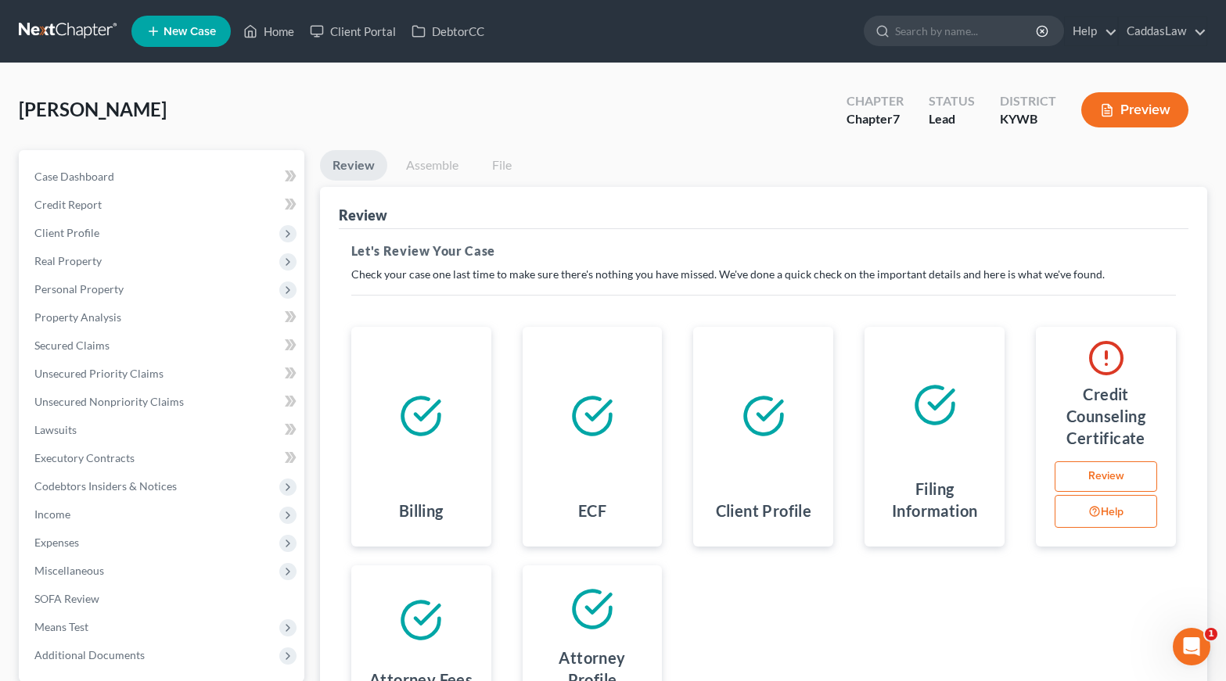
click at [444, 164] on link "Assemble" at bounding box center [431, 165] width 77 height 31
click at [439, 162] on link "Assemble" at bounding box center [431, 165] width 77 height 31
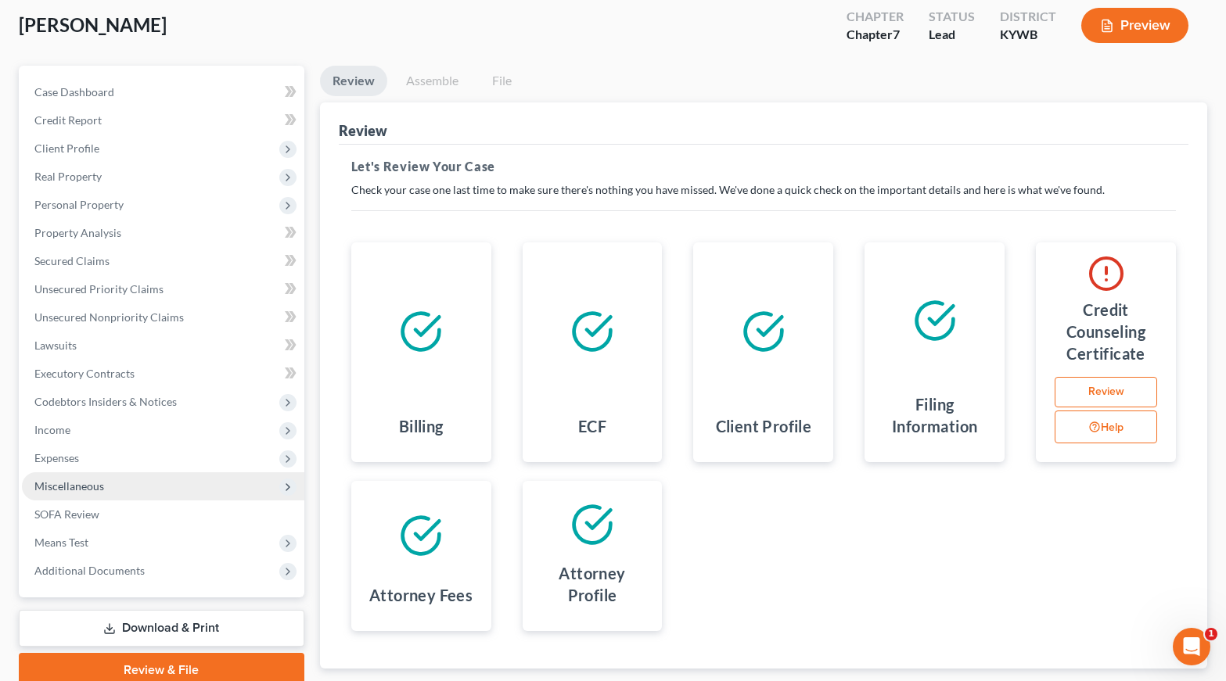
scroll to position [153, 0]
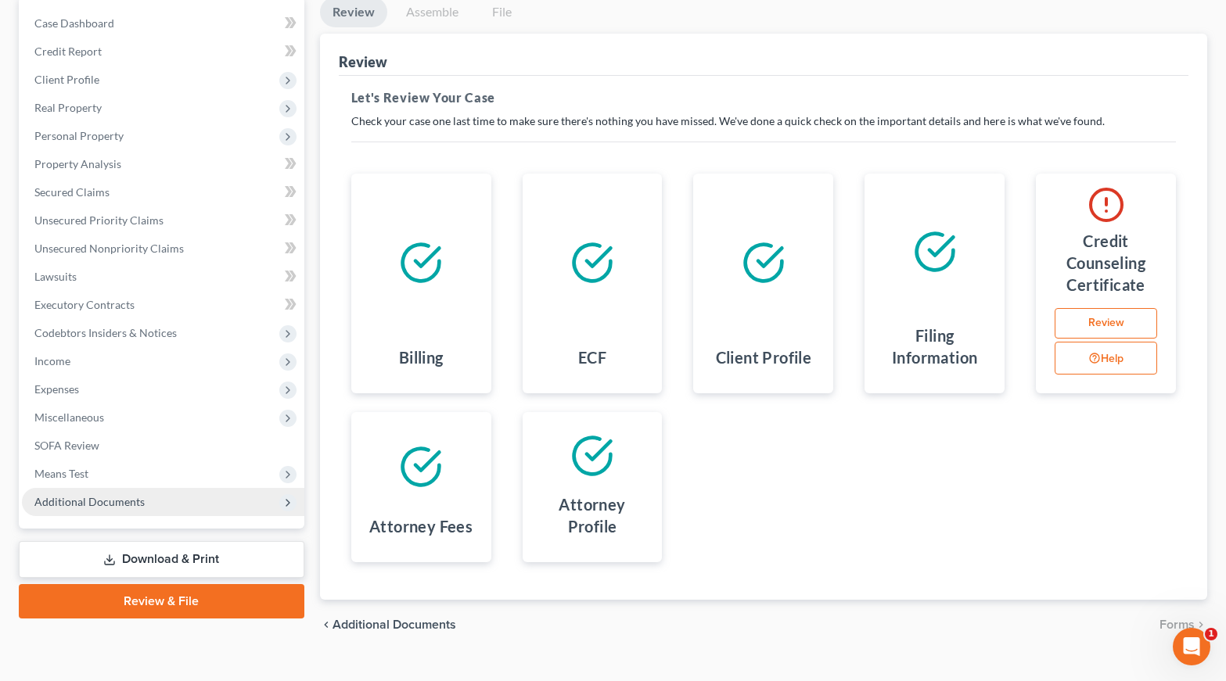
click at [167, 505] on span "Additional Documents" at bounding box center [163, 502] width 282 height 28
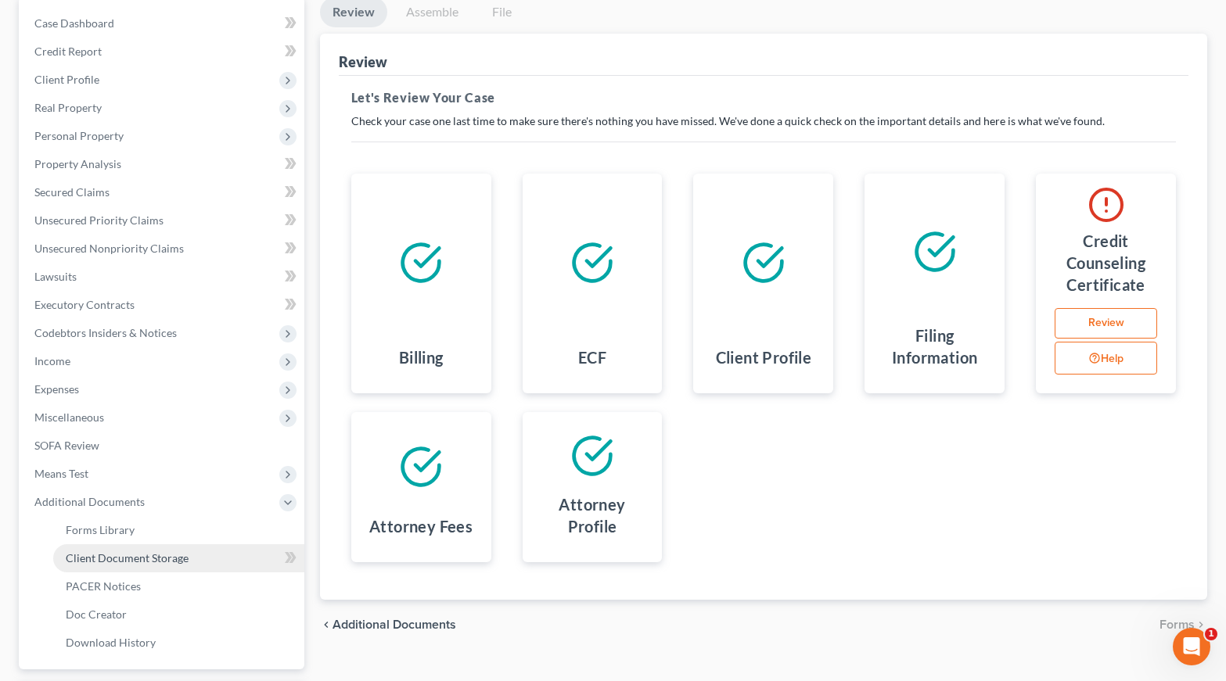
click at [162, 551] on span "Client Document Storage" at bounding box center [127, 557] width 123 height 13
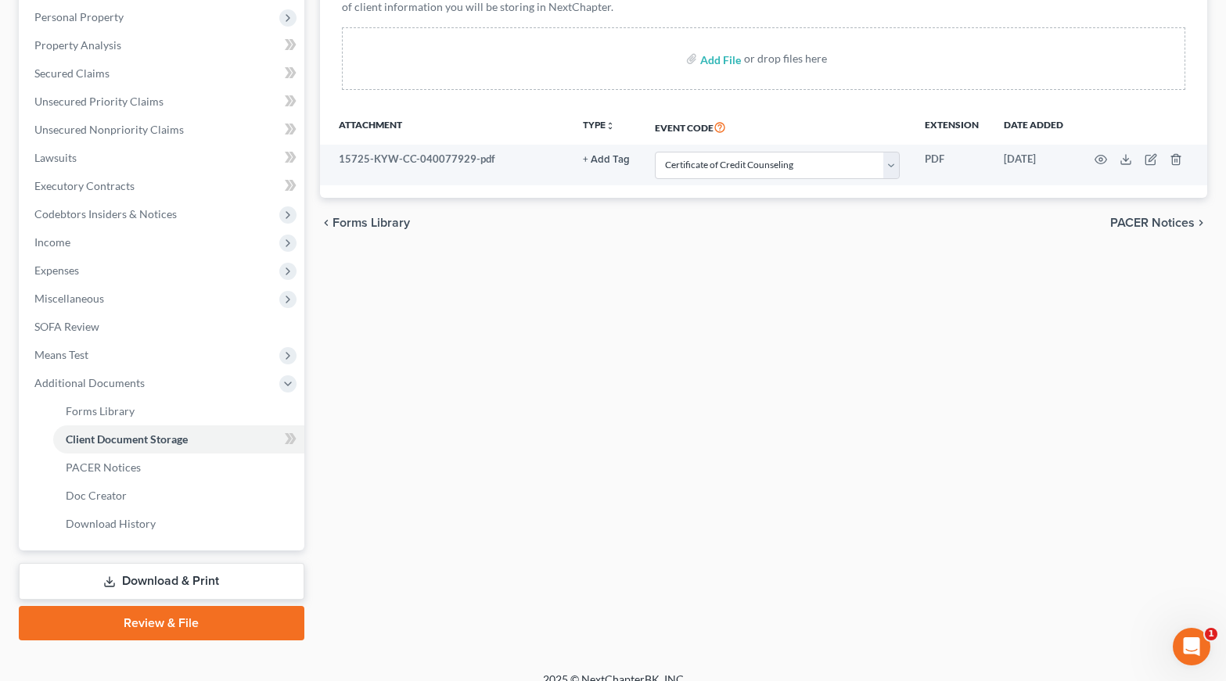
click at [153, 620] on link "Review & File" at bounding box center [162, 623] width 286 height 34
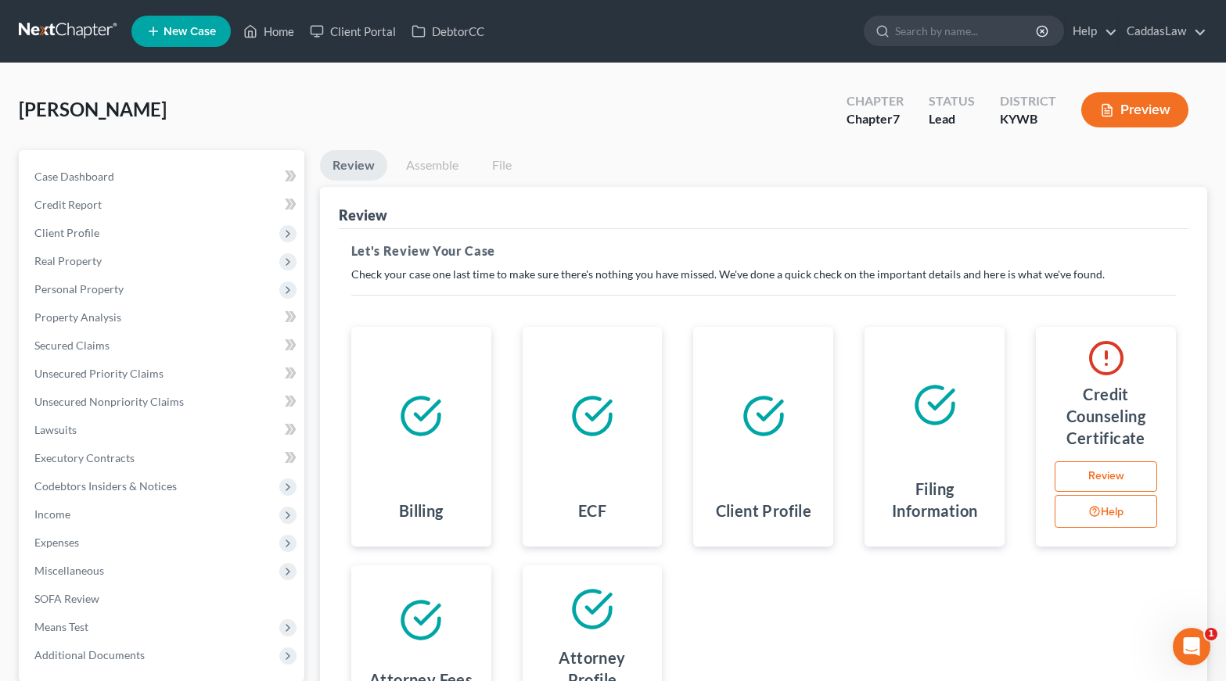
click at [1113, 469] on link "Review" at bounding box center [1105, 477] width 102 height 31
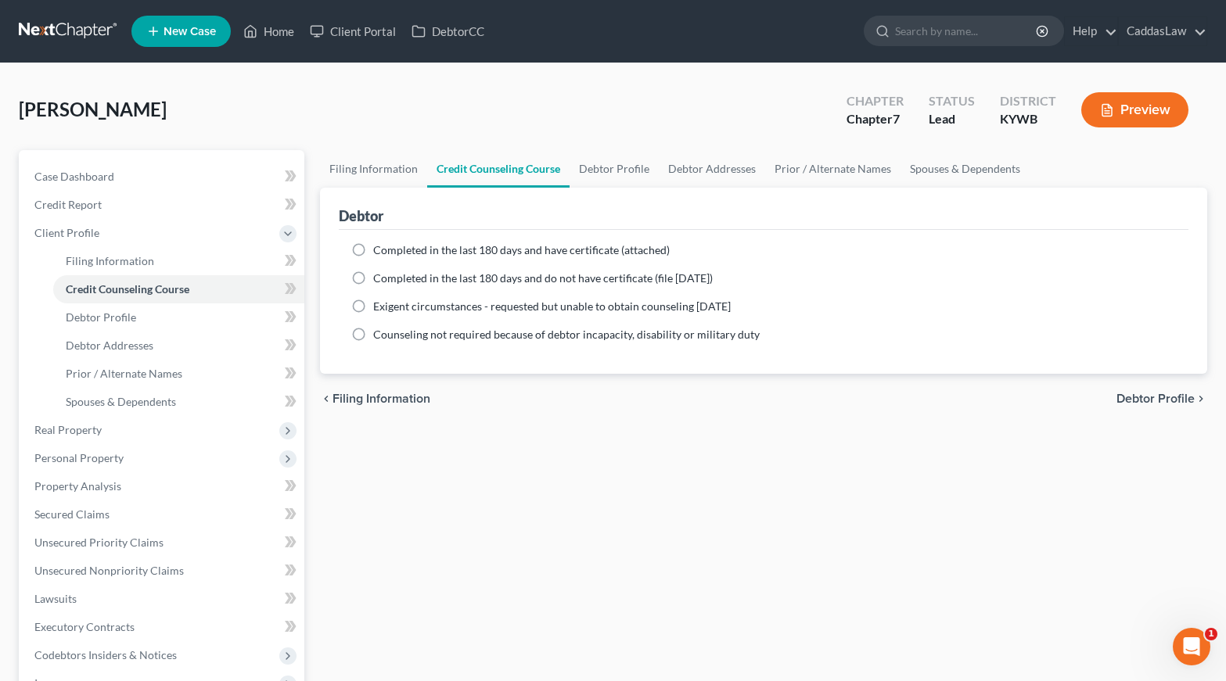
click at [373, 274] on label "Completed in the last 180 days and do not have certificate (file [DATE])" at bounding box center [542, 279] width 339 height 16
click at [379, 274] on input "Completed in the last 180 days and do not have certificate (file [DATE])" at bounding box center [384, 276] width 10 height 10
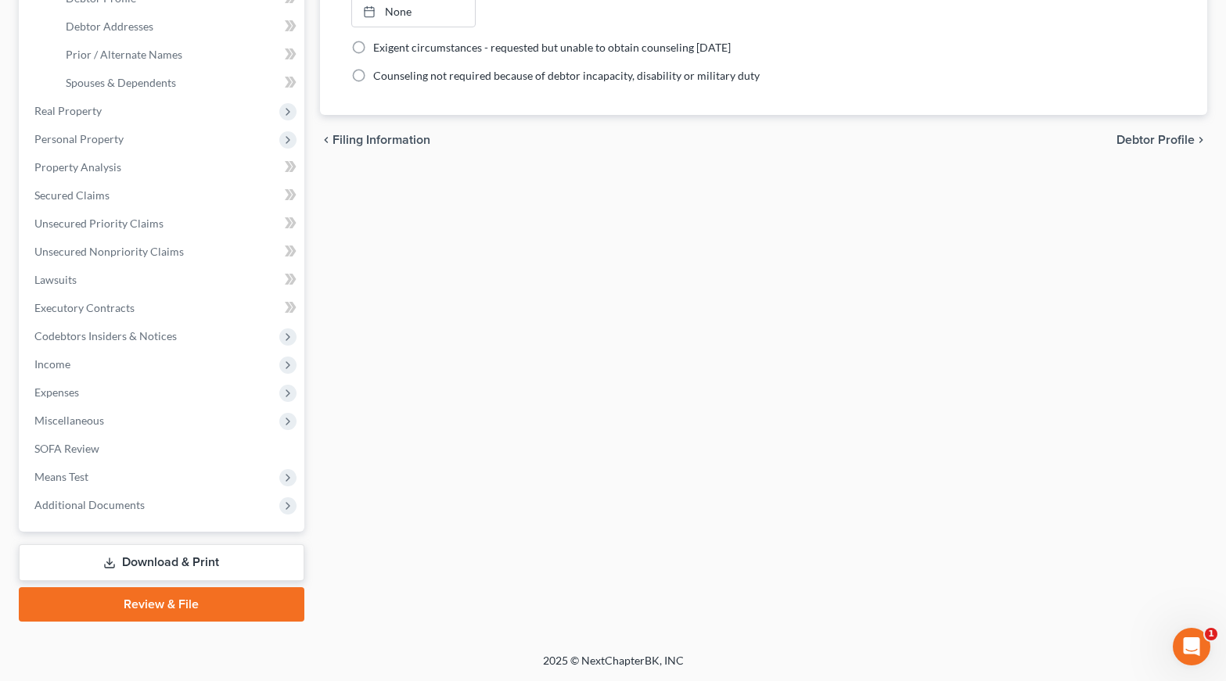
click at [184, 595] on link "Review & File" at bounding box center [162, 604] width 286 height 34
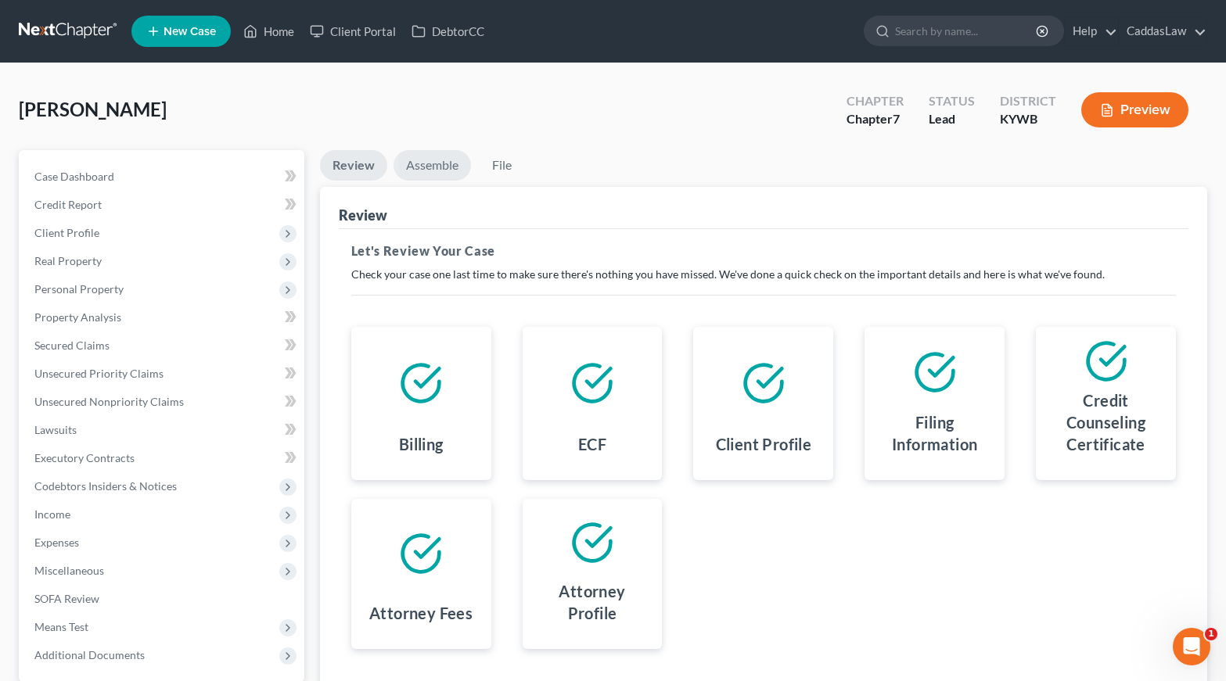
click at [430, 166] on link "Assemble" at bounding box center [431, 165] width 77 height 31
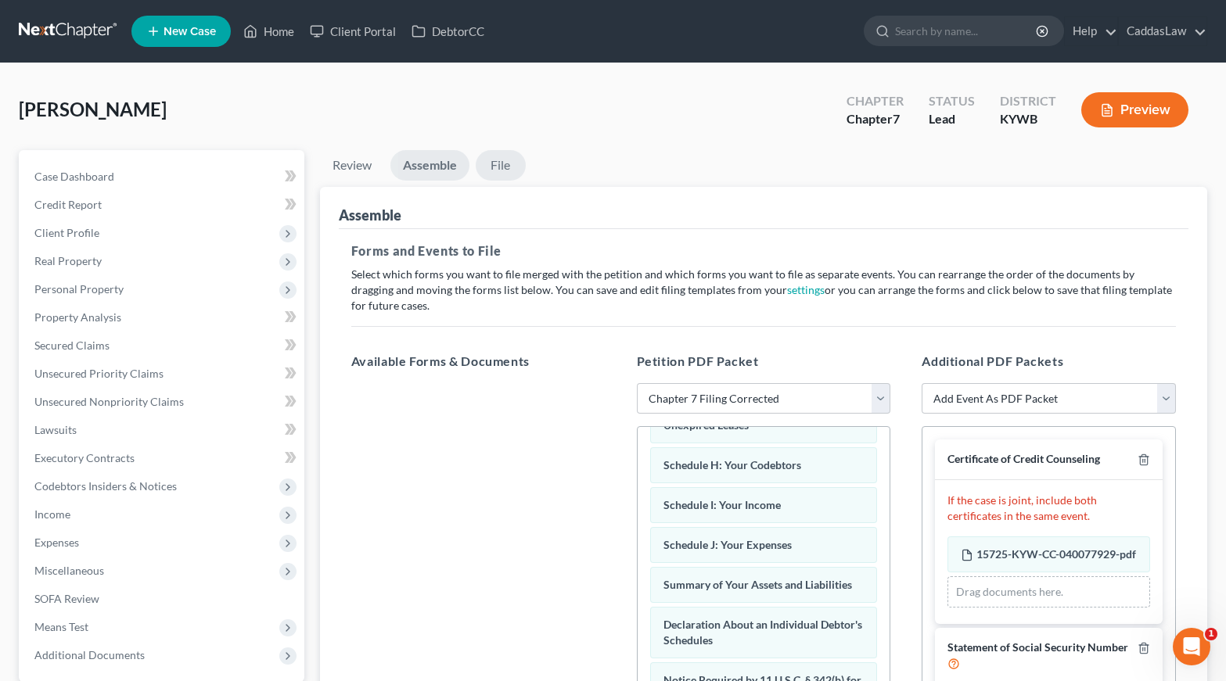
click at [499, 162] on link "File" at bounding box center [501, 165] width 50 height 31
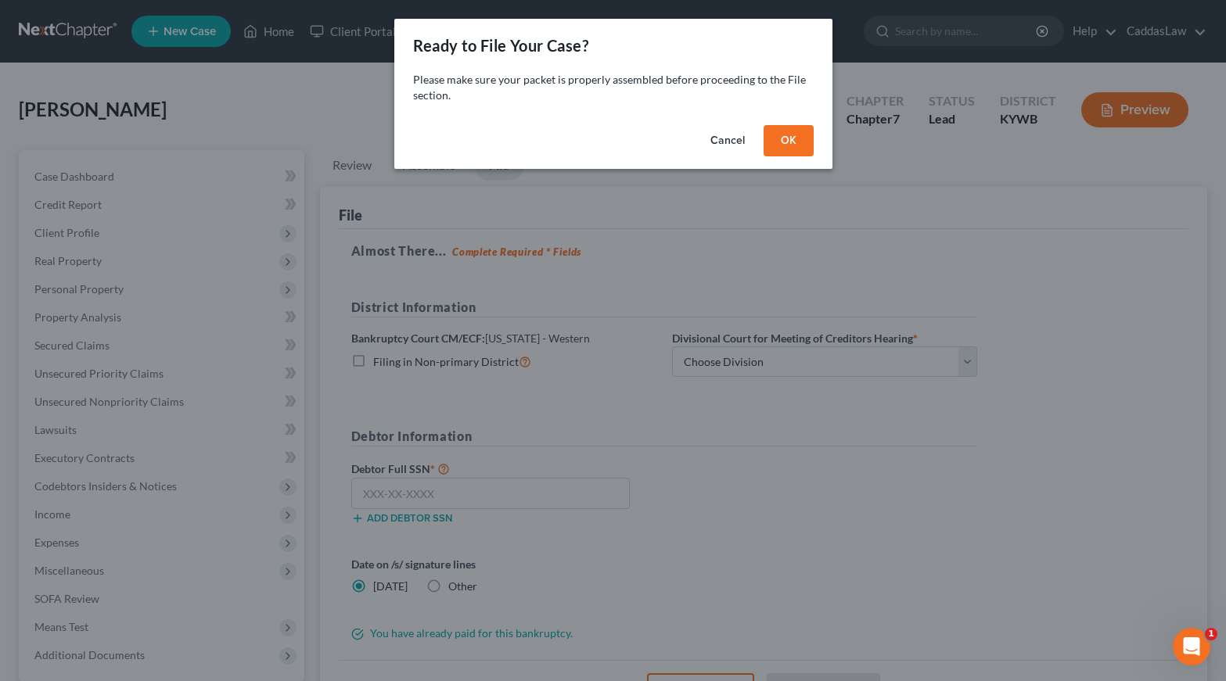
click at [797, 141] on button "OK" at bounding box center [788, 140] width 50 height 31
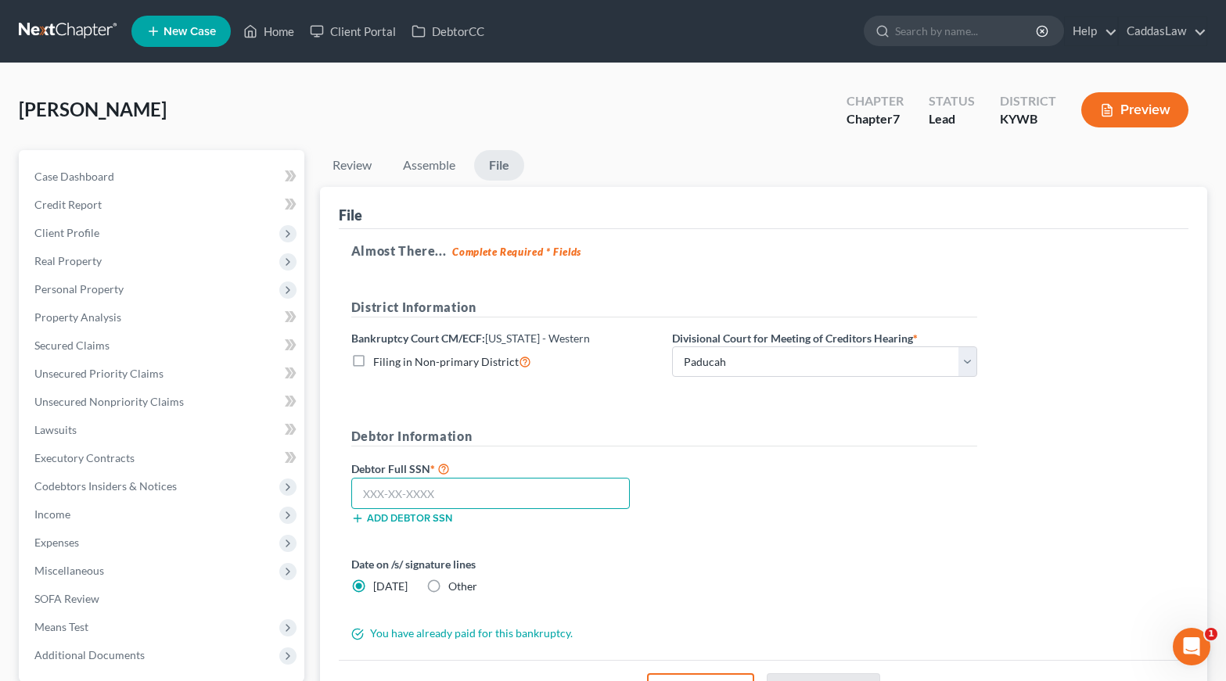
click at [426, 496] on input "text" at bounding box center [490, 493] width 278 height 31
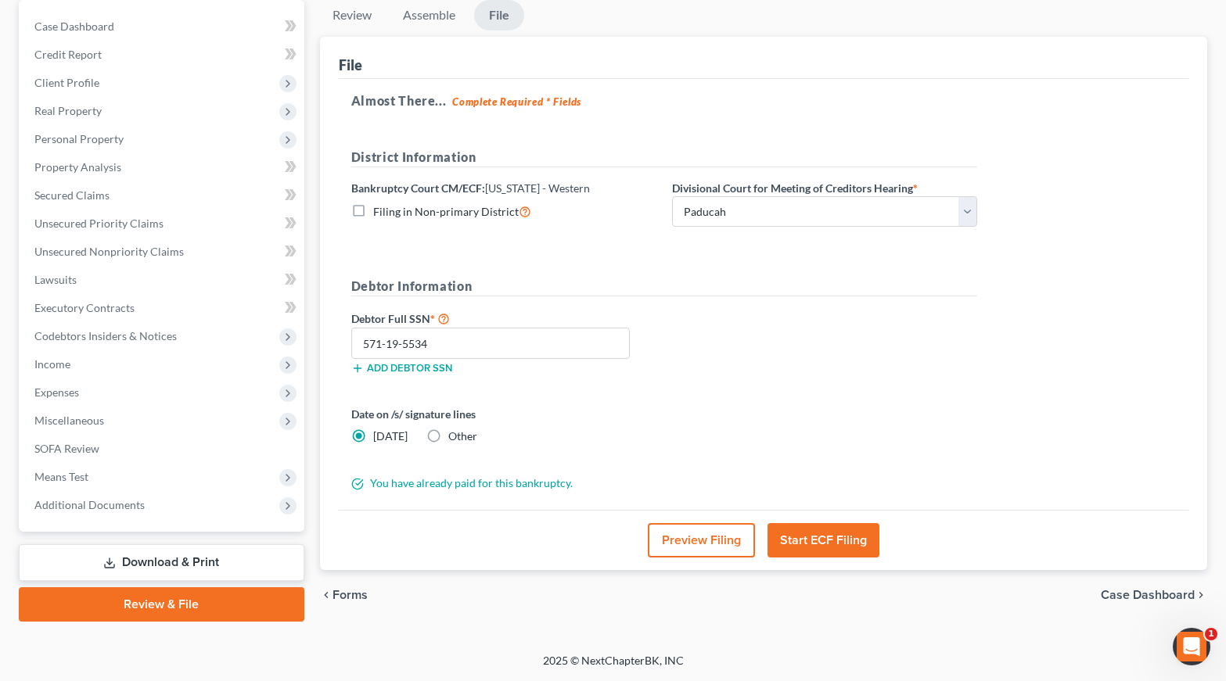
scroll to position [150, 0]
click at [817, 537] on button "Start ECF Filing" at bounding box center [823, 540] width 112 height 34
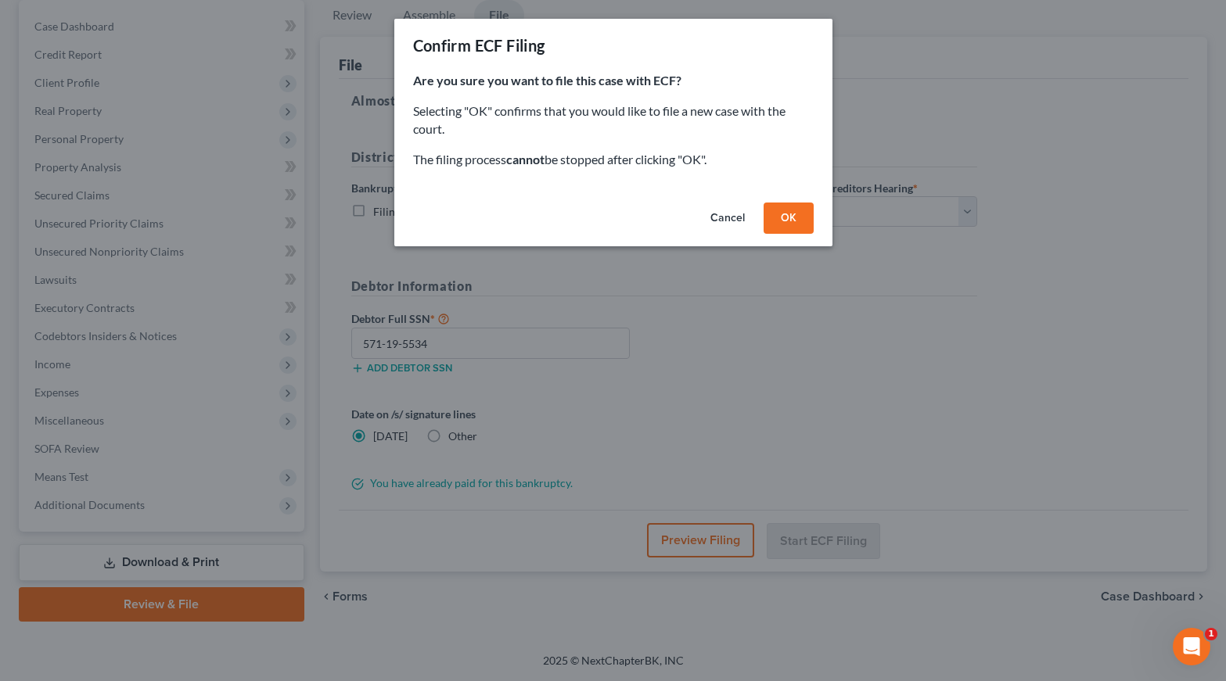
click at [801, 209] on button "OK" at bounding box center [788, 218] width 50 height 31
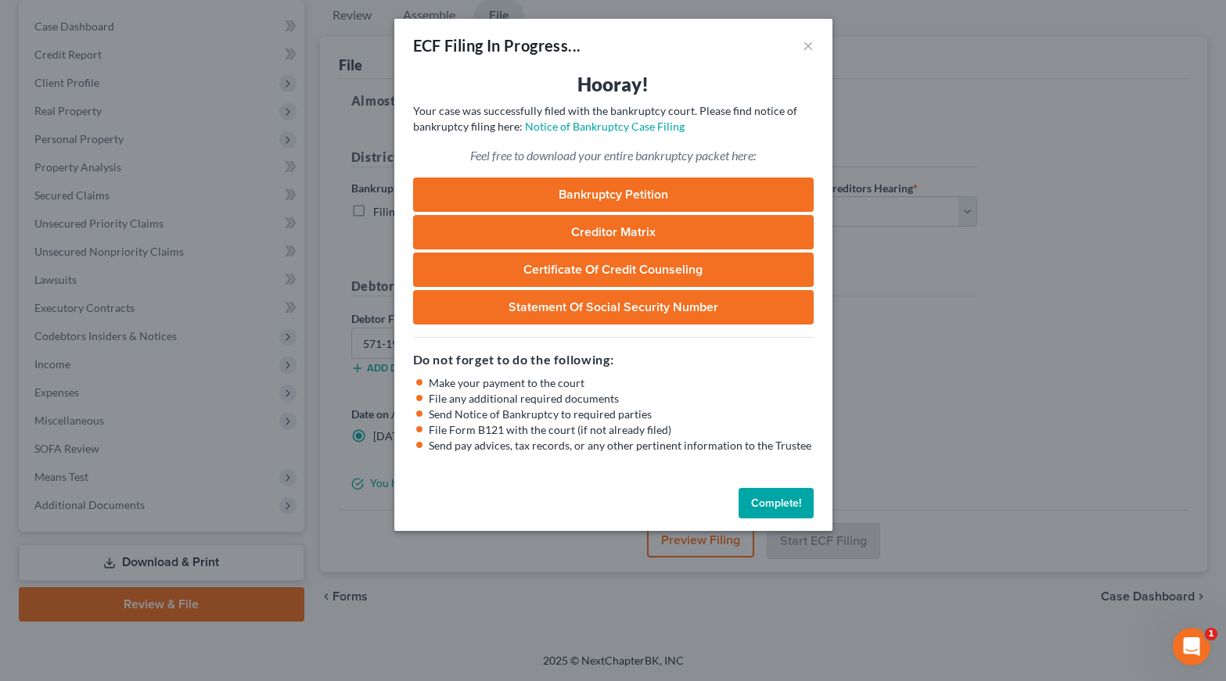
click at [767, 497] on button "Complete!" at bounding box center [775, 503] width 75 height 31
